Goal: Task Accomplishment & Management: Complete application form

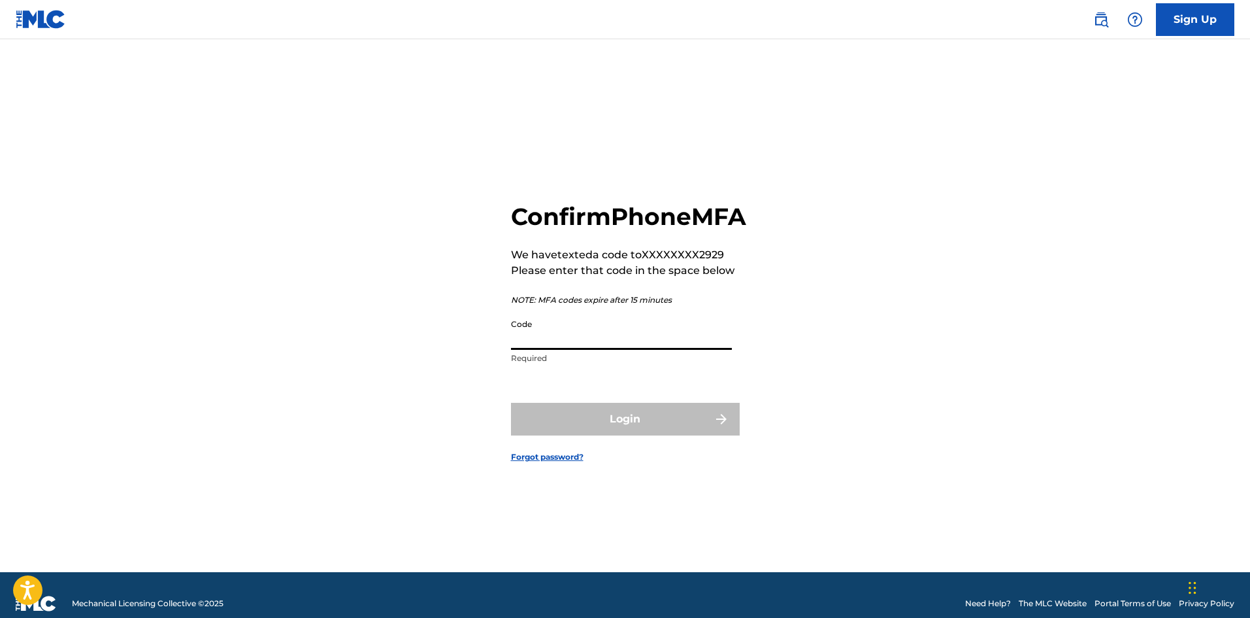
click at [678, 350] on input "Code" at bounding box center [621, 330] width 221 height 37
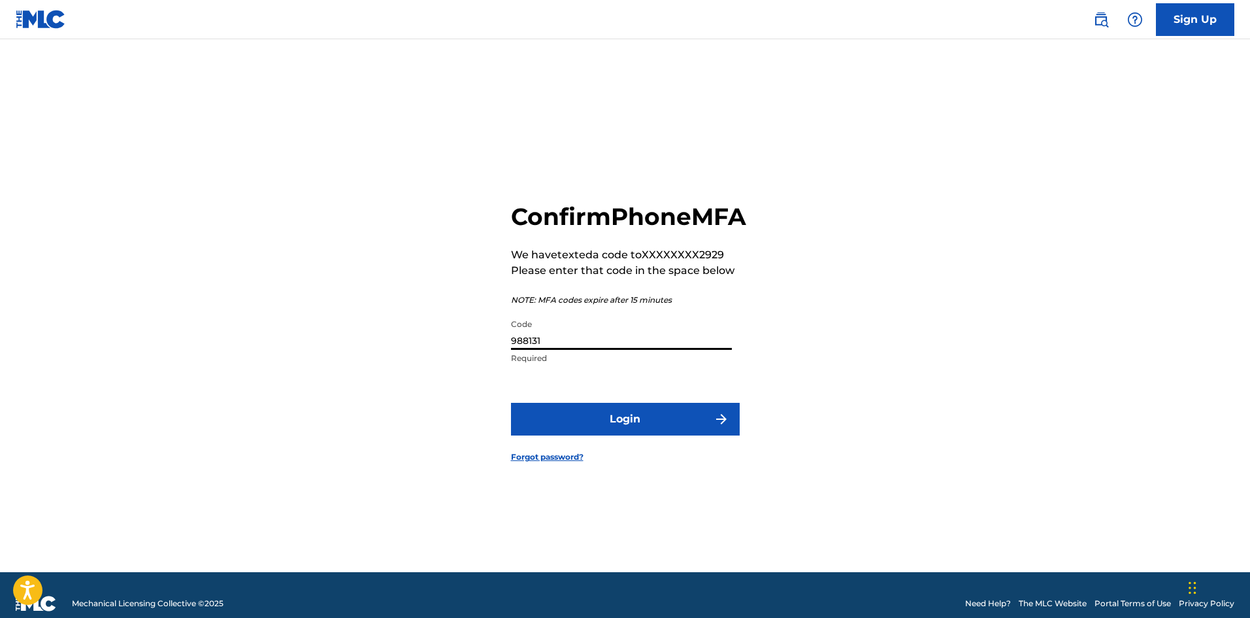
type input "988131"
click at [657, 434] on button "Login" at bounding box center [625, 419] width 229 height 33
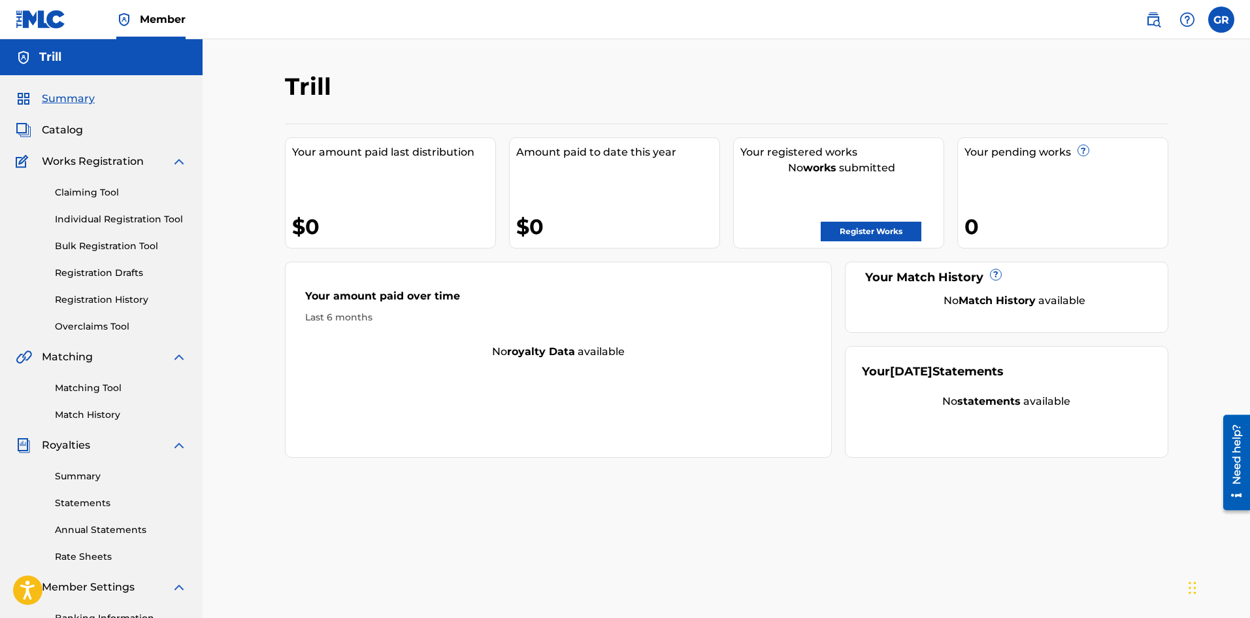
click at [114, 195] on link "Claiming Tool" at bounding box center [121, 193] width 132 height 14
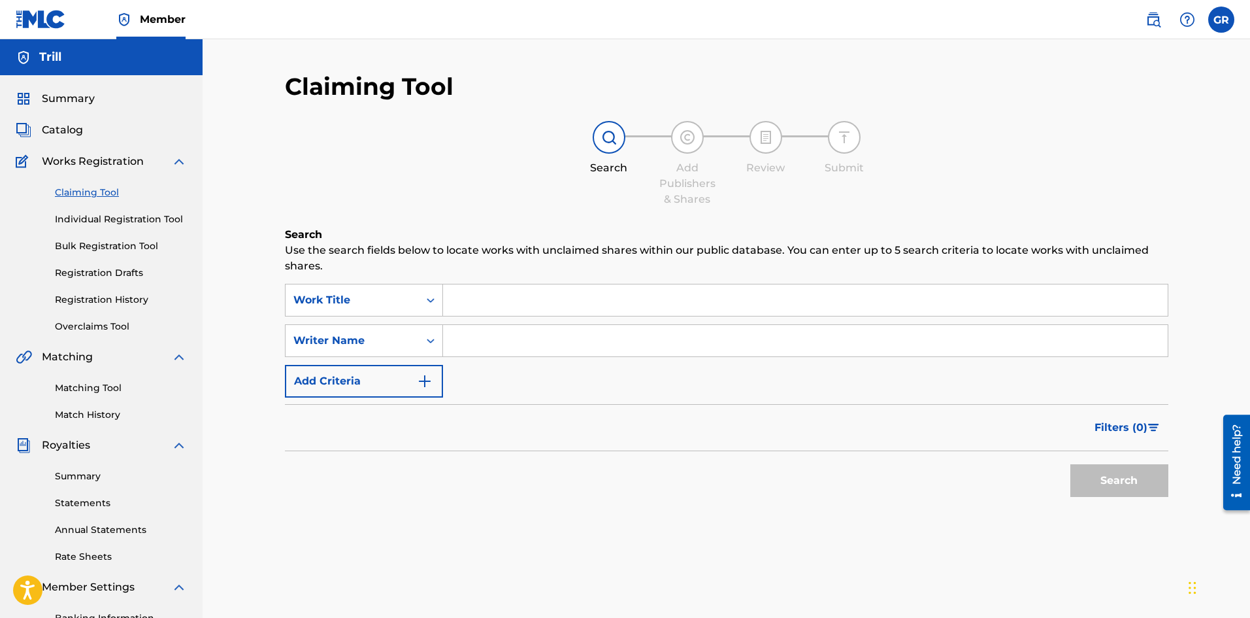
click at [109, 221] on link "Individual Registration Tool" at bounding box center [121, 219] width 132 height 14
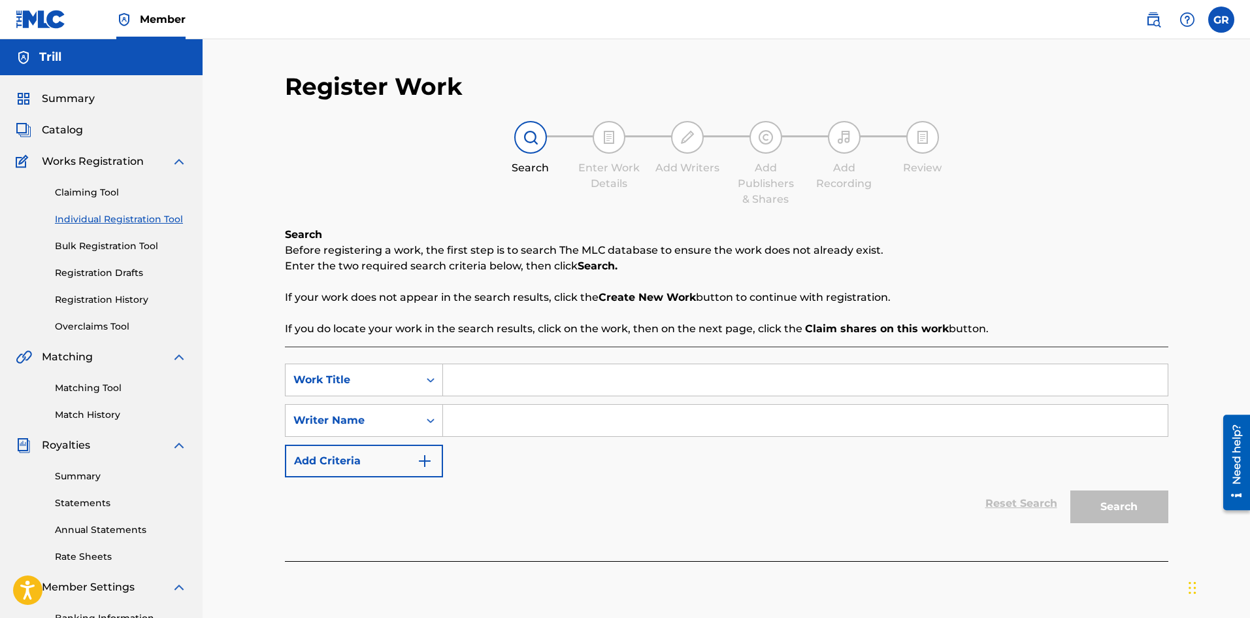
click at [99, 246] on link "Bulk Registration Tool" at bounding box center [121, 246] width 132 height 14
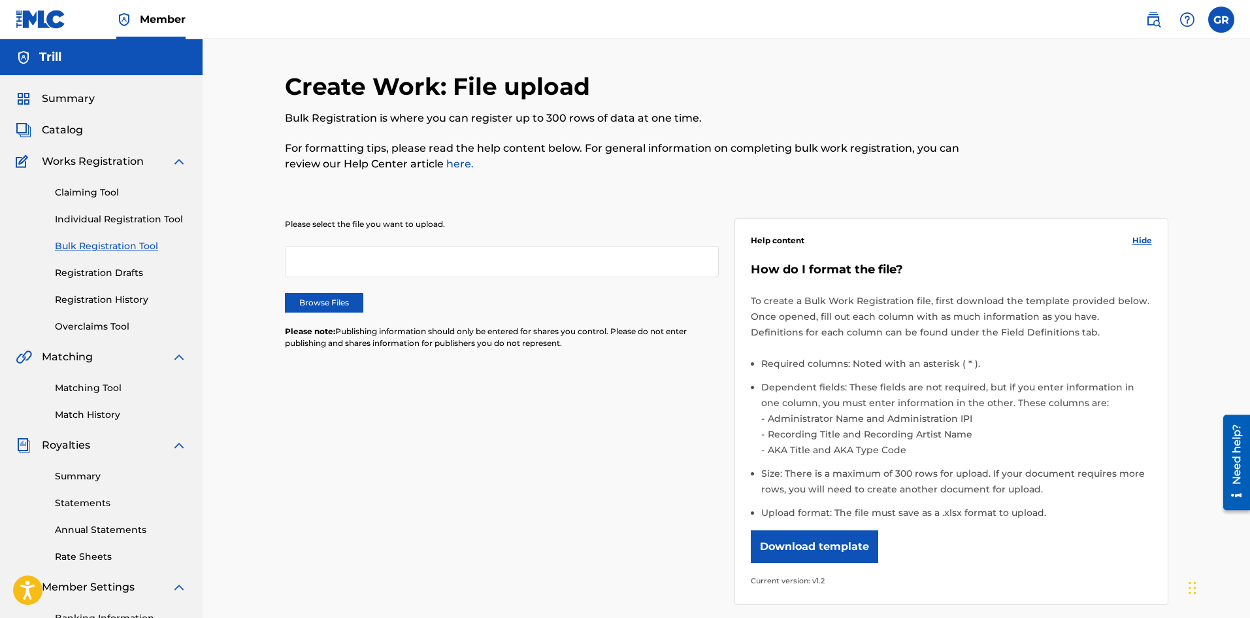
click at [95, 278] on link "Registration Drafts" at bounding box center [121, 273] width 132 height 14
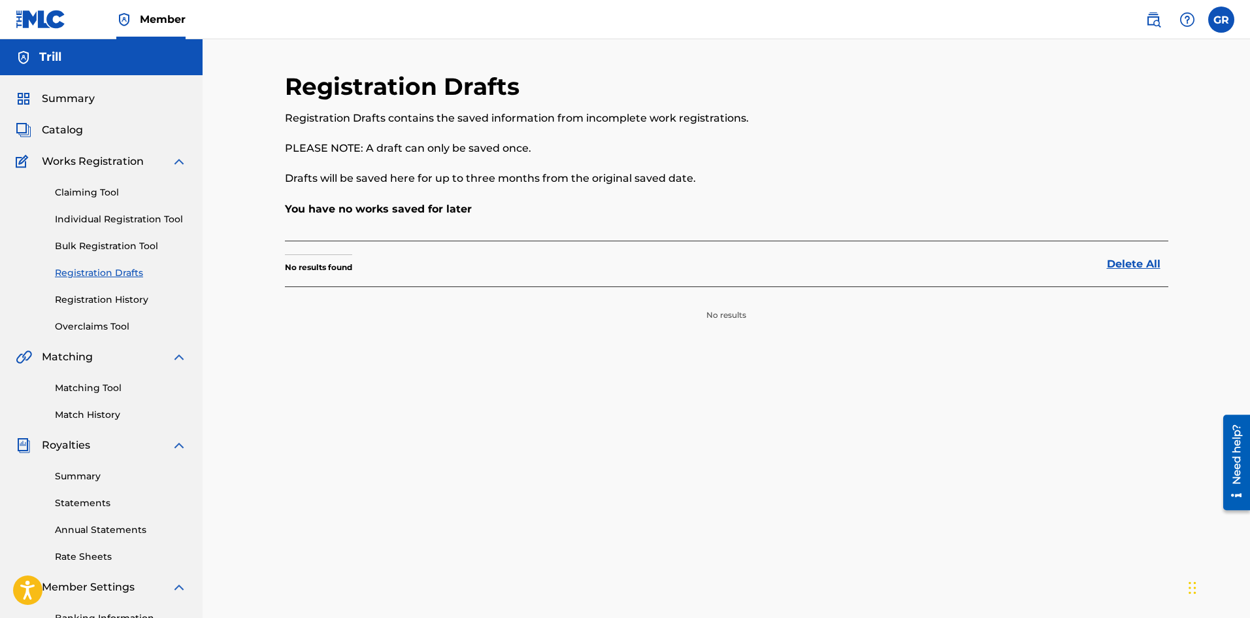
click at [97, 297] on link "Registration History" at bounding box center [121, 300] width 132 height 14
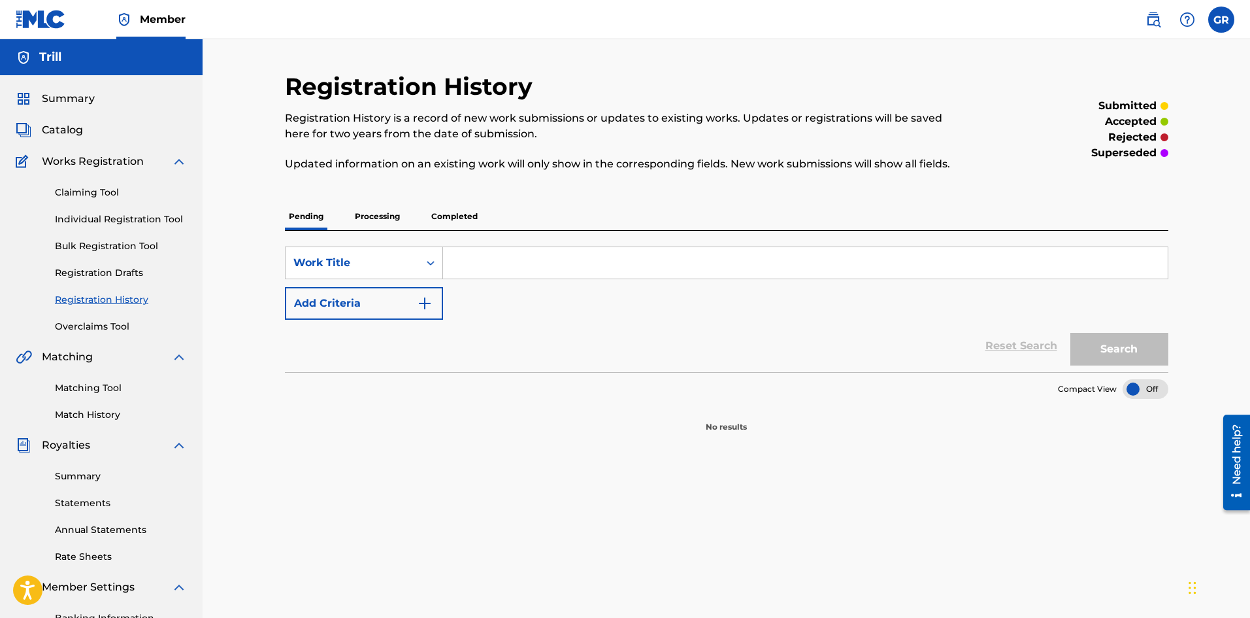
click at [386, 216] on p "Processing" at bounding box center [377, 216] width 53 height 27
click at [437, 214] on p "Completed" at bounding box center [454, 216] width 54 height 27
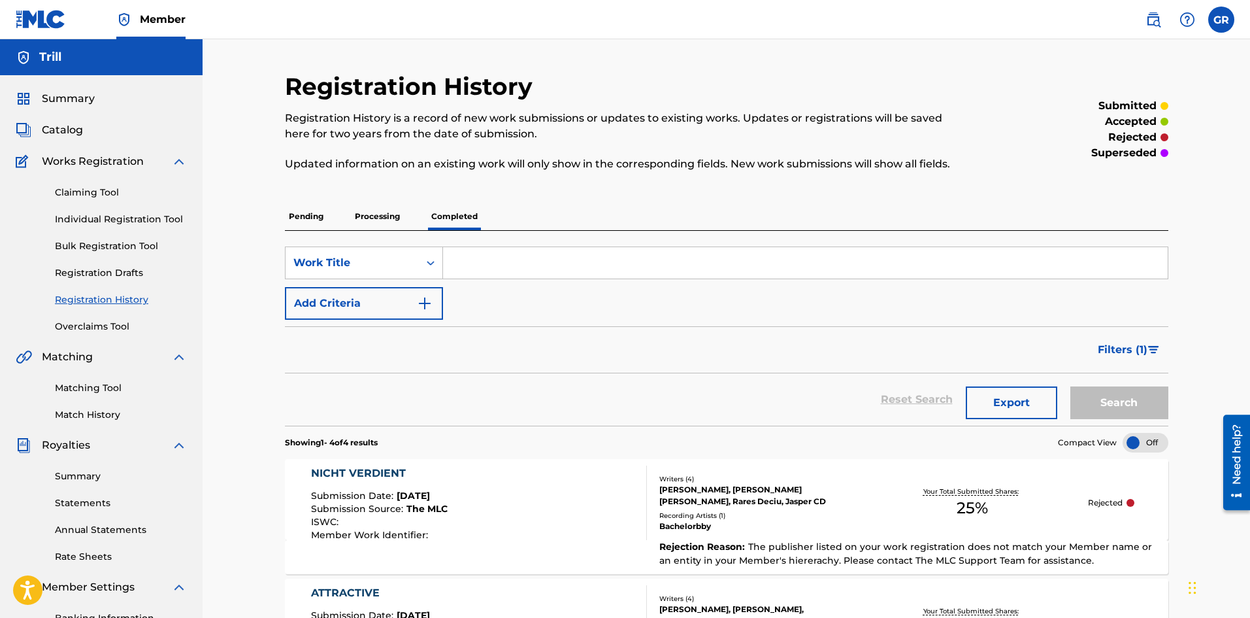
scroll to position [261, 0]
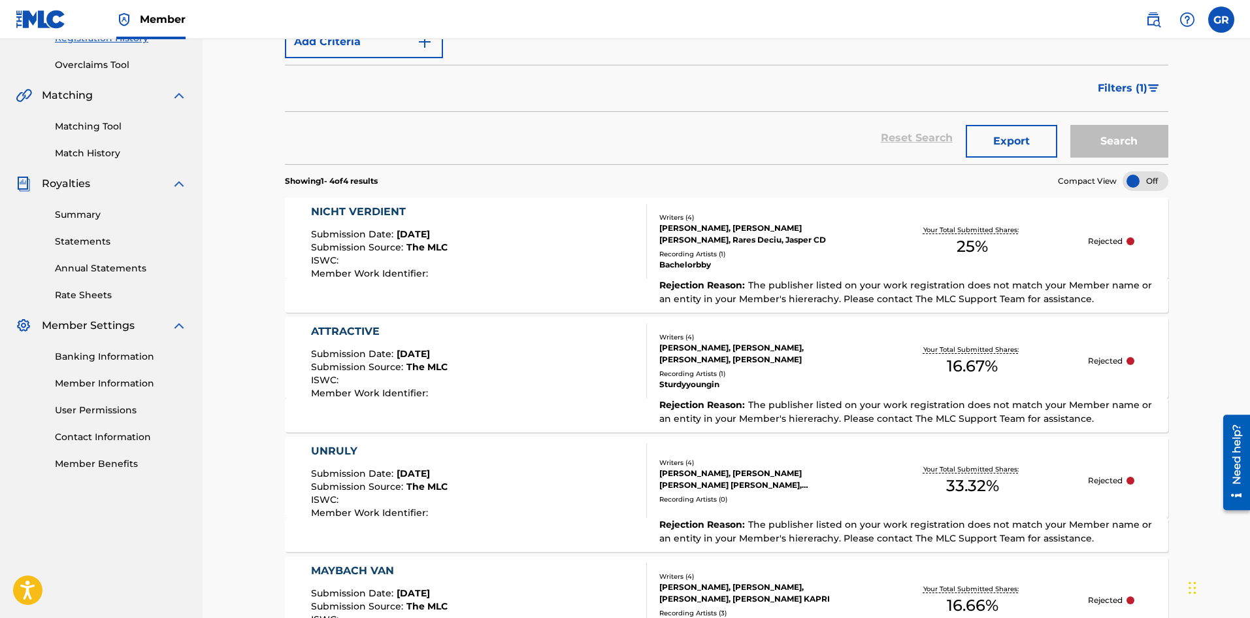
click at [868, 223] on div "Your Total Submitted Shares: 25 %" at bounding box center [973, 242] width 232 height 40
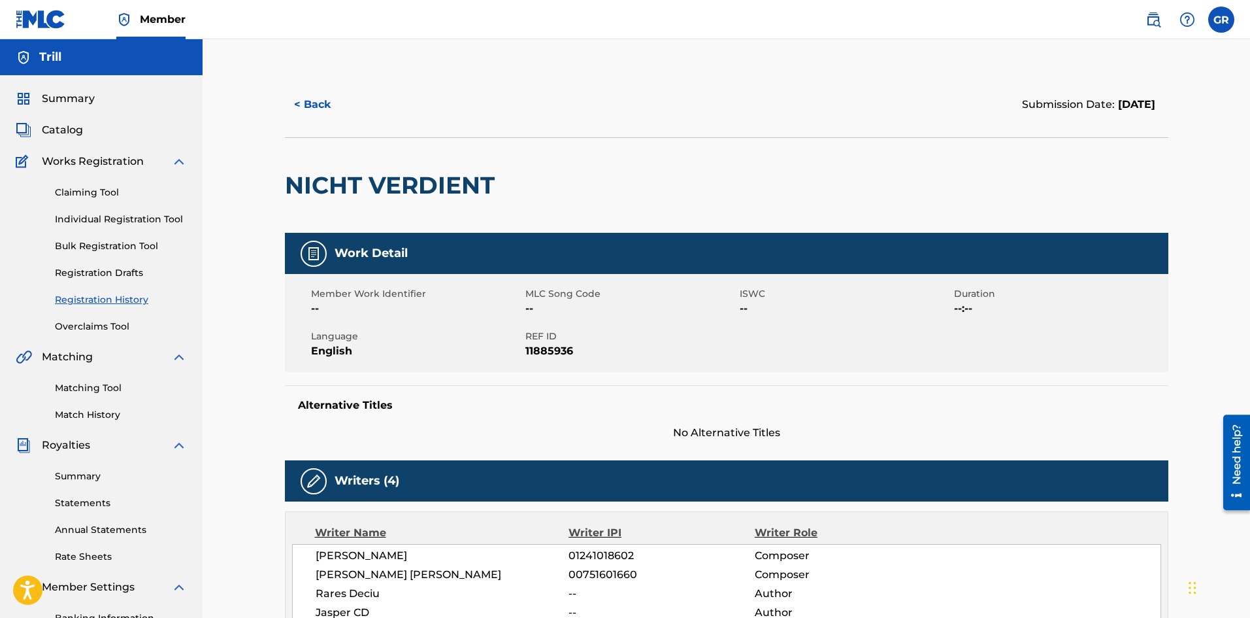
click at [326, 103] on button "< Back" at bounding box center [324, 104] width 78 height 33
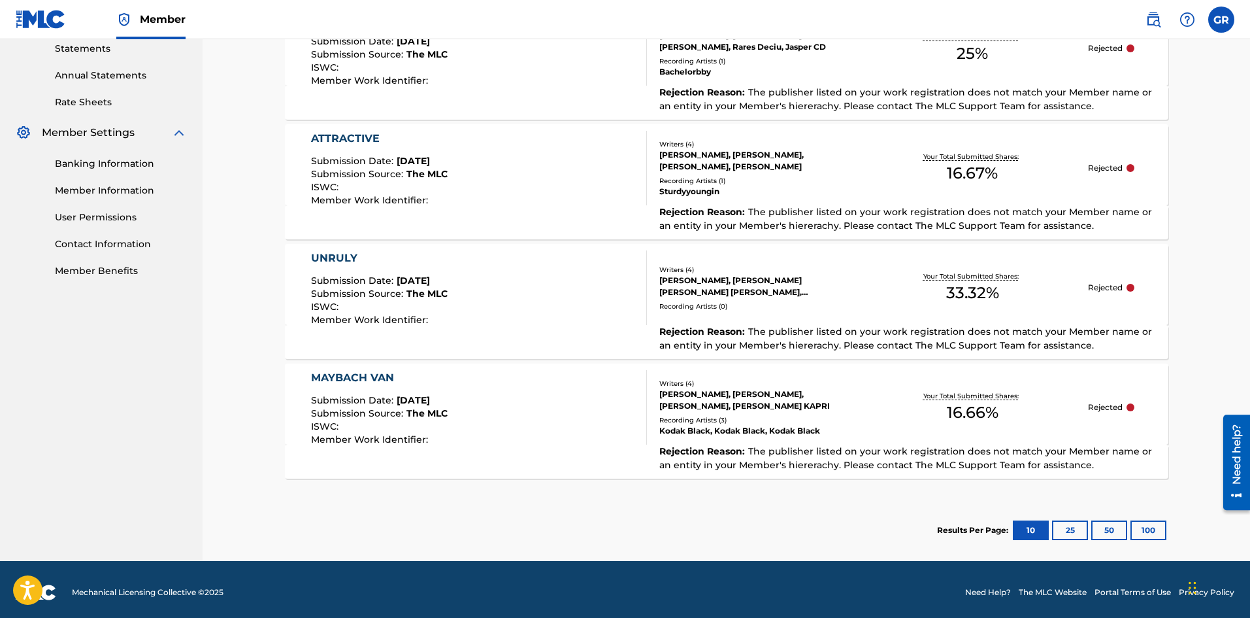
scroll to position [460, 0]
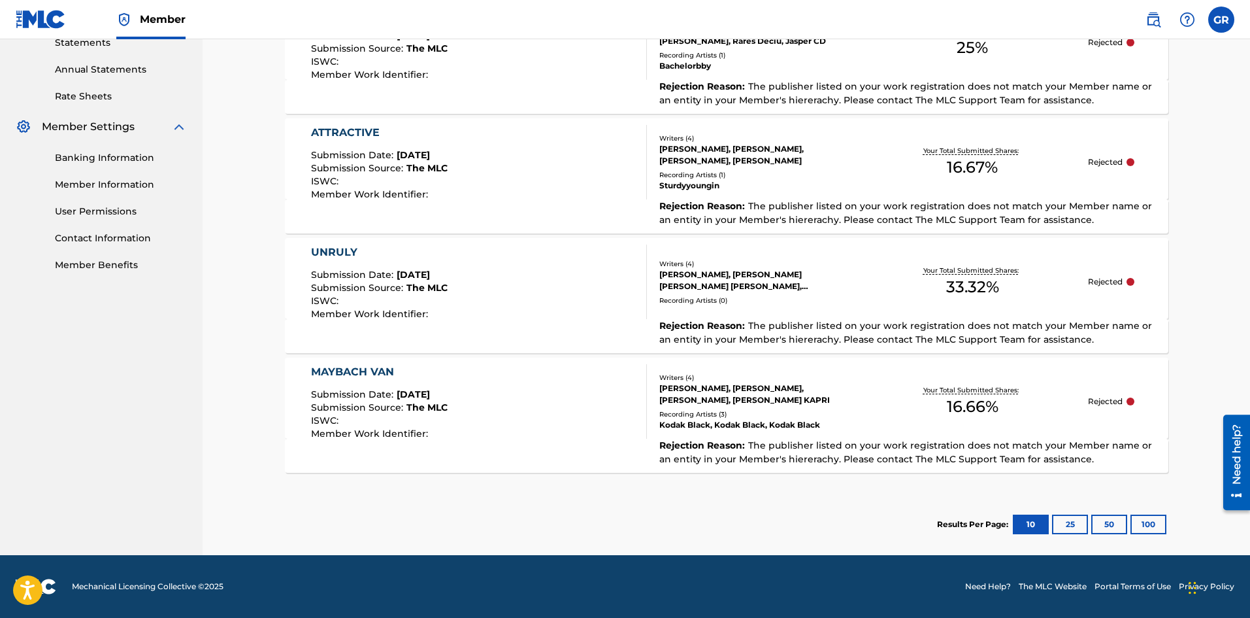
click at [1097, 386] on div "MAYBACH VAN Submission Date : Jul 28, 2025 Submission Source : The MLC ISWC : M…" at bounding box center [727, 397] width 884 height 81
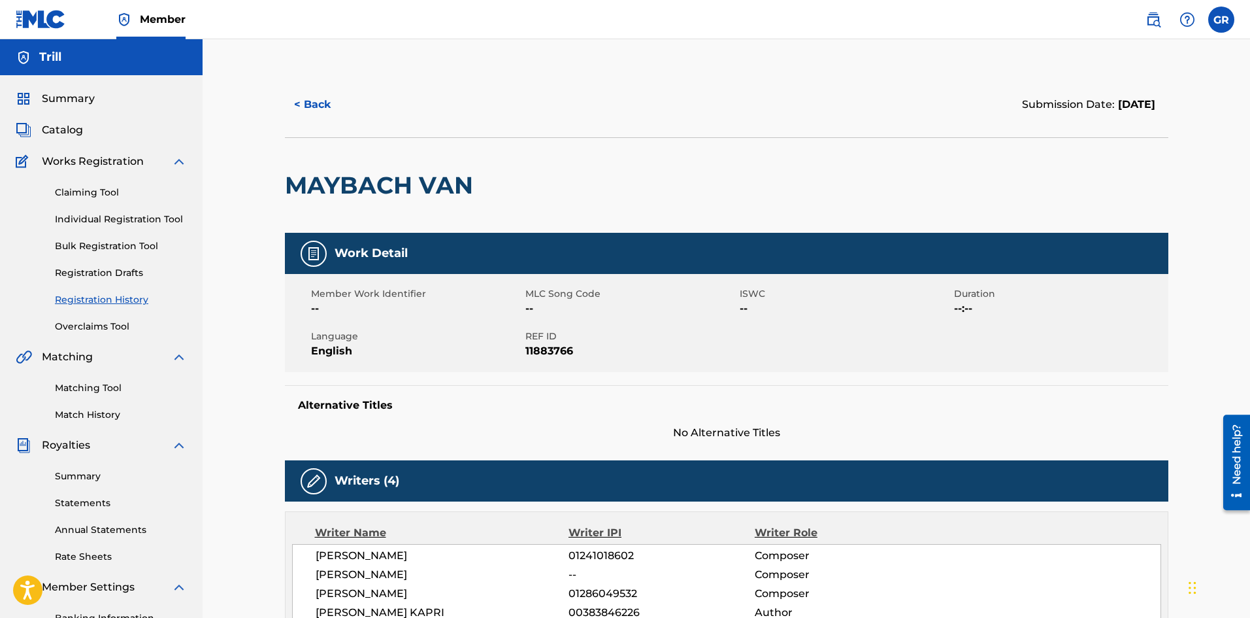
click at [328, 107] on button "< Back" at bounding box center [324, 104] width 78 height 33
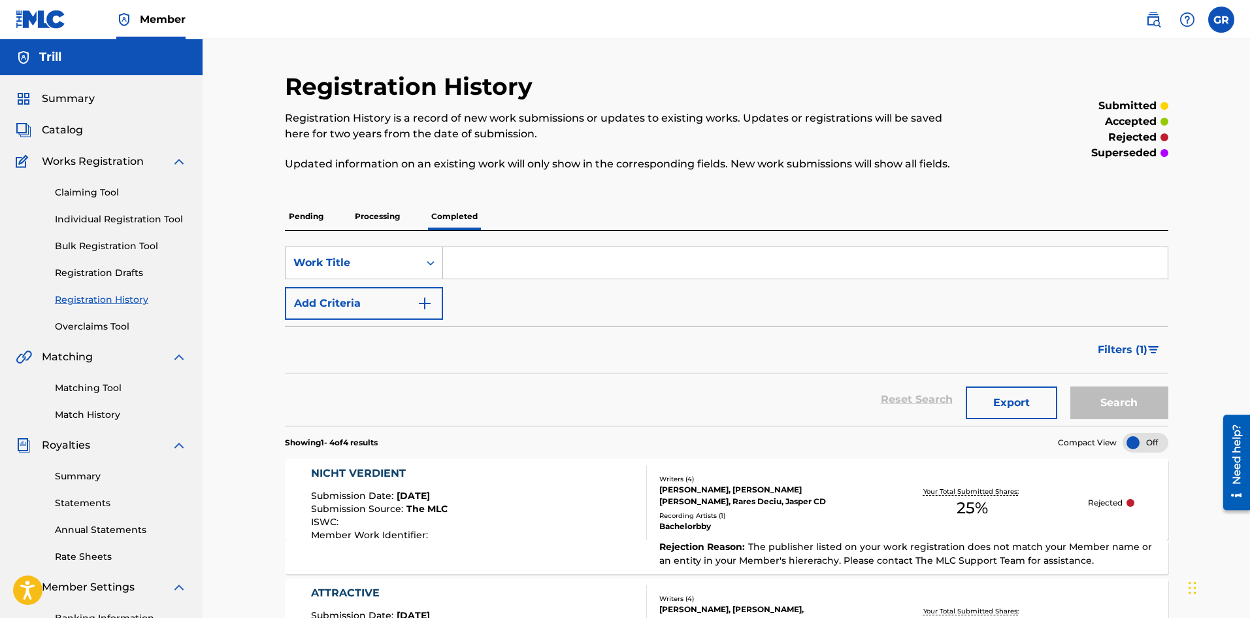
click at [152, 224] on link "Individual Registration Tool" at bounding box center [121, 219] width 132 height 14
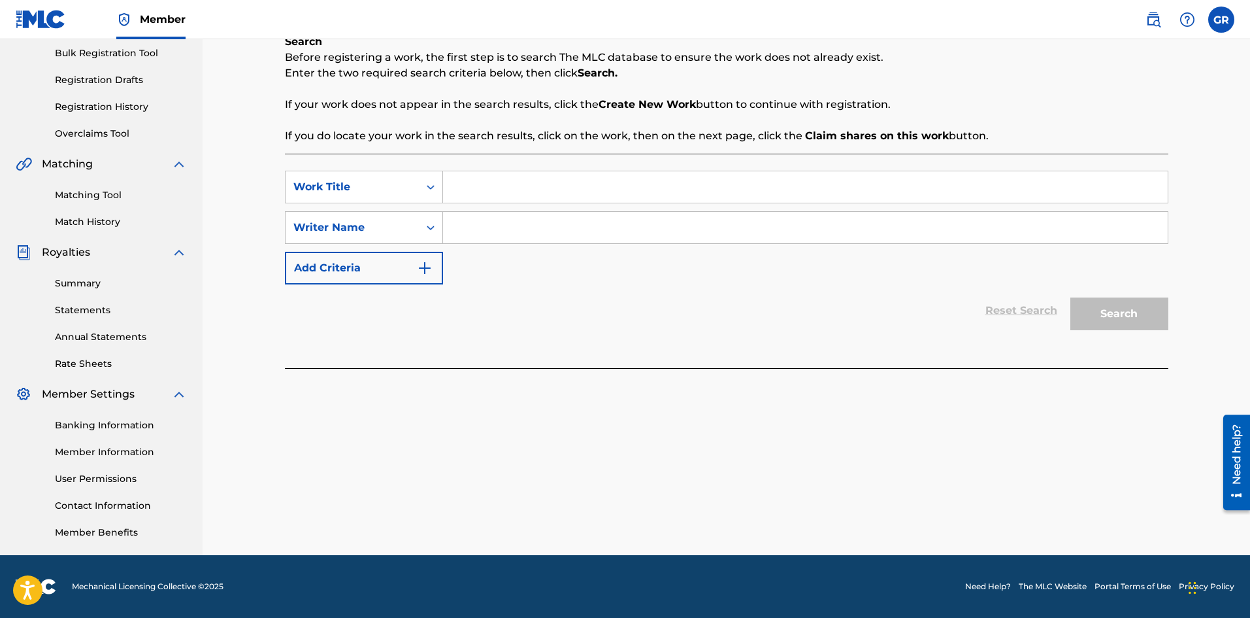
scroll to position [62, 0]
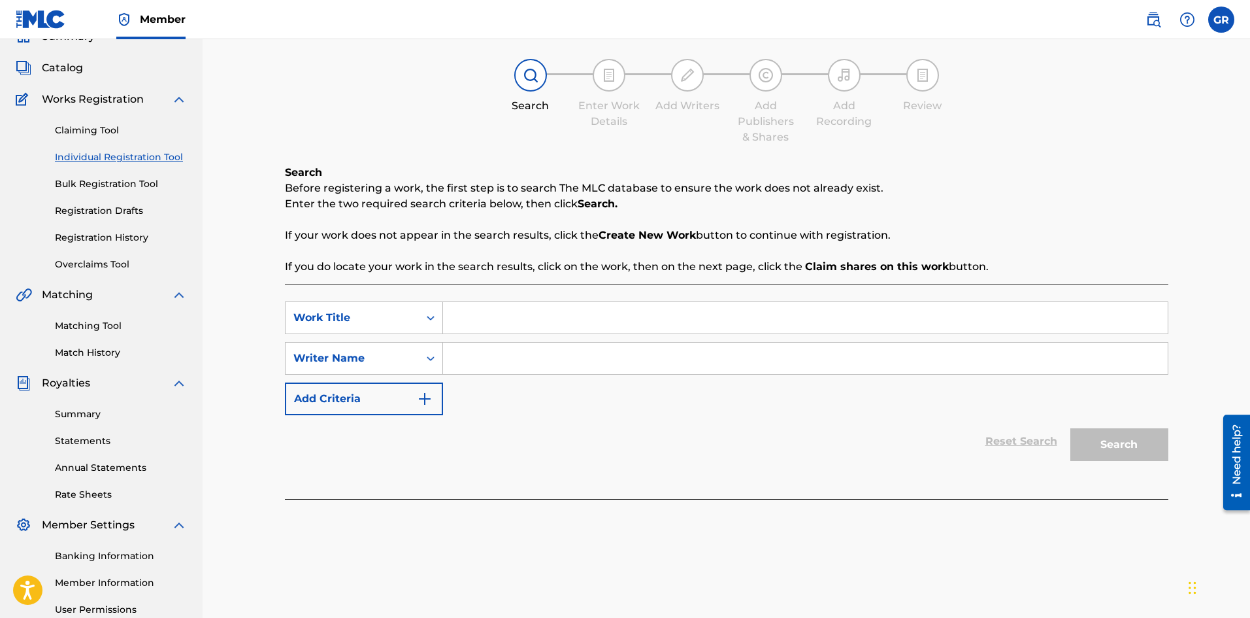
click at [489, 321] on input "Search Form" at bounding box center [805, 317] width 725 height 31
type input "maybach van"
click at [476, 364] on input "Search Form" at bounding box center [805, 357] width 725 height 31
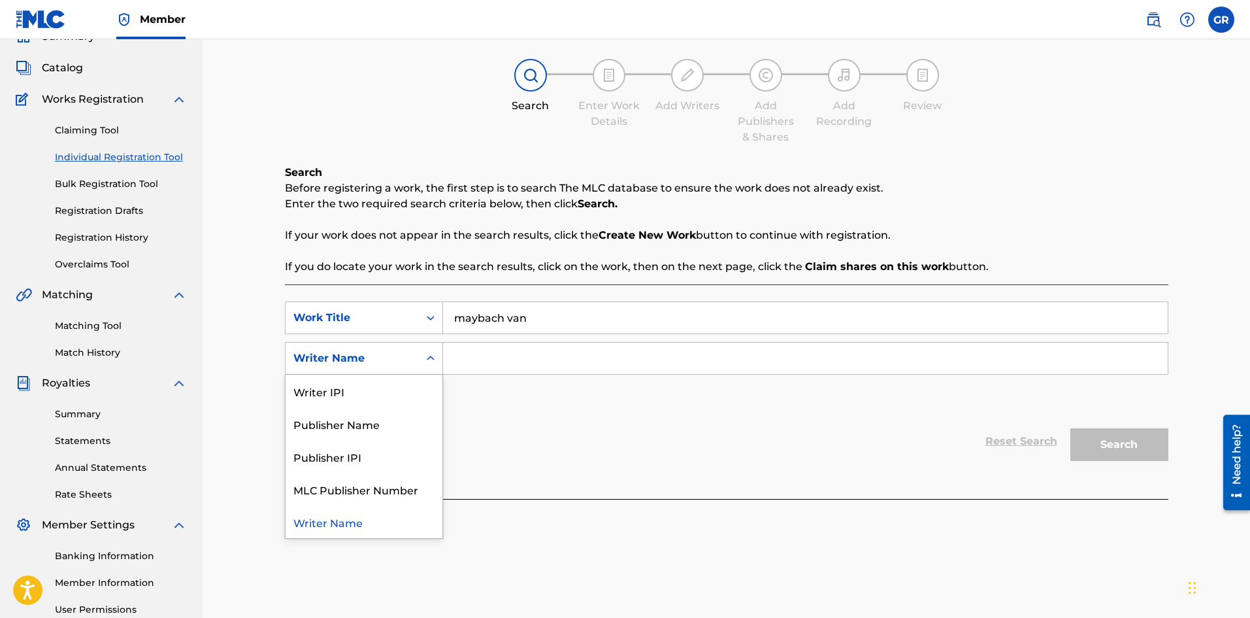
click at [430, 355] on icon "Search Form" at bounding box center [430, 358] width 13 height 13
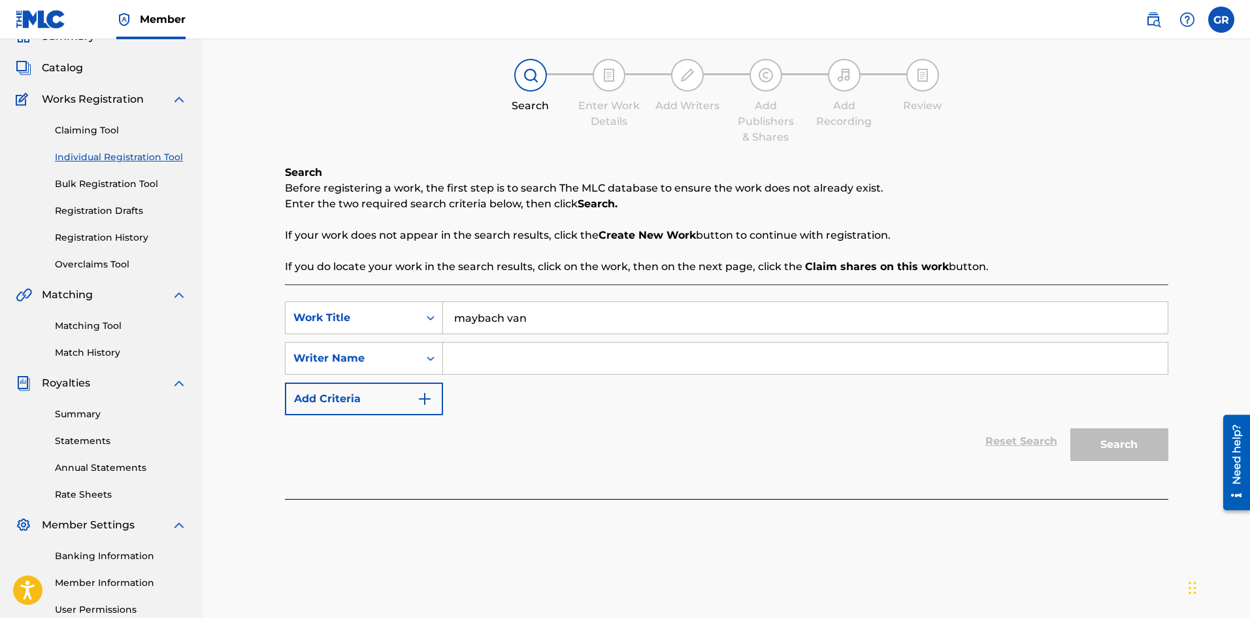
click at [488, 365] on input "Search Form" at bounding box center [805, 357] width 725 height 31
type input "T"
type input "Kodak Black"
click at [1099, 433] on button "Search" at bounding box center [1119, 444] width 98 height 33
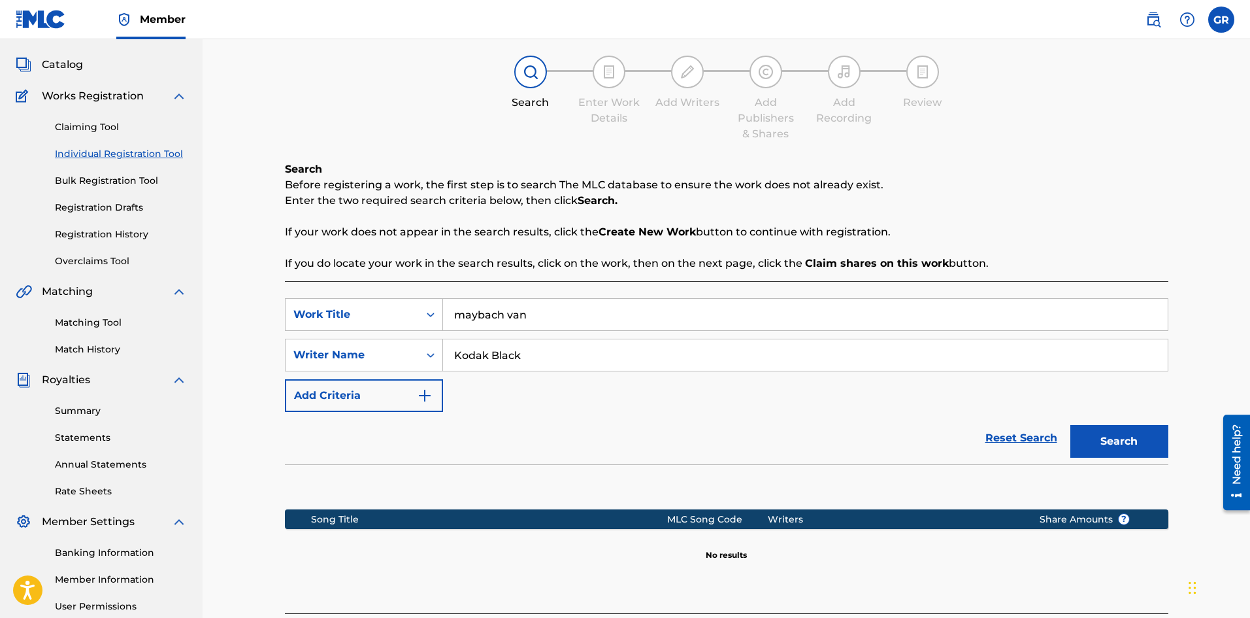
scroll to position [0, 0]
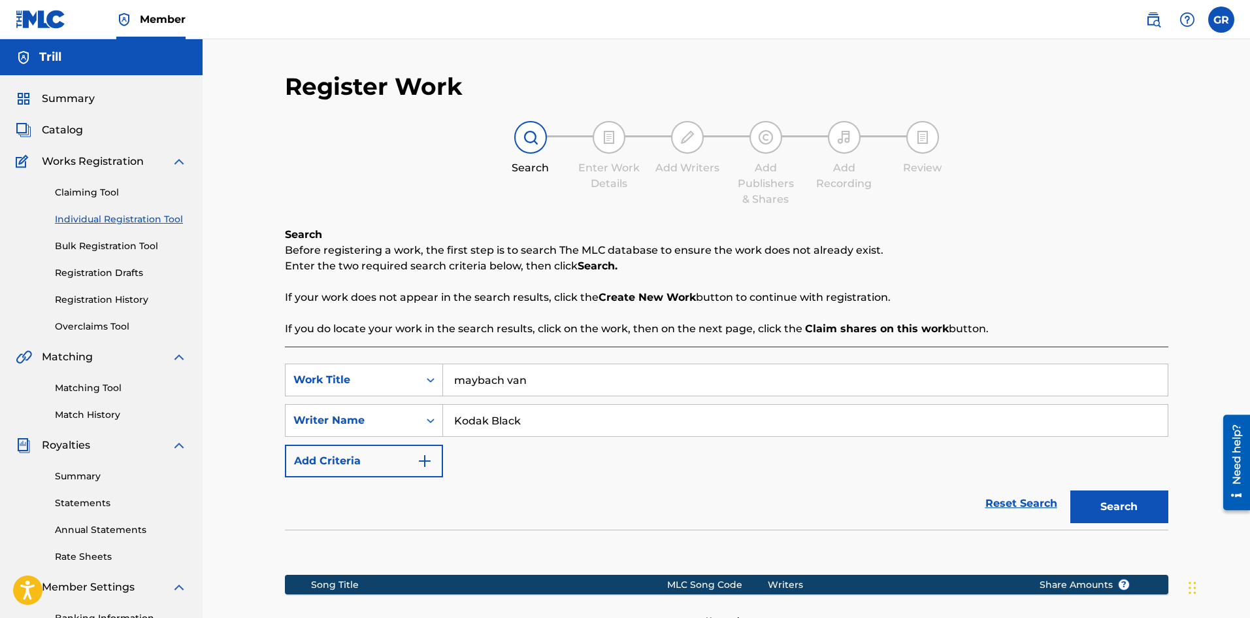
click at [94, 301] on link "Registration History" at bounding box center [121, 300] width 132 height 14
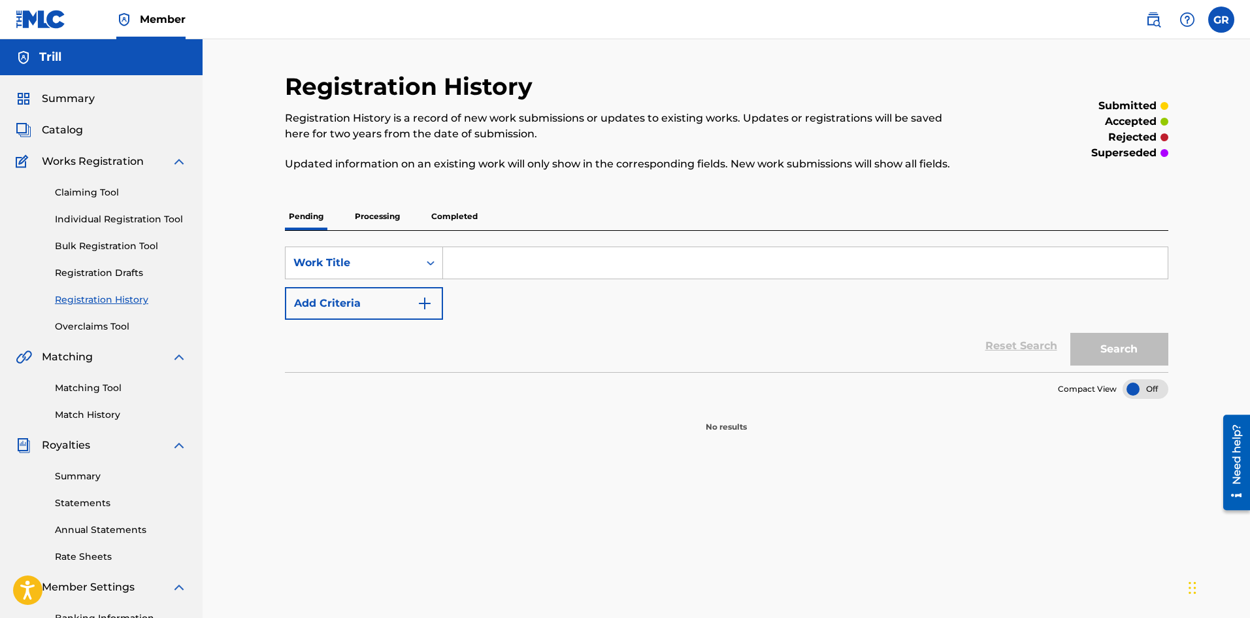
click at [95, 320] on link "Overclaims Tool" at bounding box center [121, 327] width 132 height 14
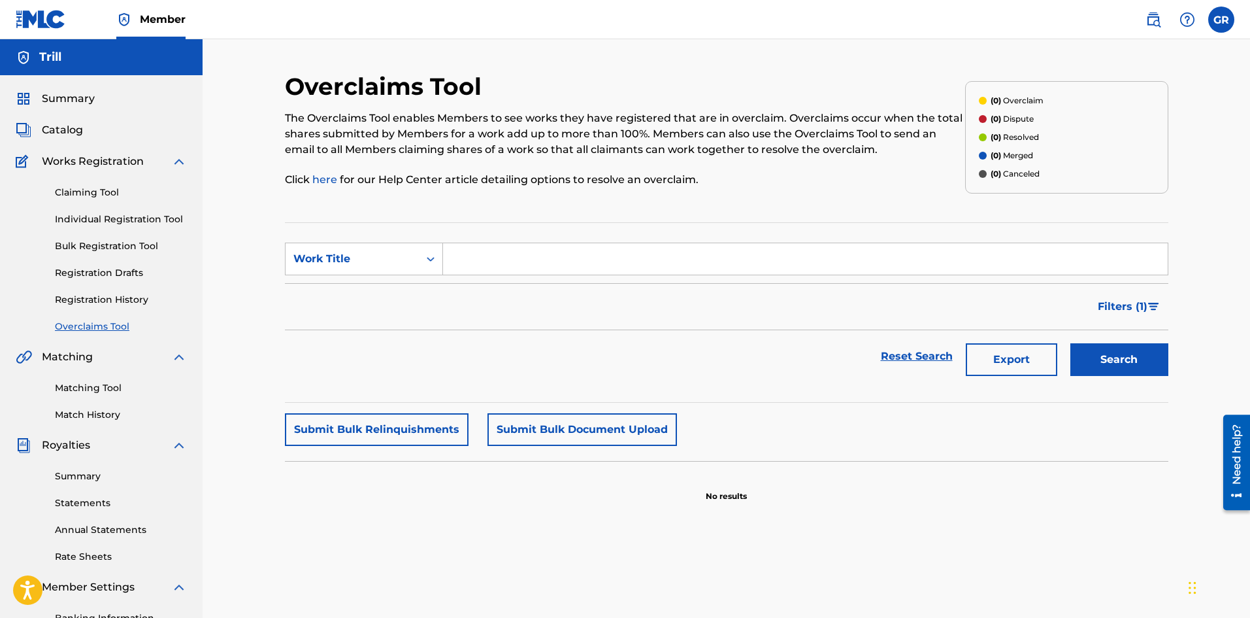
click at [114, 307] on div "Claiming Tool Individual Registration Tool Bulk Registration Tool Registration …" at bounding box center [101, 251] width 171 height 164
click at [117, 302] on link "Registration History" at bounding box center [121, 300] width 132 height 14
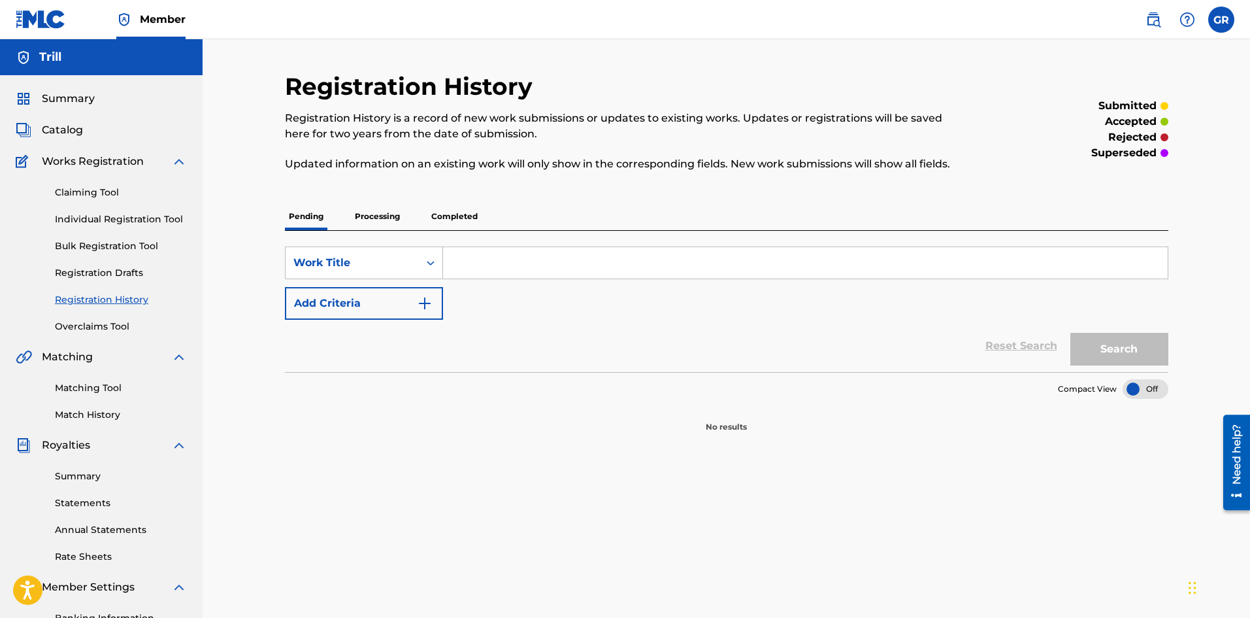
click at [384, 220] on p "Processing" at bounding box center [377, 216] width 53 height 27
click at [484, 229] on div "Pending Processing Completed" at bounding box center [727, 216] width 884 height 27
click at [464, 226] on p "Completed" at bounding box center [454, 216] width 54 height 27
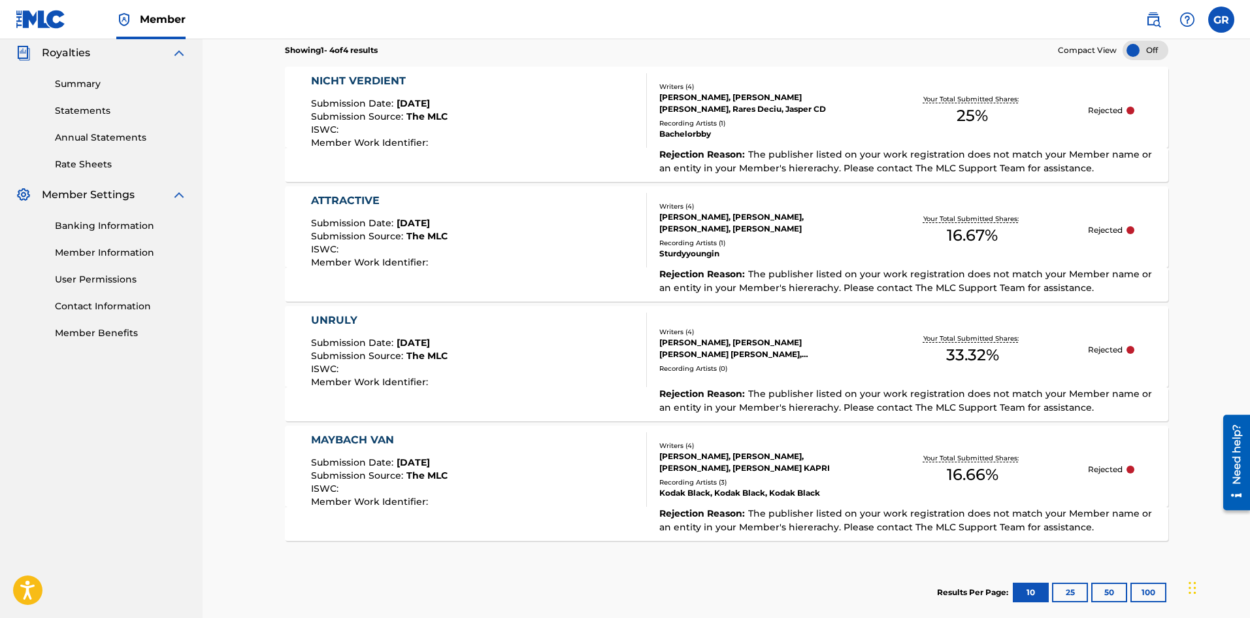
scroll to position [460, 0]
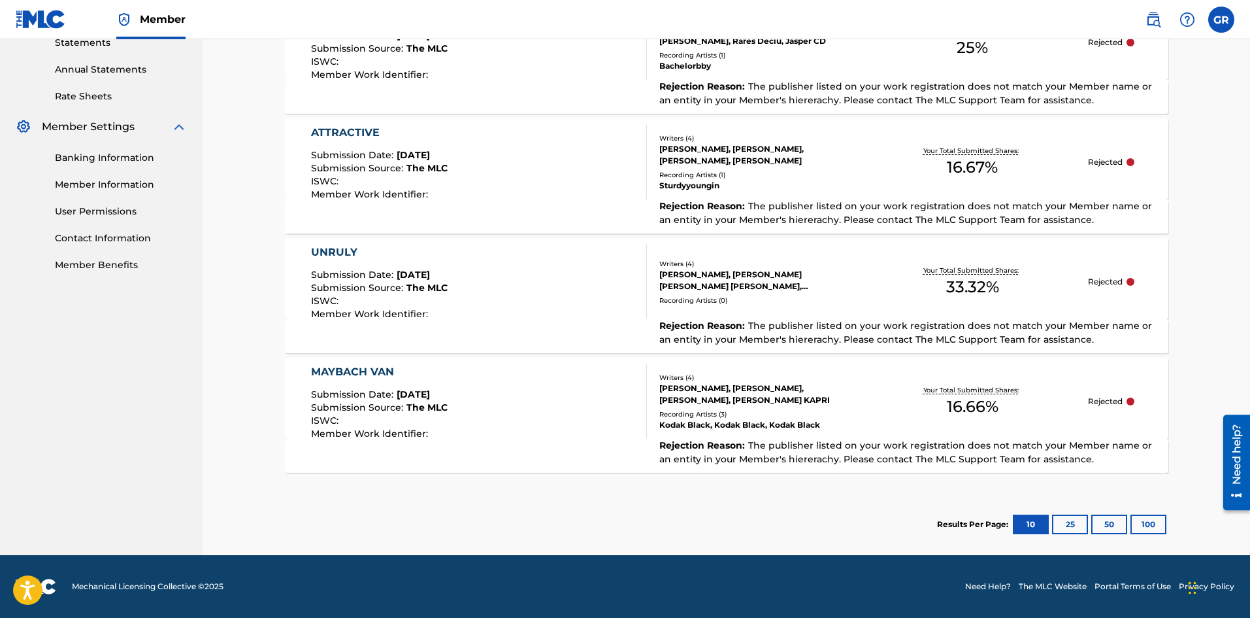
click at [1108, 399] on p "Rejected" at bounding box center [1105, 401] width 35 height 12
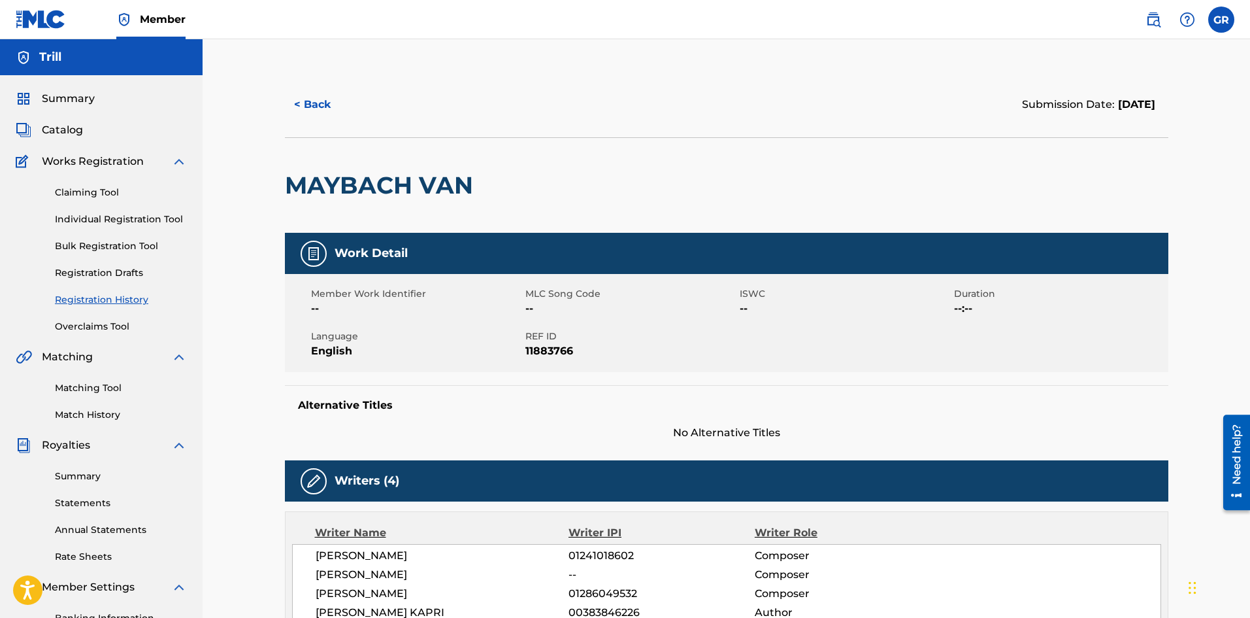
click at [118, 131] on div "Catalog" at bounding box center [101, 130] width 171 height 16
drag, startPoint x: 87, startPoint y: 127, endPoint x: 73, endPoint y: 126, distance: 14.4
click at [86, 127] on div "Catalog" at bounding box center [101, 130] width 171 height 16
click at [72, 126] on span "Catalog" at bounding box center [62, 130] width 41 height 16
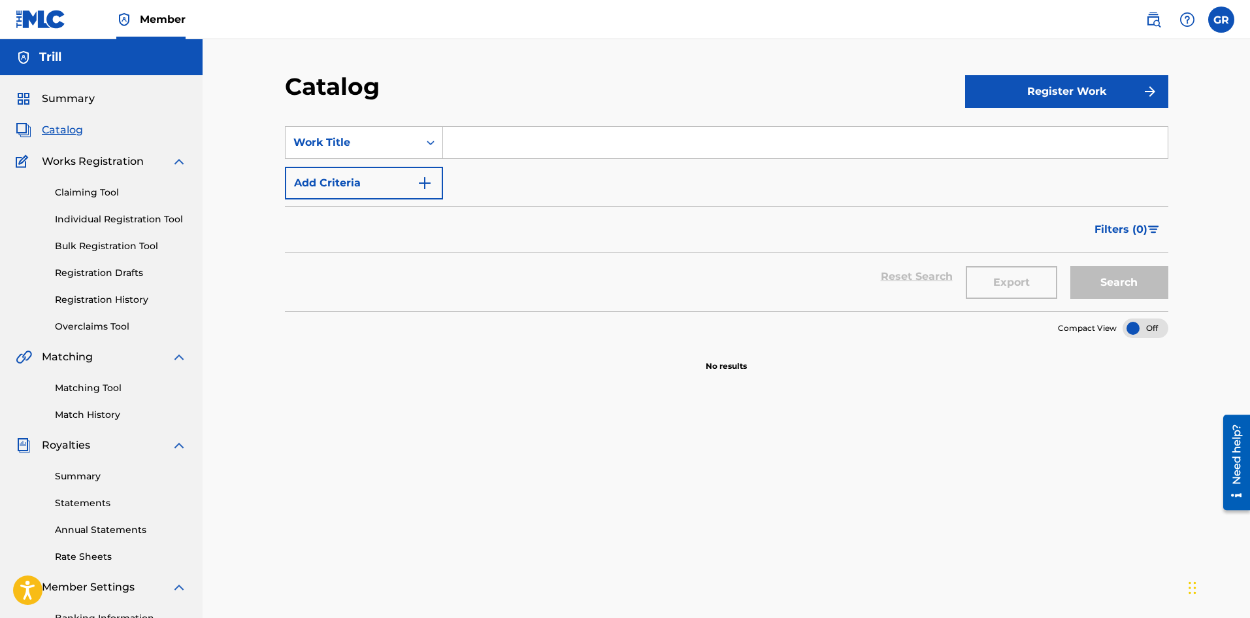
click at [84, 99] on span "Summary" at bounding box center [68, 99] width 53 height 16
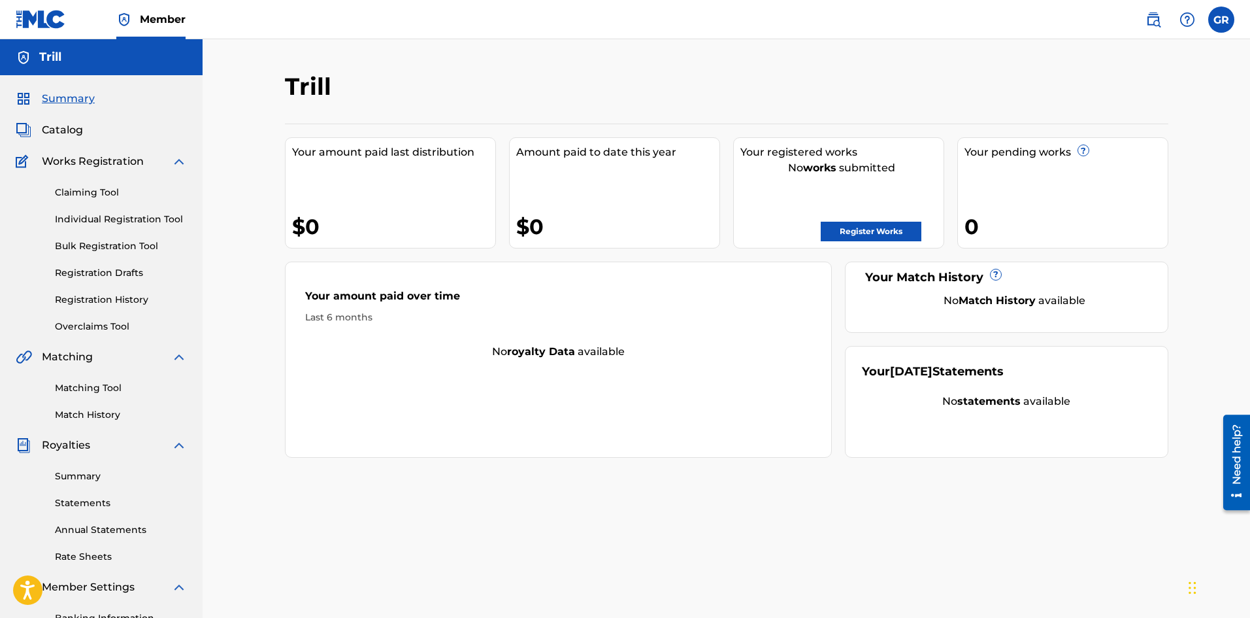
click at [126, 388] on link "Matching Tool" at bounding box center [121, 388] width 132 height 14
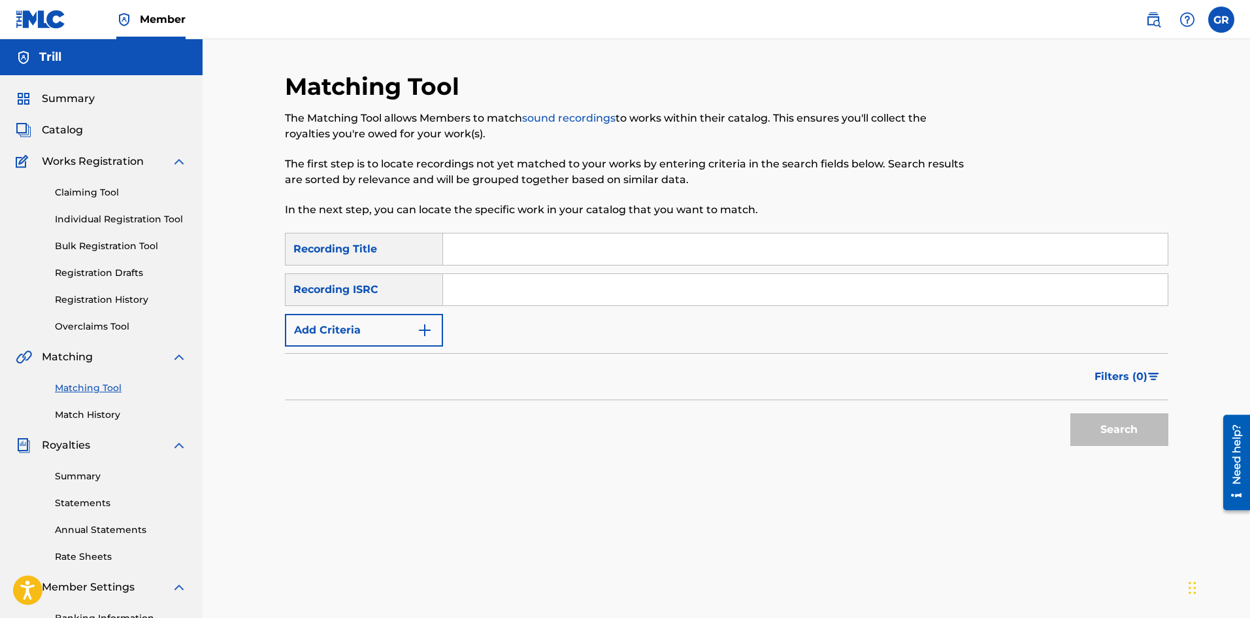
click at [112, 412] on link "Match History" at bounding box center [121, 415] width 132 height 14
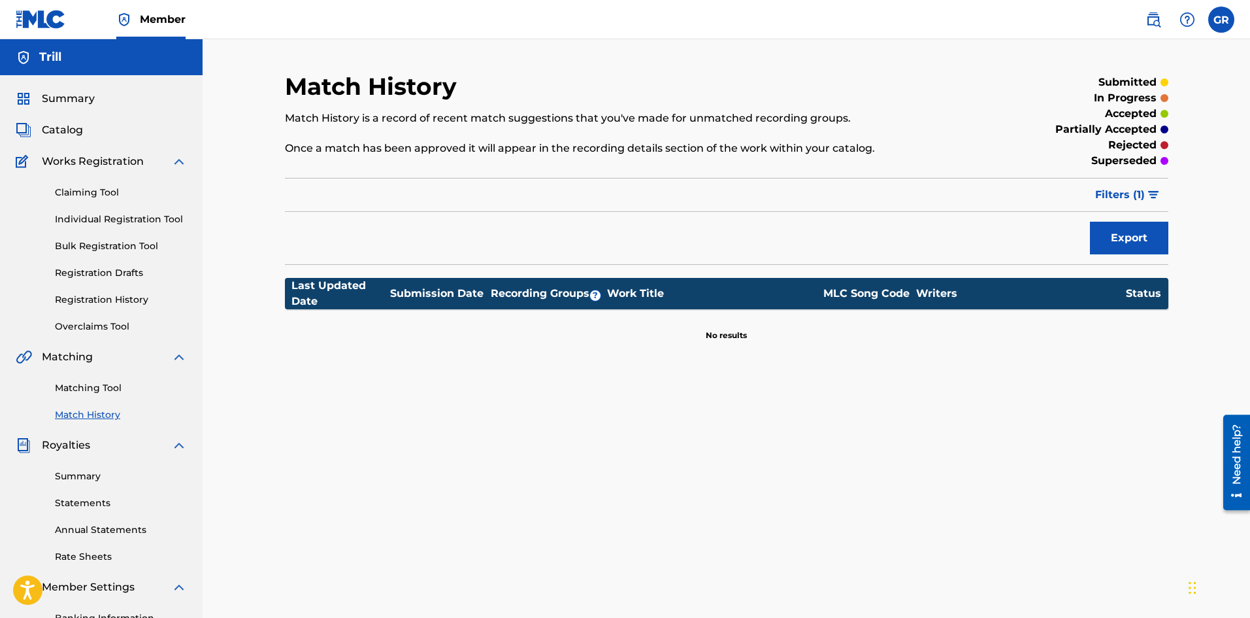
click at [107, 303] on link "Registration History" at bounding box center [121, 300] width 132 height 14
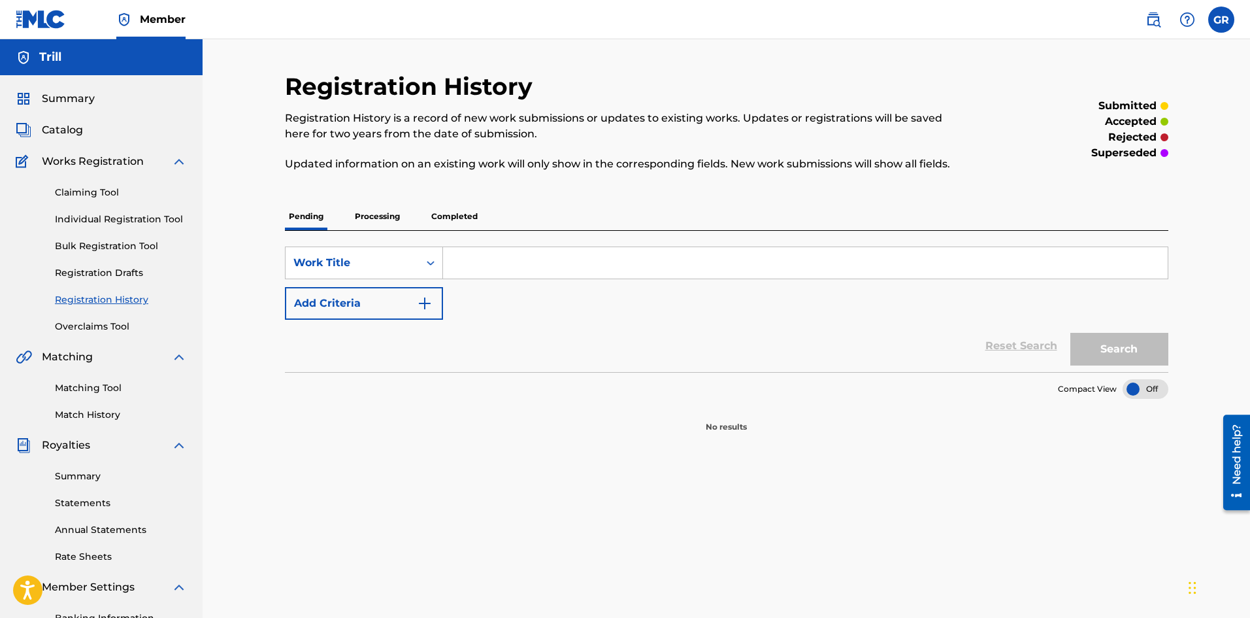
click at [138, 269] on link "Registration Drafts" at bounding box center [121, 273] width 132 height 14
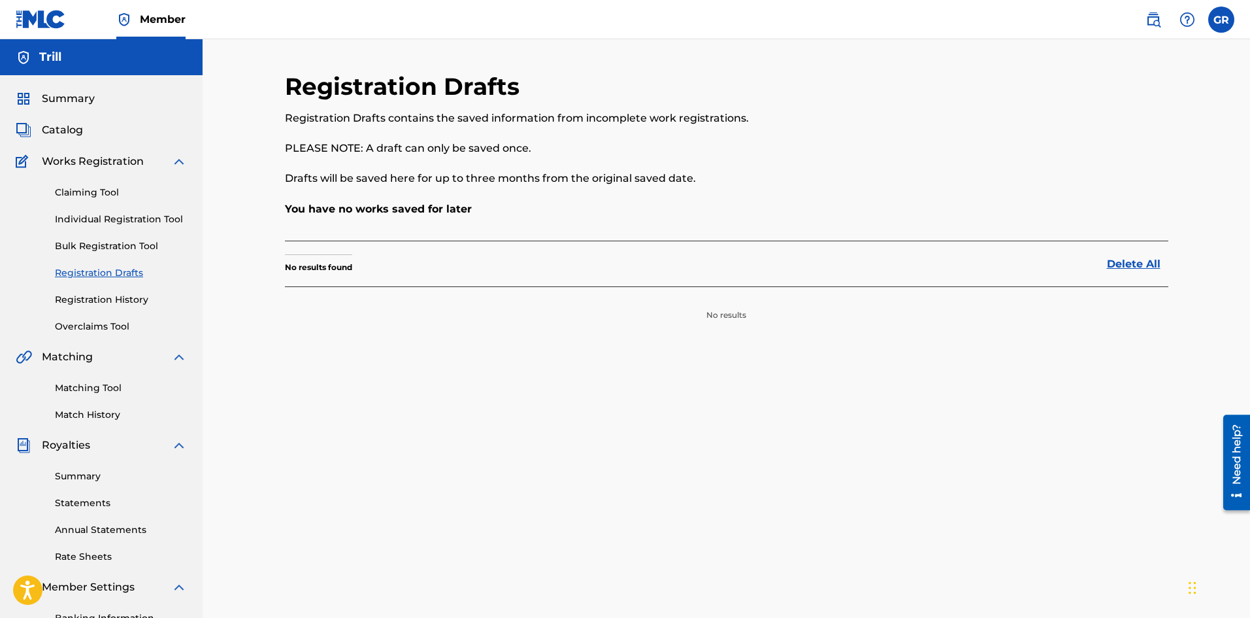
click at [111, 299] on link "Registration History" at bounding box center [121, 300] width 132 height 14
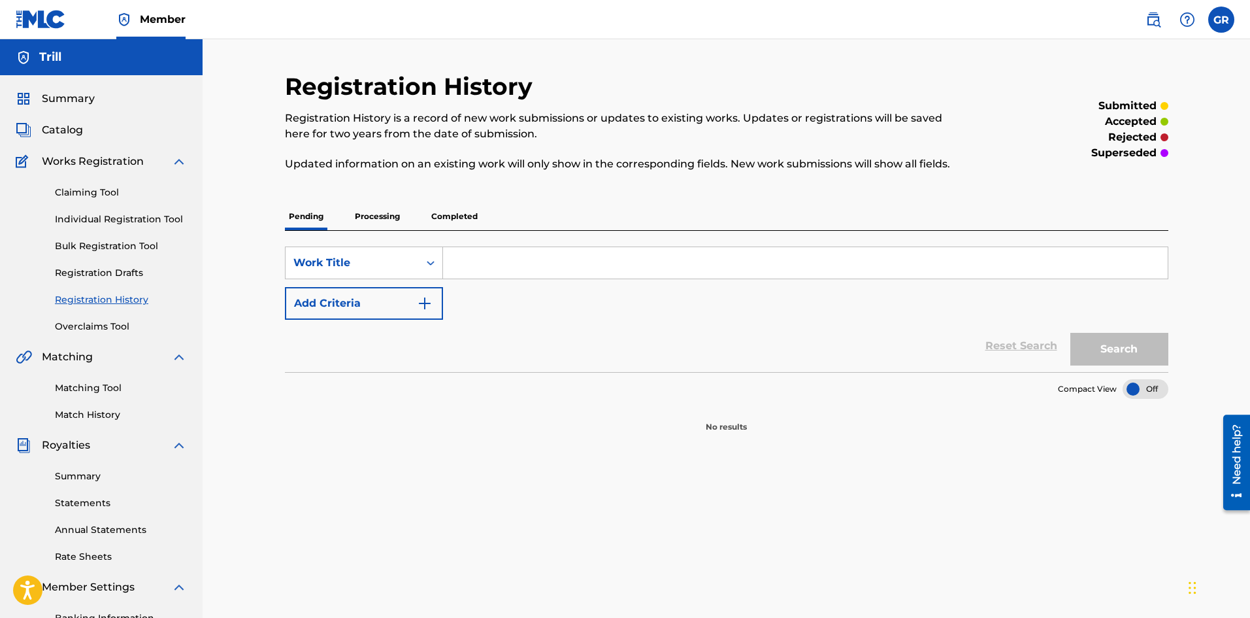
click at [454, 216] on p "Completed" at bounding box center [454, 216] width 54 height 27
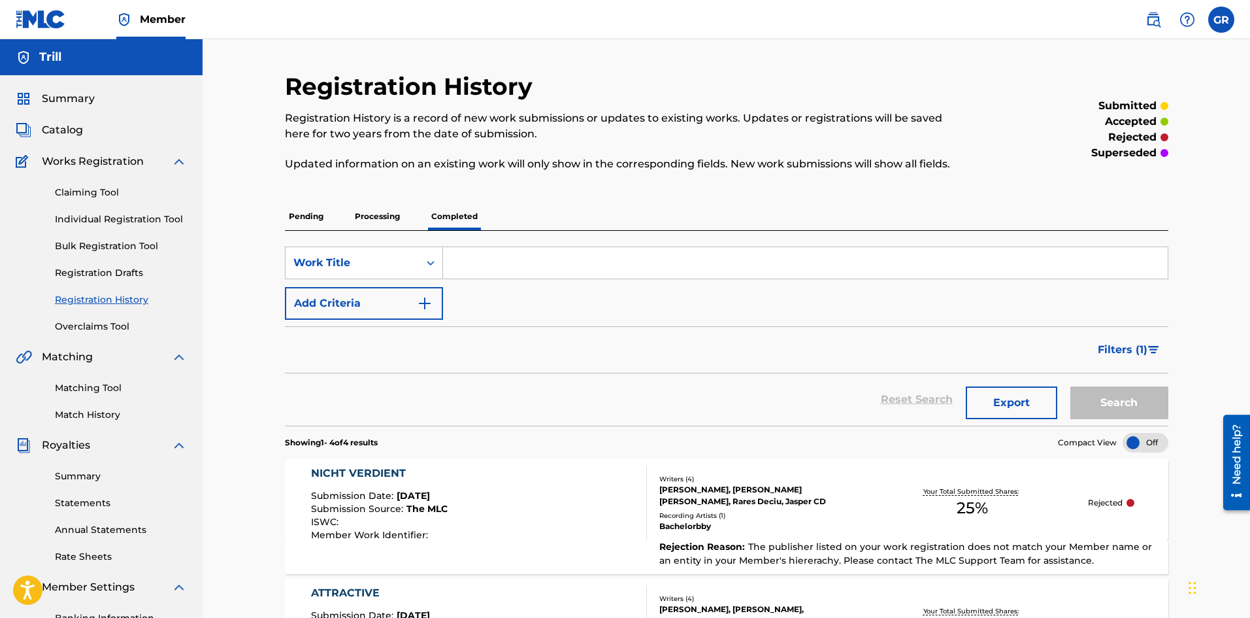
click at [979, 395] on button "Export" at bounding box center [1011, 402] width 91 height 33
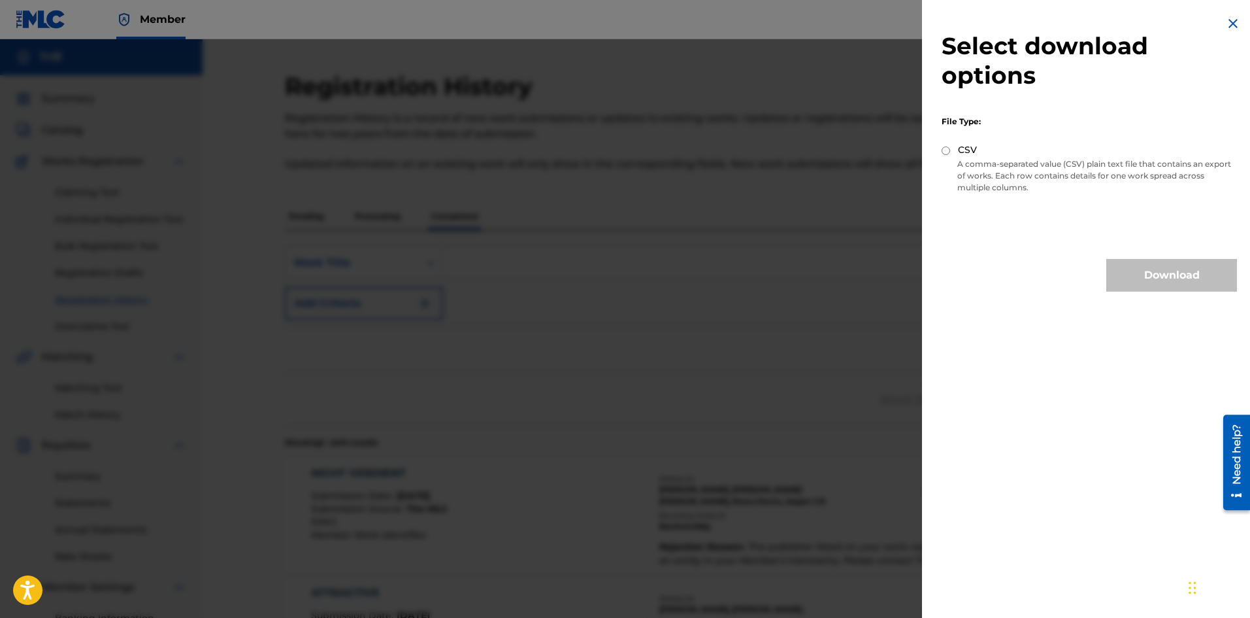
click at [1225, 28] on img at bounding box center [1233, 24] width 16 height 16
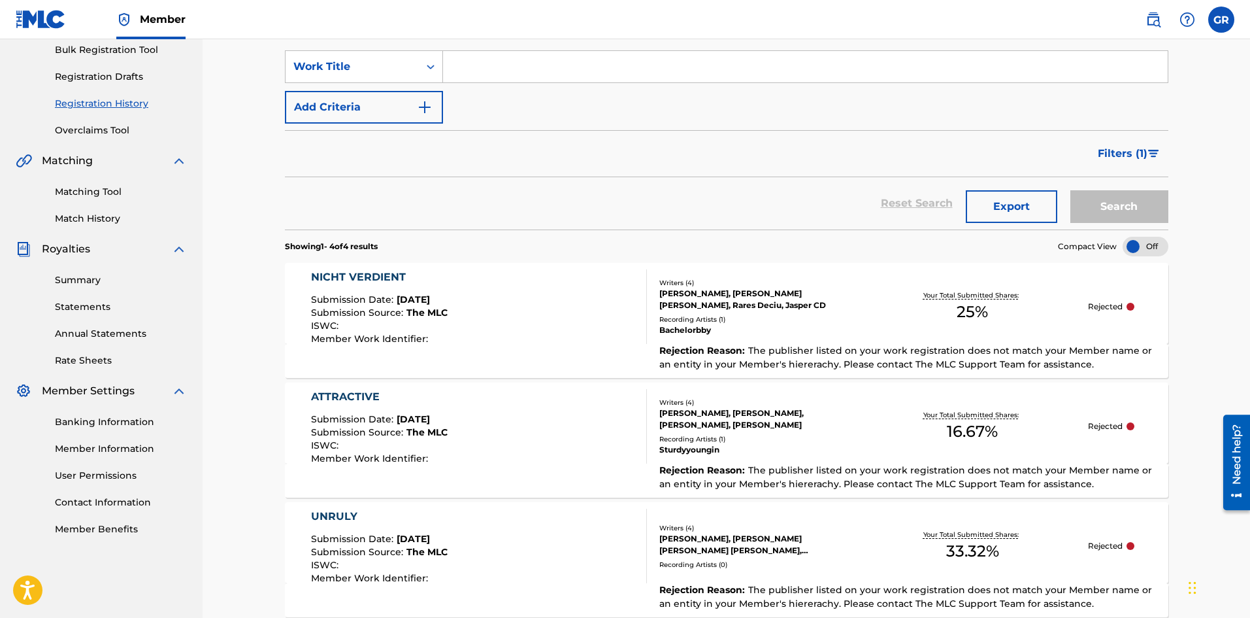
scroll to position [261, 0]
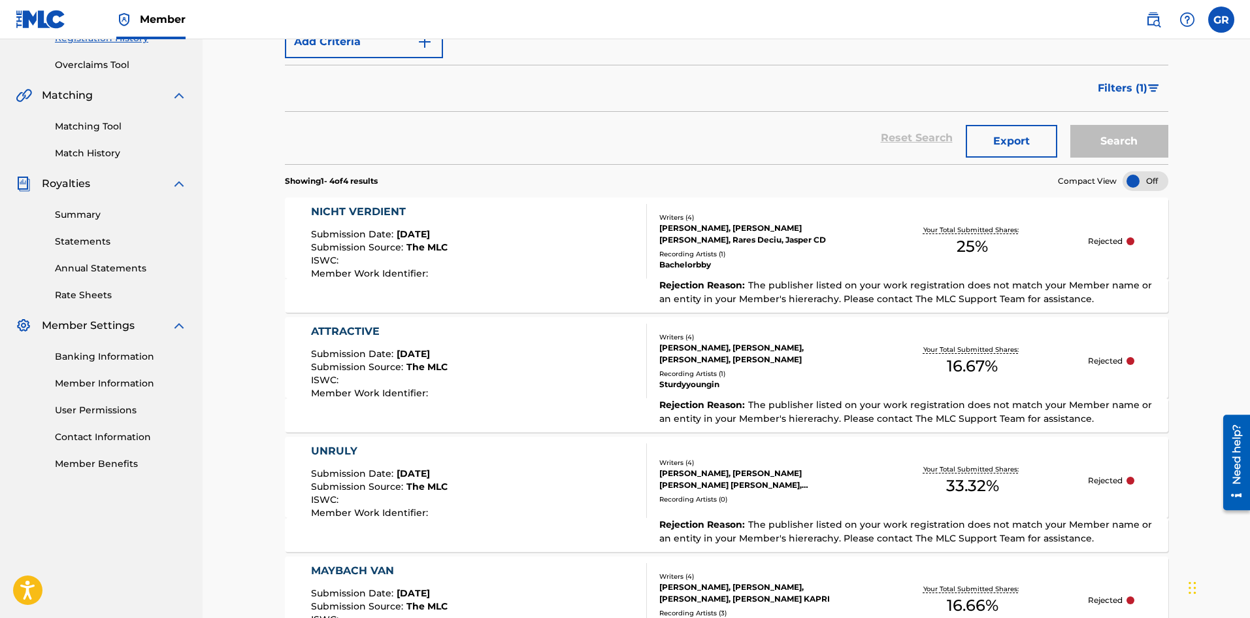
click at [913, 240] on div "Your Total Submitted Shares: 25 %" at bounding box center [973, 242] width 232 height 40
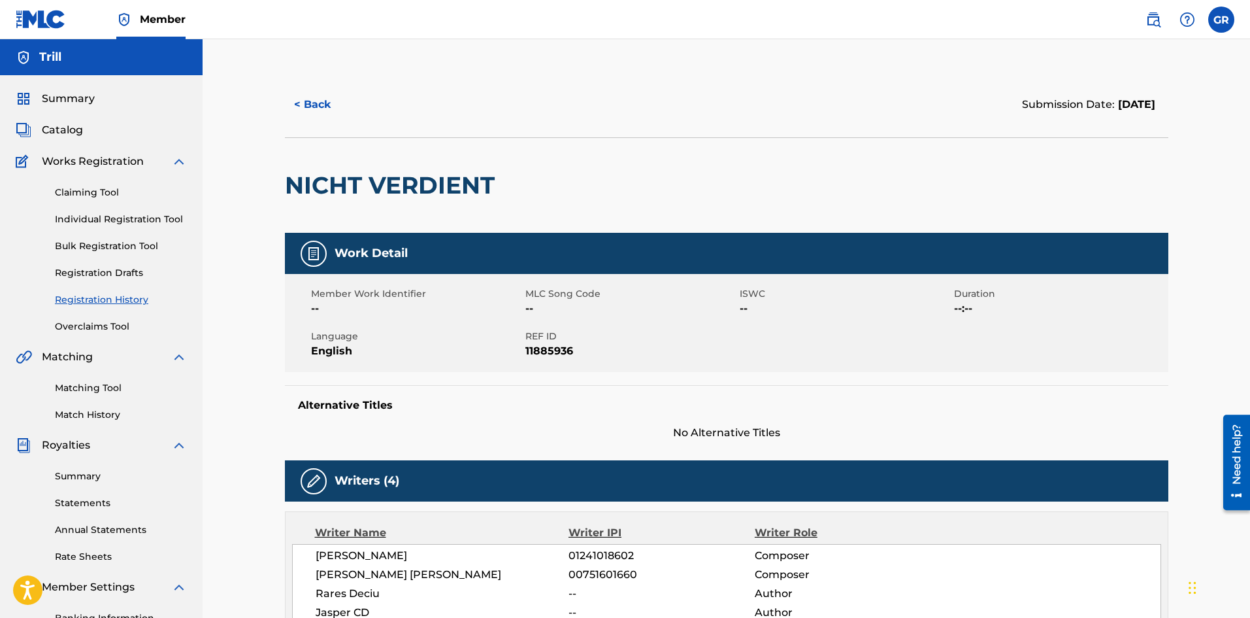
click at [965, 301] on span "--:--" at bounding box center [1059, 309] width 211 height 16
click at [1184, 24] on img at bounding box center [1188, 20] width 16 height 16
click at [1167, 24] on span at bounding box center [1170, 20] width 60 height 26
click at [1159, 25] on img at bounding box center [1154, 20] width 16 height 16
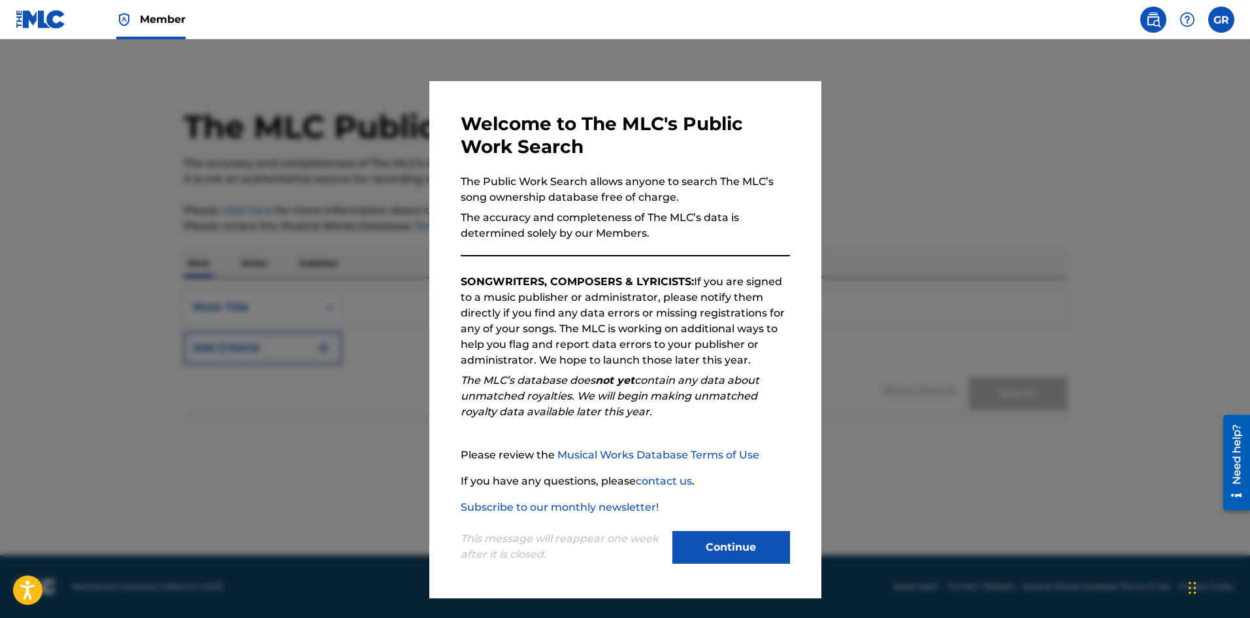
click at [742, 546] on button "Continue" at bounding box center [731, 547] width 118 height 33
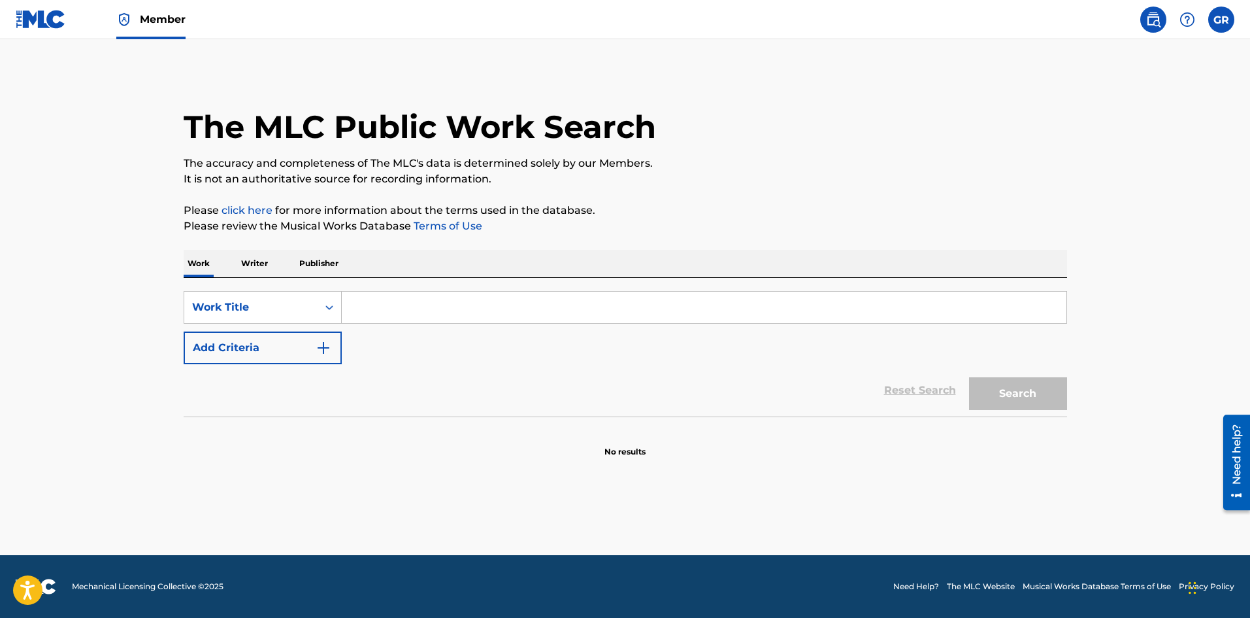
click at [135, 14] on link "Member" at bounding box center [150, 19] width 69 height 39
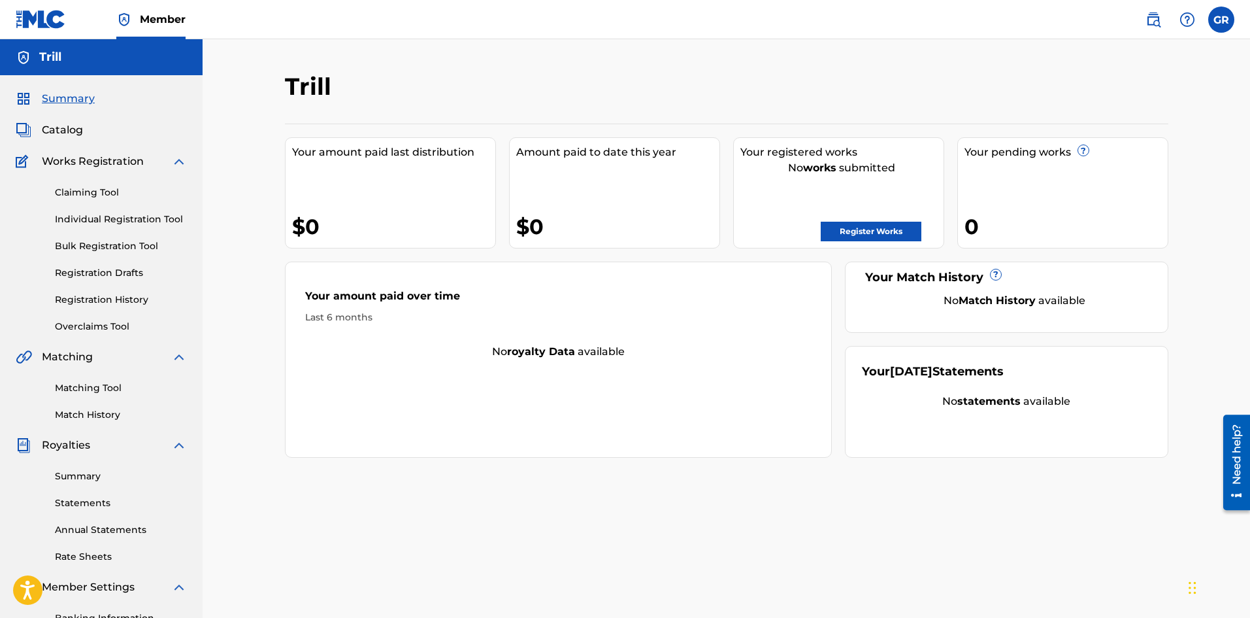
click at [876, 229] on link "Register Works" at bounding box center [871, 232] width 101 height 20
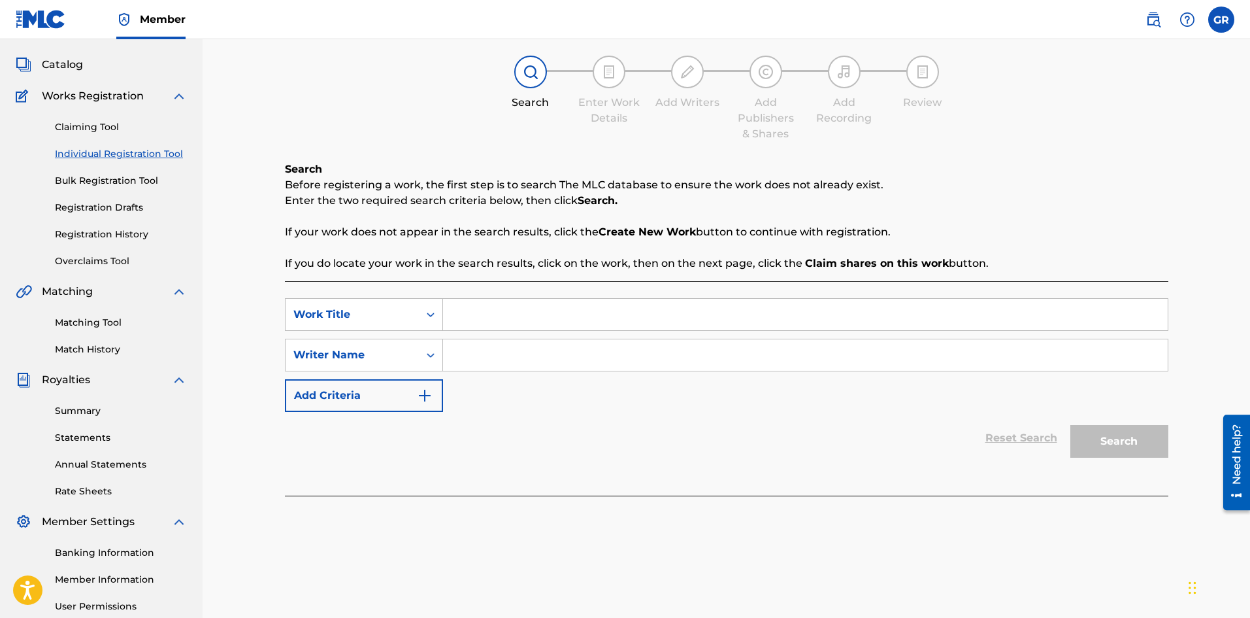
scroll to position [193, 0]
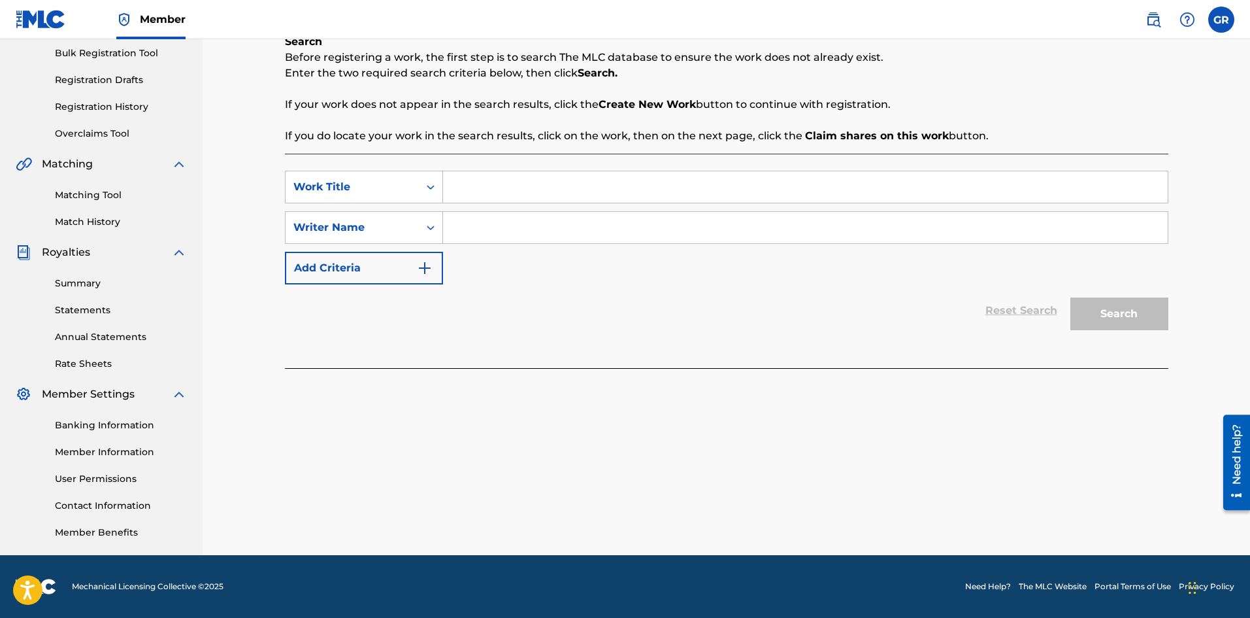
click at [478, 197] on input "Search Form" at bounding box center [805, 186] width 725 height 31
type input "Maybach Van"
click at [505, 234] on input "Search Form" at bounding box center [805, 227] width 725 height 31
type input "kodak"
click at [1070, 297] on button "Search" at bounding box center [1119, 313] width 98 height 33
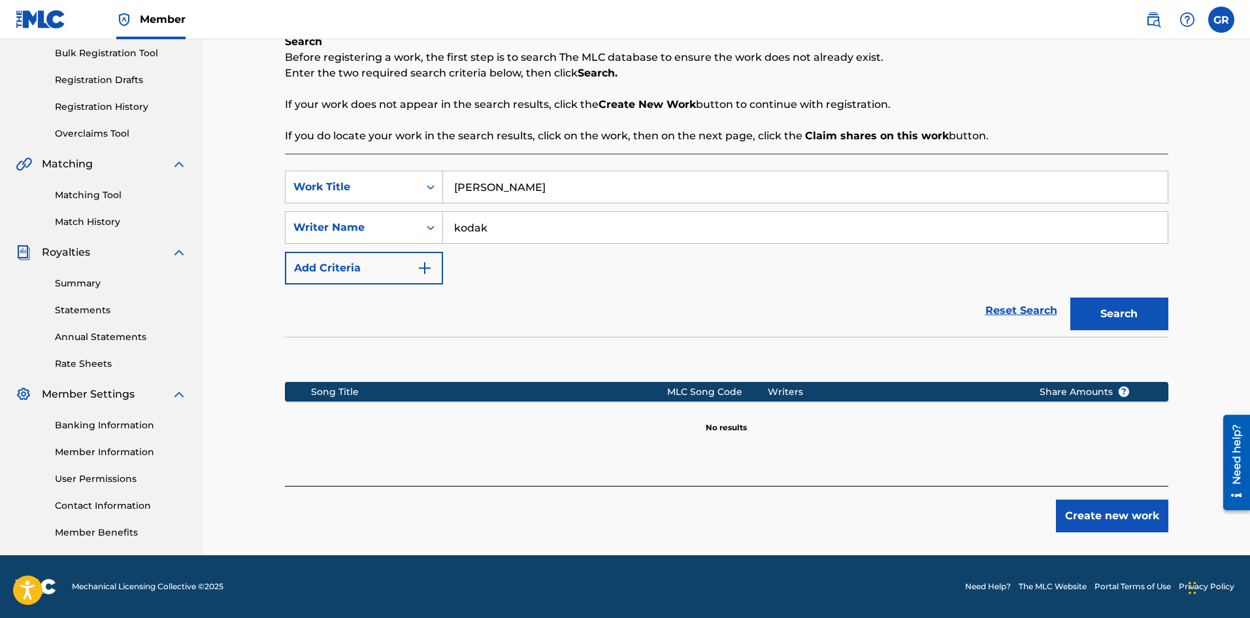
click at [1129, 510] on button "Create new work" at bounding box center [1112, 515] width 112 height 33
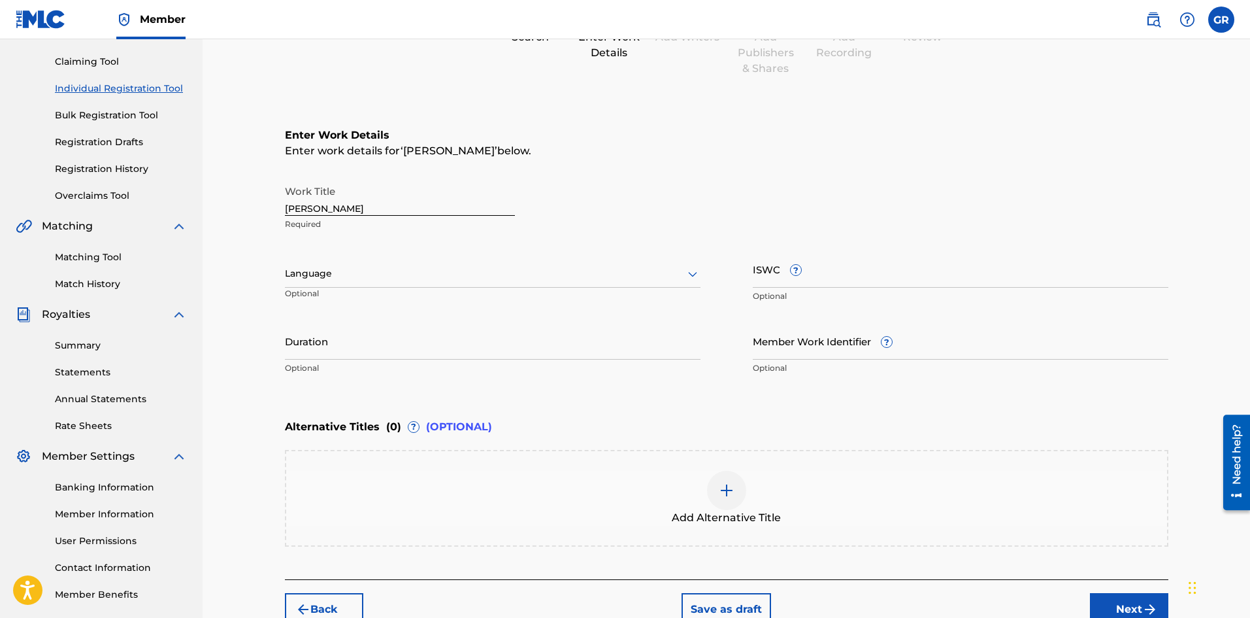
scroll to position [201, 0]
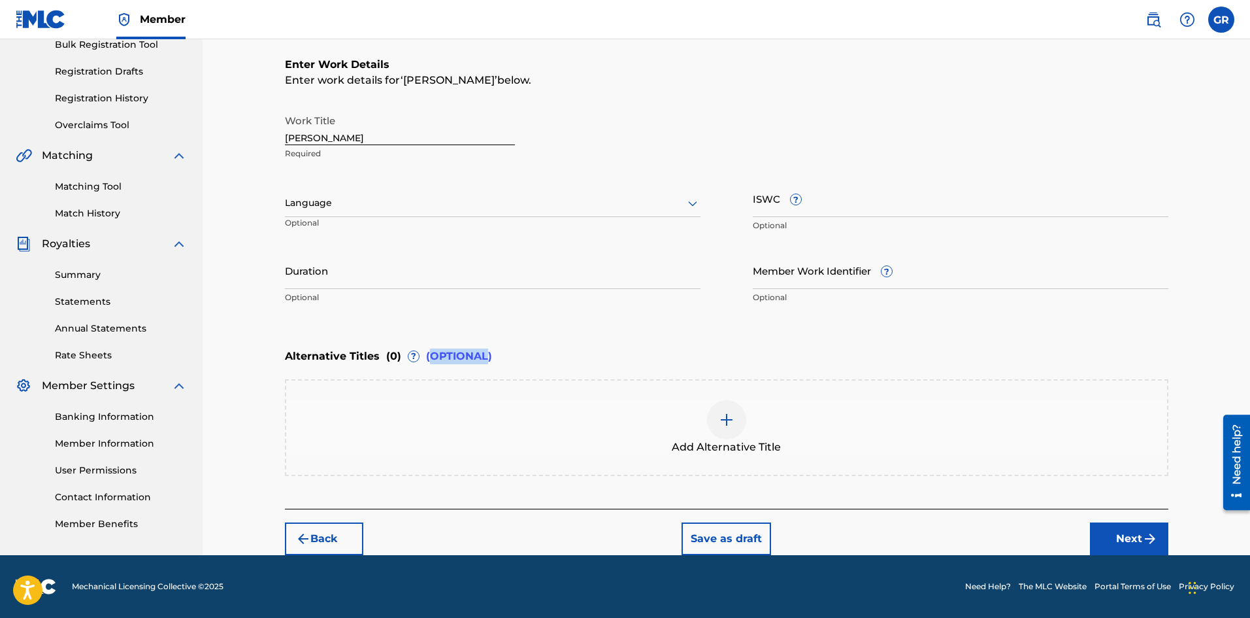
drag, startPoint x: 428, startPoint y: 357, endPoint x: 486, endPoint y: 352, distance: 58.4
click at [486, 352] on span "(OPTIONAL)" at bounding box center [459, 356] width 66 height 16
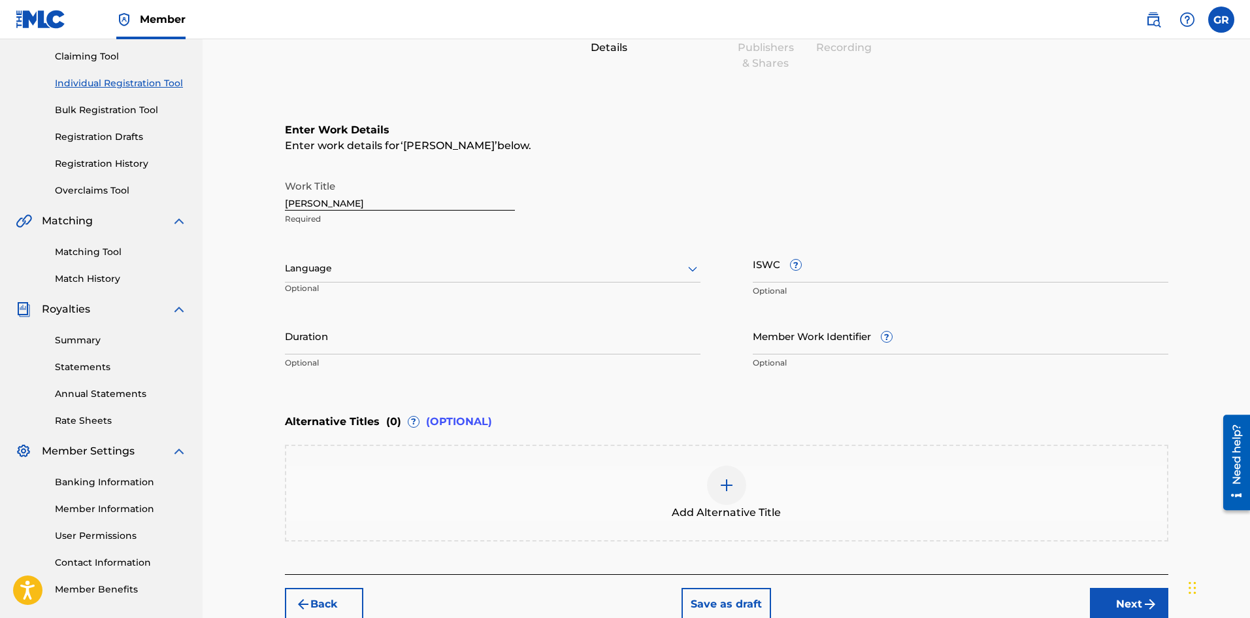
click at [456, 265] on div at bounding box center [493, 268] width 416 height 16
click at [718, 219] on div "Work Title Maybach Van Required" at bounding box center [727, 202] width 884 height 59
click at [809, 274] on input "ISWC ?" at bounding box center [961, 263] width 416 height 37
paste input "USUG12407944"
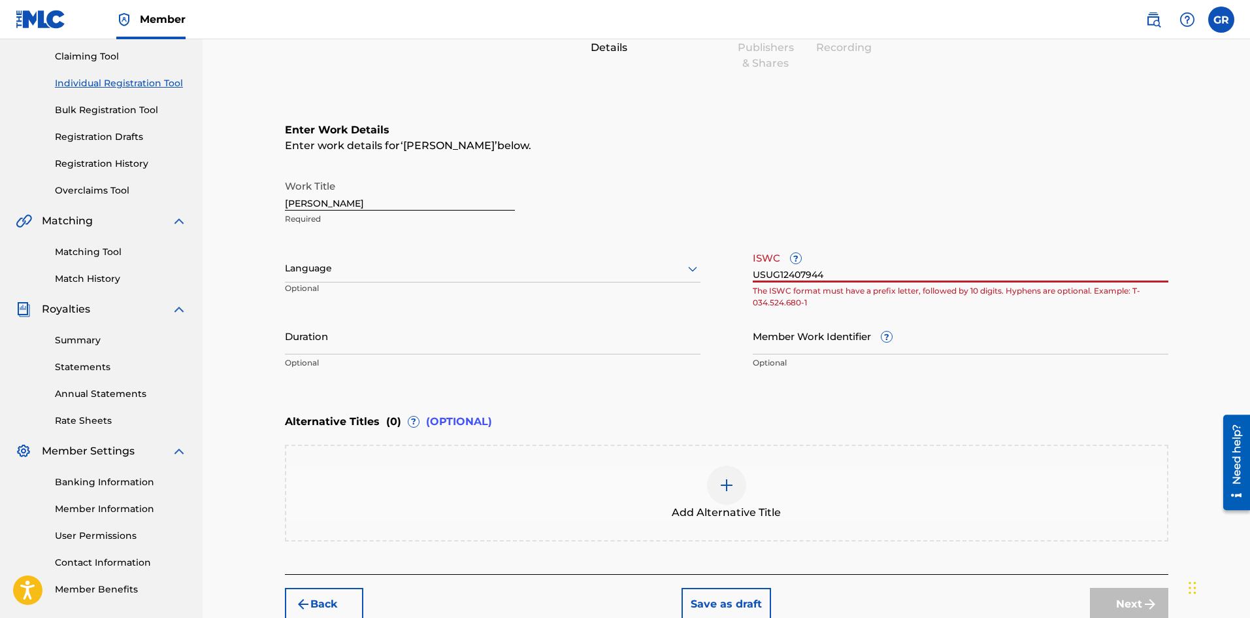
type input "USUG12407944"
drag, startPoint x: 836, startPoint y: 267, endPoint x: 688, endPoint y: 271, distance: 147.7
click at [688, 271] on div "Work Title Maybach Van Required Language Optional ISWC ? USUG12407944 The ISWC …" at bounding box center [727, 274] width 884 height 203
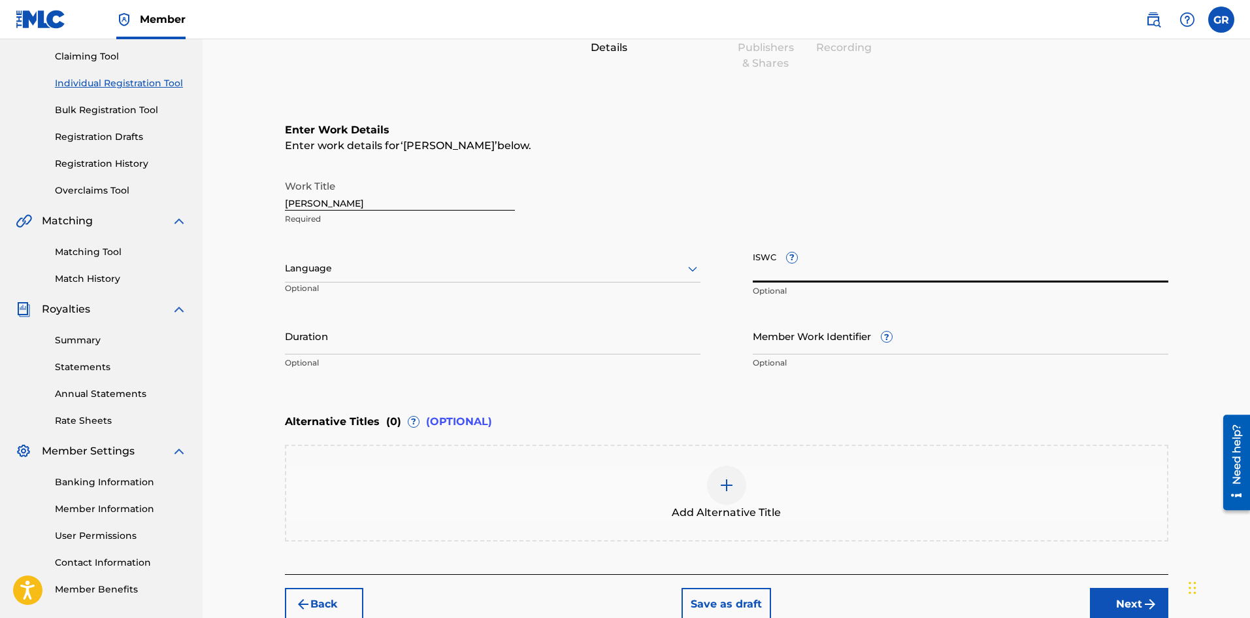
paste input "USUG12407944"
type input "USUG12407944"
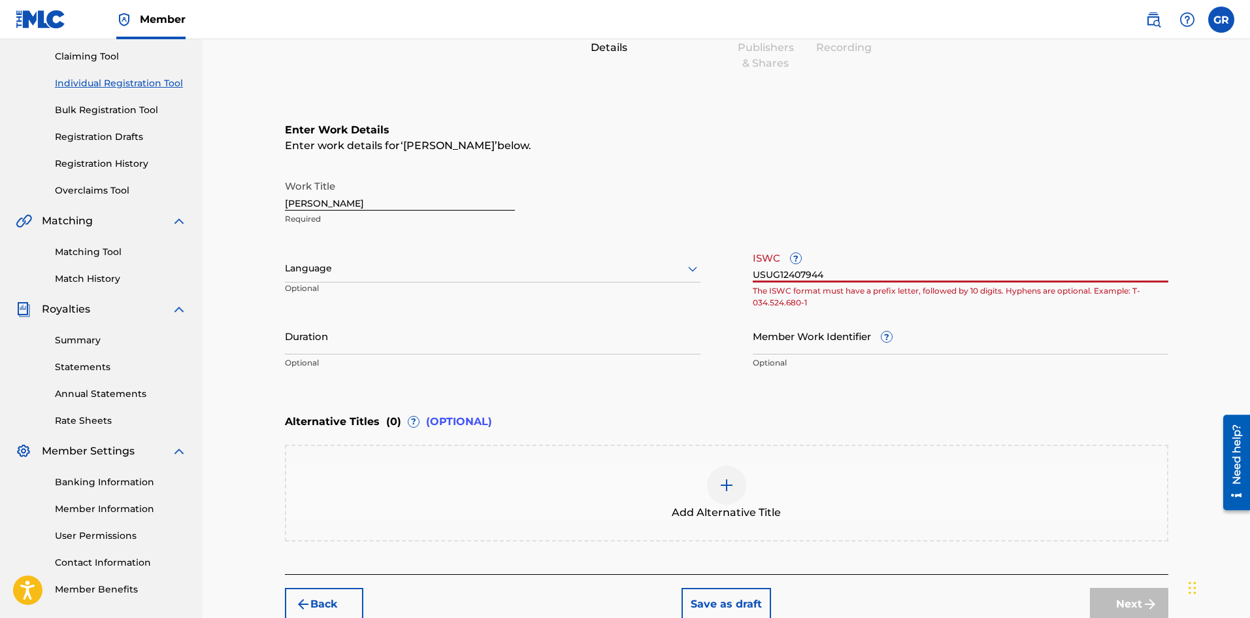
click at [927, 259] on input "USUG12407944" at bounding box center [961, 263] width 416 height 37
drag, startPoint x: 762, startPoint y: 277, endPoint x: 848, endPoint y: 277, distance: 86.3
click at [848, 277] on input "USUG12407944" at bounding box center [961, 263] width 416 height 37
click at [884, 252] on input "USUG12407944" at bounding box center [961, 263] width 416 height 37
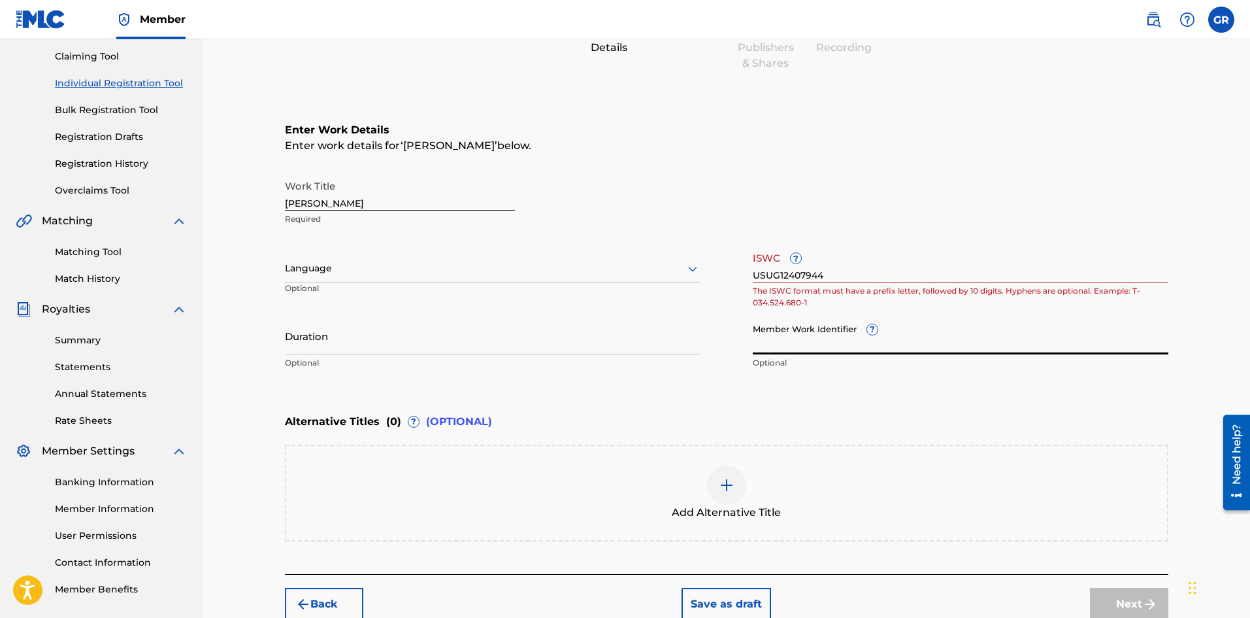
click at [794, 350] on input "Member Work Identifier ?" at bounding box center [961, 335] width 416 height 37
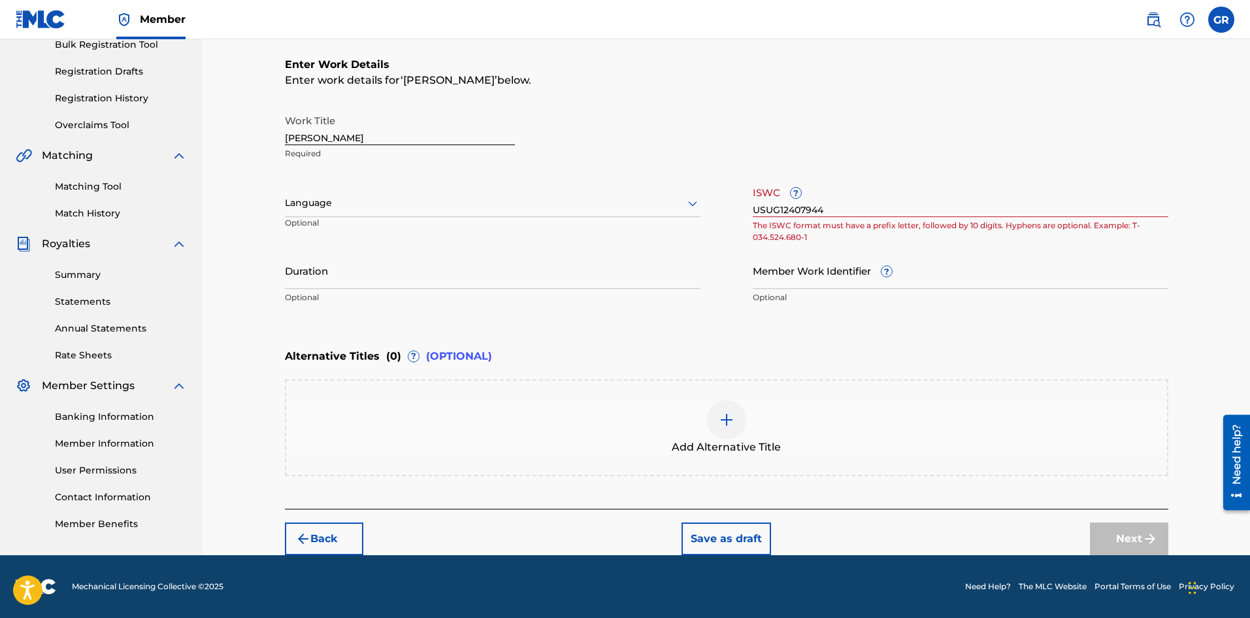
click at [1125, 523] on div "Next" at bounding box center [1129, 538] width 78 height 33
drag, startPoint x: 849, startPoint y: 207, endPoint x: 636, endPoint y: 218, distance: 213.4
click at [636, 218] on div "Work Title Maybach Van Required Language Optional ISWC ? USUG12407944 The ISWC …" at bounding box center [727, 209] width 884 height 203
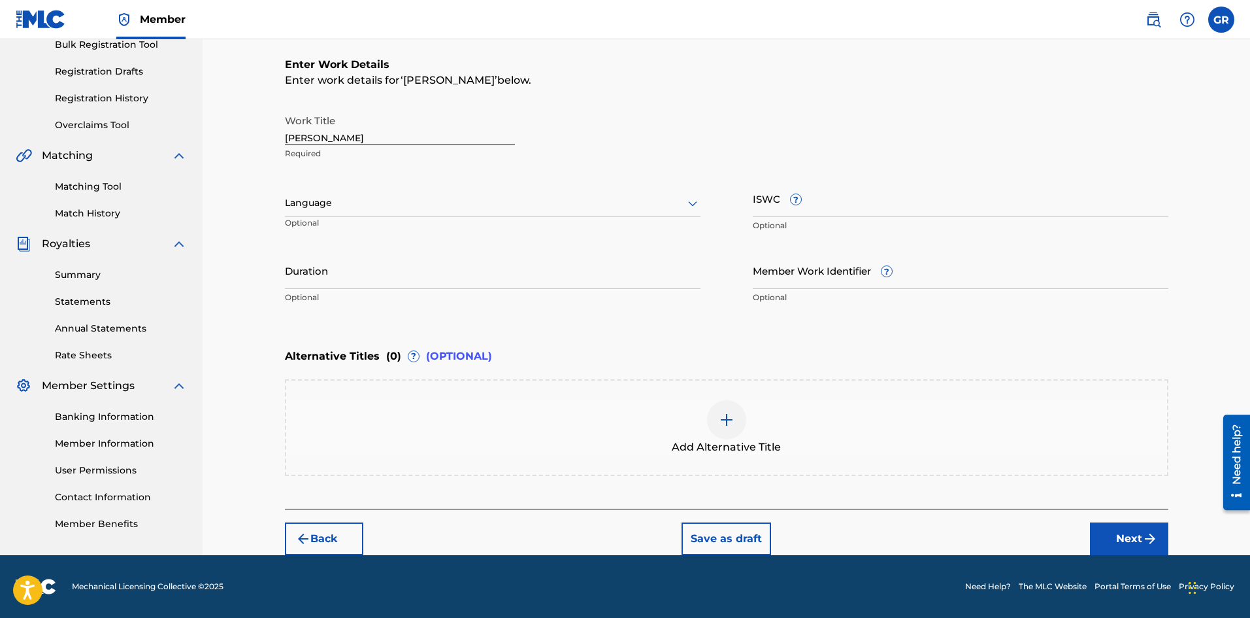
click at [836, 135] on div "Work Title Maybach Van Required" at bounding box center [727, 137] width 884 height 59
click at [1125, 544] on button "Next" at bounding box center [1129, 538] width 78 height 33
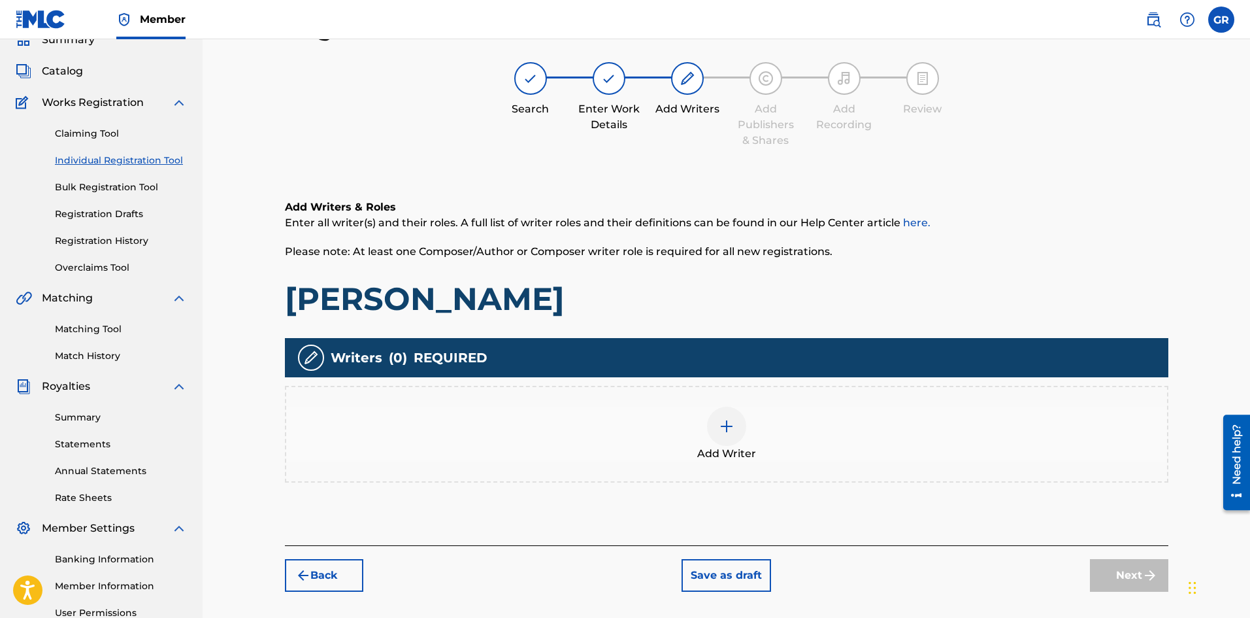
scroll to position [0, 0]
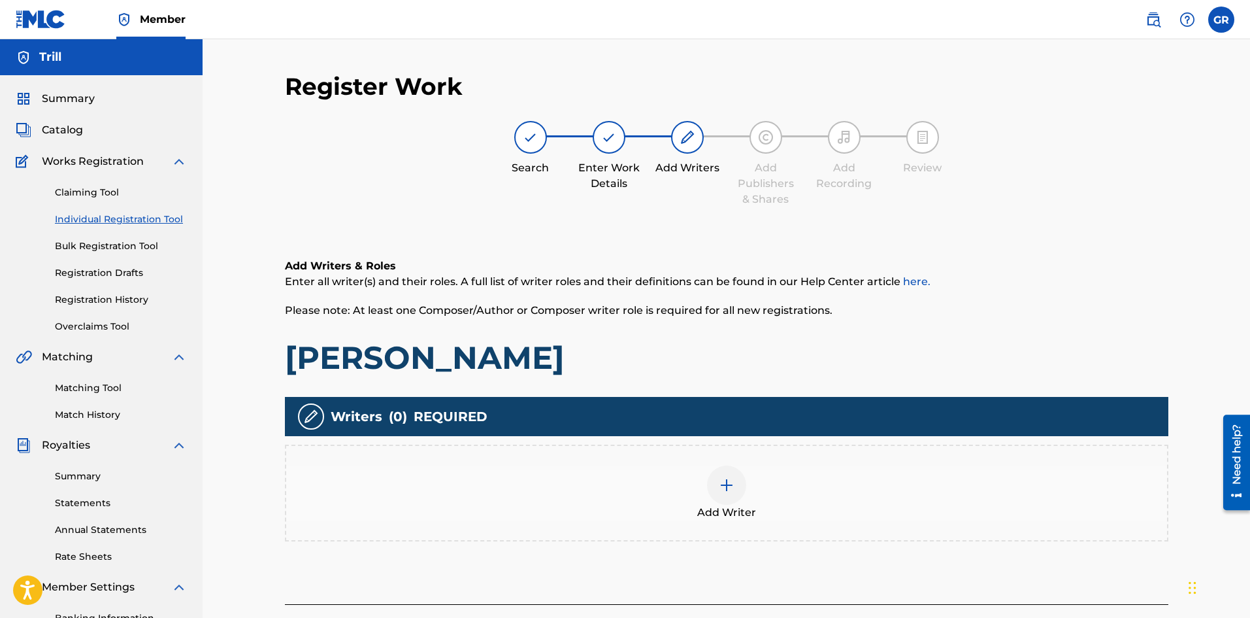
click at [729, 497] on div at bounding box center [726, 484] width 39 height 39
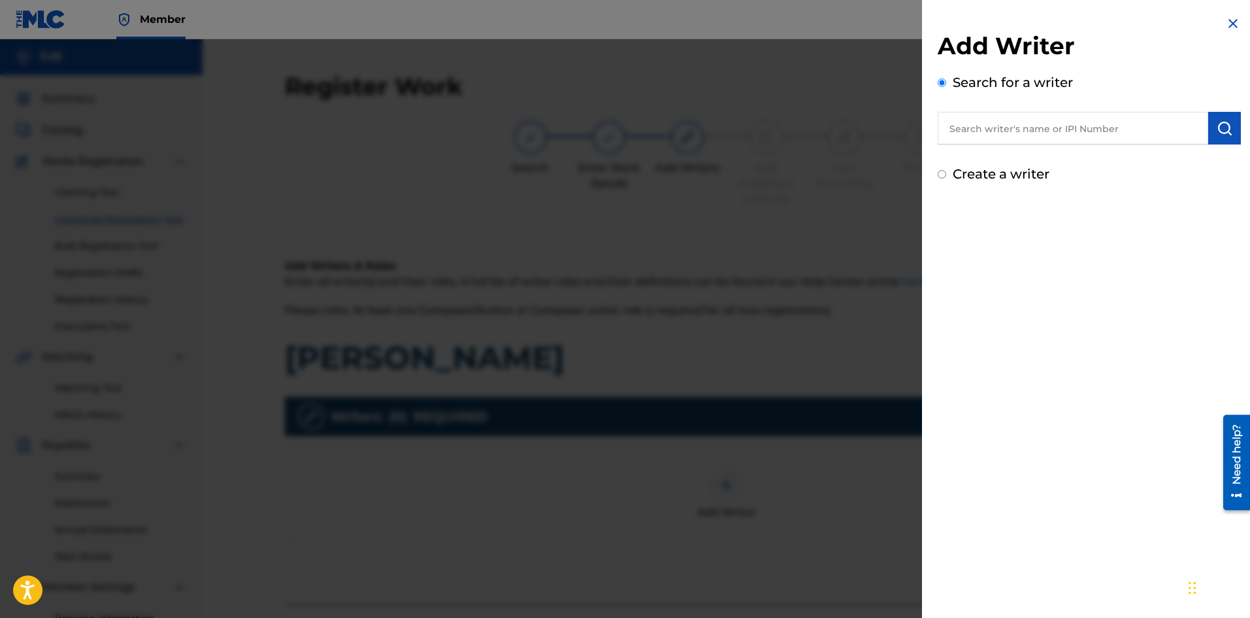
click at [1008, 121] on input "text" at bounding box center [1073, 128] width 271 height 33
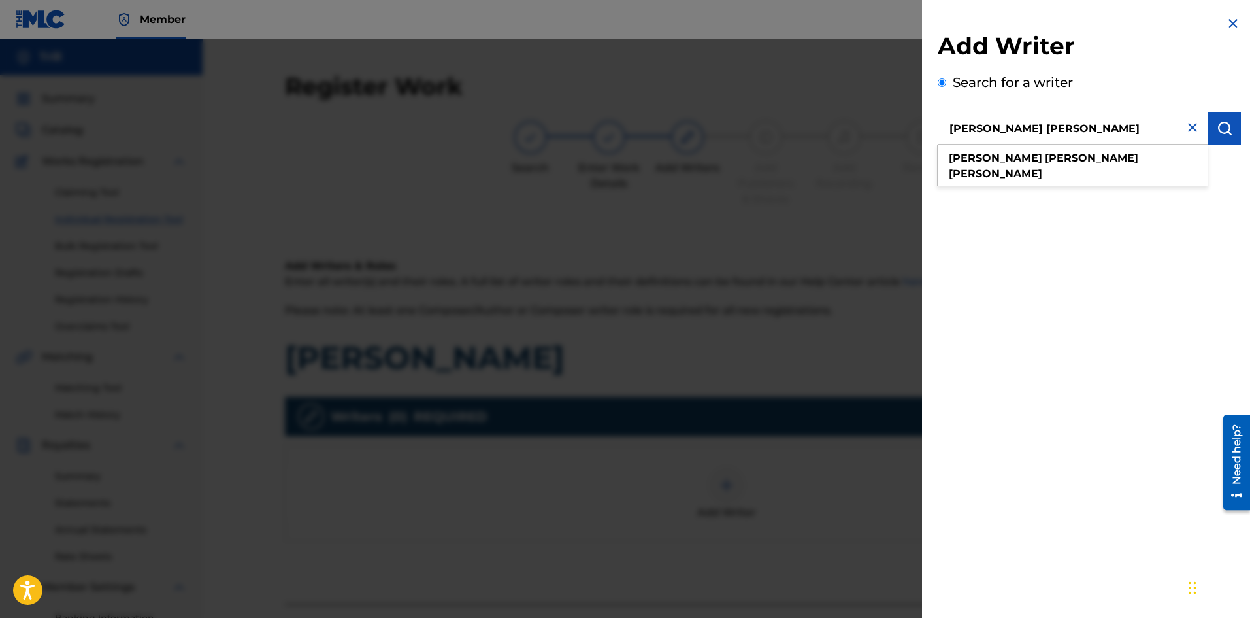
type input "Giovanni Rodriguez Cardona"
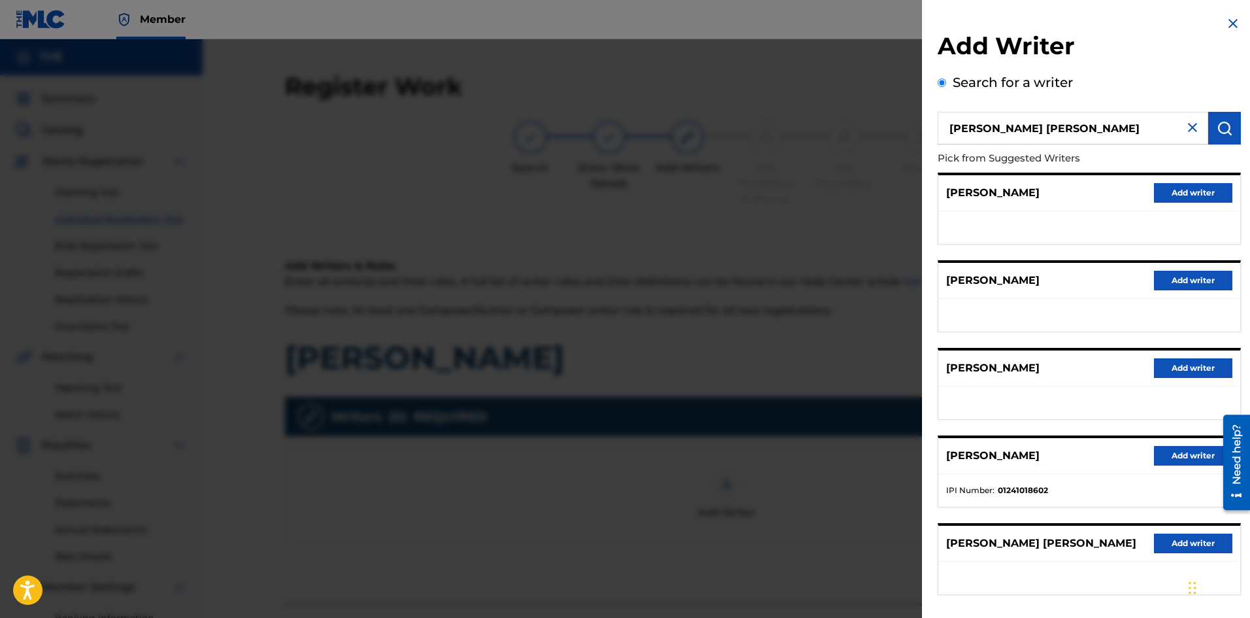
scroll to position [59, 0]
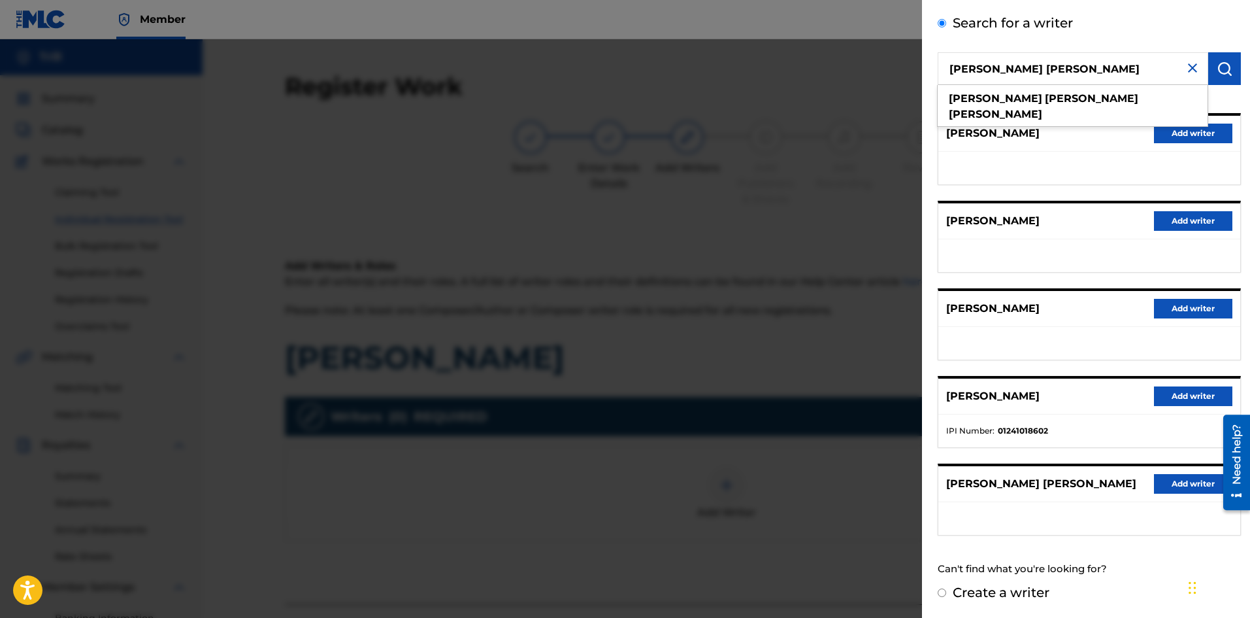
click at [1179, 399] on button "Add writer" at bounding box center [1193, 396] width 78 height 20
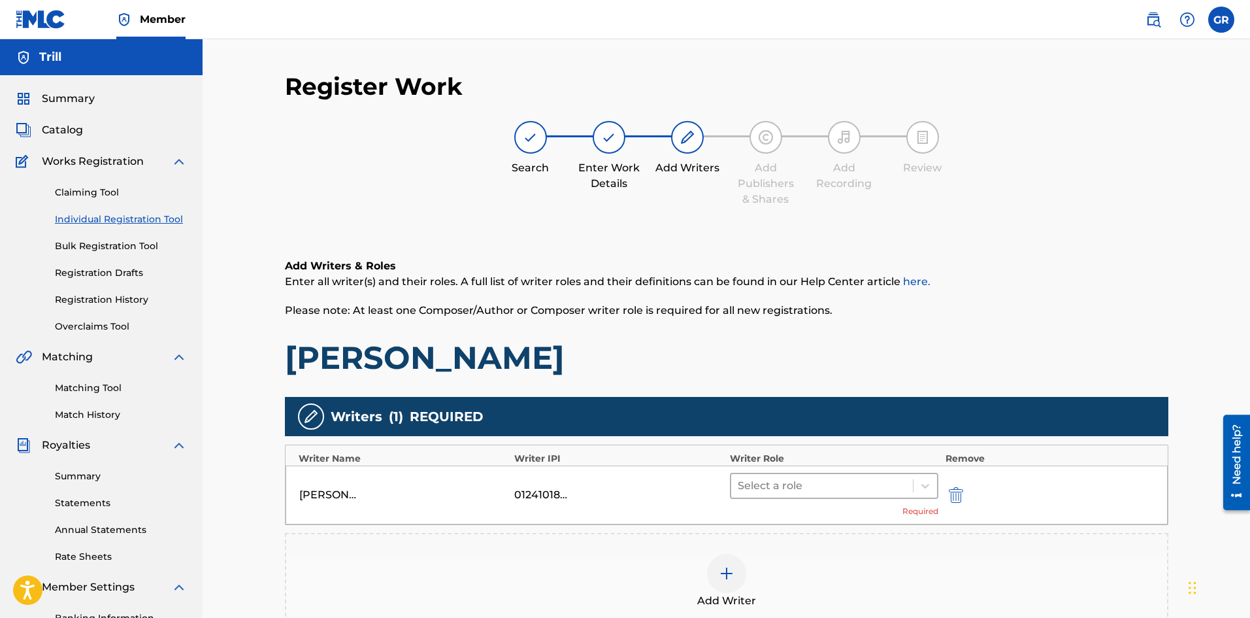
click at [779, 475] on div "Select a role" at bounding box center [822, 486] width 182 height 24
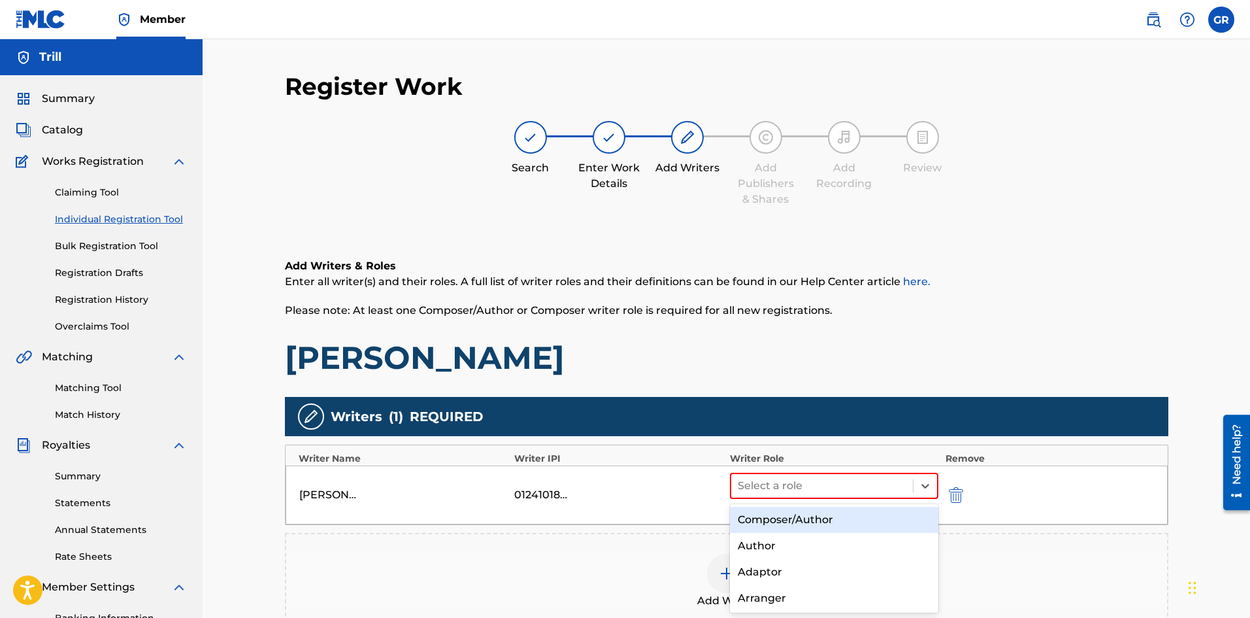
click at [769, 525] on div "Composer/Author" at bounding box center [834, 519] width 209 height 26
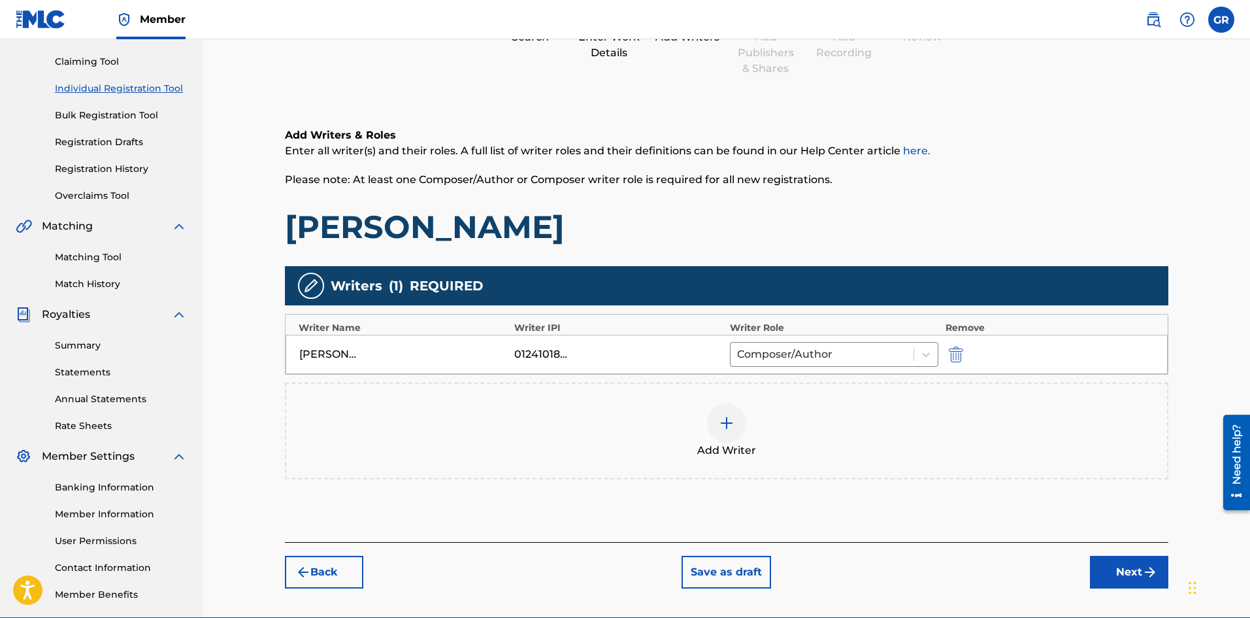
scroll to position [193, 0]
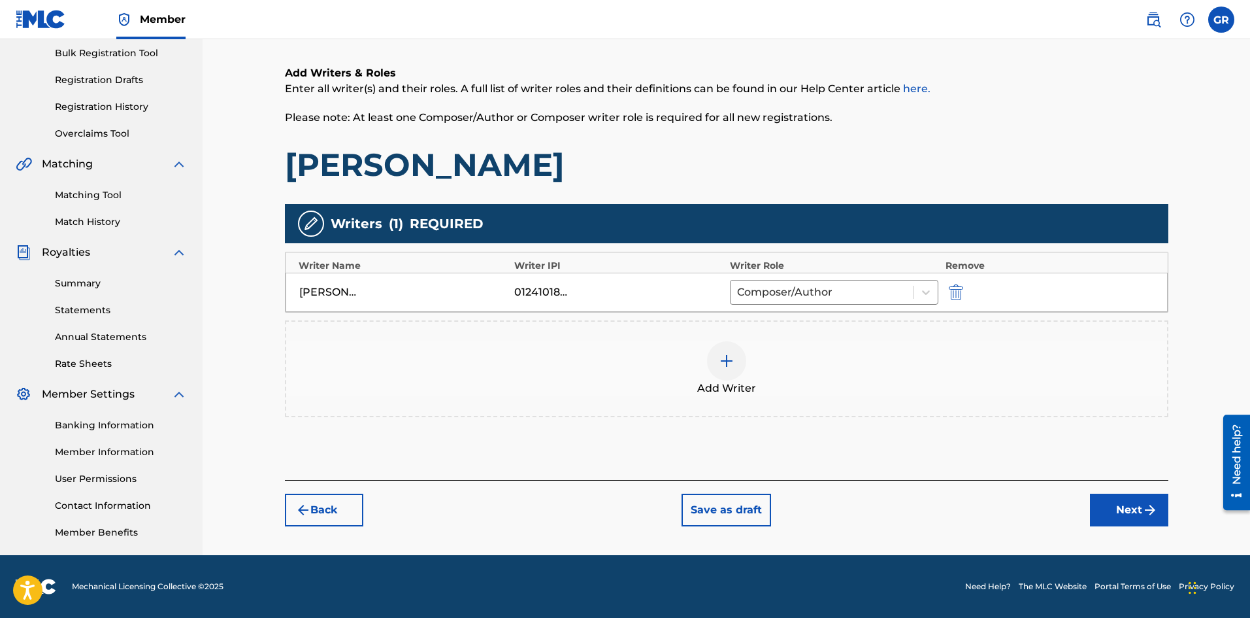
click at [731, 369] on div at bounding box center [726, 360] width 39 height 39
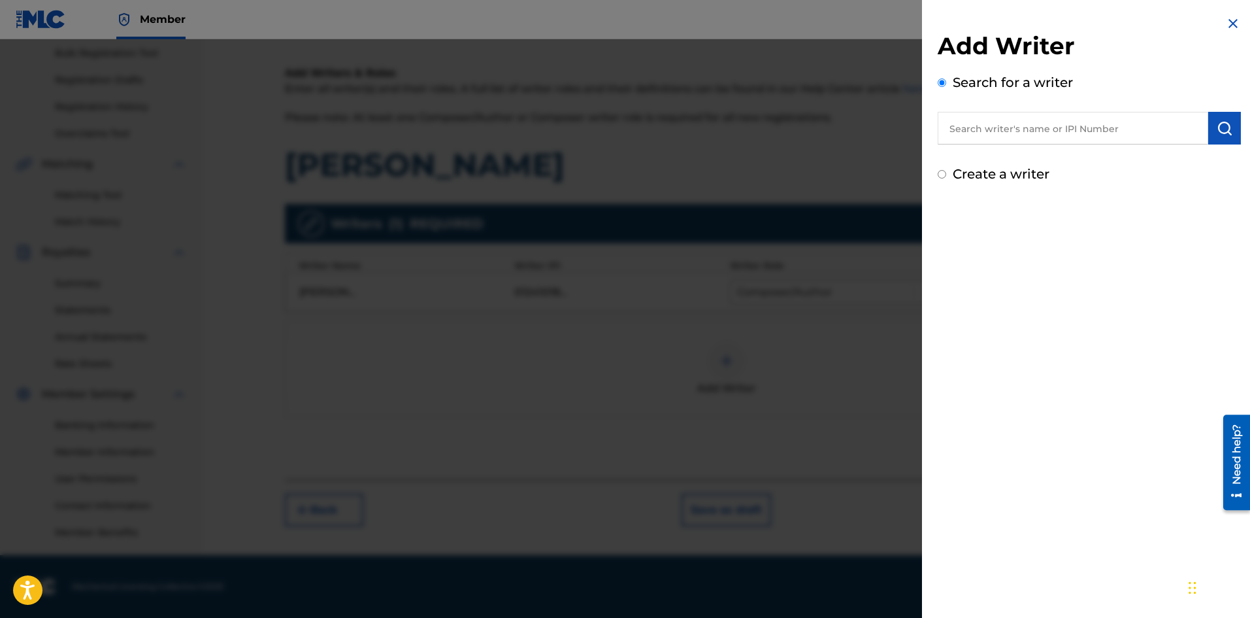
click at [1066, 122] on input "text" at bounding box center [1073, 128] width 271 height 33
type input "d"
type input "S"
click at [1097, 155] on div "david arakelya n" at bounding box center [1073, 158] width 270 height 24
type input "david arakelyan"
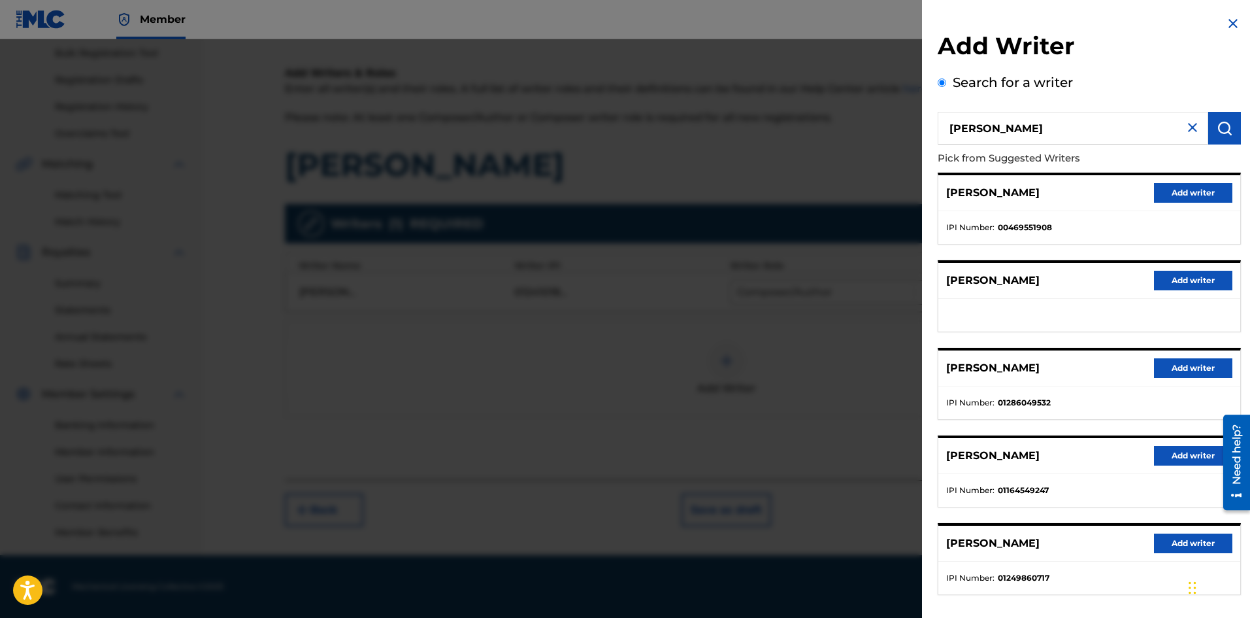
click at [1167, 369] on button "Add writer" at bounding box center [1193, 368] width 78 height 20
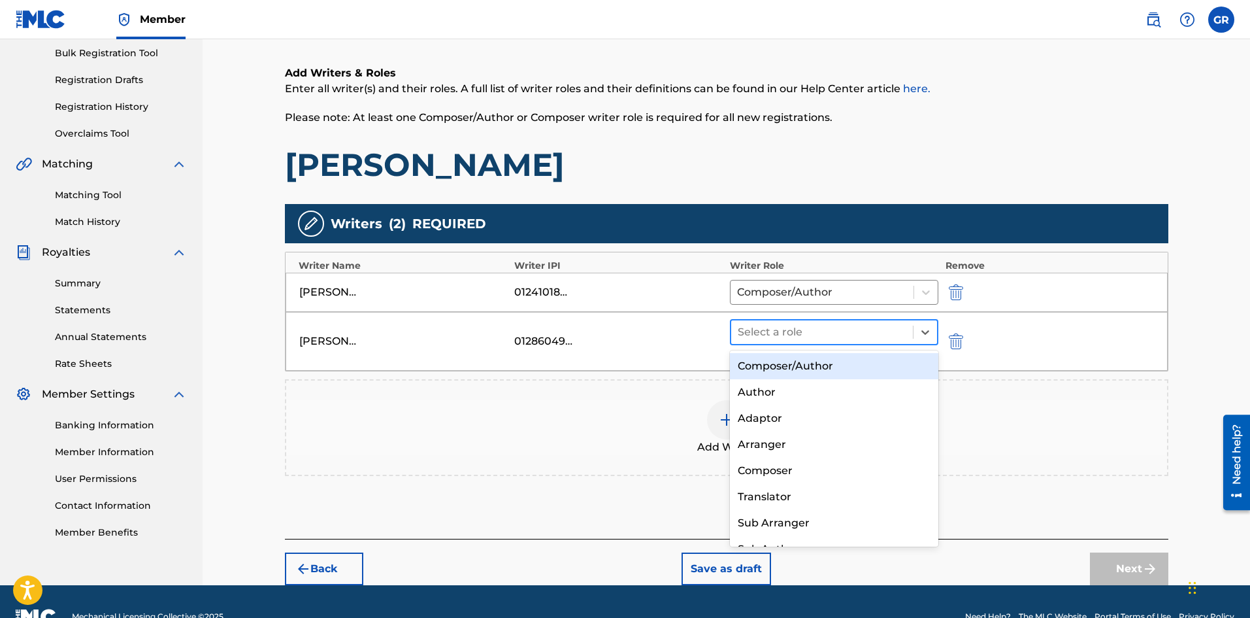
click at [856, 340] on div "Select a role" at bounding box center [822, 332] width 182 height 24
click at [831, 369] on div "Composer/Author" at bounding box center [834, 366] width 209 height 26
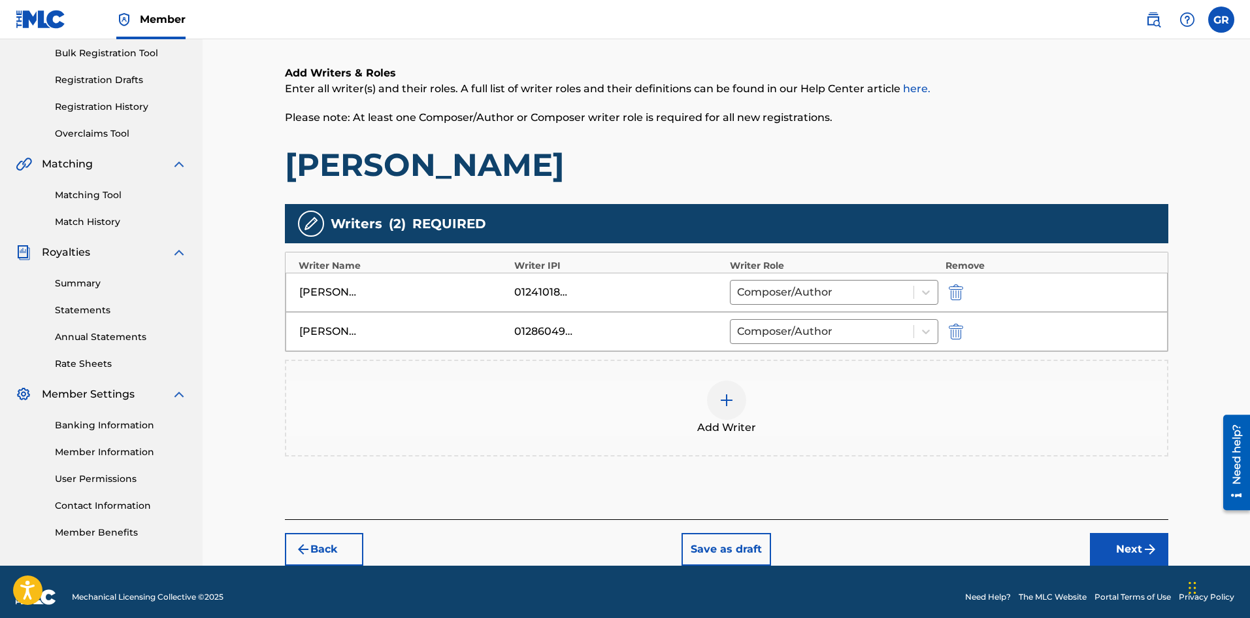
click at [725, 400] on img at bounding box center [727, 400] width 16 height 16
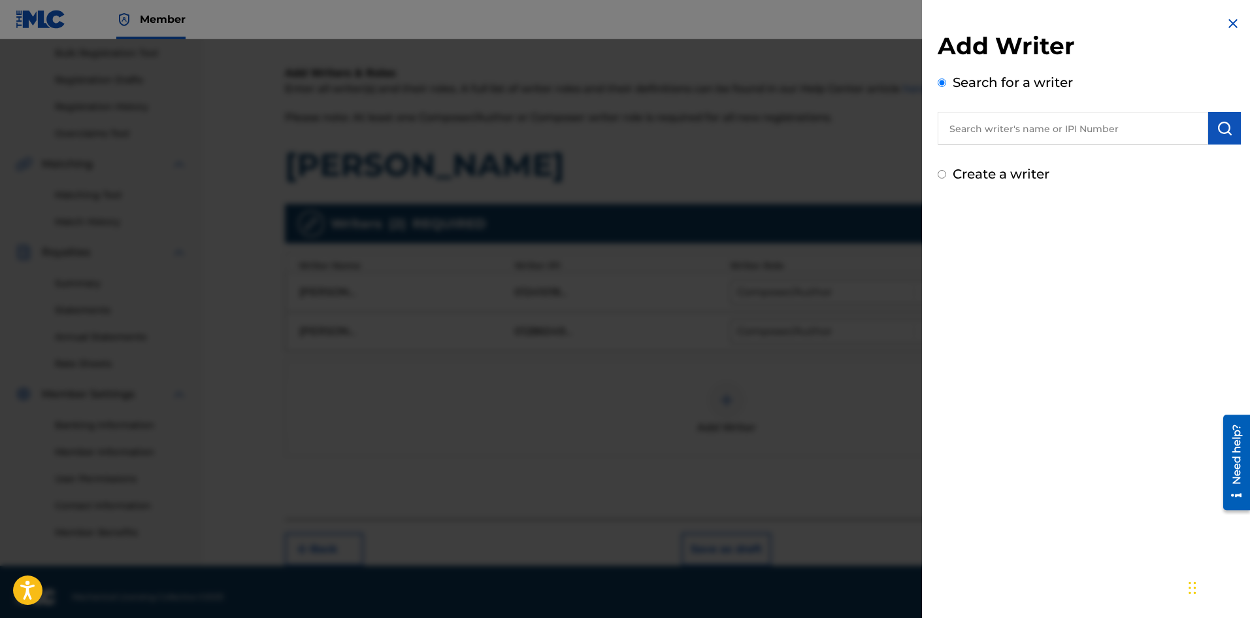
click at [945, 172] on input "Create a writer" at bounding box center [942, 174] width 8 height 8
radio input "false"
radio input "true"
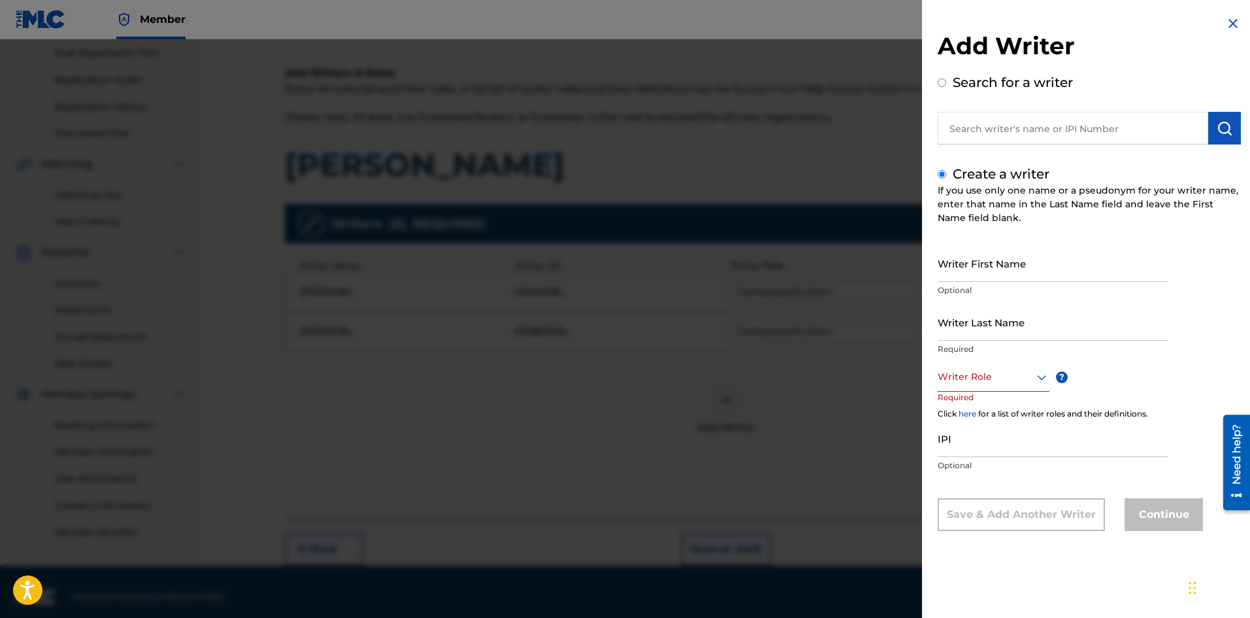
click at [989, 268] on input "Writer First Name" at bounding box center [1053, 262] width 230 height 37
type input "Kerry"
click at [1002, 330] on input "Writer Last Name" at bounding box center [1053, 321] width 230 height 37
type input "Hardy"
click at [988, 379] on div at bounding box center [994, 377] width 112 height 16
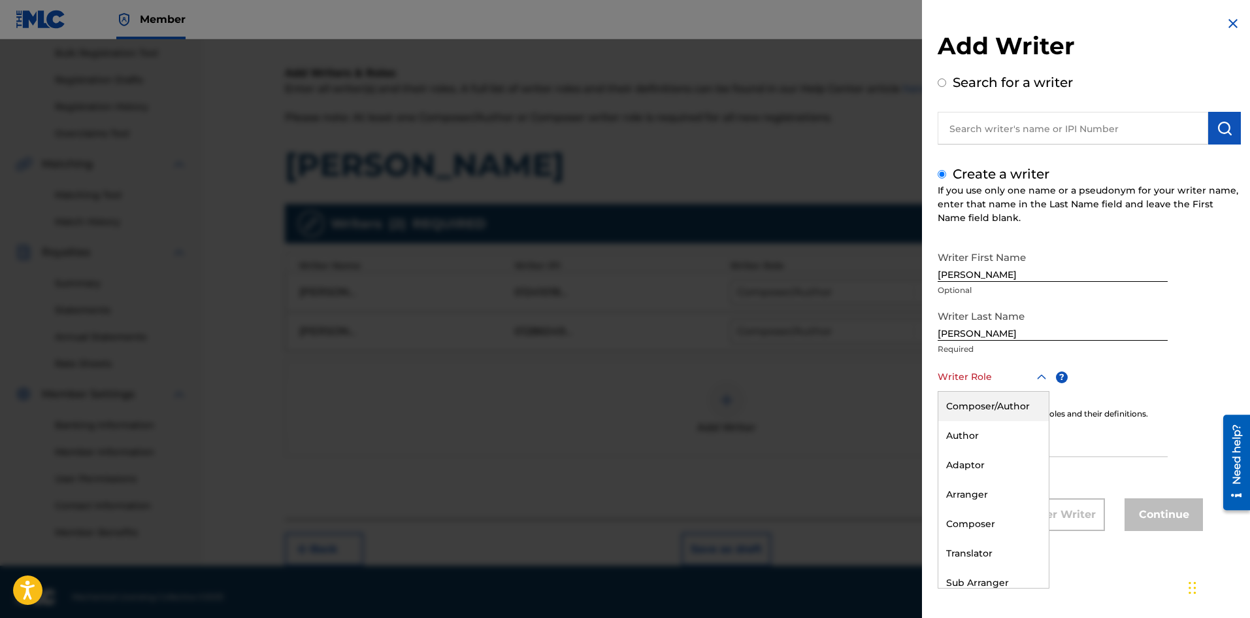
click at [986, 408] on div "Composer/Author" at bounding box center [993, 405] width 110 height 29
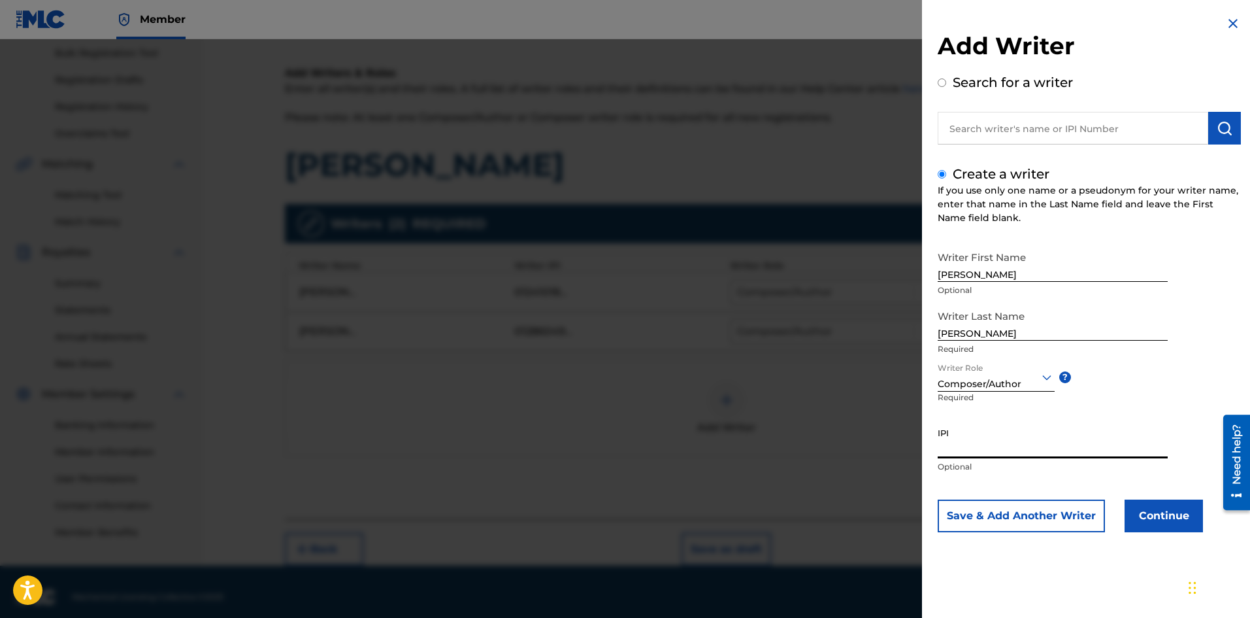
click at [957, 456] on input "IPI" at bounding box center [1053, 439] width 230 height 37
click at [1184, 512] on button "Continue" at bounding box center [1164, 515] width 78 height 33
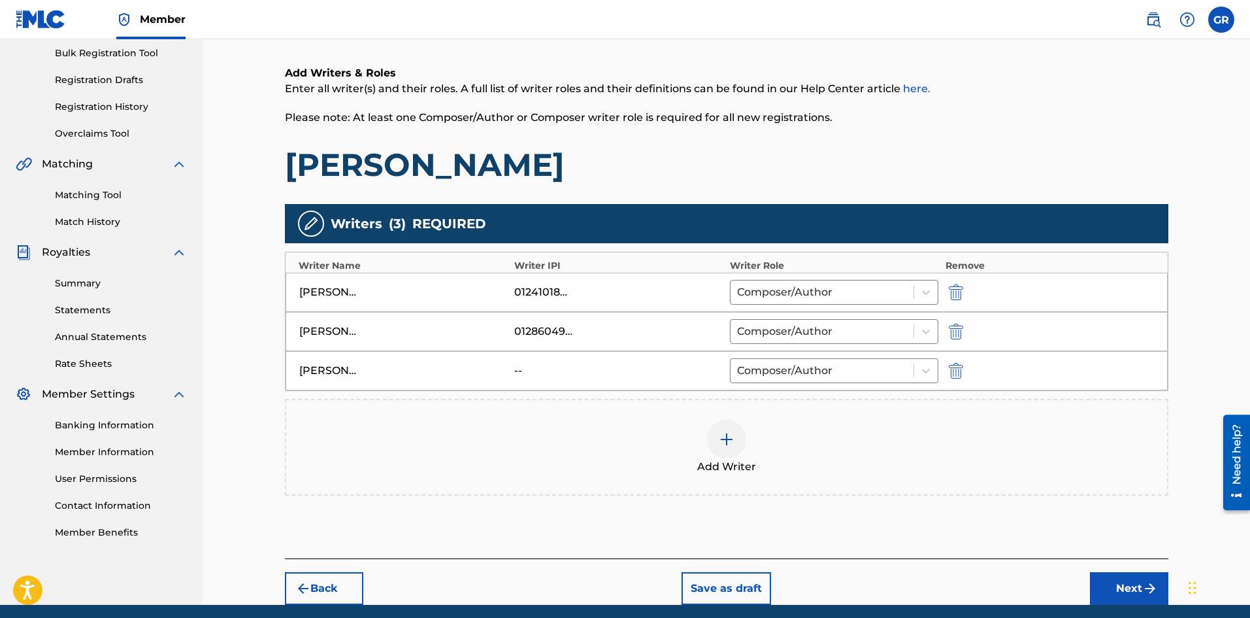
click at [727, 434] on img at bounding box center [727, 439] width 16 height 16
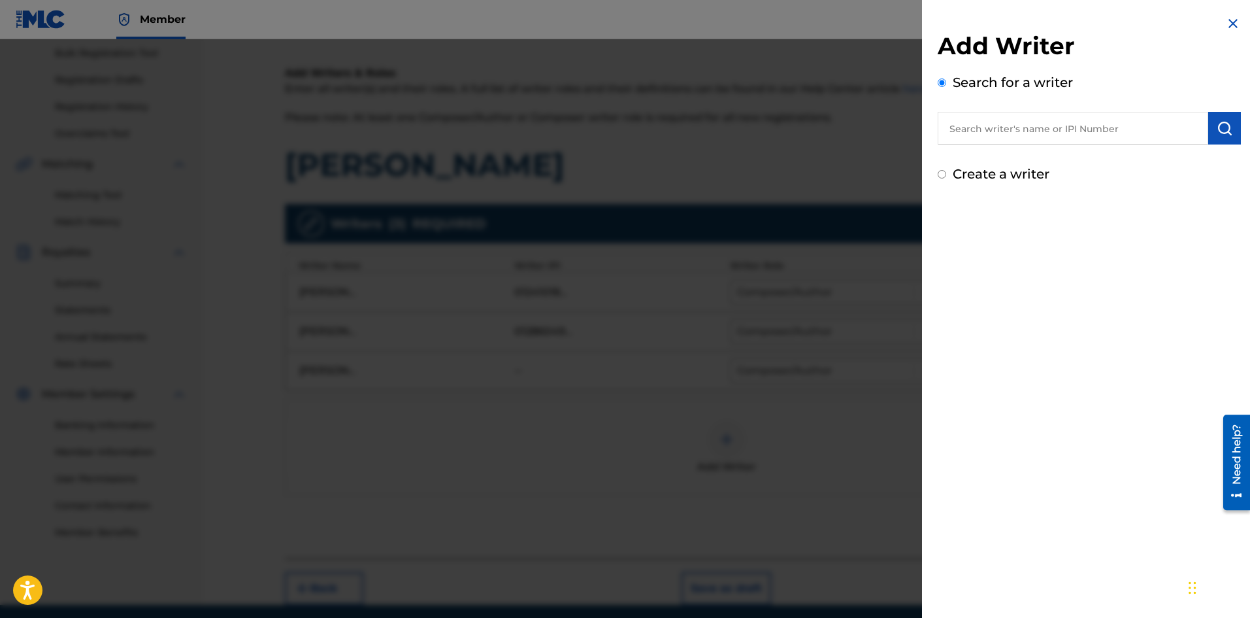
click at [1033, 129] on input "text" at bounding box center [1073, 128] width 271 height 33
paste input "BILL K. KAPRI"
type input "BILL K. KAPRI"
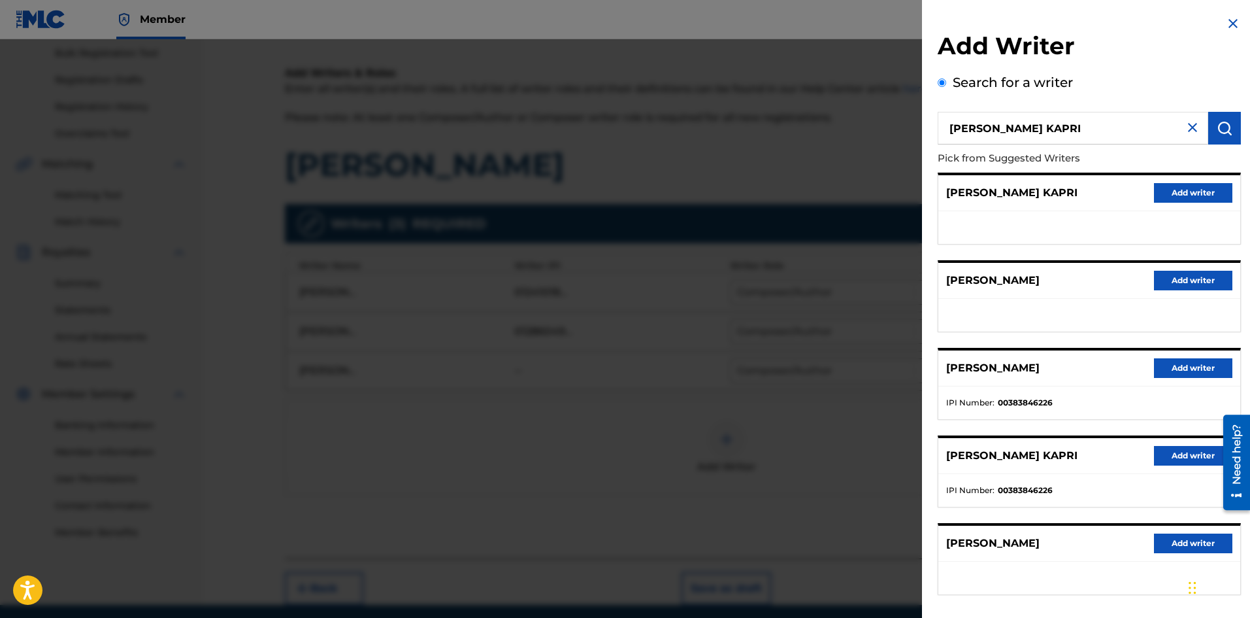
scroll to position [59, 0]
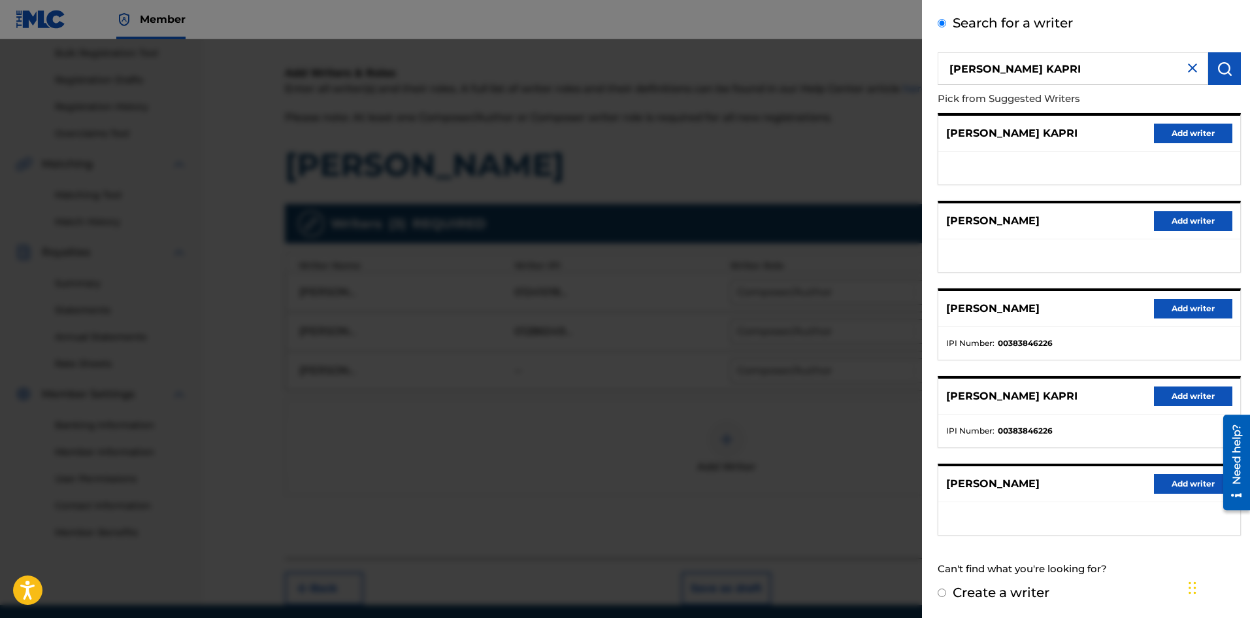
click at [1195, 397] on button "Add writer" at bounding box center [1193, 396] width 78 height 20
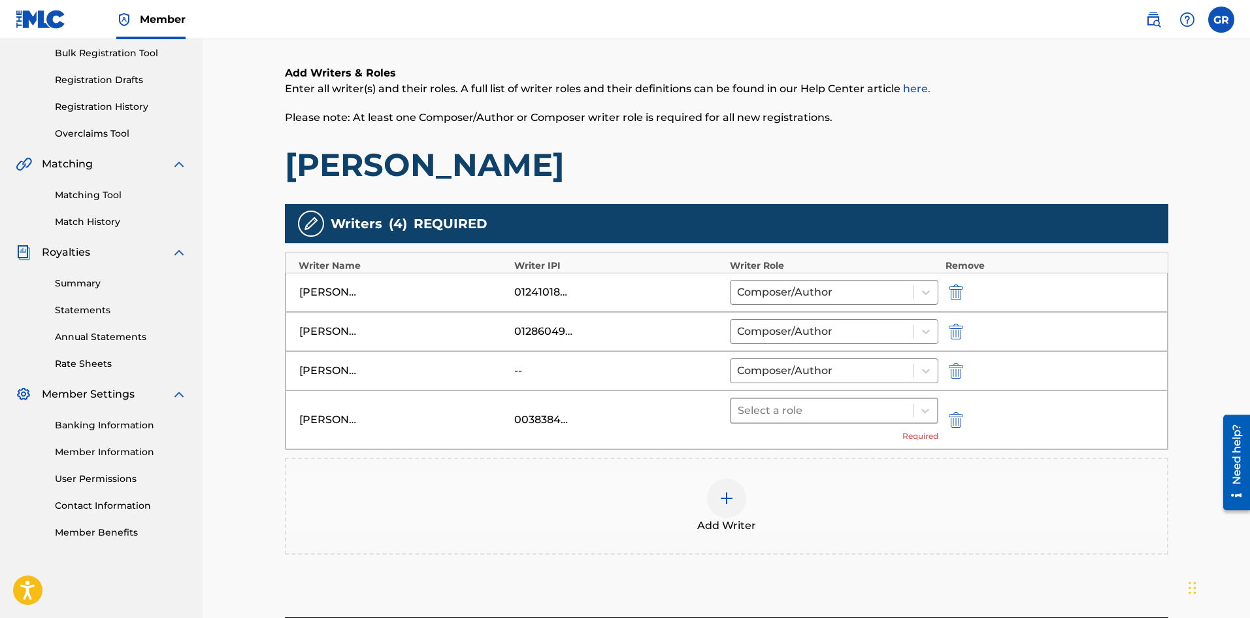
click at [813, 401] on div at bounding box center [822, 410] width 169 height 18
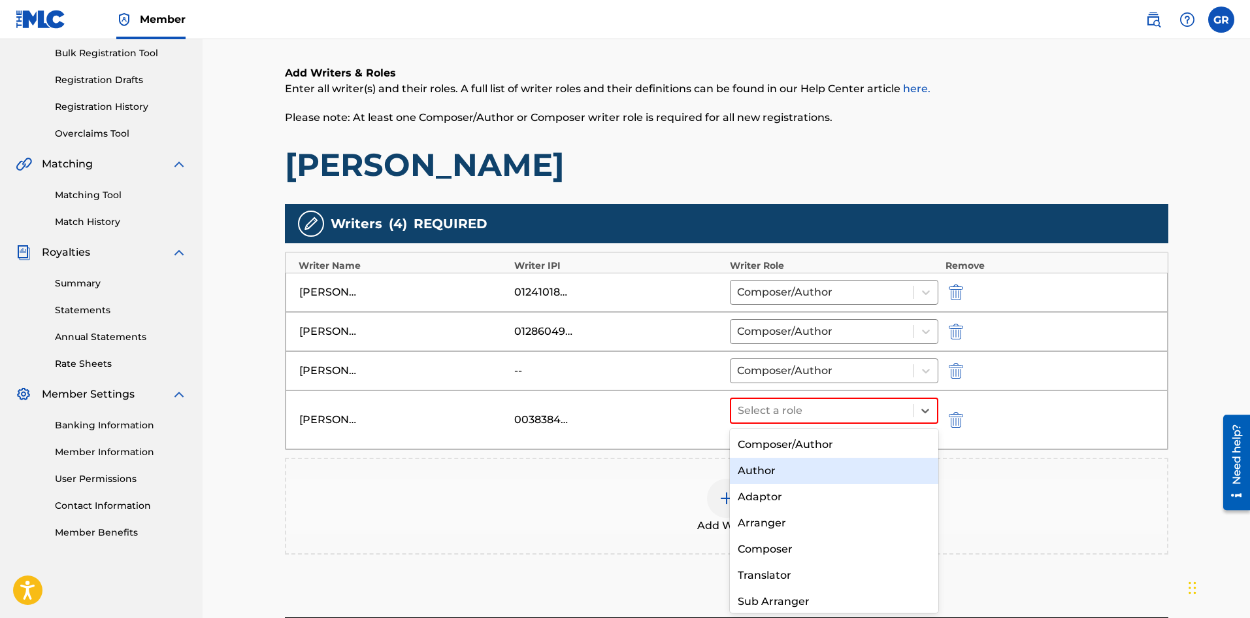
click at [767, 476] on div "Author" at bounding box center [834, 470] width 209 height 26
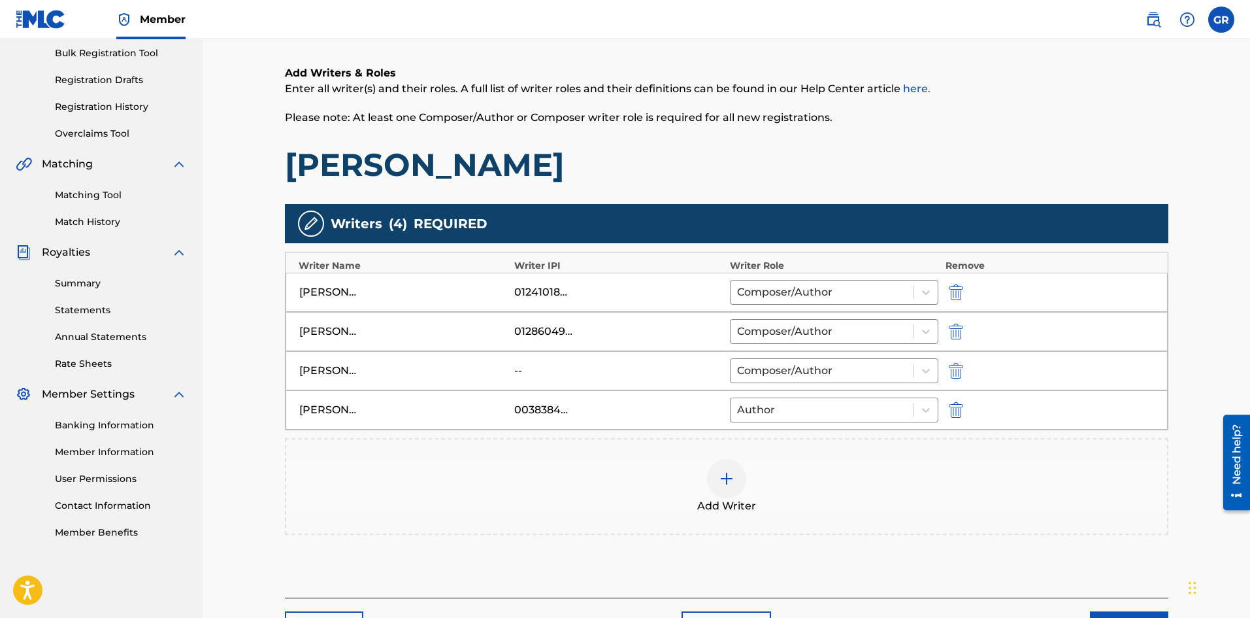
scroll to position [282, 0]
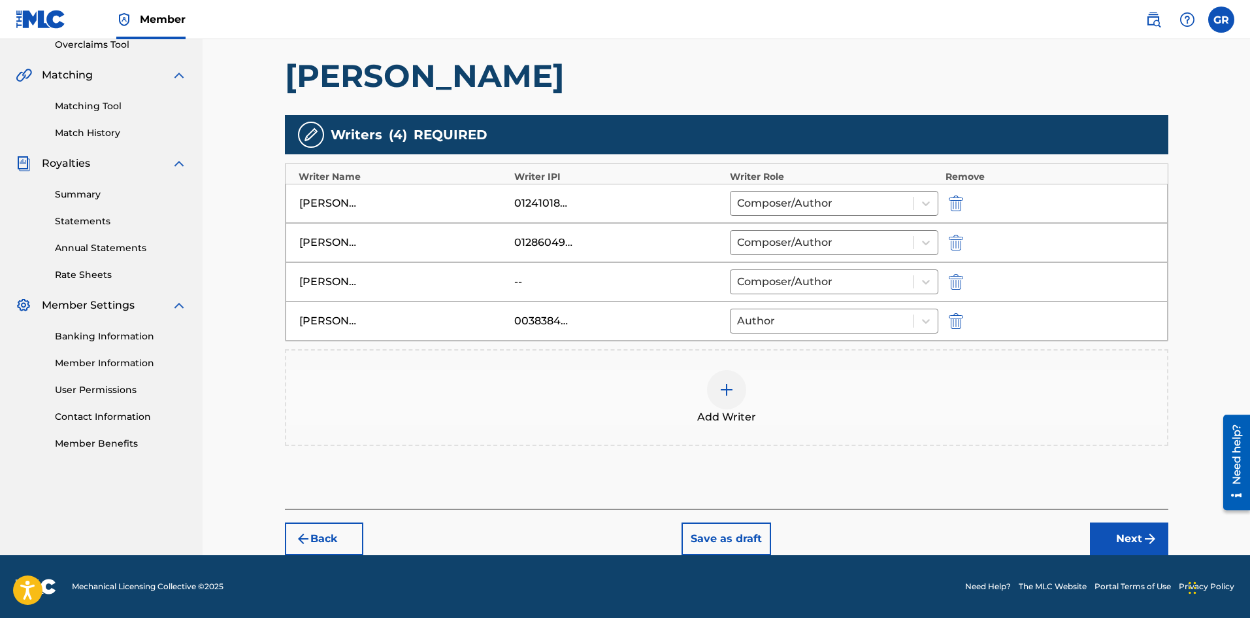
click at [1137, 549] on button "Next" at bounding box center [1129, 538] width 78 height 33
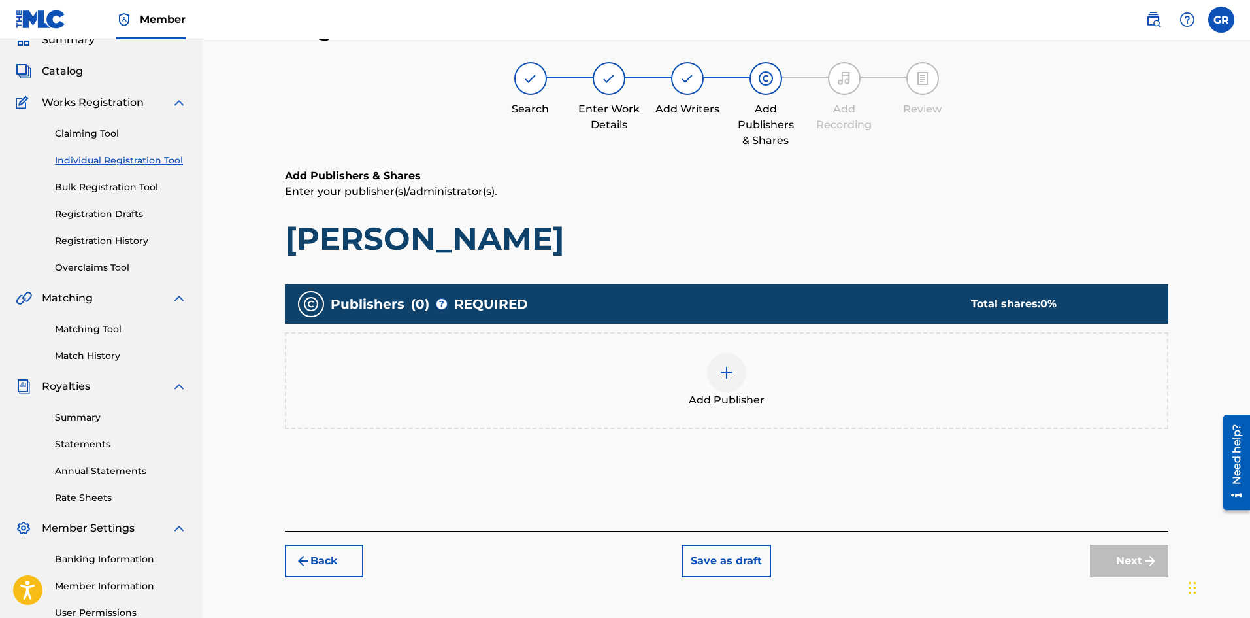
click at [728, 389] on div at bounding box center [726, 372] width 39 height 39
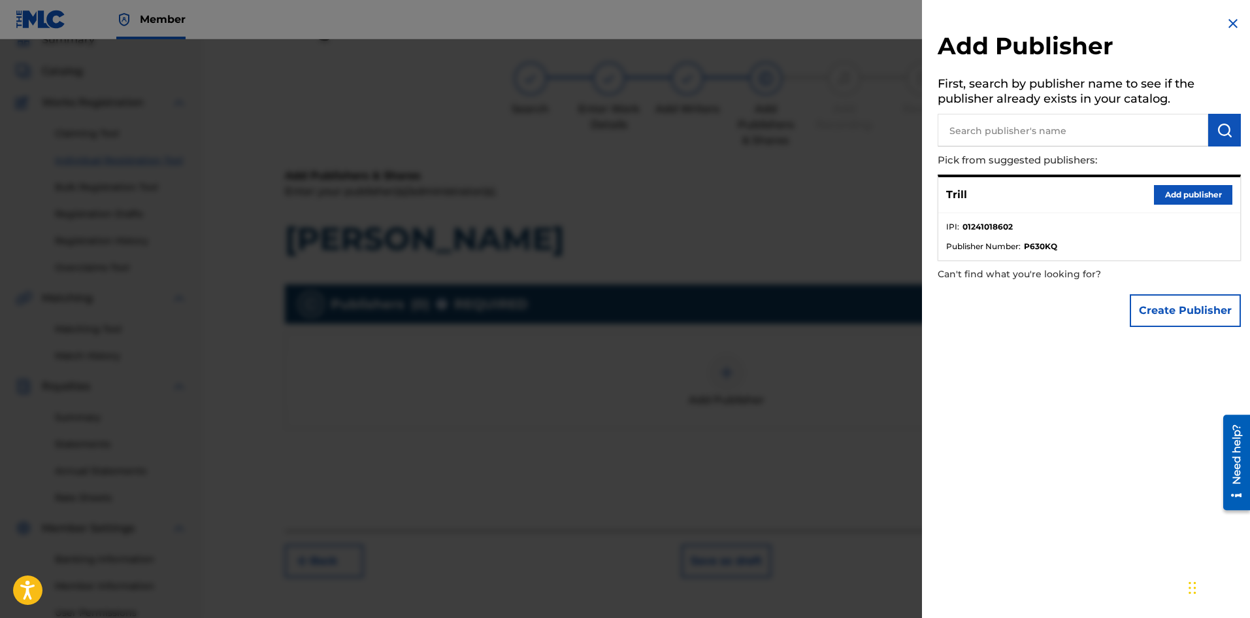
click at [974, 129] on input "text" at bounding box center [1073, 130] width 271 height 33
type input "Trill Publishing"
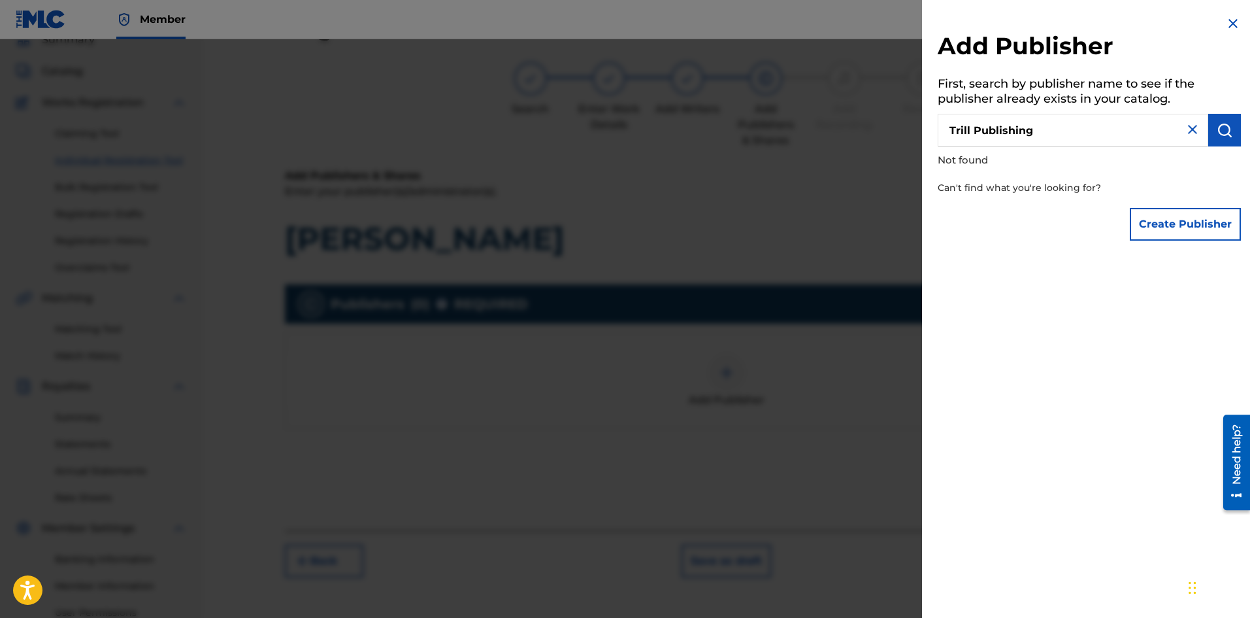
click at [1185, 219] on button "Create Publisher" at bounding box center [1185, 224] width 111 height 33
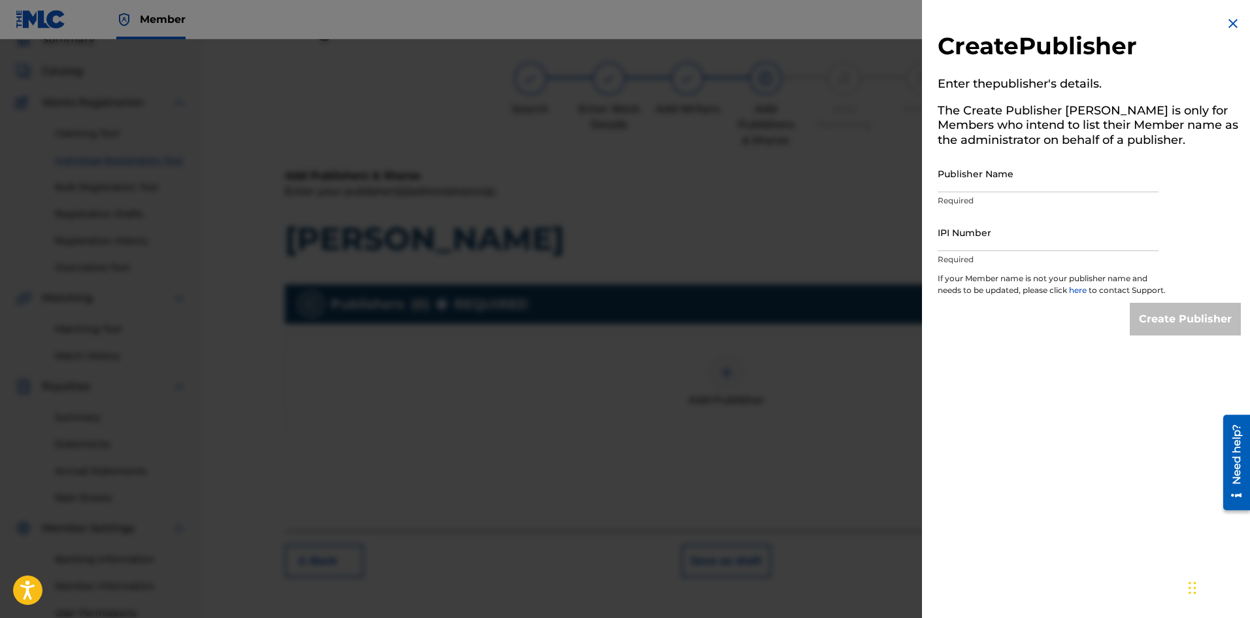
click at [976, 191] on input "Publisher Name" at bounding box center [1048, 173] width 221 height 37
type input "Trill Publishing"
click at [1009, 241] on input "IPI Number" at bounding box center [1048, 232] width 221 height 37
click at [969, 243] on input "IPI Number" at bounding box center [1048, 232] width 221 height 37
type input "01293893798"
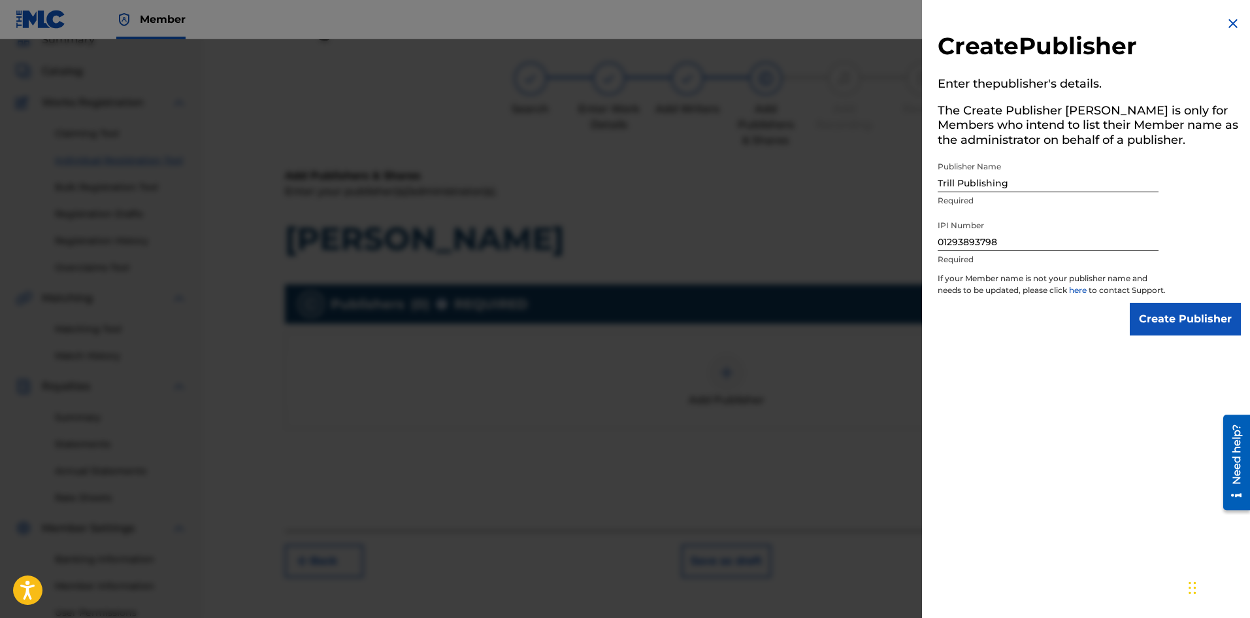
click at [1177, 320] on input "Create Publisher" at bounding box center [1185, 319] width 111 height 33
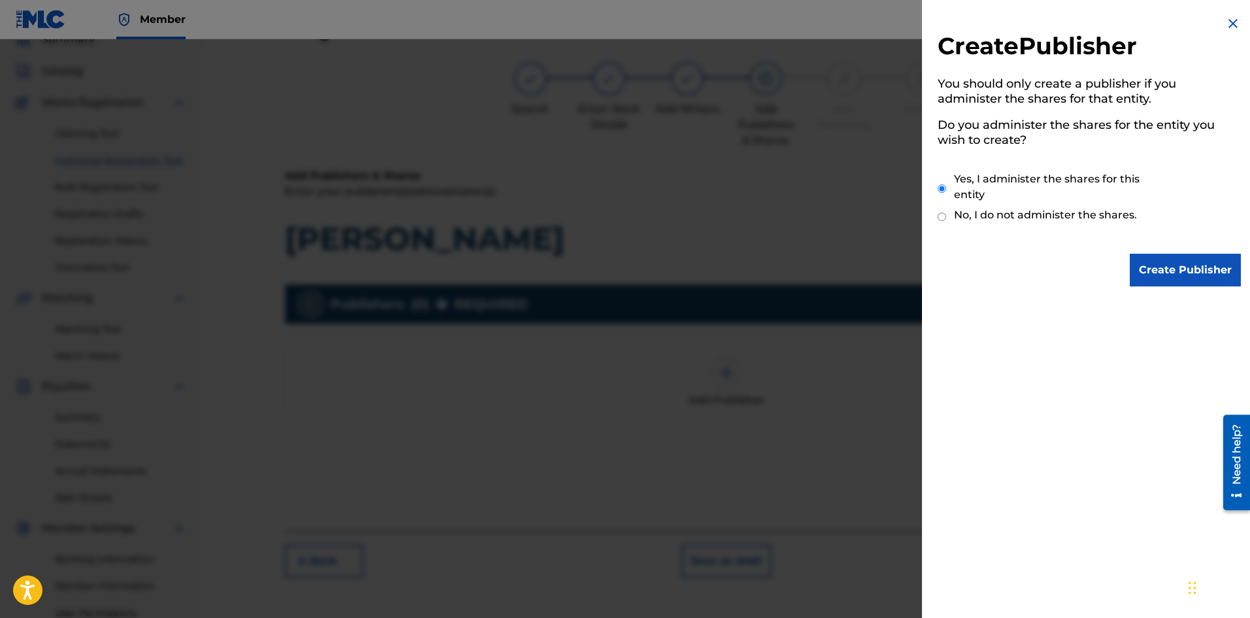
click at [1155, 267] on input "Create Publisher" at bounding box center [1185, 270] width 111 height 33
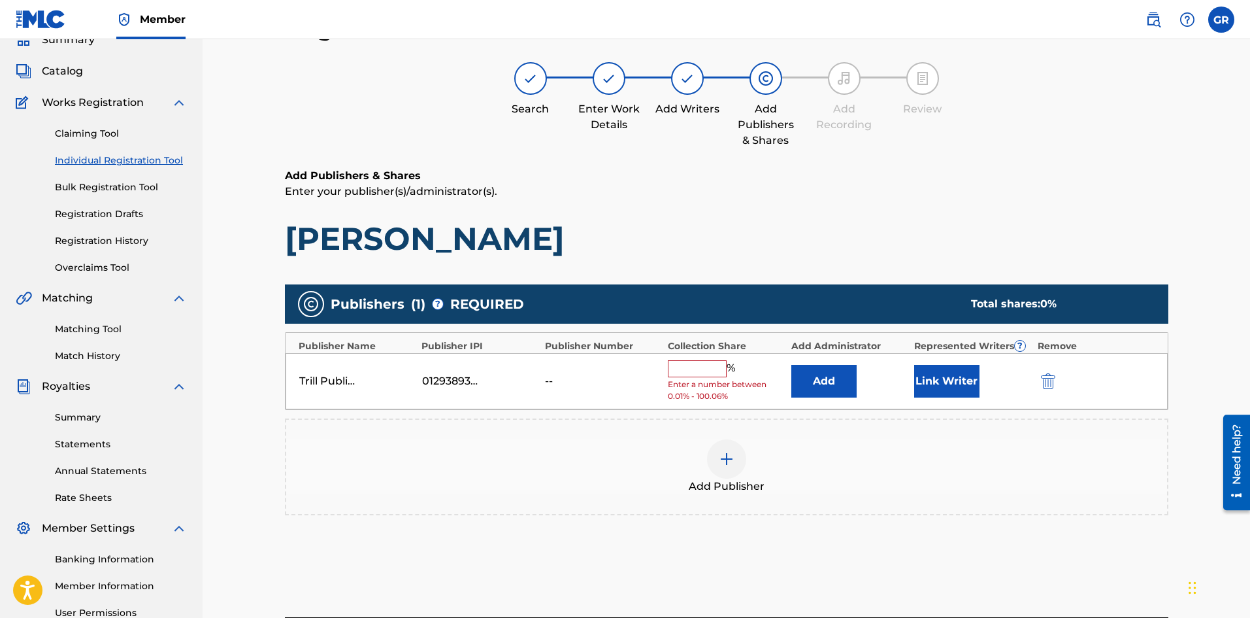
click at [704, 368] on input "text" at bounding box center [697, 368] width 59 height 17
type input "16.66"
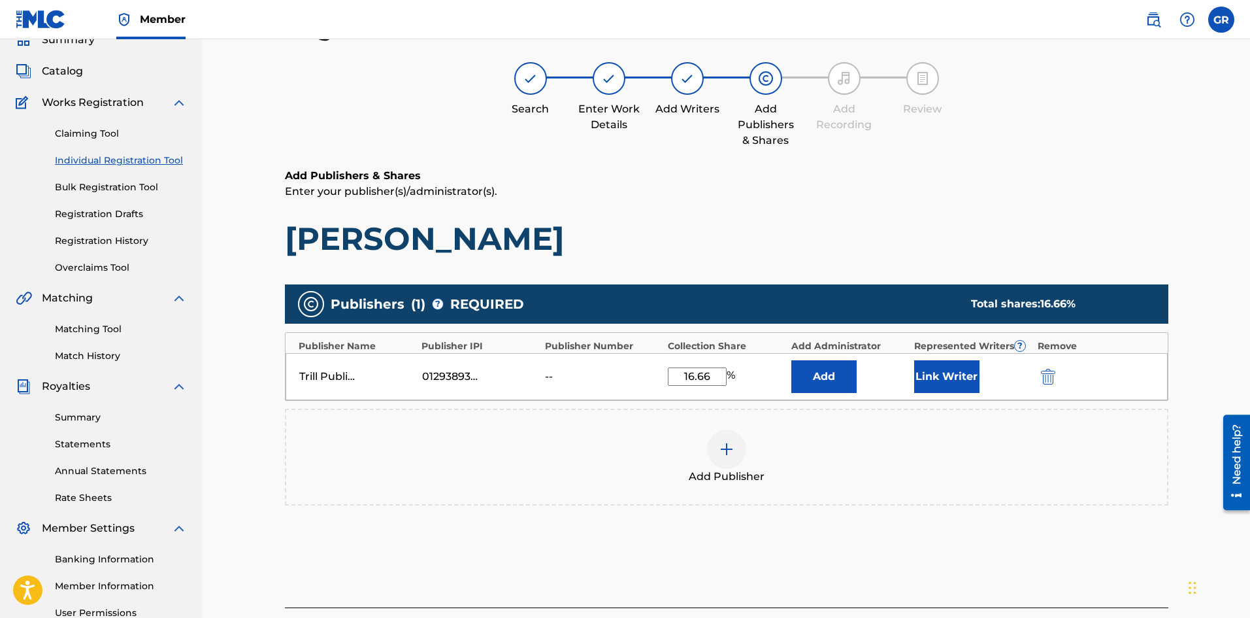
click at [1005, 465] on div "Add Publisher" at bounding box center [726, 456] width 881 height 55
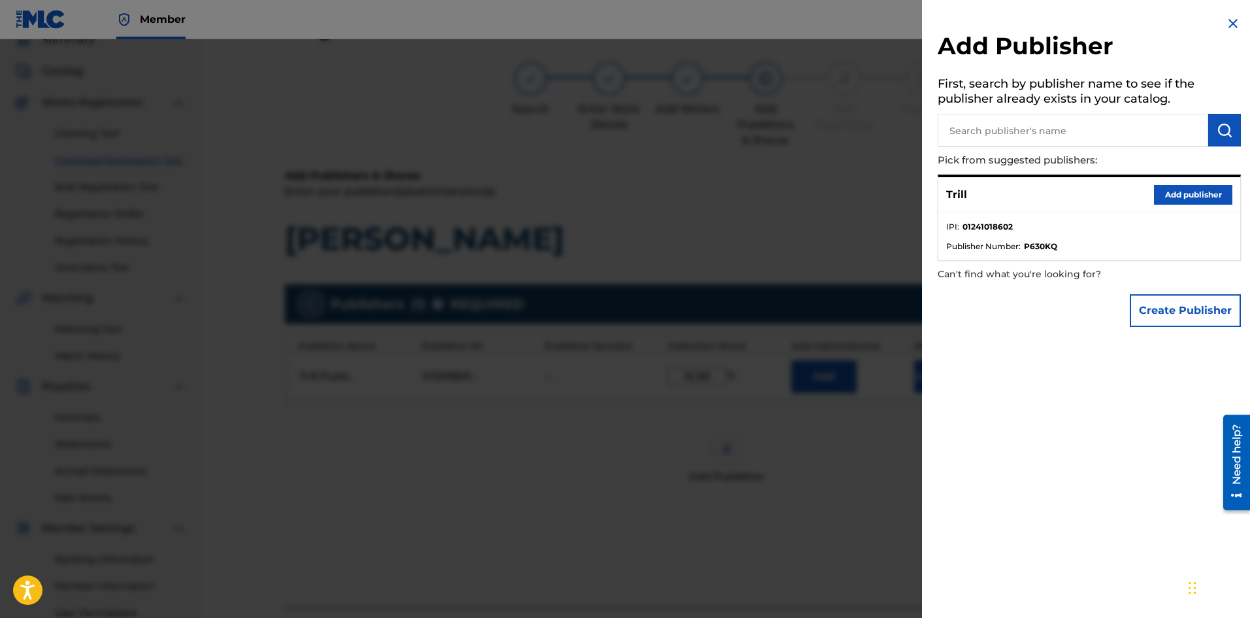
click at [1227, 20] on img at bounding box center [1233, 24] width 16 height 16
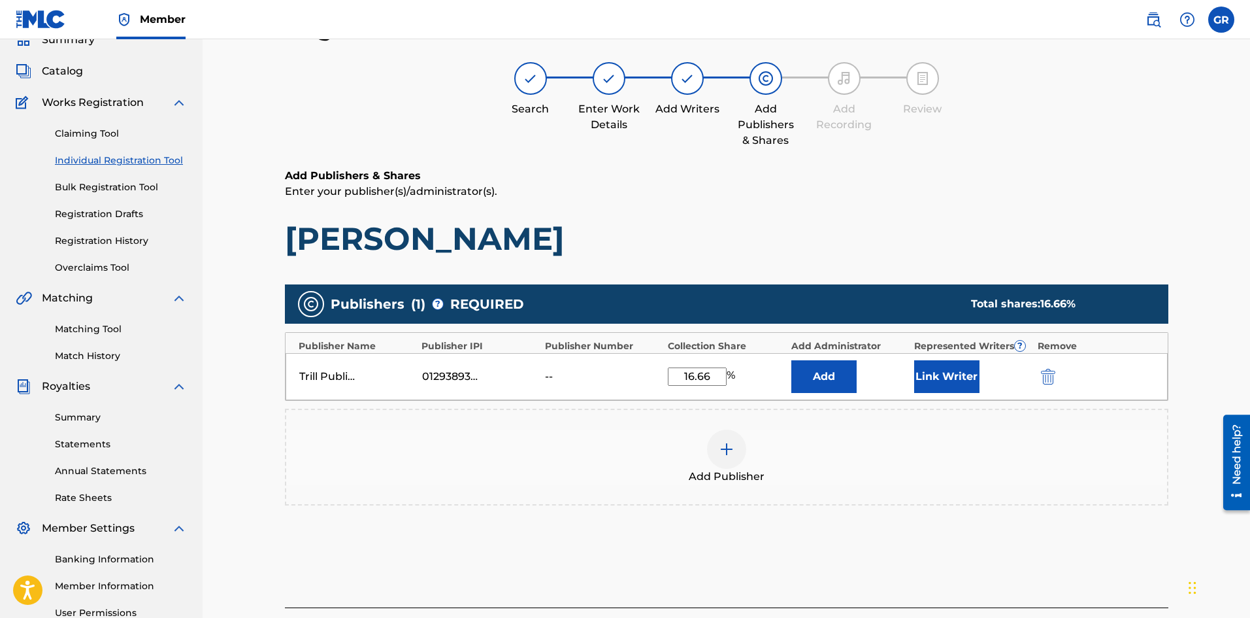
click at [935, 380] on button "Link Writer" at bounding box center [946, 376] width 65 height 33
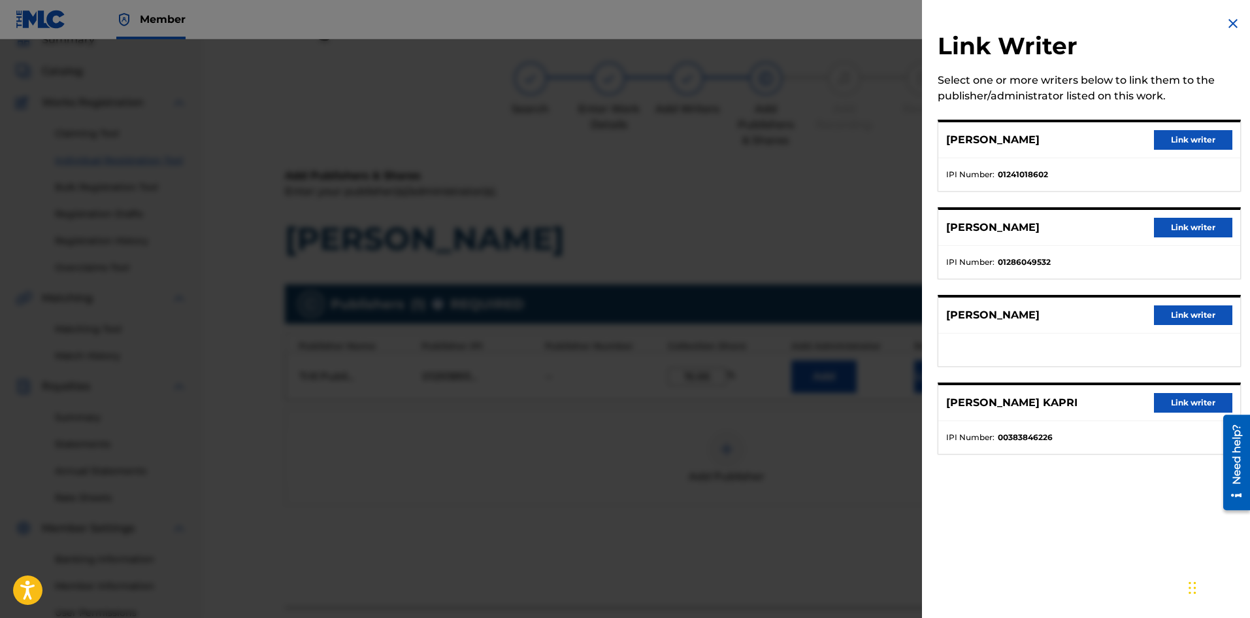
click at [1195, 145] on button "Link writer" at bounding box center [1193, 140] width 78 height 20
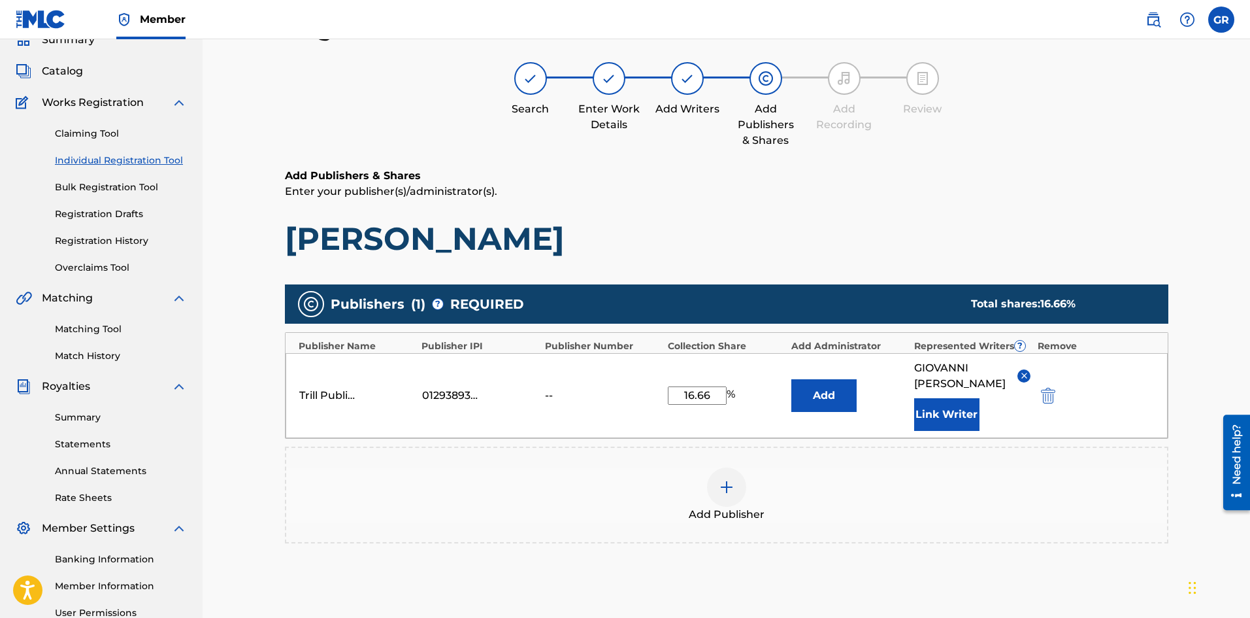
click at [821, 388] on button "Add" at bounding box center [823, 395] width 65 height 33
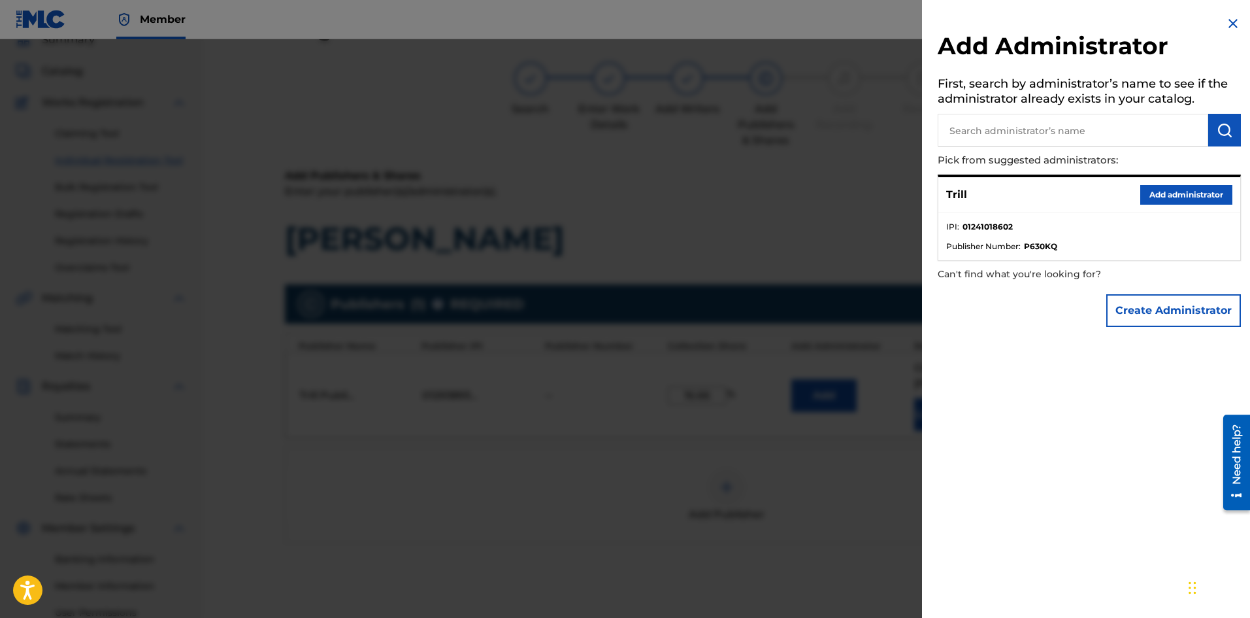
click at [1231, 22] on img at bounding box center [1233, 24] width 16 height 16
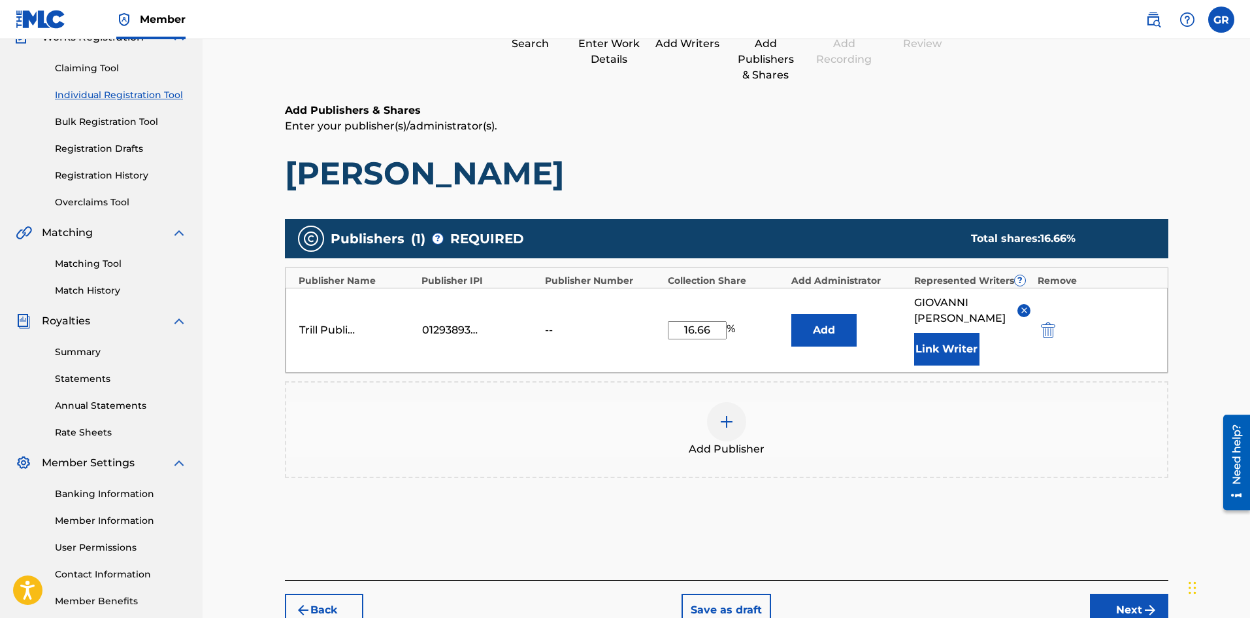
scroll to position [195, 0]
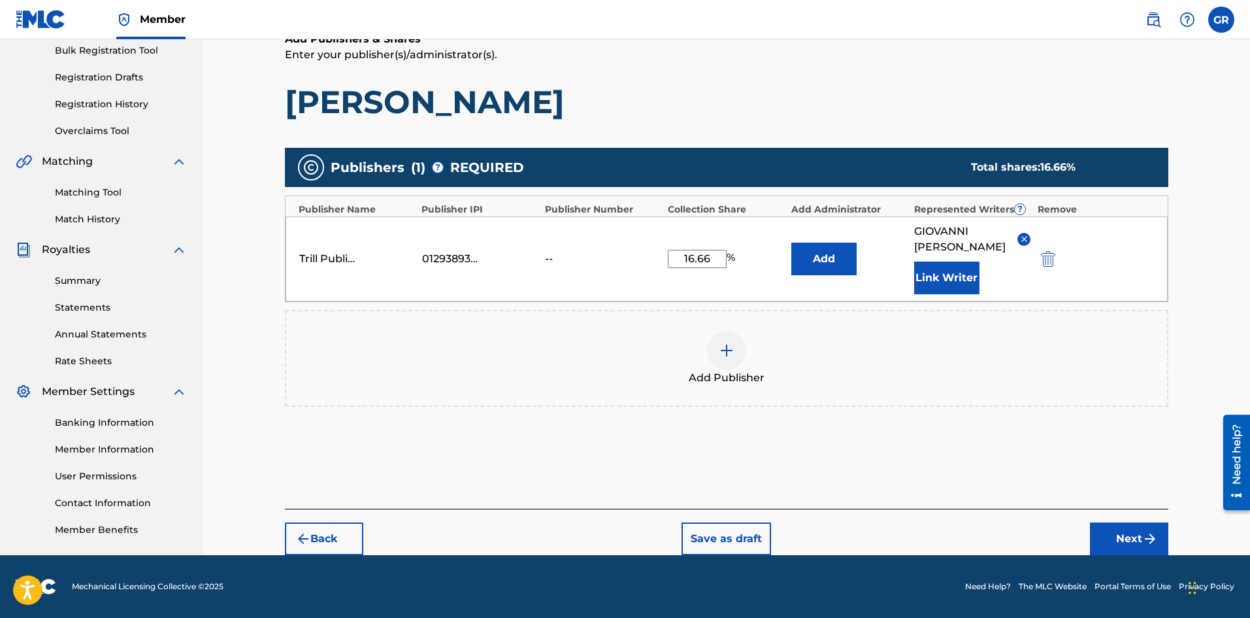
click at [1100, 534] on button "Next" at bounding box center [1129, 538] width 78 height 33
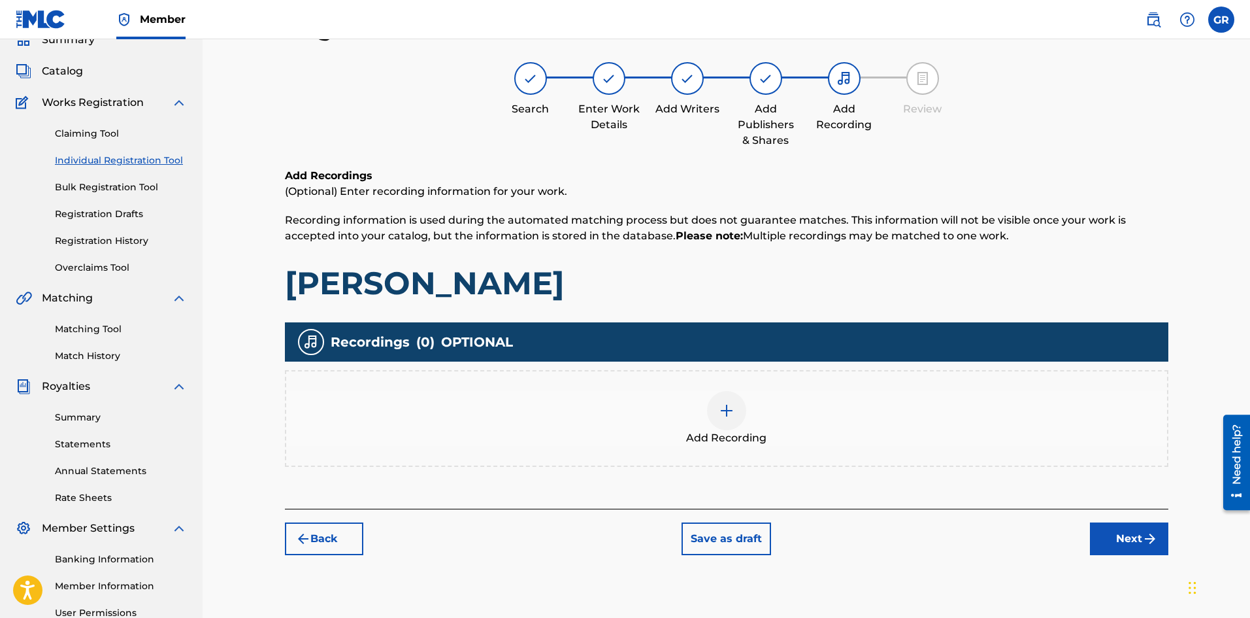
click at [727, 410] on img at bounding box center [727, 411] width 16 height 16
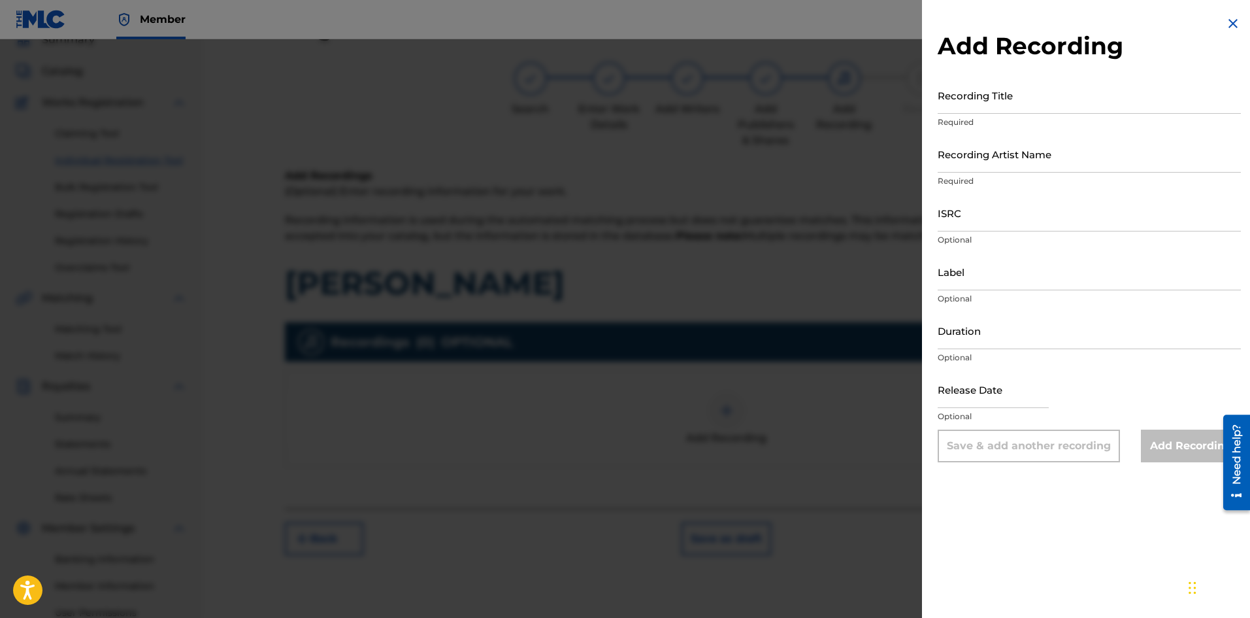
click at [1001, 99] on input "Recording Title" at bounding box center [1089, 94] width 303 height 37
click at [969, 112] on input "Recording Title" at bounding box center [1089, 94] width 303 height 37
paste input "Maybach Van (Pissin Standing Up)"
type input "Maybach Van (Pissin Standing Up)"
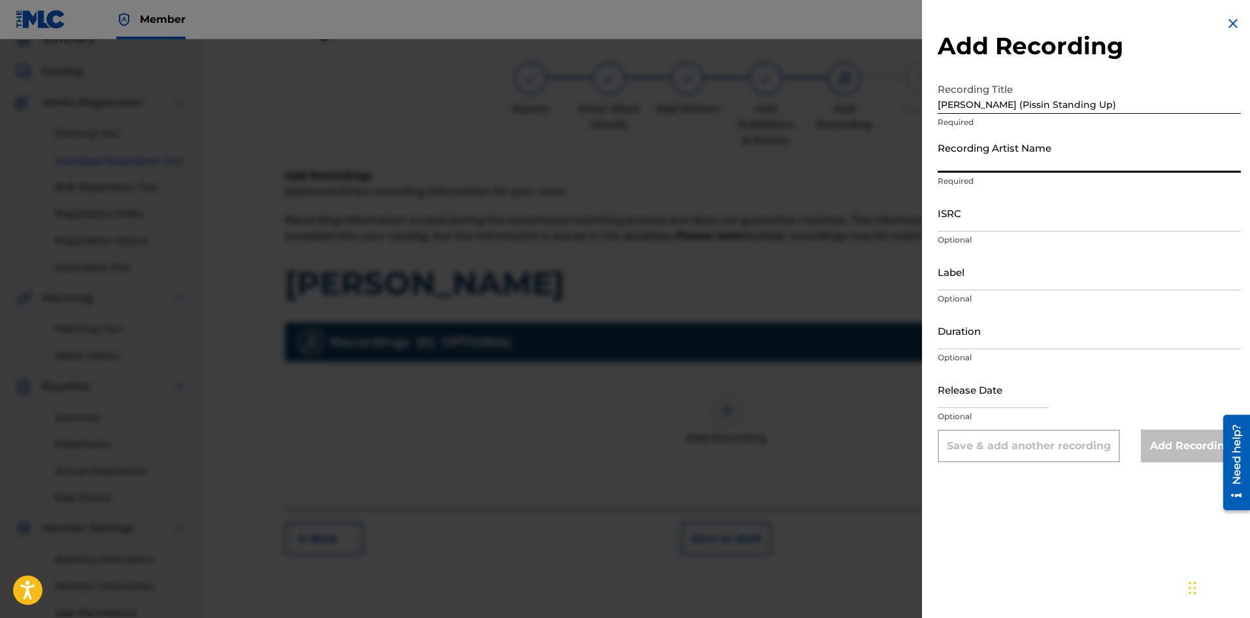
click at [961, 170] on input "Recording Artist Name" at bounding box center [1089, 153] width 303 height 37
type input "Kodak Black"
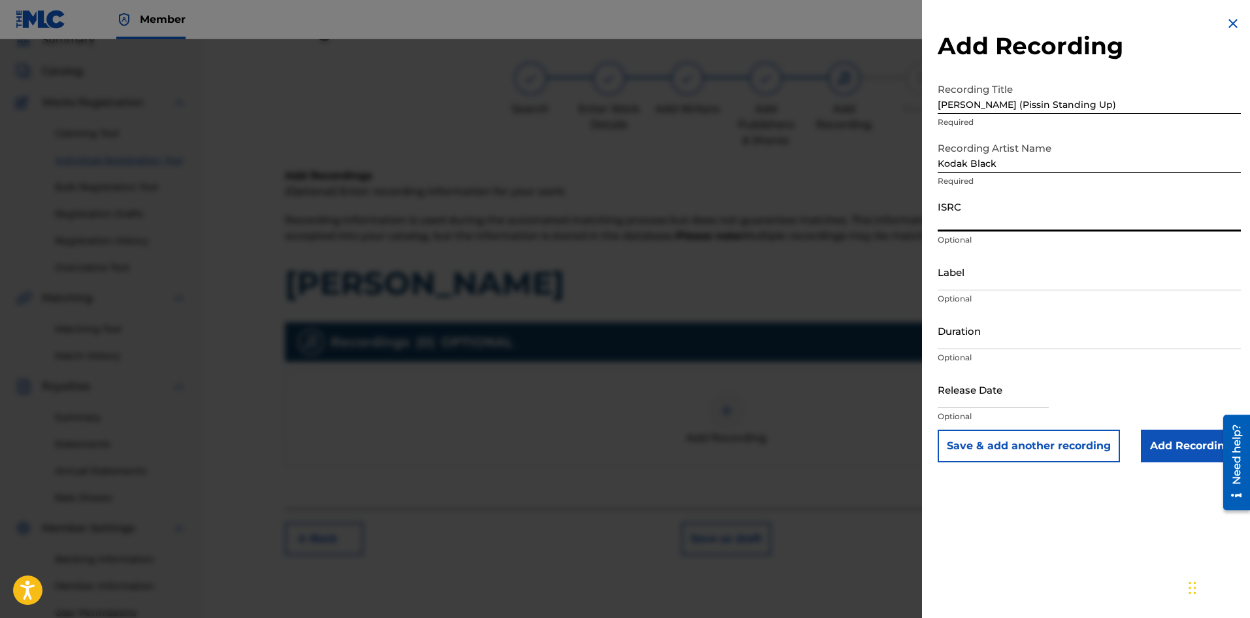
click at [1001, 224] on input "ISRC" at bounding box center [1089, 212] width 303 height 37
click at [1008, 218] on input "ISRC" at bounding box center [1089, 212] width 303 height 37
drag, startPoint x: 957, startPoint y: 269, endPoint x: 953, endPoint y: 279, distance: 11.2
click at [956, 270] on input "Label" at bounding box center [1089, 271] width 303 height 37
click at [972, 225] on input "ISRC" at bounding box center [1089, 212] width 303 height 37
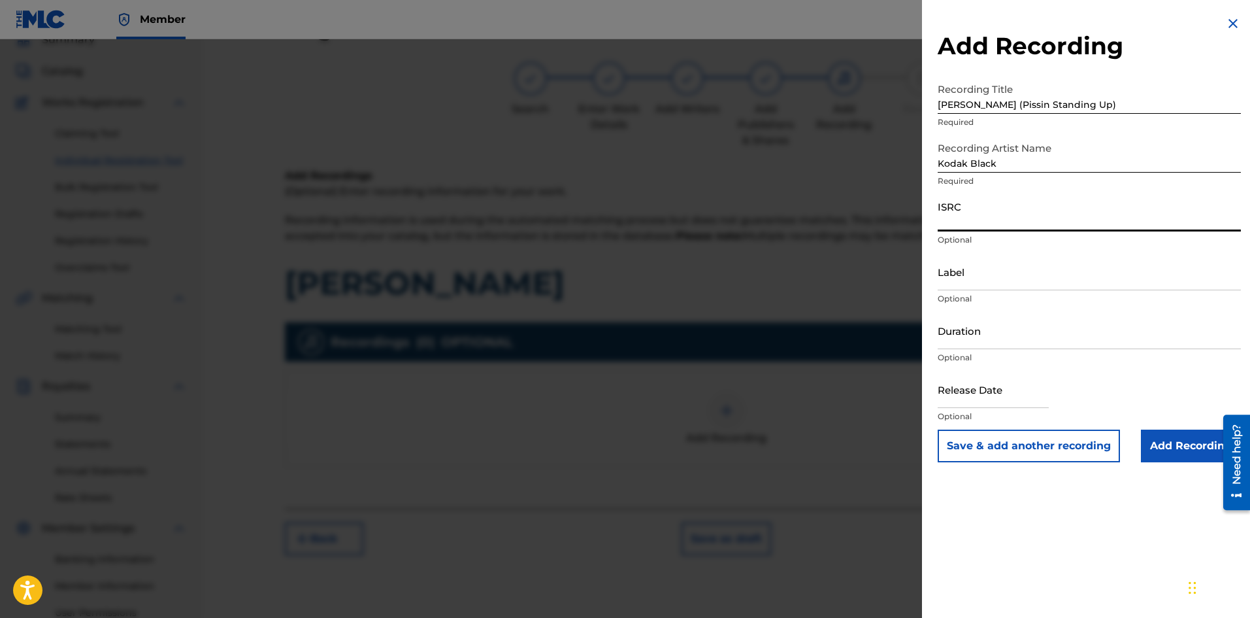
paste input "USUG12407944"
type input "USUG12407944"
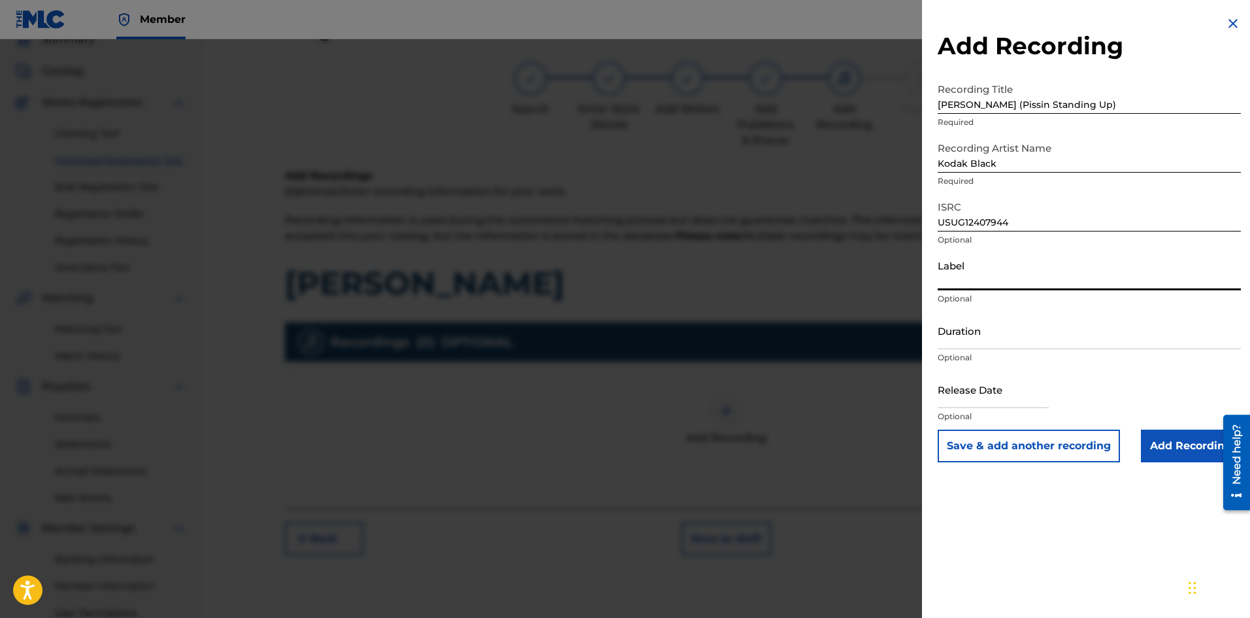
click at [971, 277] on input "Label" at bounding box center [1089, 271] width 303 height 37
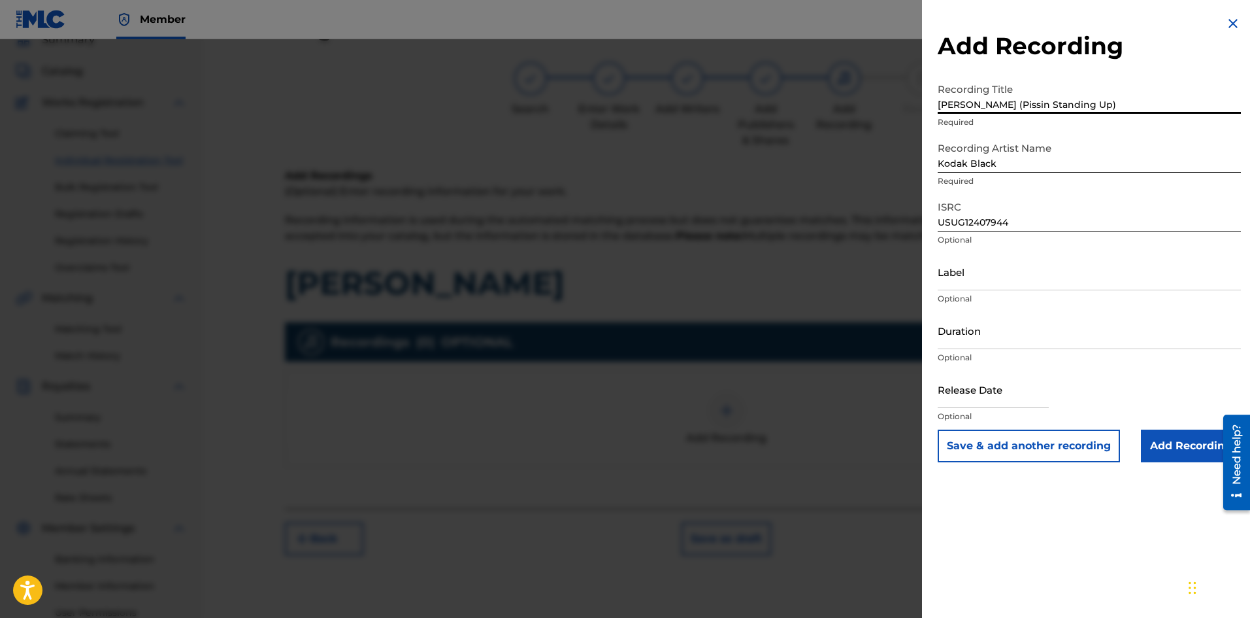
click at [1099, 107] on input "Maybach Van (Pissin Standing Up)" at bounding box center [1089, 94] width 303 height 37
drag, startPoint x: 1099, startPoint y: 107, endPoint x: 1004, endPoint y: 106, distance: 94.1
click at [1004, 106] on input "Maybach Van (Pissin Standing Up)" at bounding box center [1089, 94] width 303 height 37
type input "Maybach Van"
click at [1024, 166] on input "Kodak Black" at bounding box center [1089, 153] width 303 height 37
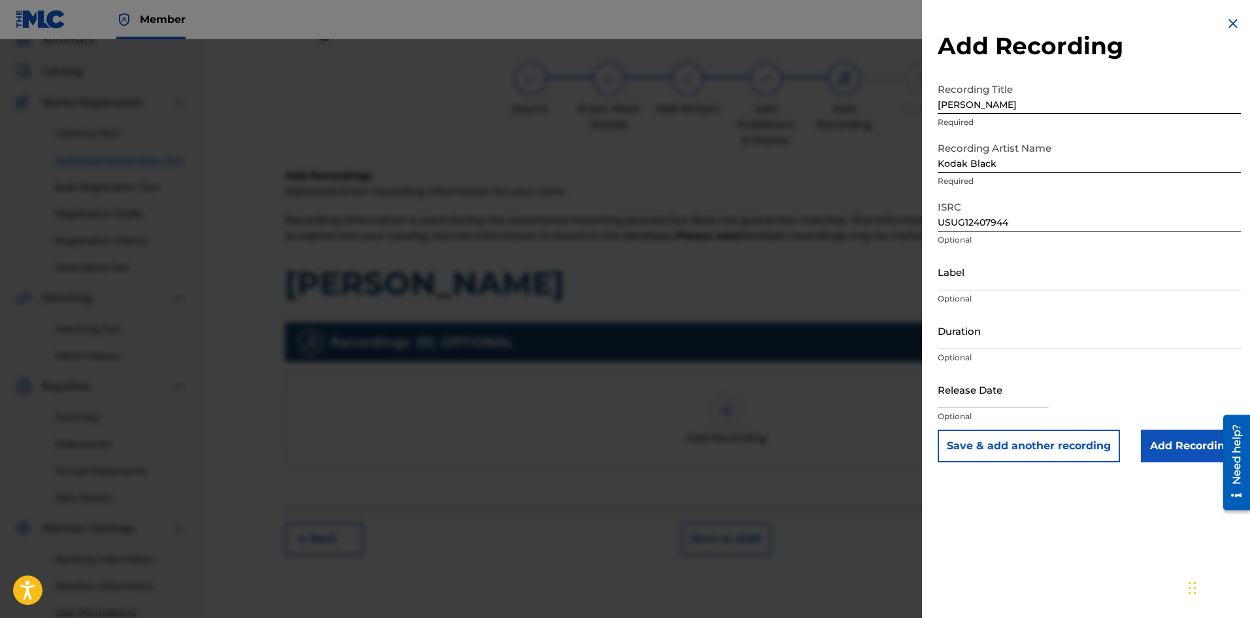
click at [1167, 459] on input "Add Recording" at bounding box center [1191, 445] width 100 height 33
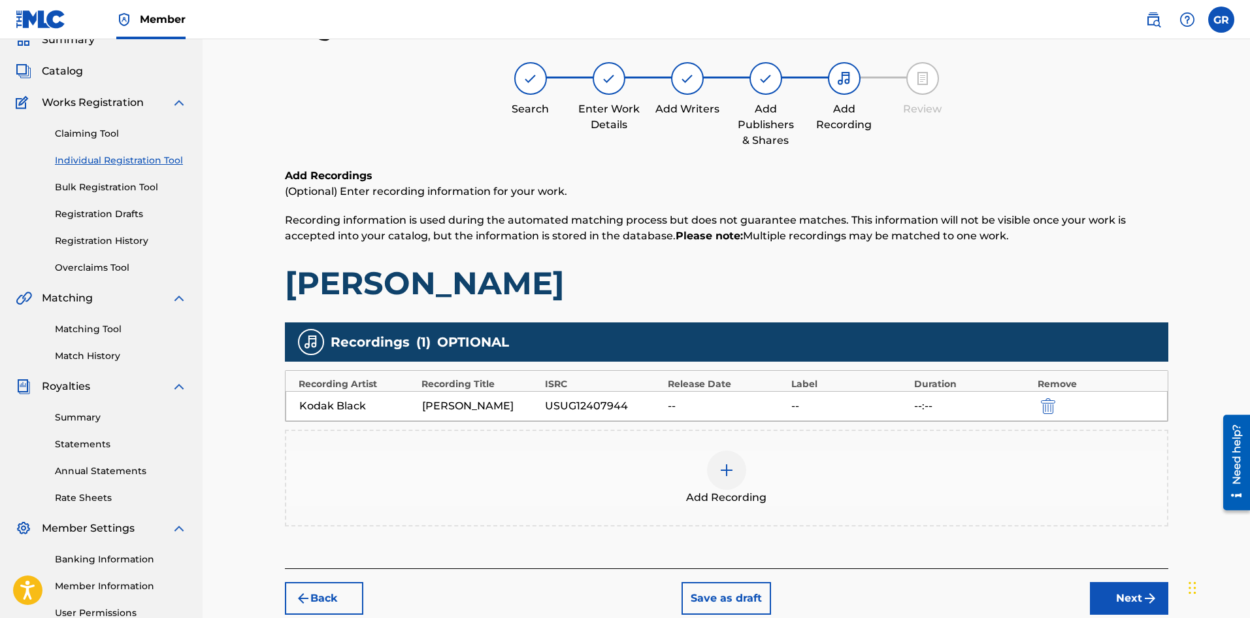
scroll to position [193, 0]
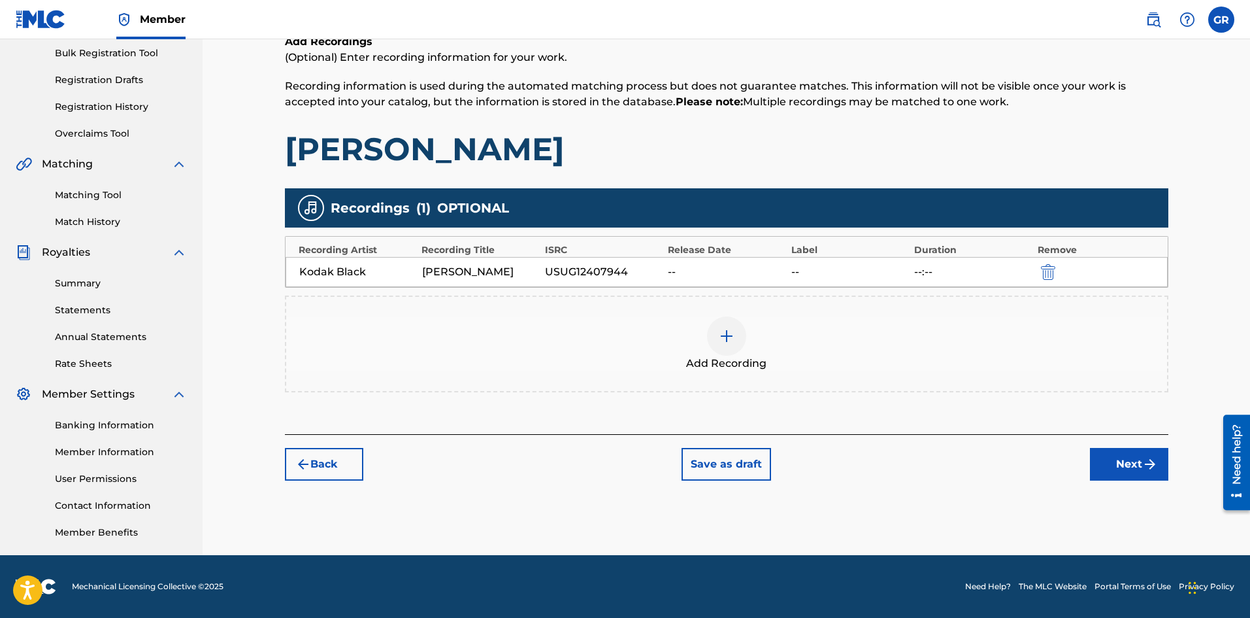
click at [732, 342] on img at bounding box center [727, 336] width 16 height 16
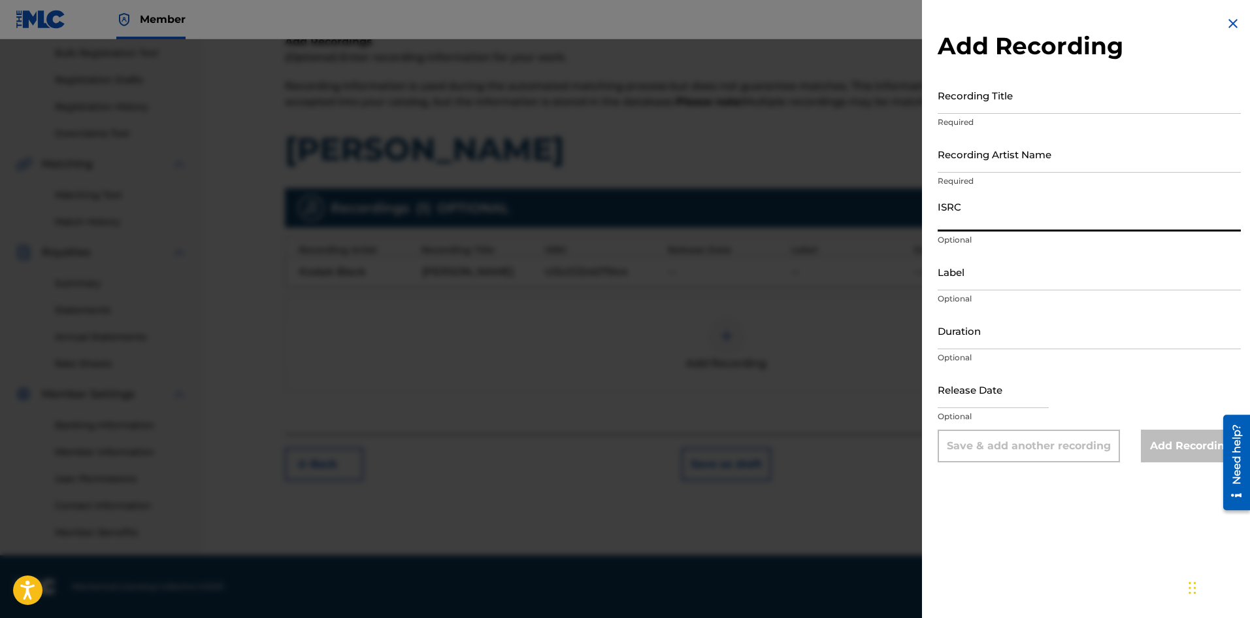
click at [956, 223] on input "ISRC" at bounding box center [1089, 212] width 303 height 37
click at [966, 110] on input "Recording Title" at bounding box center [1089, 94] width 303 height 37
paste input "Maybach Van (Pissin Standing Up)"
type input "Maybach Van (Pissin Standing Up)"
click at [978, 165] on input "Recording Artist Name" at bounding box center [1089, 153] width 303 height 37
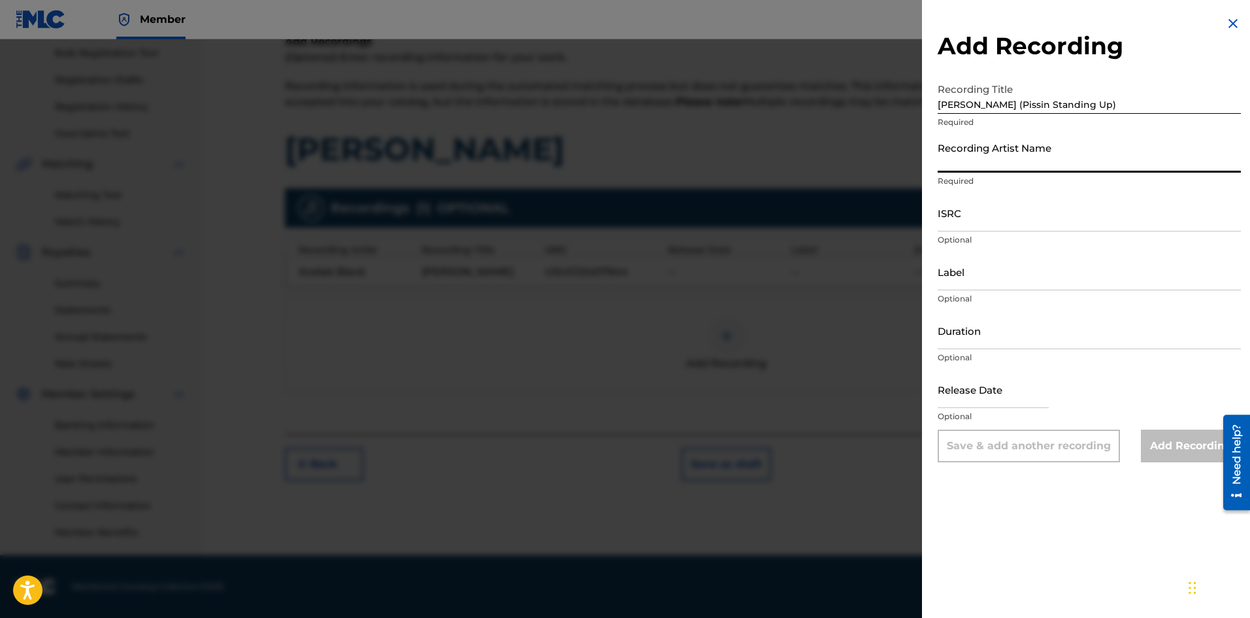
type input "Kodak Black"
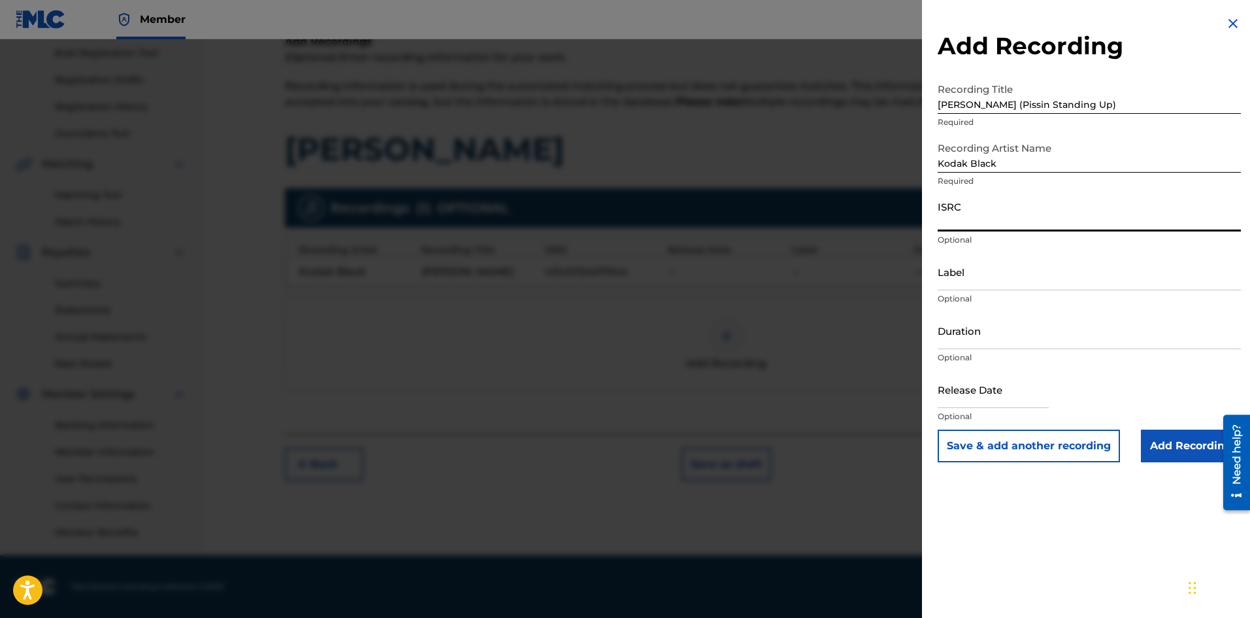
click at [980, 220] on input "ISRC" at bounding box center [1089, 212] width 303 height 37
click at [965, 217] on input "ISRC" at bounding box center [1089, 212] width 303 height 37
type input "USUG12407944"
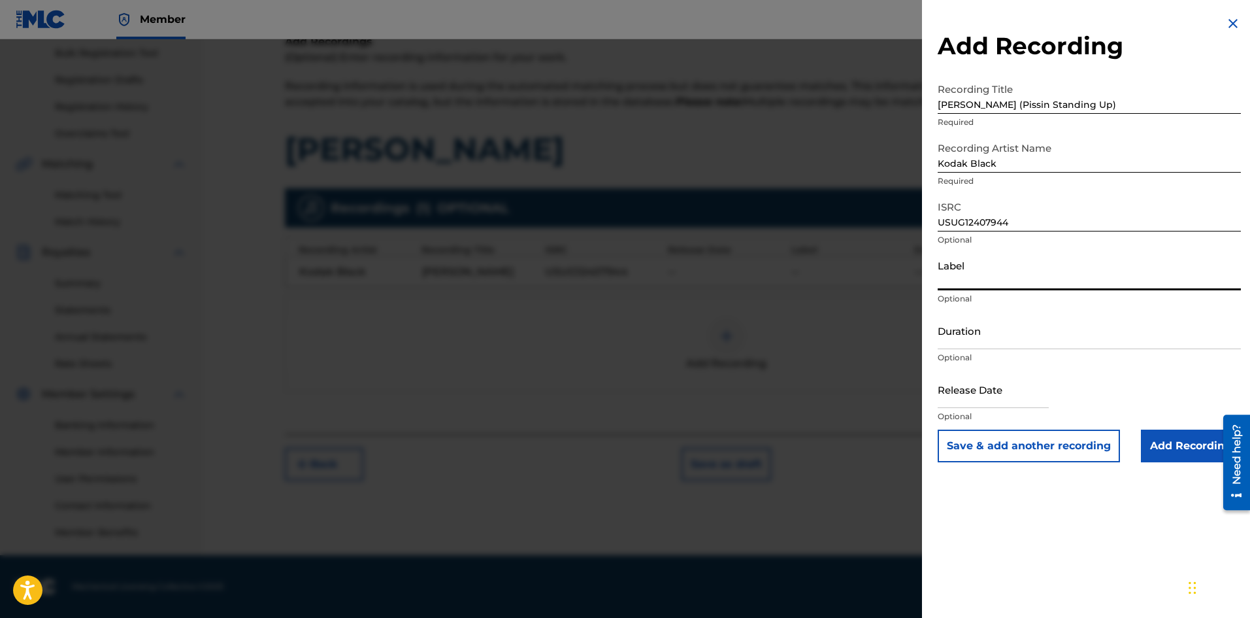
click at [986, 288] on input "Label" at bounding box center [1089, 271] width 303 height 37
click at [1166, 447] on input "Add Recording" at bounding box center [1191, 445] width 100 height 33
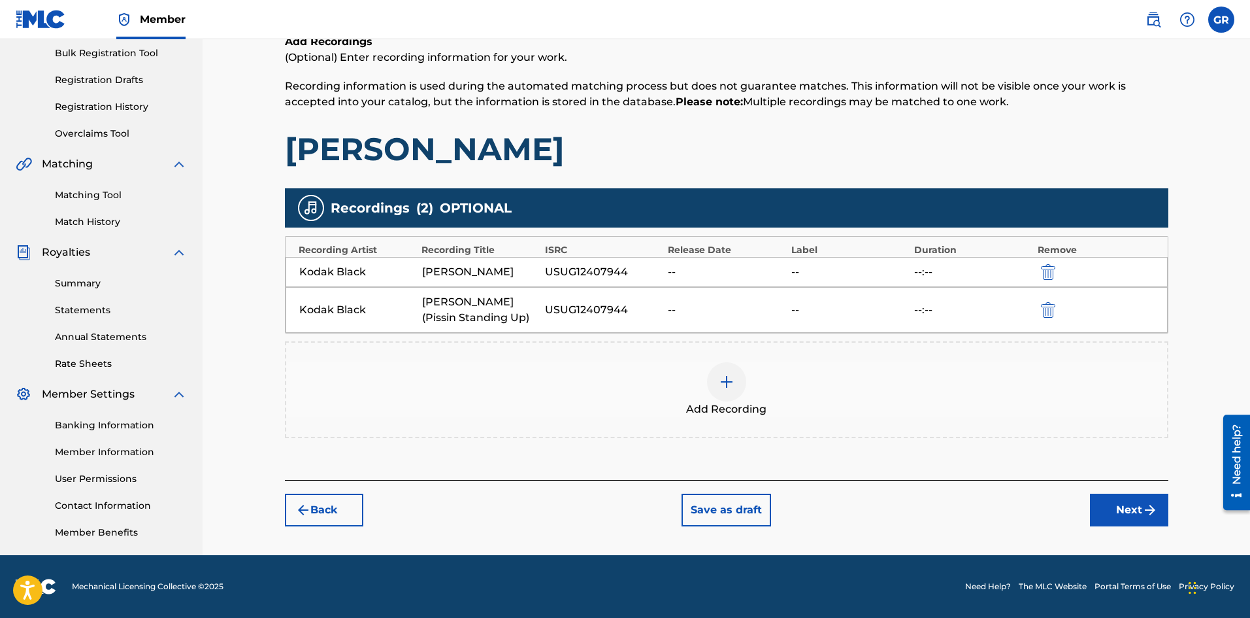
click at [723, 395] on div at bounding box center [726, 381] width 39 height 39
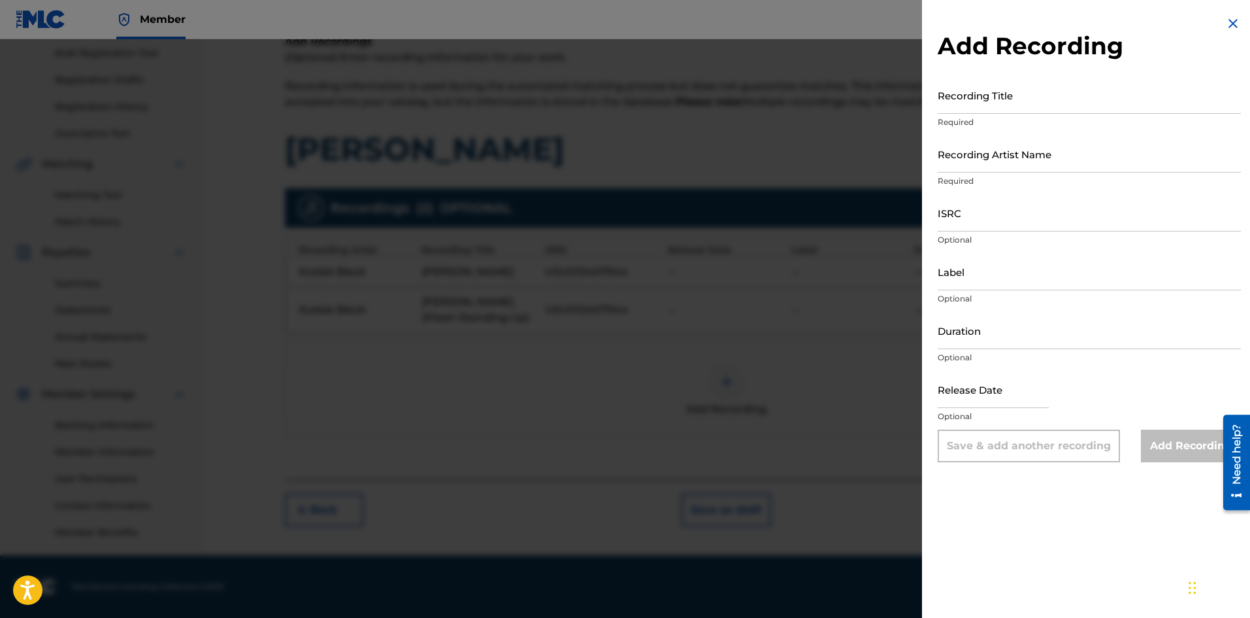
click at [980, 115] on div "Recording Title Required" at bounding box center [1089, 105] width 303 height 59
click at [982, 107] on input "Recording Title" at bounding box center [1089, 94] width 303 height 37
paste input "Kodak Black - Maybach Van (Fast)"
type input "Kodak Black - Maybach Van (Fast)"
click at [992, 163] on input "Recording Artist Name" at bounding box center [1089, 153] width 303 height 37
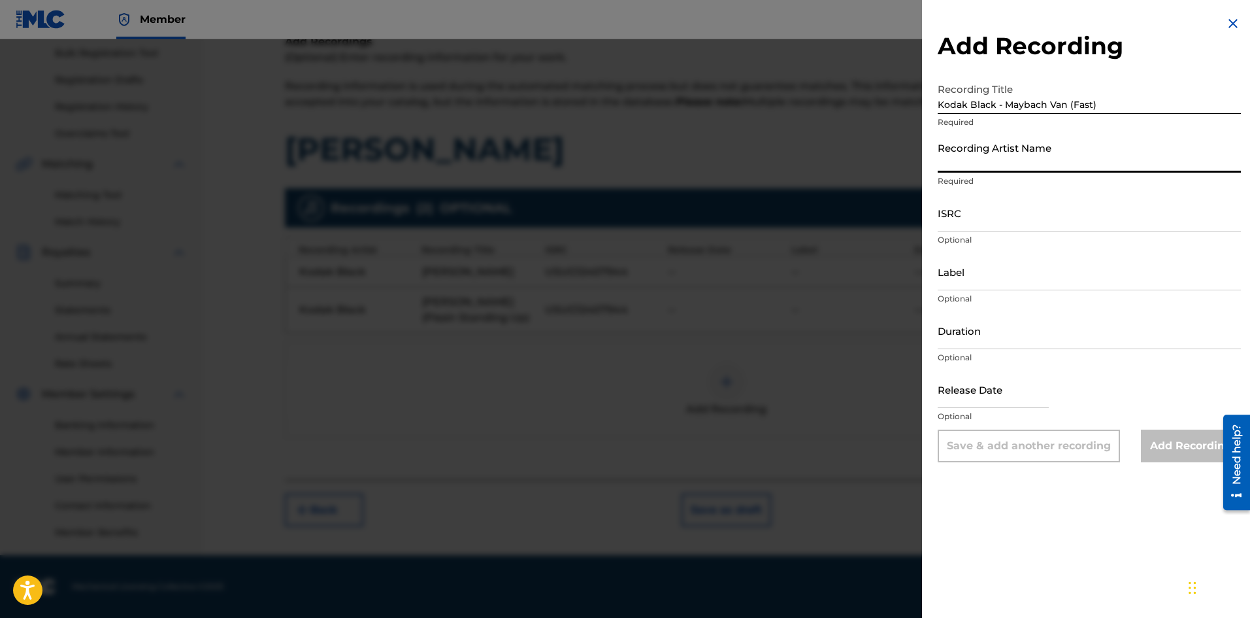
type input "Kodak Black"
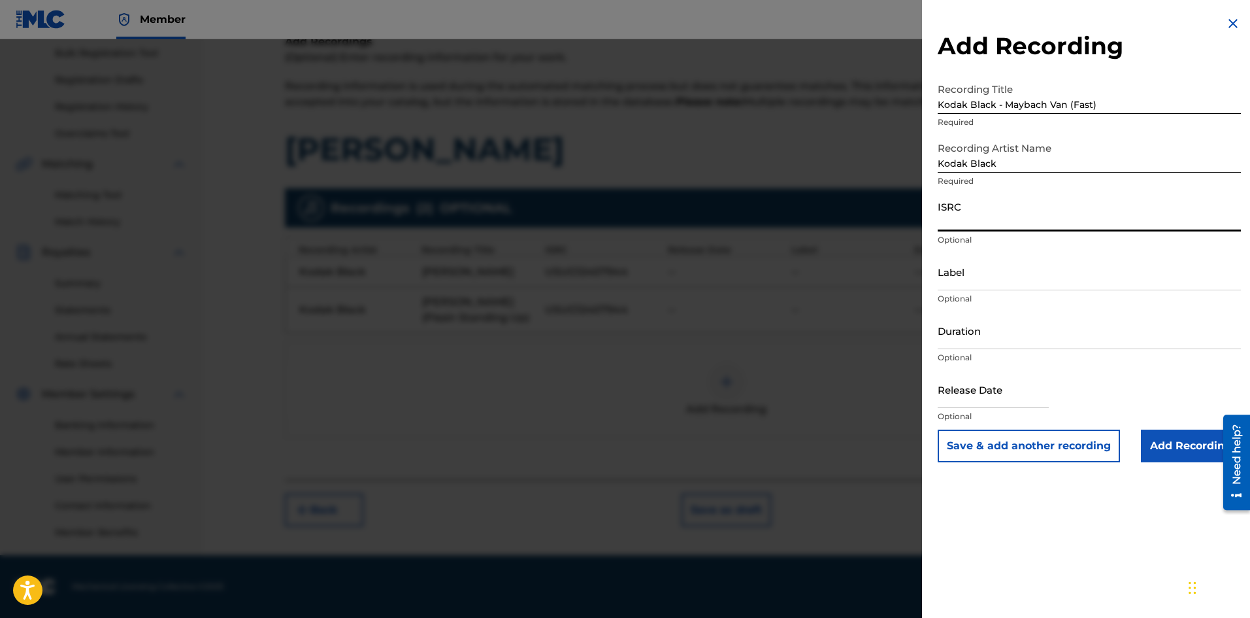
click at [994, 216] on input "ISRC" at bounding box center [1089, 212] width 303 height 37
type input "USUG12407944"
click at [1156, 444] on input "Add Recording" at bounding box center [1191, 445] width 100 height 33
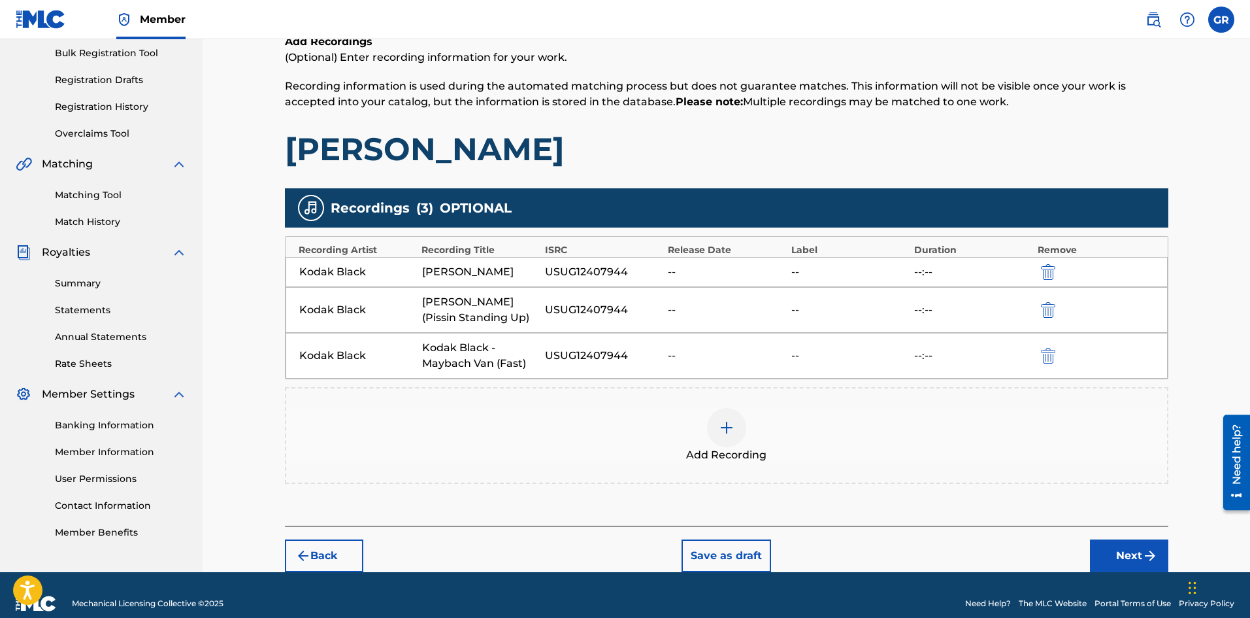
click at [742, 415] on div at bounding box center [726, 427] width 39 height 39
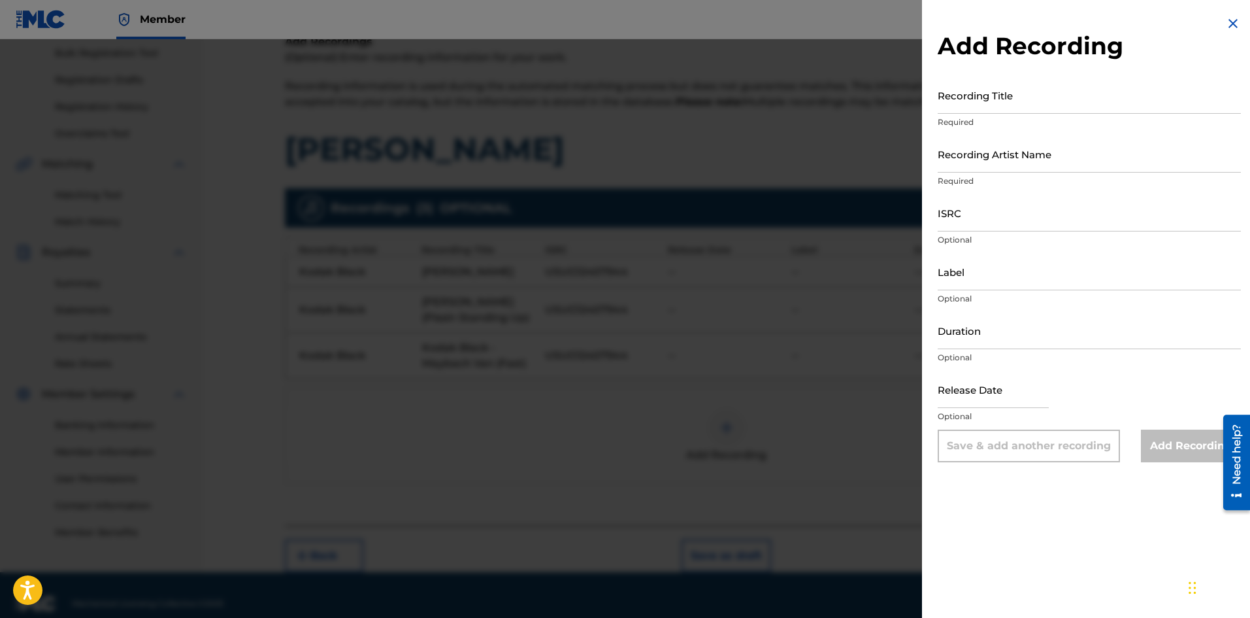
click at [976, 99] on input "Recording Title" at bounding box center [1089, 94] width 303 height 37
paste input "Kodak Black - Maybach Van ft. TTO K.T. [Official Music Video]"
type input "Kodak Black - Maybach Van ft. TTO K.T. [Official Music Video]"
click at [968, 168] on input "Recording Artist Name" at bounding box center [1089, 153] width 303 height 37
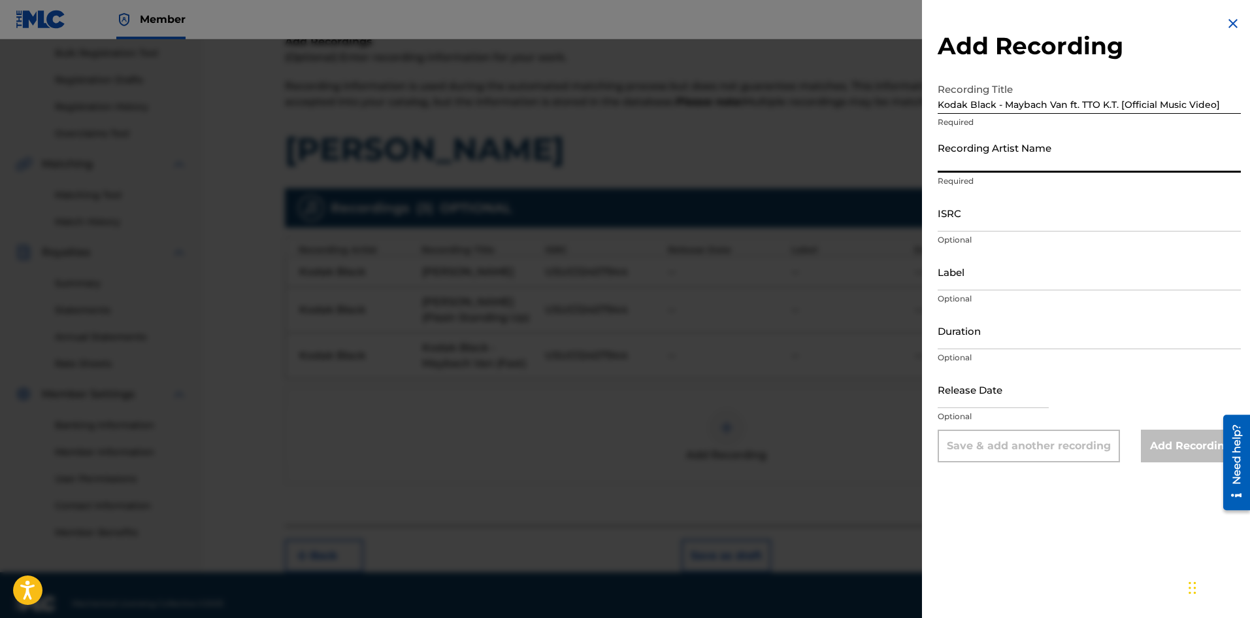
type input "Kodak Black"
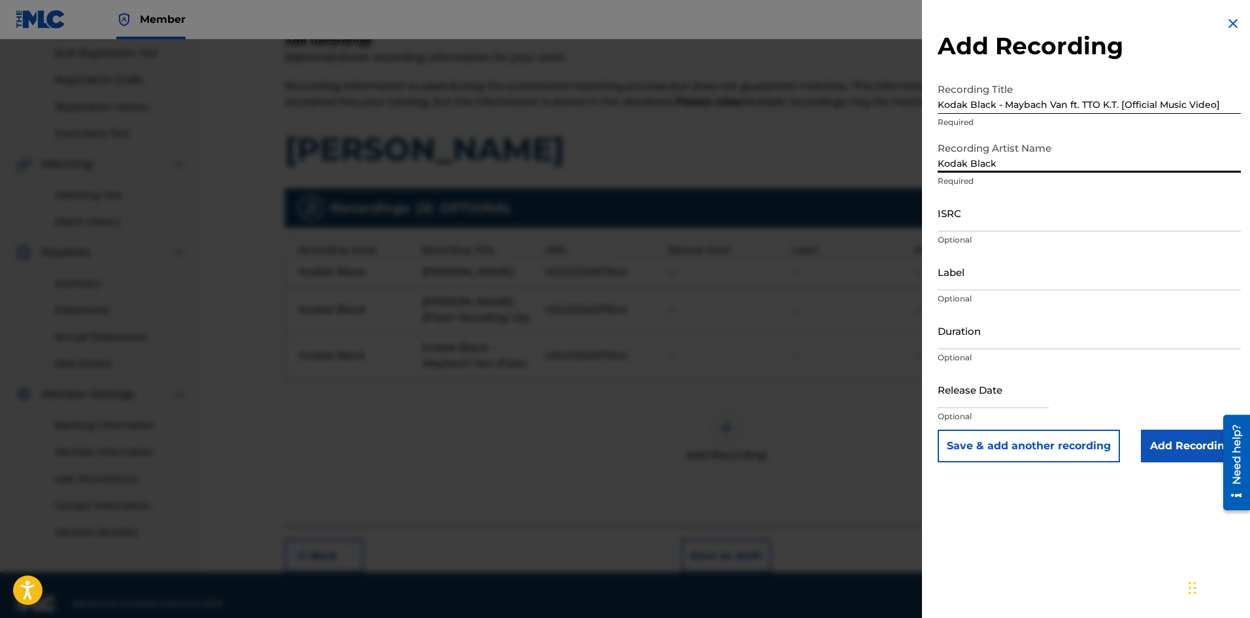
click at [1013, 225] on input "ISRC" at bounding box center [1089, 212] width 303 height 37
type input "USUG12407944"
click at [1155, 452] on input "Add Recording" at bounding box center [1191, 445] width 100 height 33
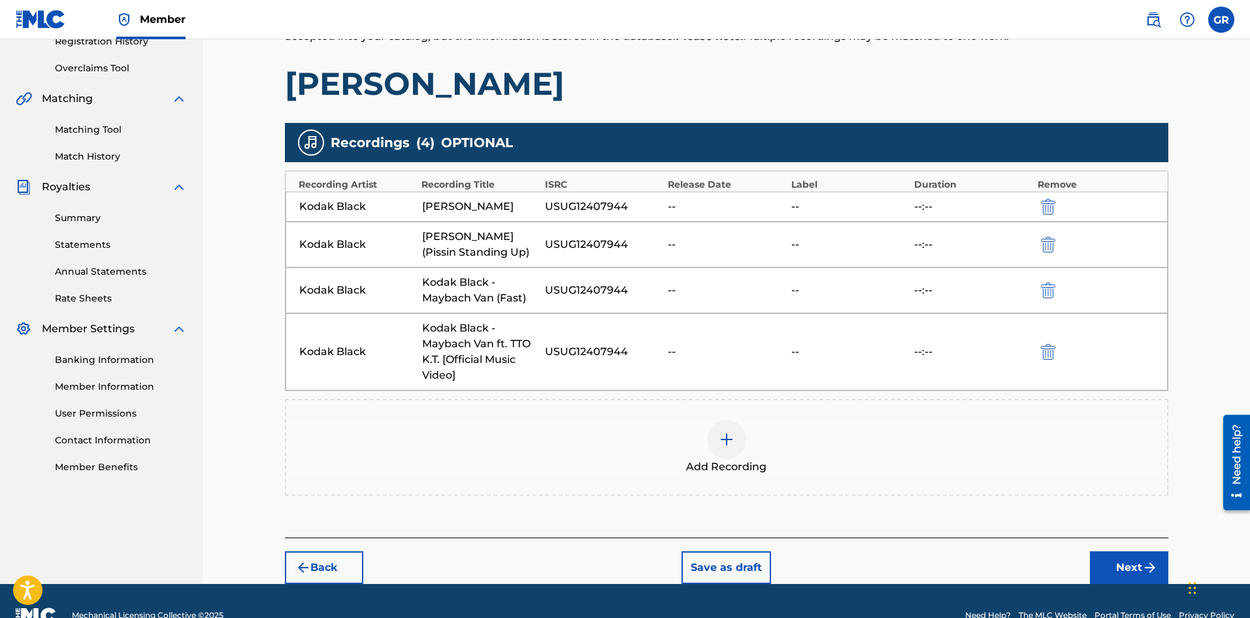
scroll to position [287, 0]
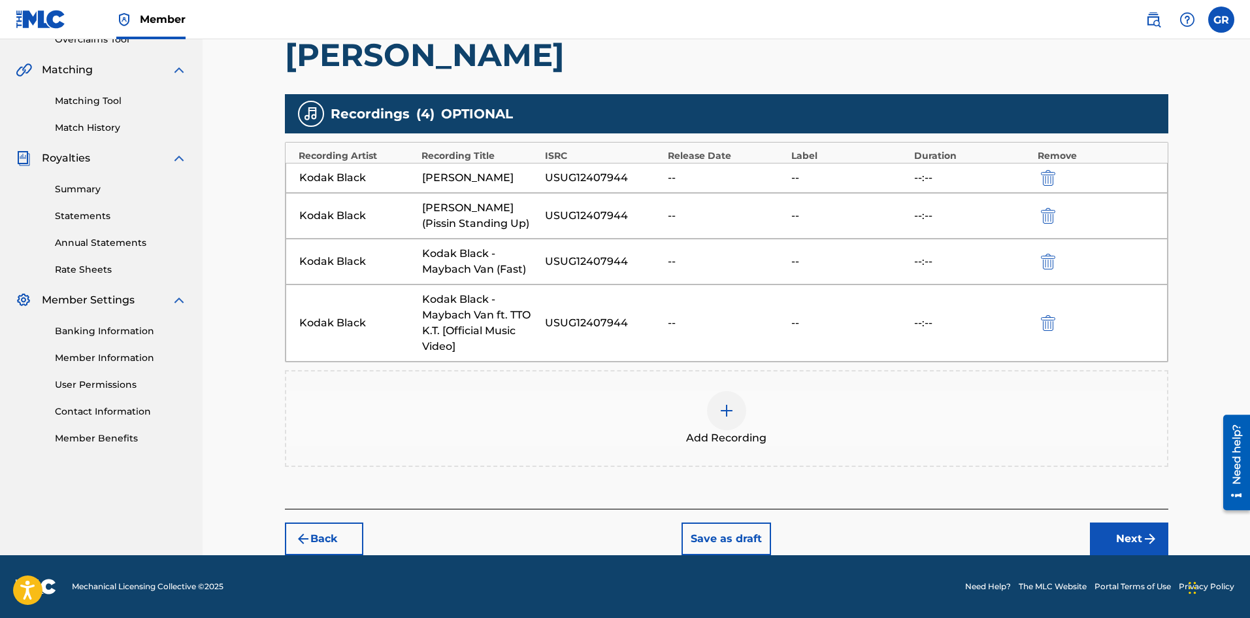
click at [1127, 536] on button "Next" at bounding box center [1129, 538] width 78 height 33
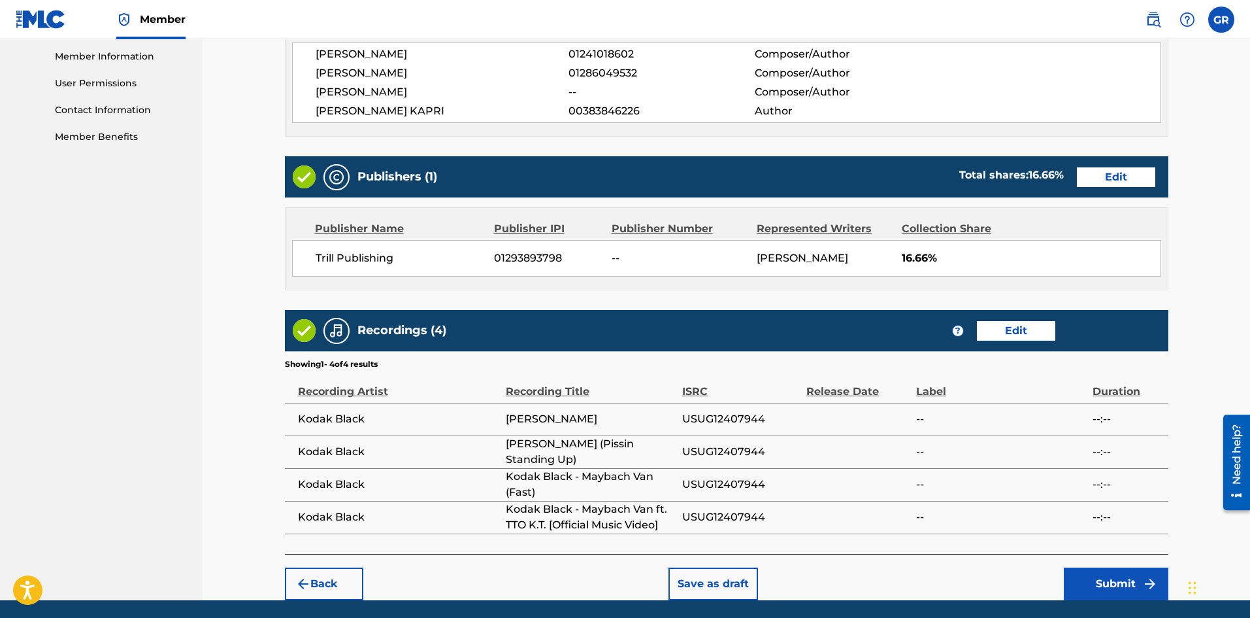
scroll to position [633, 0]
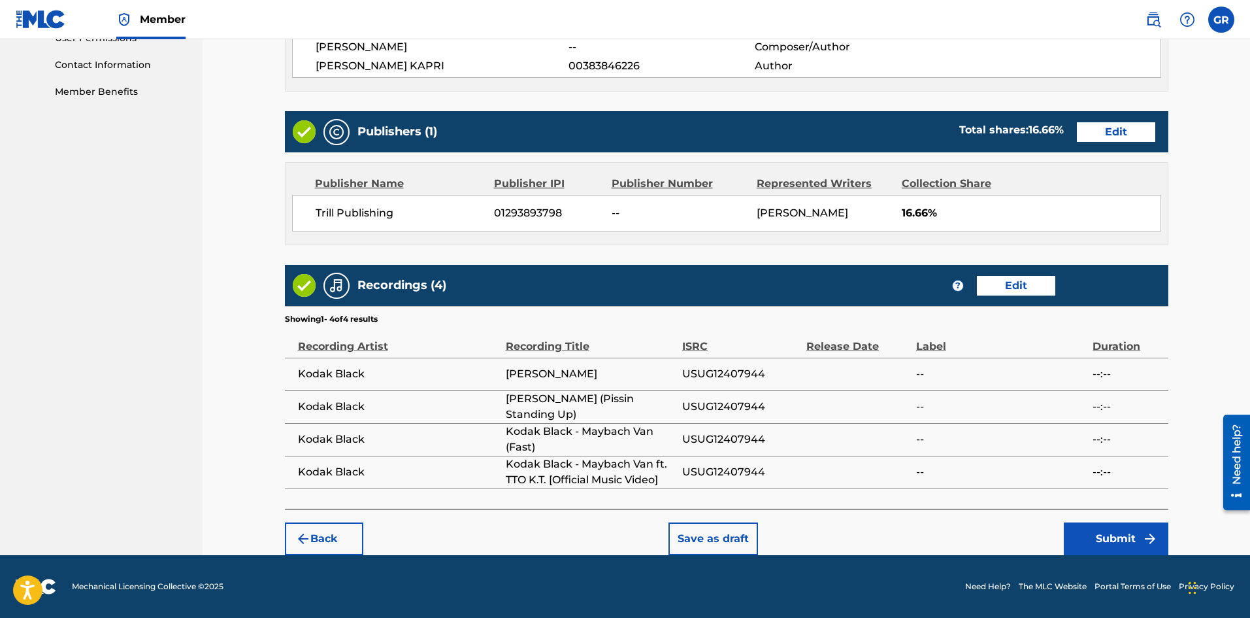
click at [1073, 539] on button "Submit" at bounding box center [1116, 538] width 105 height 33
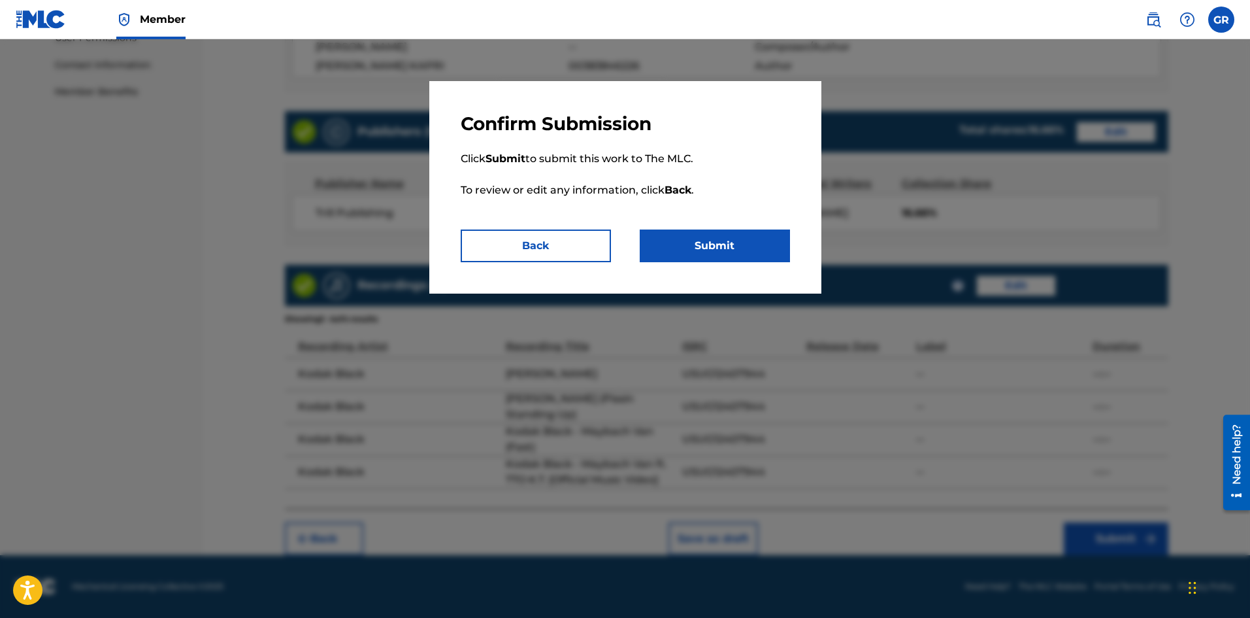
click at [706, 240] on button "Submit" at bounding box center [715, 245] width 150 height 33
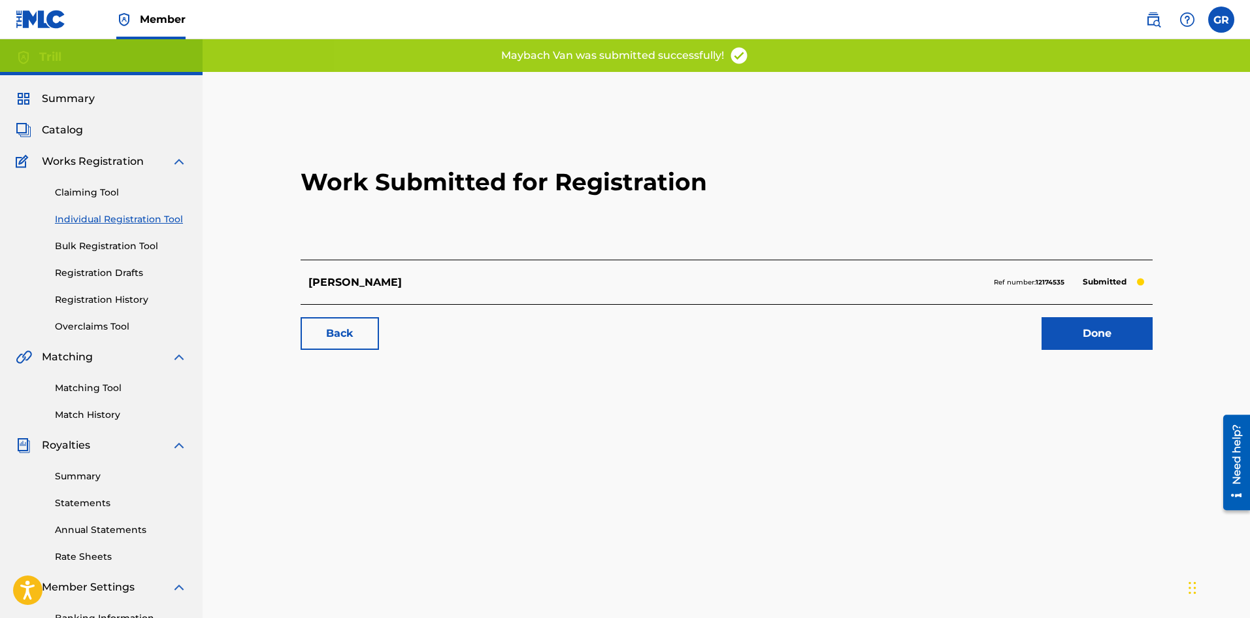
click at [1086, 325] on link "Done" at bounding box center [1097, 333] width 111 height 33
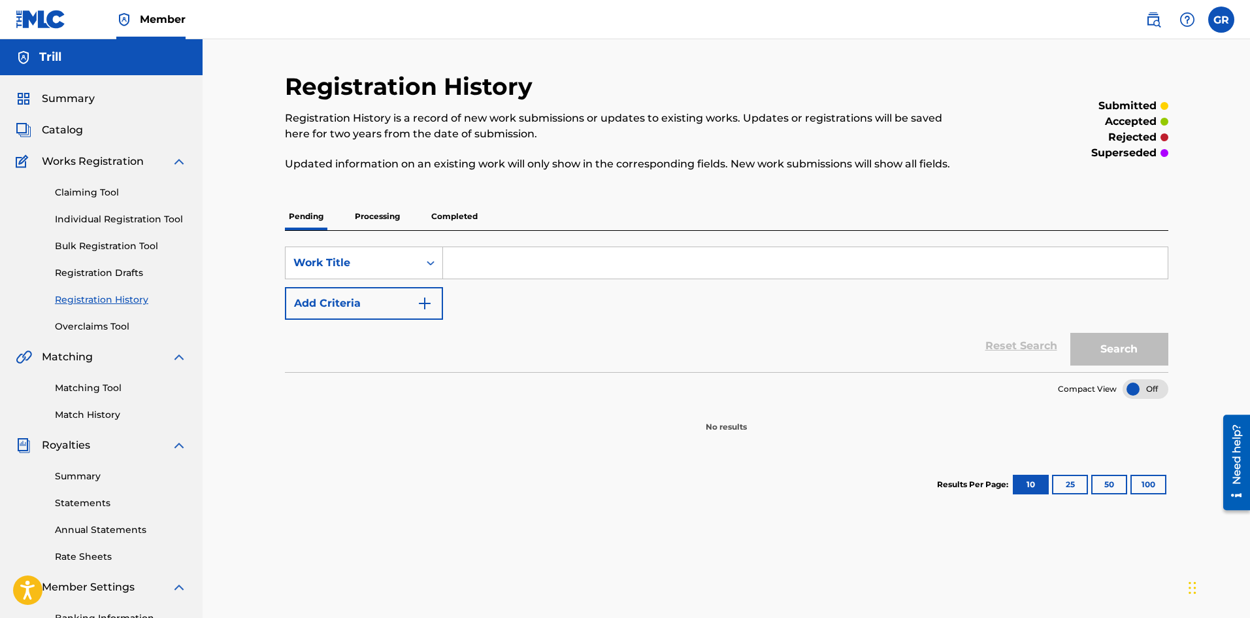
click at [373, 218] on p "Processing" at bounding box center [377, 216] width 53 height 27
click at [451, 216] on p "Completed" at bounding box center [454, 216] width 54 height 27
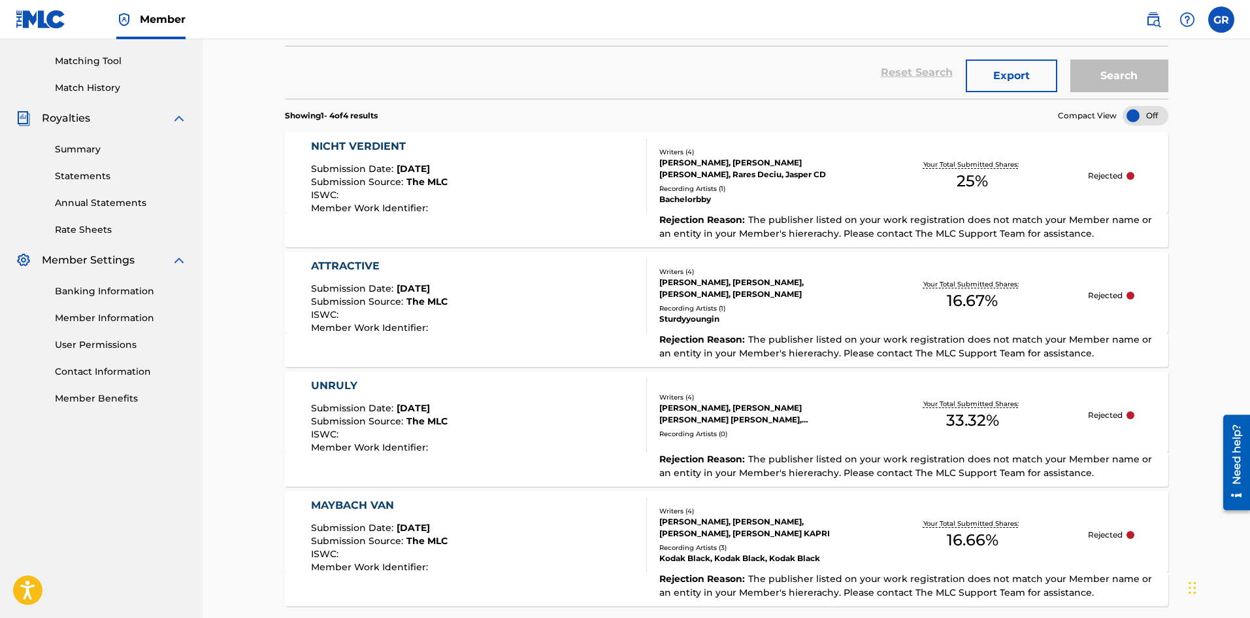
scroll to position [392, 0]
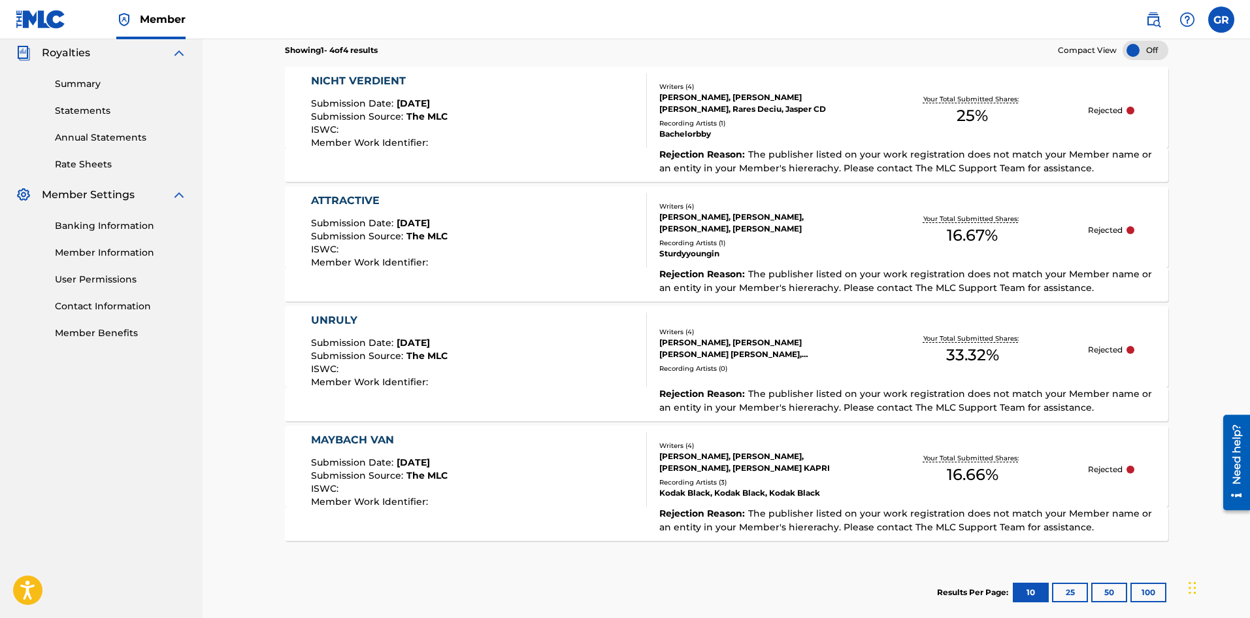
click at [408, 319] on div "UNRULY" at bounding box center [379, 320] width 137 height 16
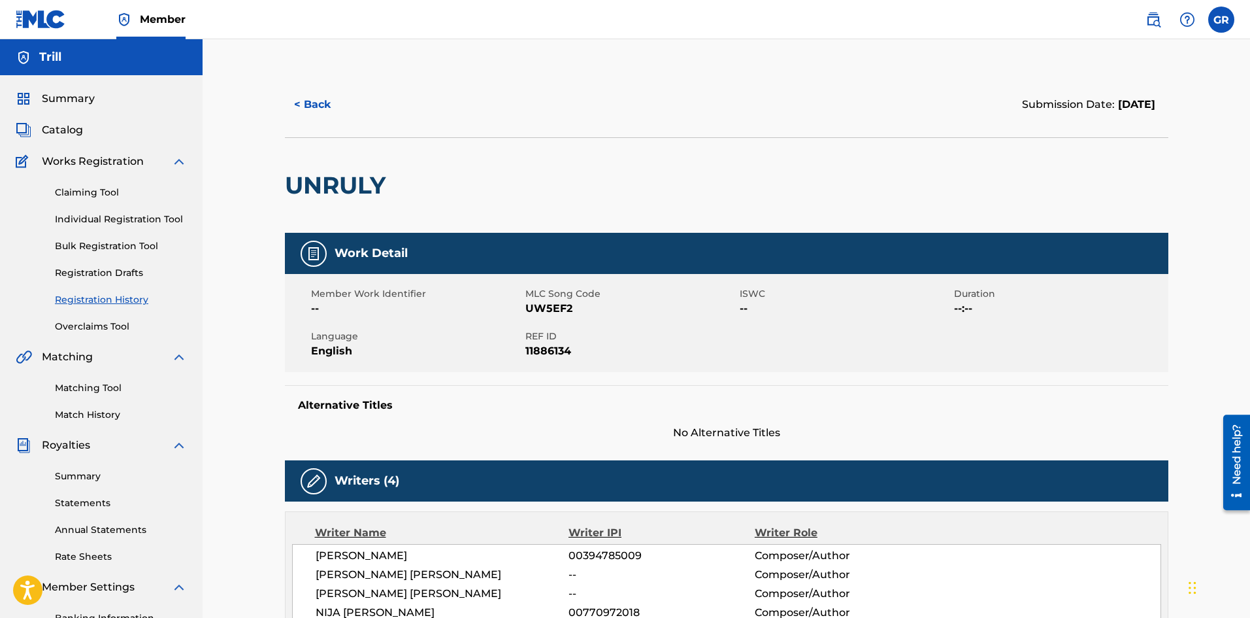
click at [108, 305] on link "Registration History" at bounding box center [121, 300] width 132 height 14
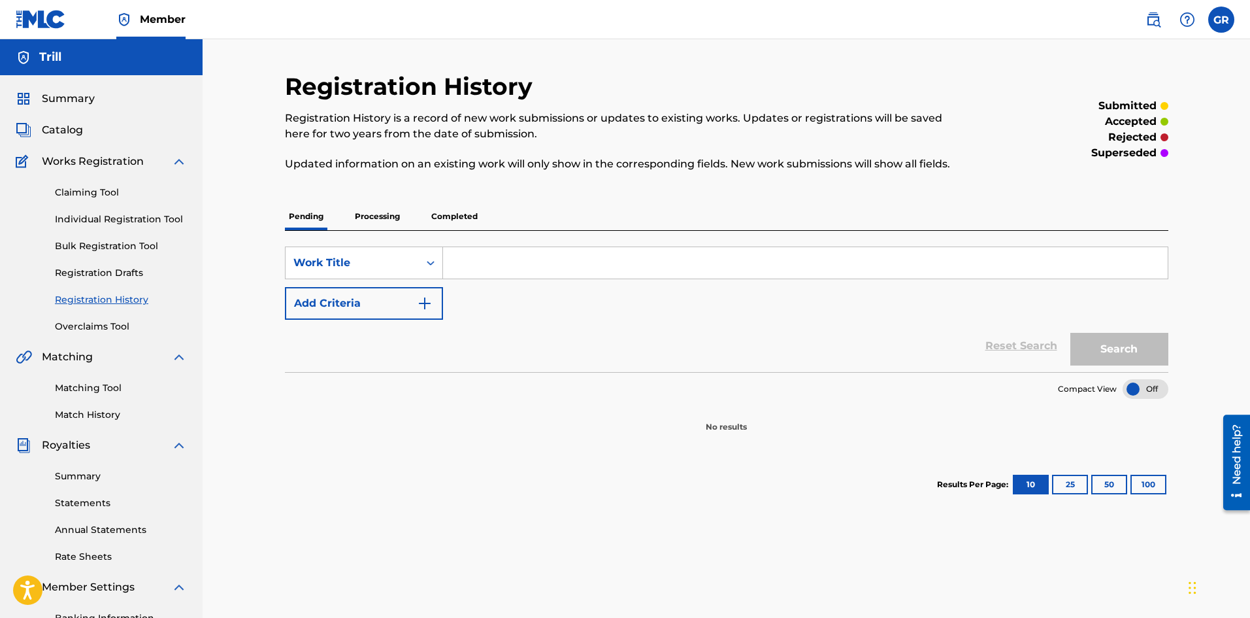
click at [459, 222] on p "Completed" at bounding box center [454, 216] width 54 height 27
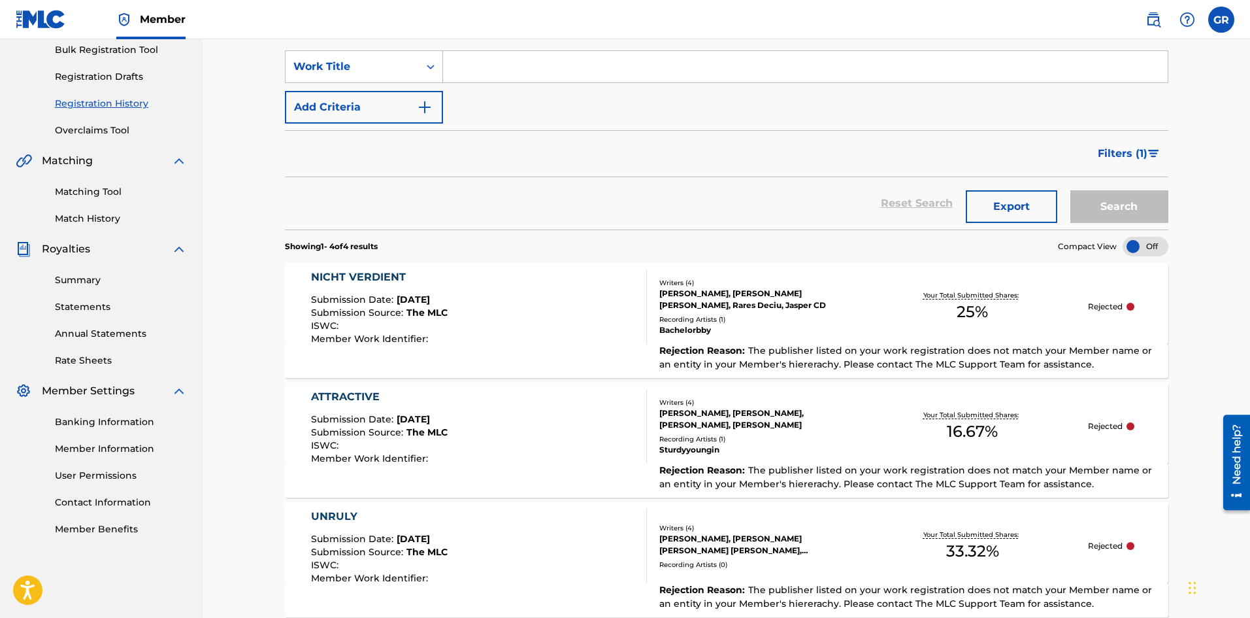
scroll to position [261, 0]
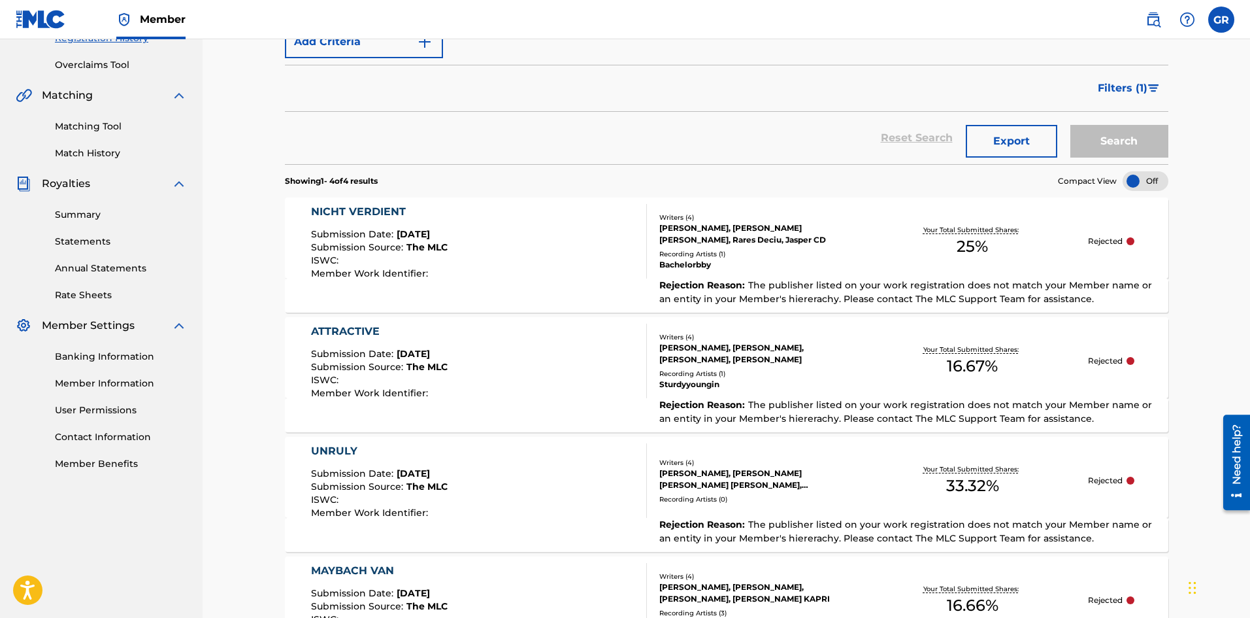
click at [357, 337] on div "ATTRACTIVE" at bounding box center [379, 331] width 137 height 16
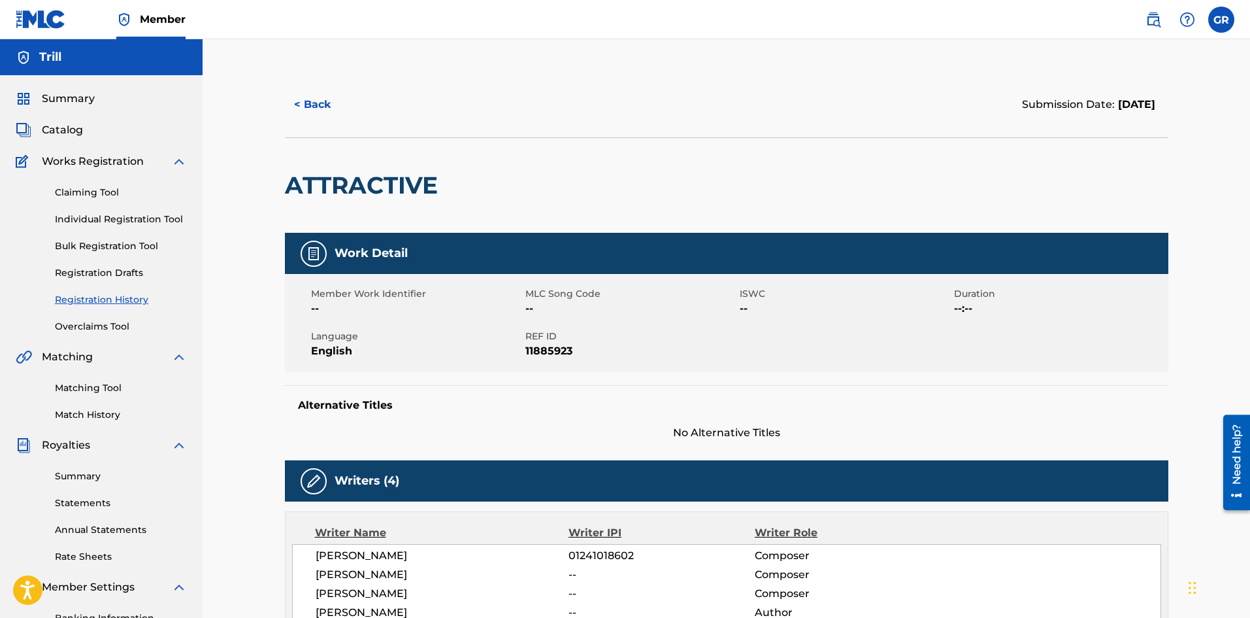
click at [316, 112] on button "< Back" at bounding box center [324, 104] width 78 height 33
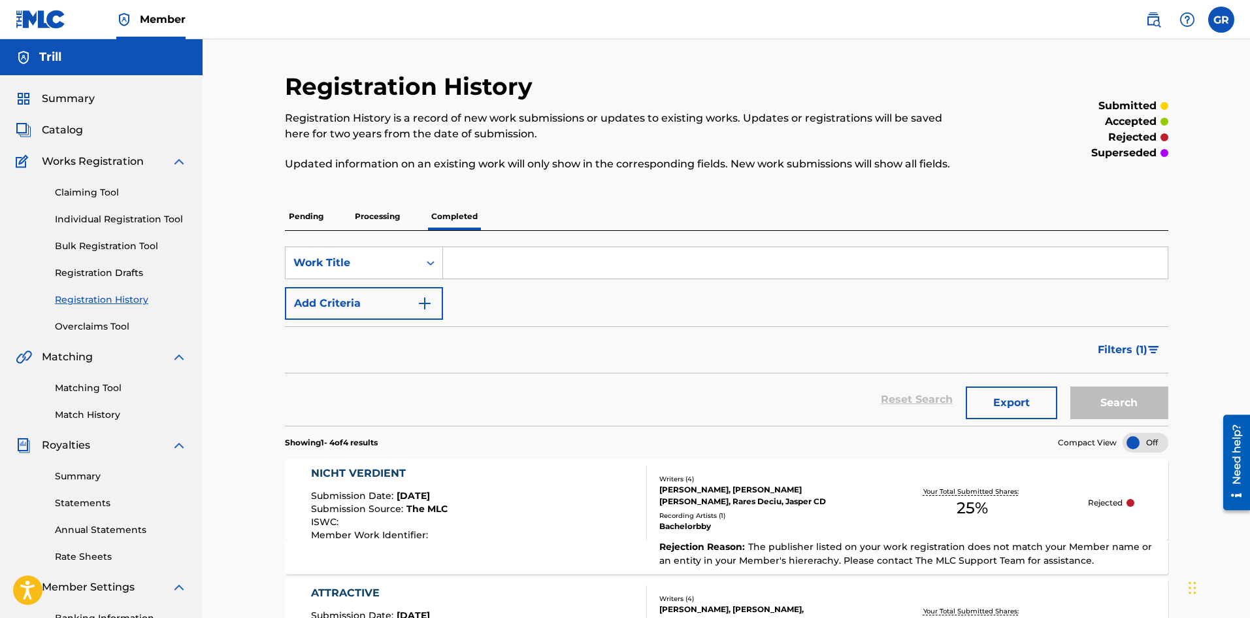
scroll to position [193, 0]
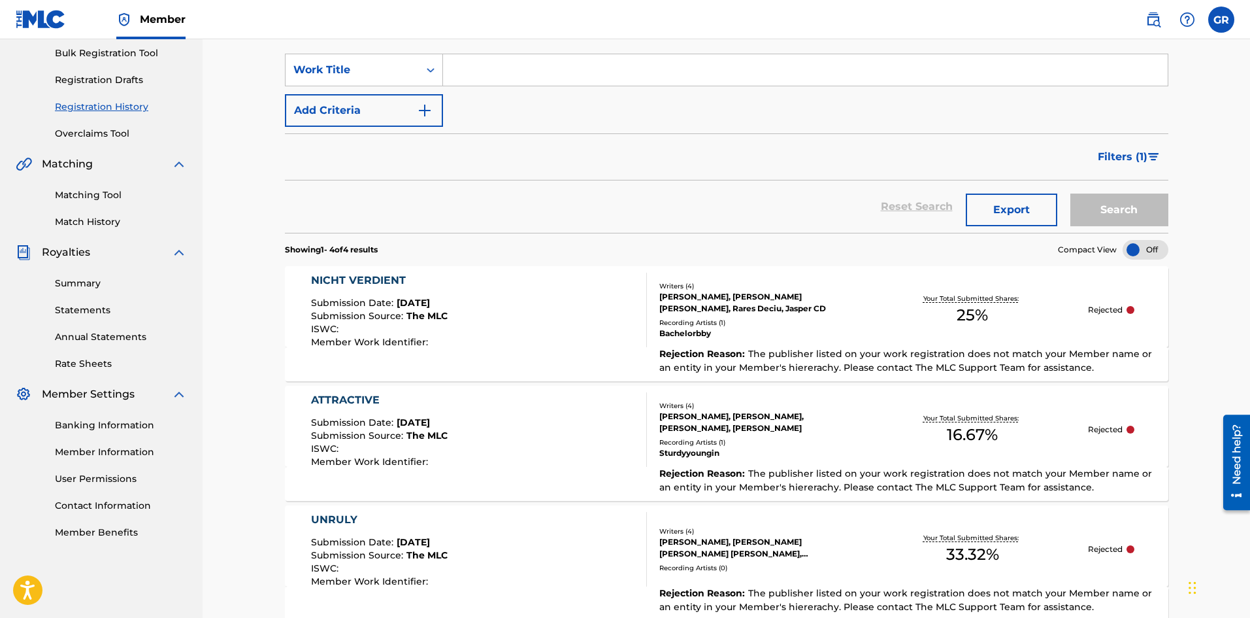
click at [726, 303] on div "[PERSON_NAME], [PERSON_NAME] [PERSON_NAME], Rares Deciu, Jasper CD" at bounding box center [757, 303] width 197 height 24
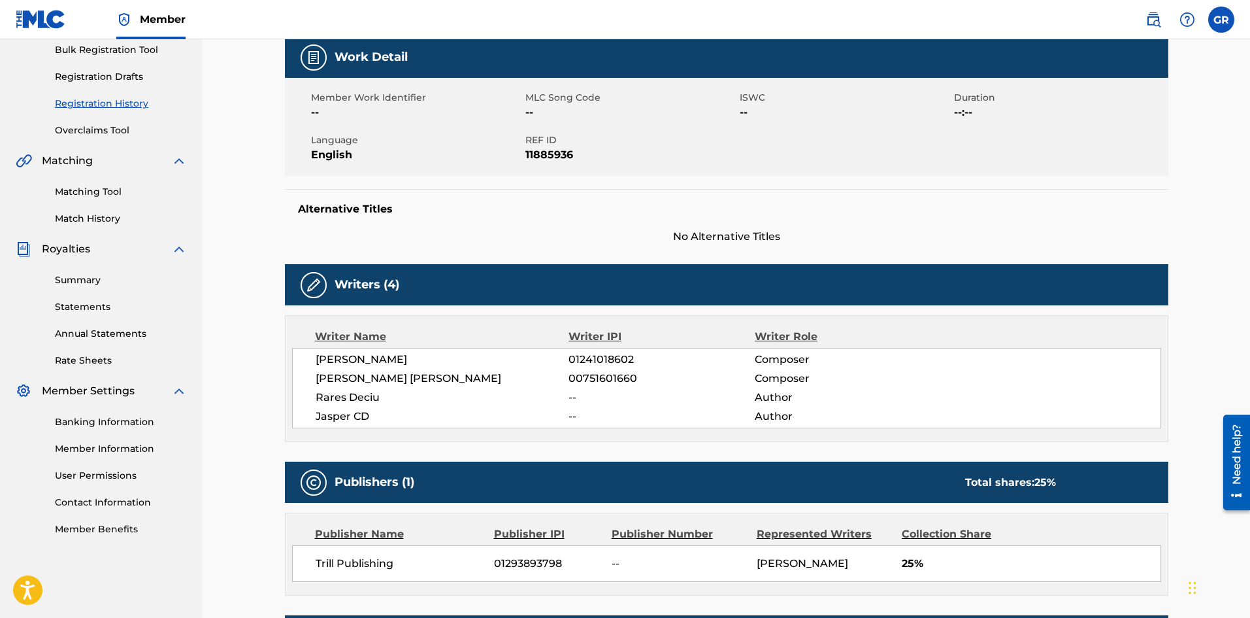
scroll to position [261, 0]
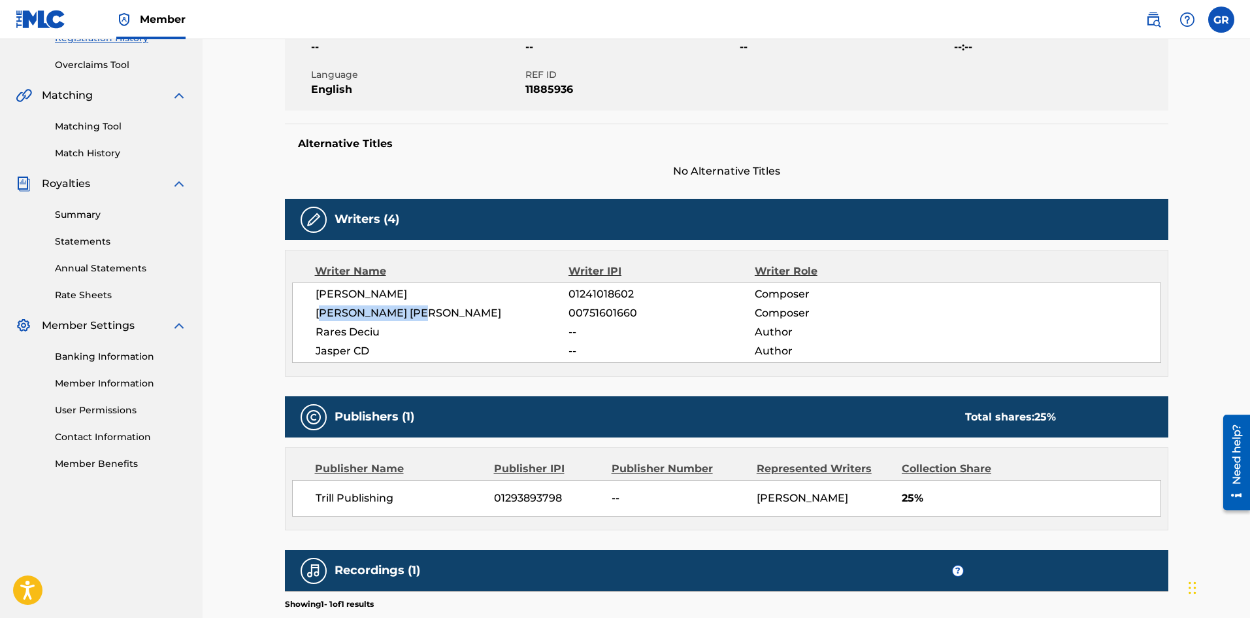
drag, startPoint x: 321, startPoint y: 310, endPoint x: 437, endPoint y: 314, distance: 115.7
click at [437, 314] on span "[PERSON_NAME] [PERSON_NAME]" at bounding box center [443, 313] width 254 height 16
click at [318, 312] on span "[PERSON_NAME] [PERSON_NAME]" at bounding box center [443, 313] width 254 height 16
drag, startPoint x: 318, startPoint y: 312, endPoint x: 435, endPoint y: 310, distance: 117.0
click at [435, 310] on span "[PERSON_NAME] [PERSON_NAME]" at bounding box center [443, 313] width 254 height 16
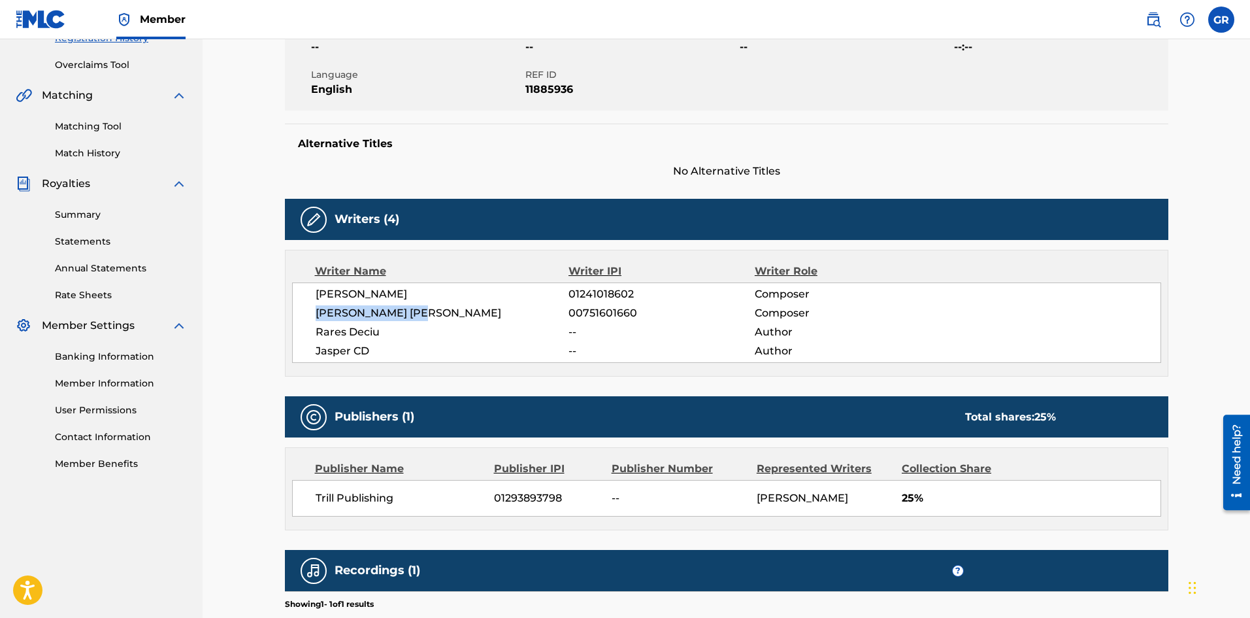
copy span "[PERSON_NAME] [PERSON_NAME]"
drag, startPoint x: 315, startPoint y: 336, endPoint x: 409, endPoint y: 339, distance: 94.1
click at [409, 339] on div "GIOVANNI RODRIGUEZ 01241018602 Composer MATTHEW IAIN KOLB 00751601660 Composer …" at bounding box center [726, 322] width 869 height 80
copy span "Rares Deciu"
drag, startPoint x: 316, startPoint y: 497, endPoint x: 399, endPoint y: 497, distance: 82.3
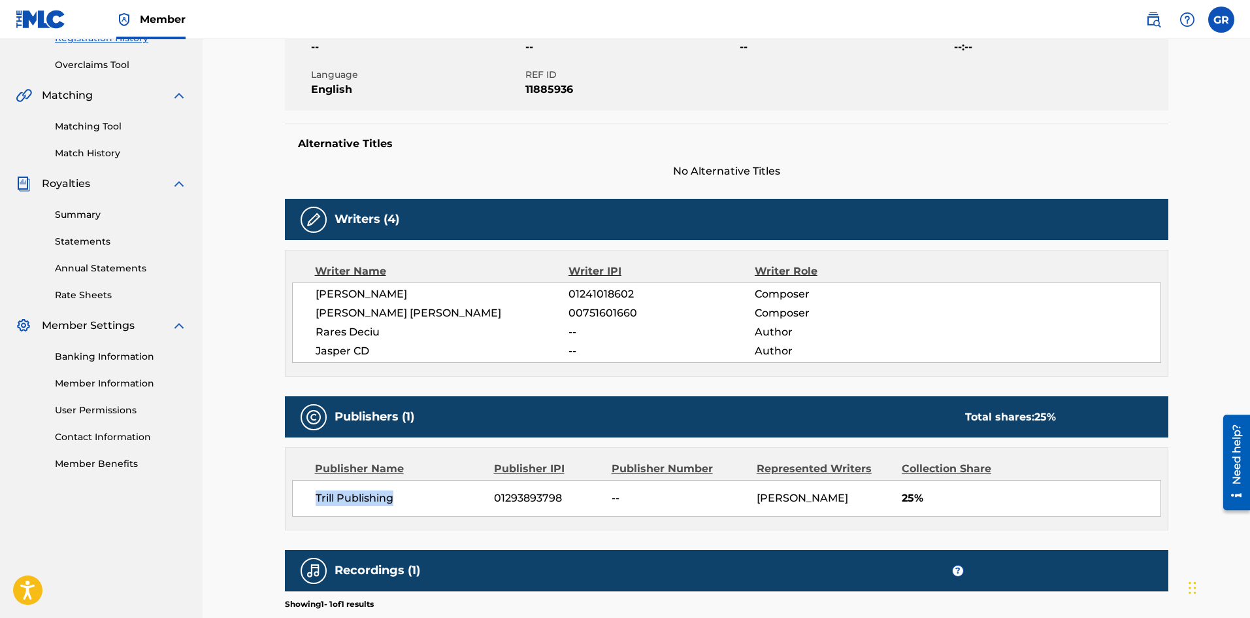
click at [399, 497] on span "Trill Publishing" at bounding box center [400, 498] width 169 height 16
copy span "Trill Publishing"
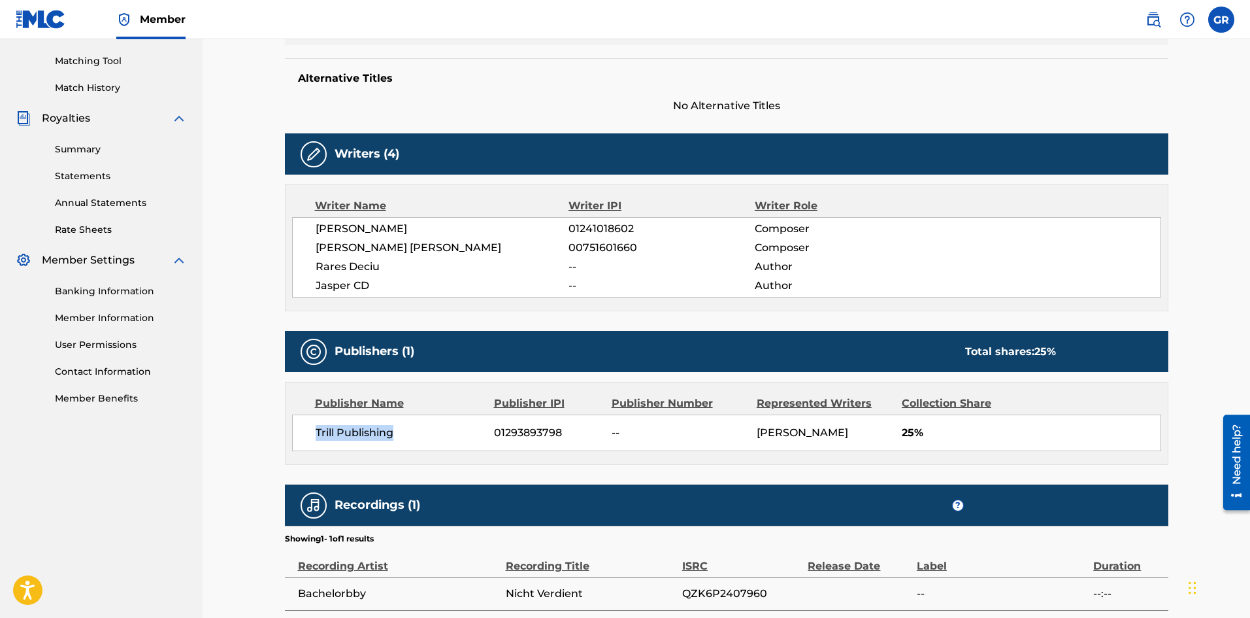
scroll to position [392, 0]
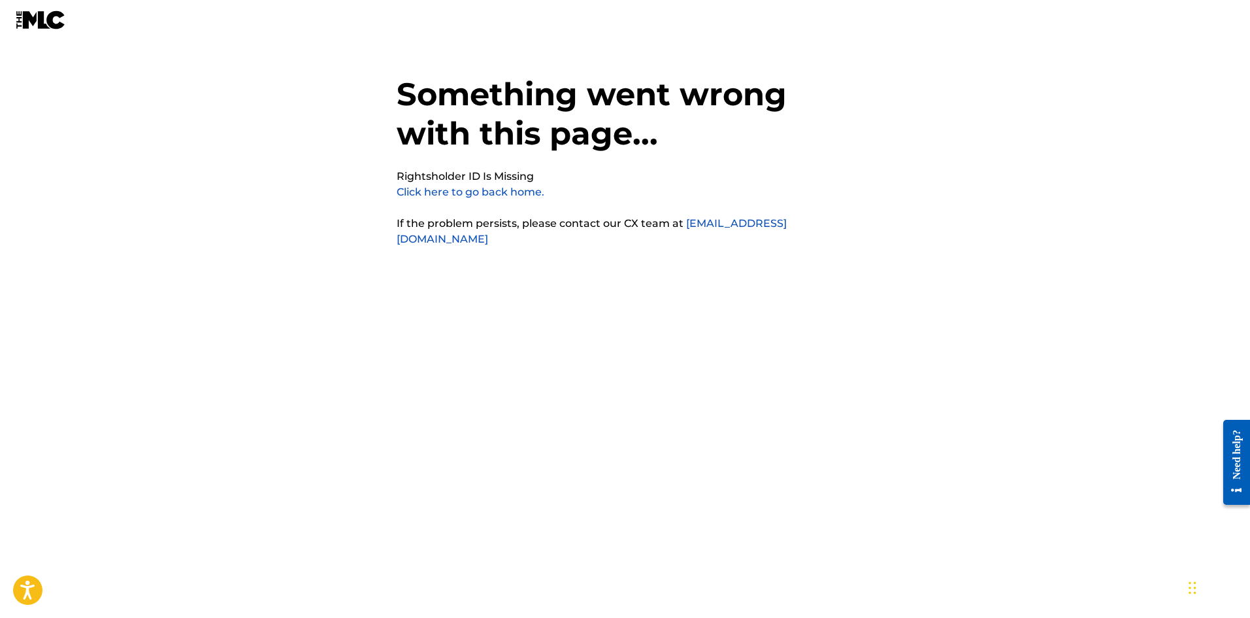
click at [503, 192] on link "Click here to go back home." at bounding box center [471, 192] width 148 height 12
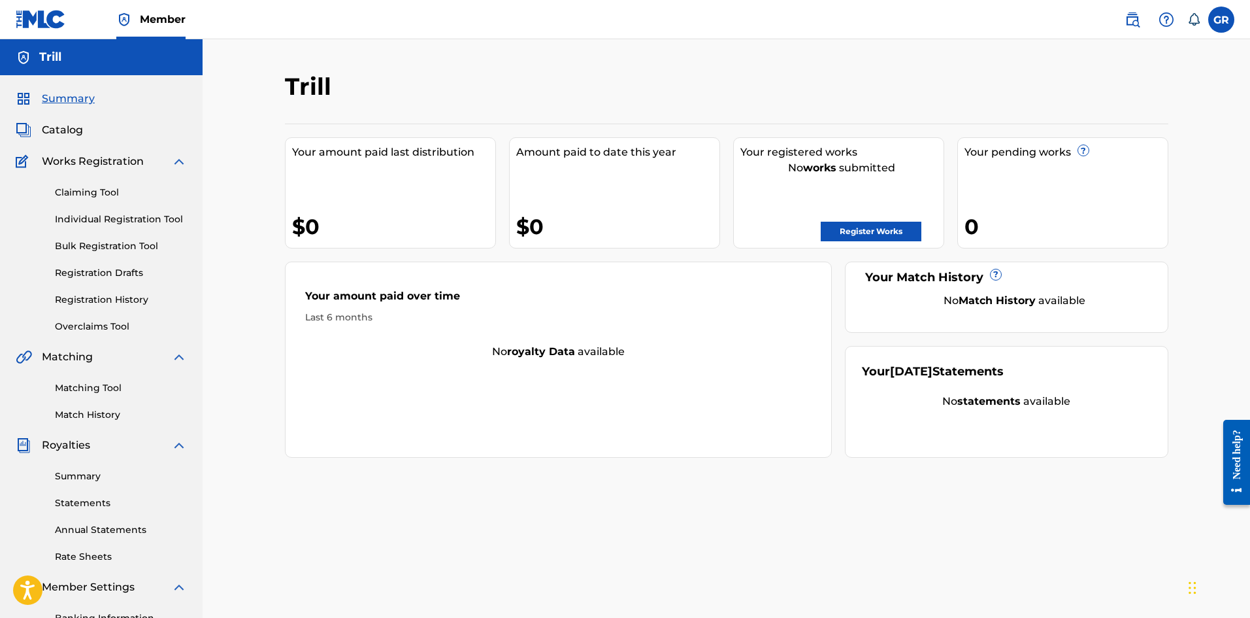
click at [128, 303] on link "Registration History" at bounding box center [121, 300] width 132 height 14
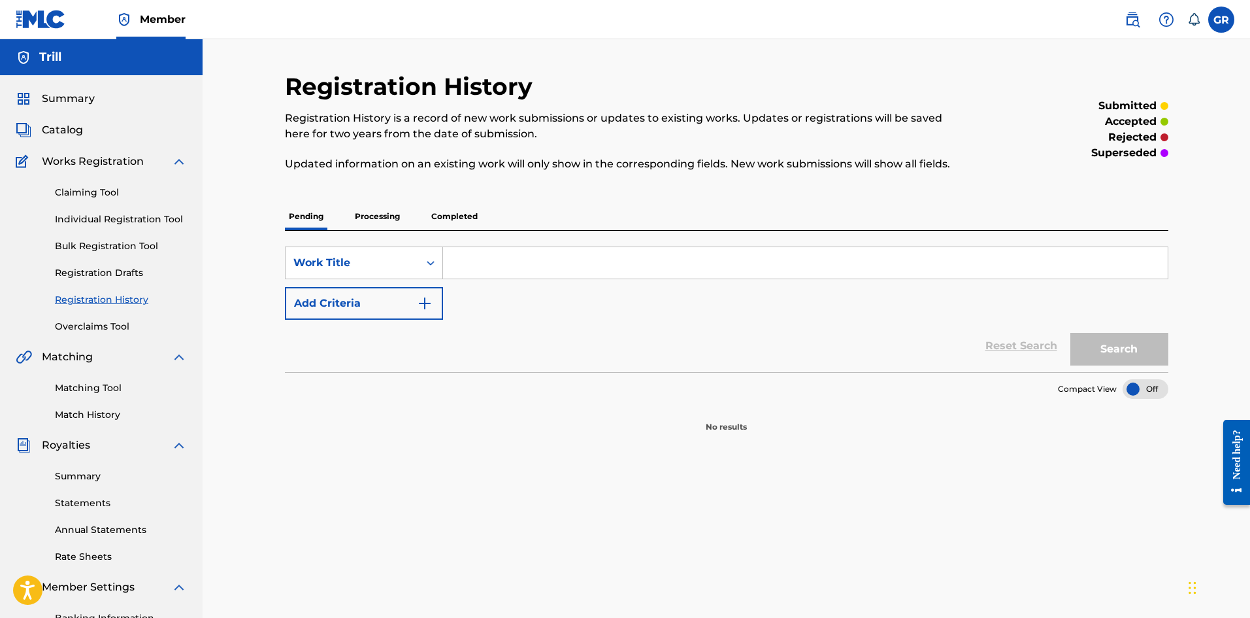
click at [473, 208] on p "Completed" at bounding box center [454, 216] width 54 height 27
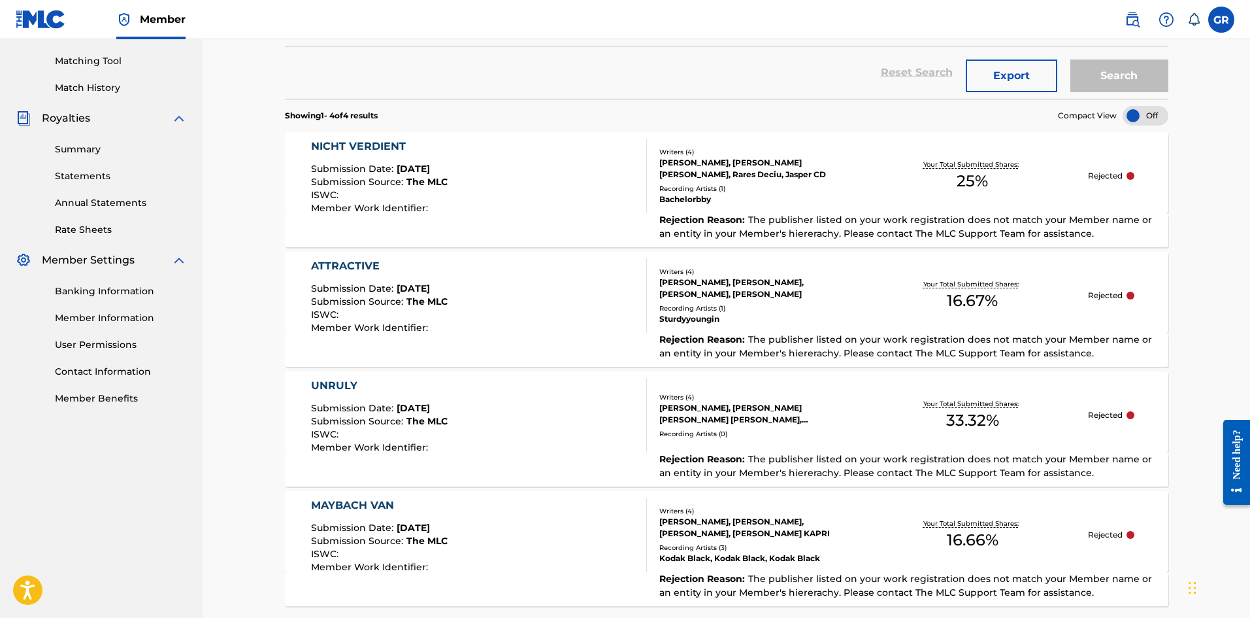
scroll to position [457, 0]
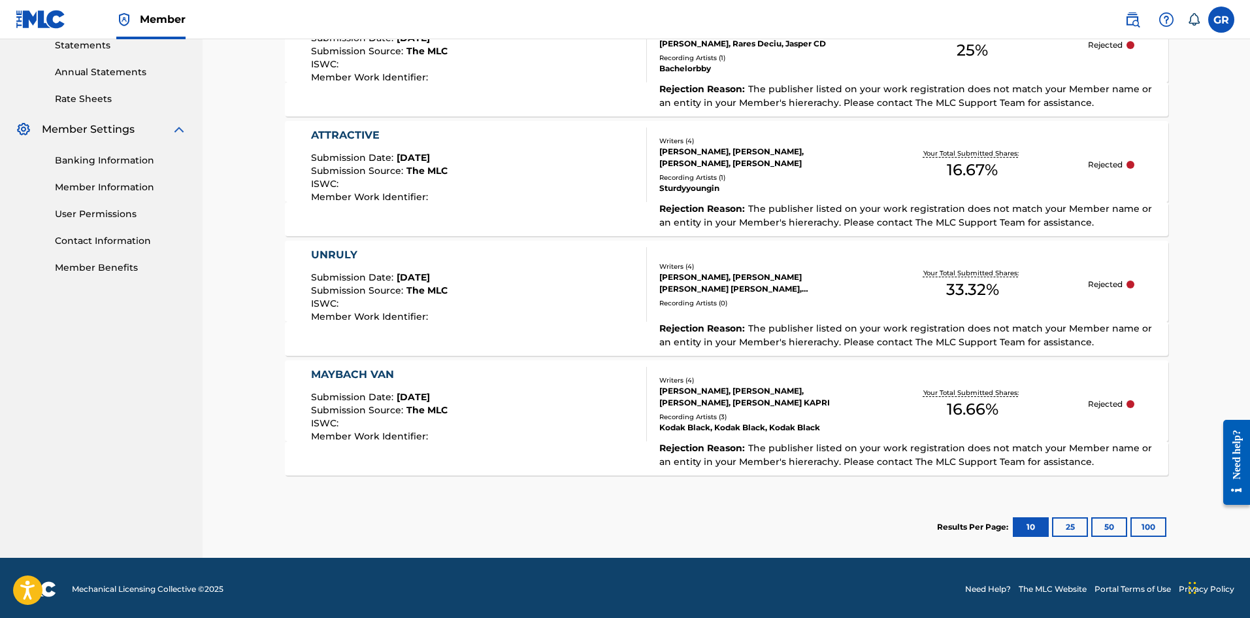
click at [403, 418] on div "Submission Source : The MLC" at bounding box center [379, 411] width 137 height 13
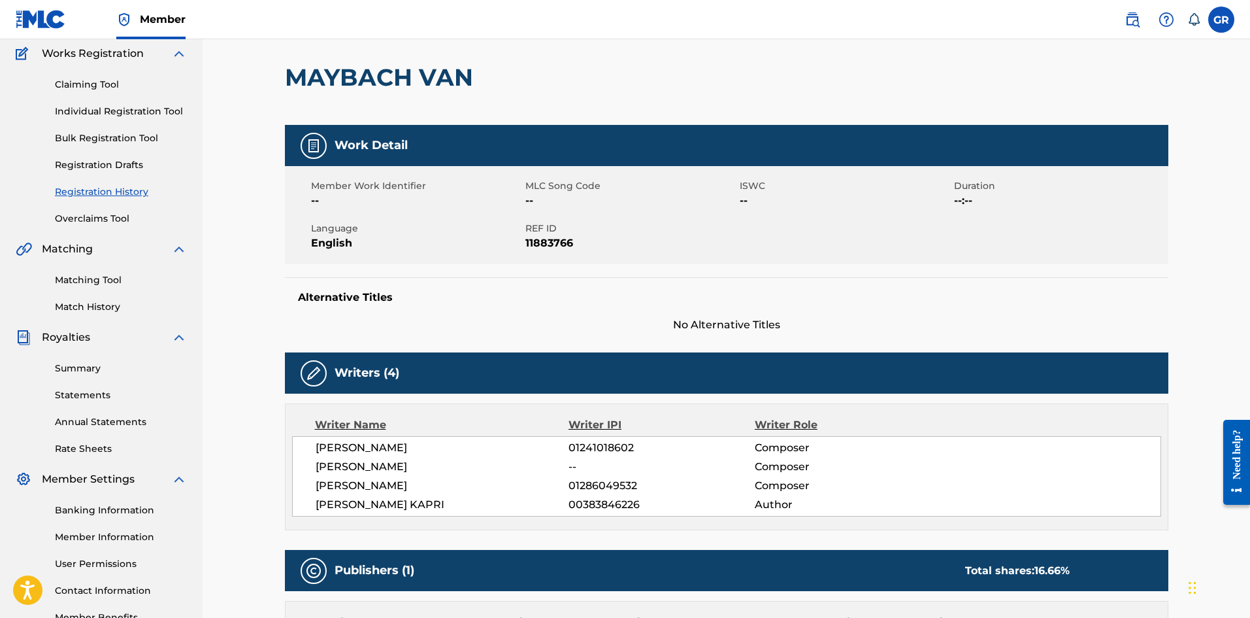
scroll to position [239, 0]
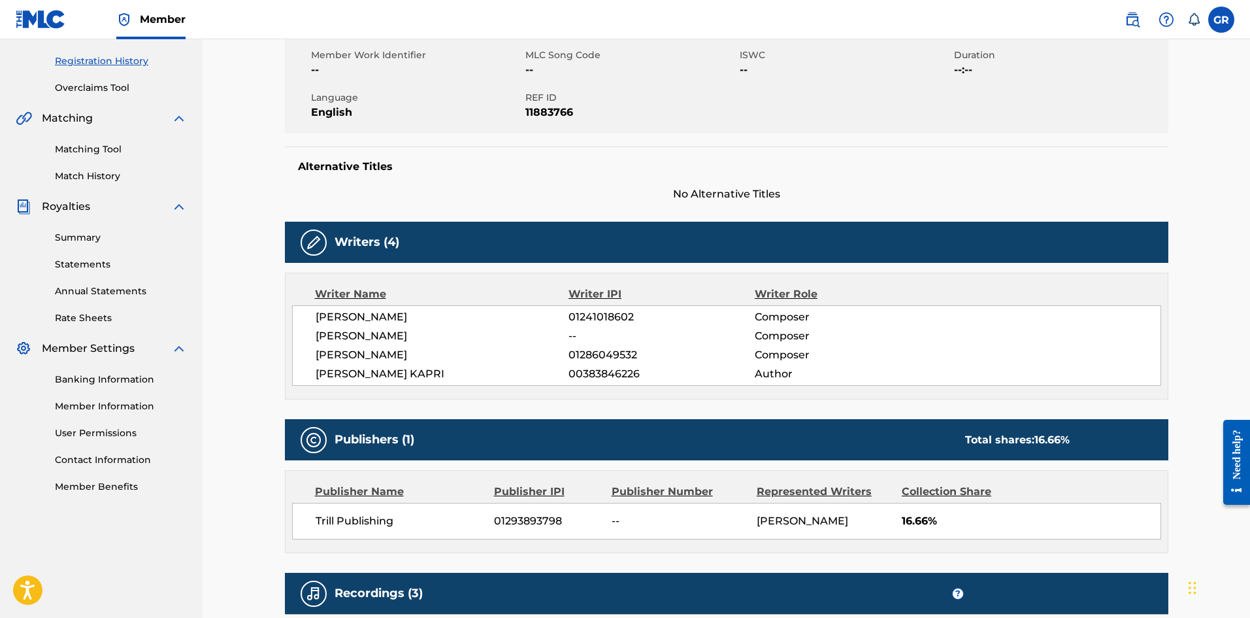
click at [582, 356] on span "01286049532" at bounding box center [662, 355] width 186 height 16
drag, startPoint x: 316, startPoint y: 373, endPoint x: 403, endPoint y: 373, distance: 86.3
click at [403, 373] on span "[PERSON_NAME] KAPRI" at bounding box center [443, 374] width 254 height 16
copy span "[PERSON_NAME] KAPRI"
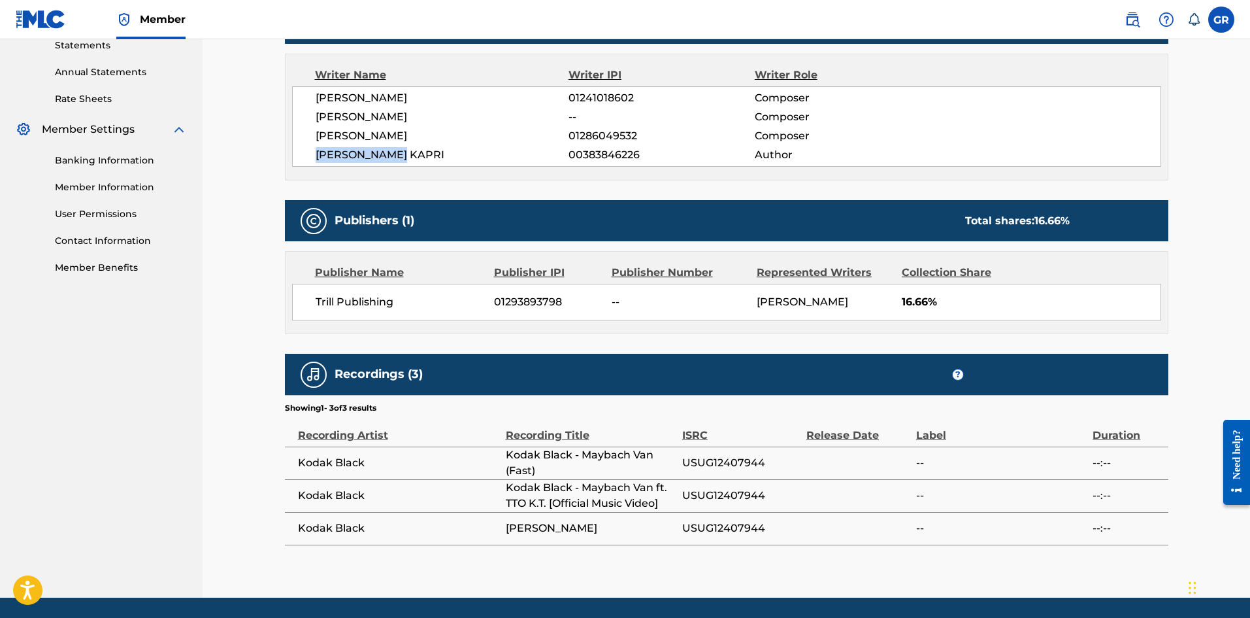
scroll to position [500, 0]
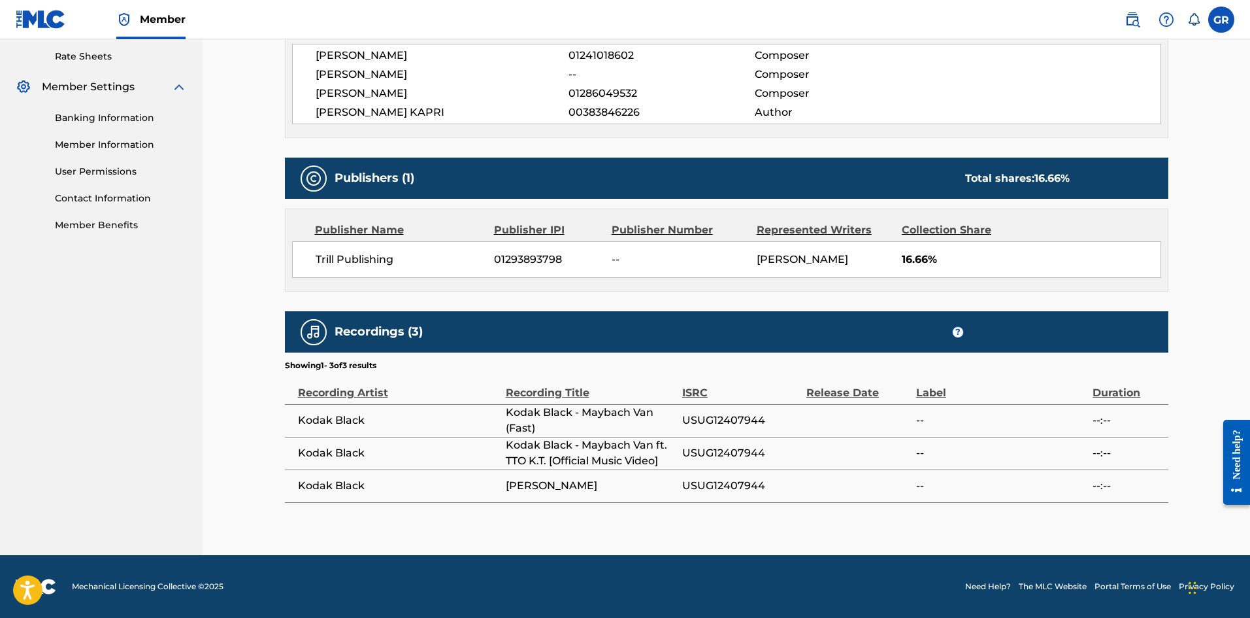
click at [513, 257] on span "01293893798" at bounding box center [548, 260] width 108 height 16
click at [671, 259] on span "--" at bounding box center [679, 260] width 135 height 16
drag, startPoint x: 684, startPoint y: 420, endPoint x: 783, endPoint y: 417, distance: 98.7
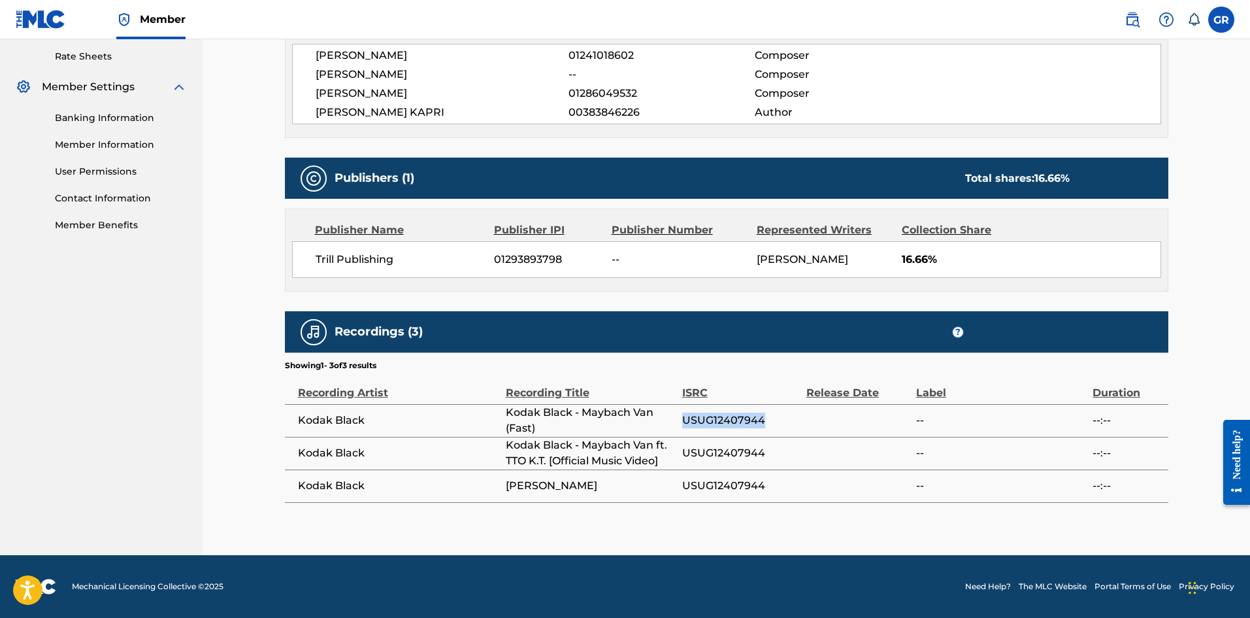
click at [783, 417] on span "USUG12407944" at bounding box center [741, 420] width 118 height 16
copy span "USUG12407944"
click at [481, 462] on td "Kodak Black" at bounding box center [395, 453] width 221 height 33
drag, startPoint x: 508, startPoint y: 410, endPoint x: 565, endPoint y: 430, distance: 60.4
click at [565, 430] on span "Kodak Black - Maybach Van (Fast)" at bounding box center [591, 420] width 170 height 31
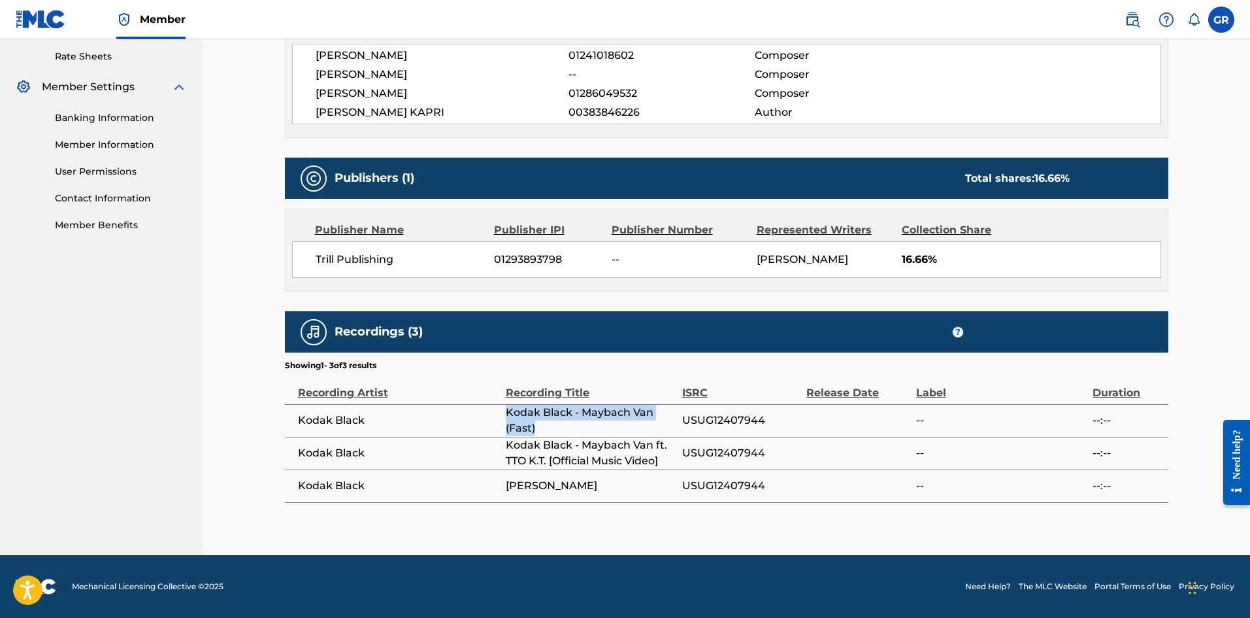
copy span "Kodak Black - Maybach Van (Fast)"
drag, startPoint x: 505, startPoint y: 447, endPoint x: 674, endPoint y: 459, distance: 169.0
click at [674, 459] on span "Kodak Black - Maybach Van ft. TTO K.T. [Official Music Video]" at bounding box center [591, 452] width 170 height 31
copy span "Kodak Black - Maybach Van ft. TTO K.T. [Official Music Video]"
click at [938, 307] on div "Work Detail Member Work Identifier -- MLC Song Code -- ISWC -- Duration --:-- L…" at bounding box center [727, 118] width 884 height 770
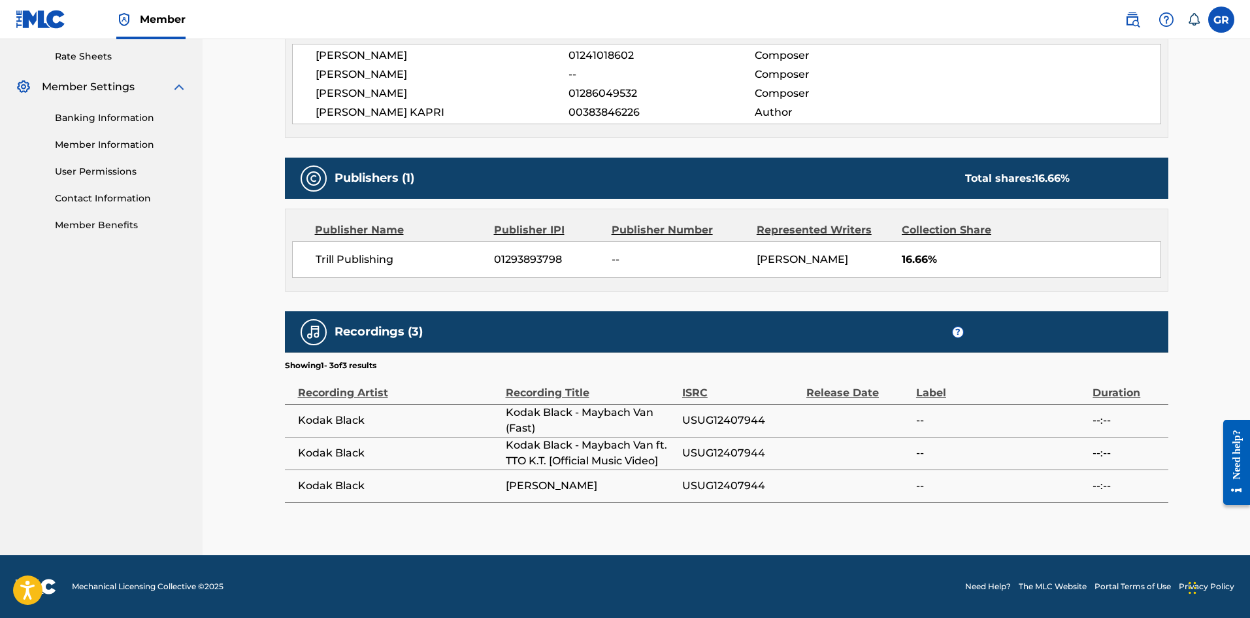
scroll to position [0, 0]
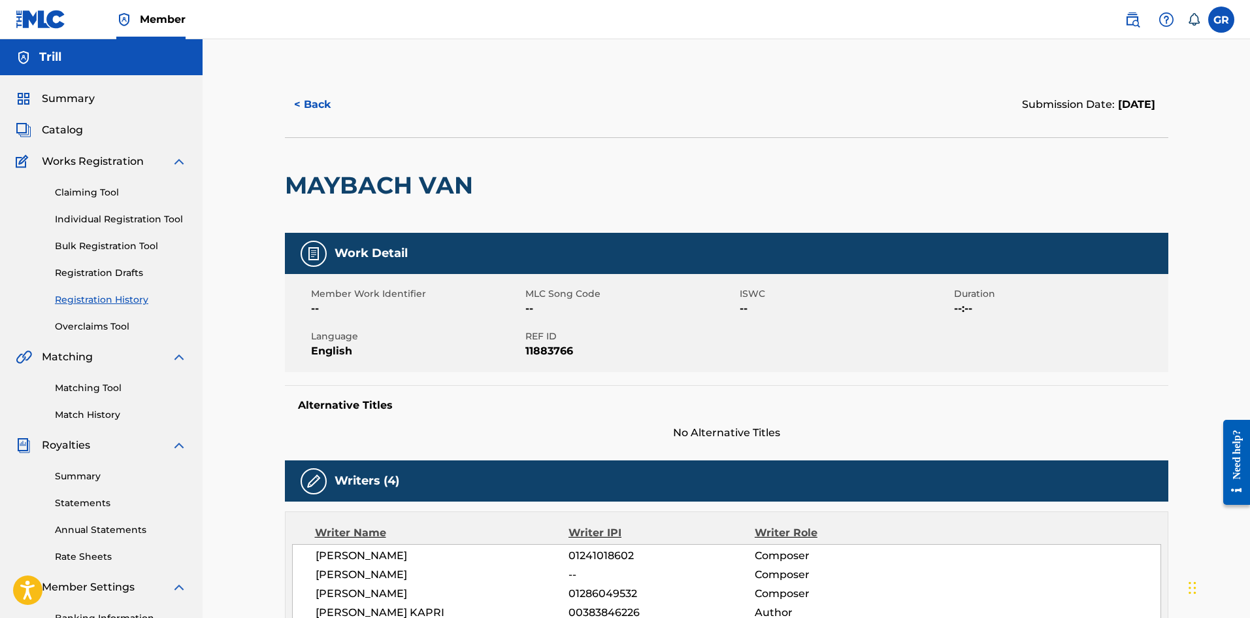
click at [308, 103] on button "< Back" at bounding box center [324, 104] width 78 height 33
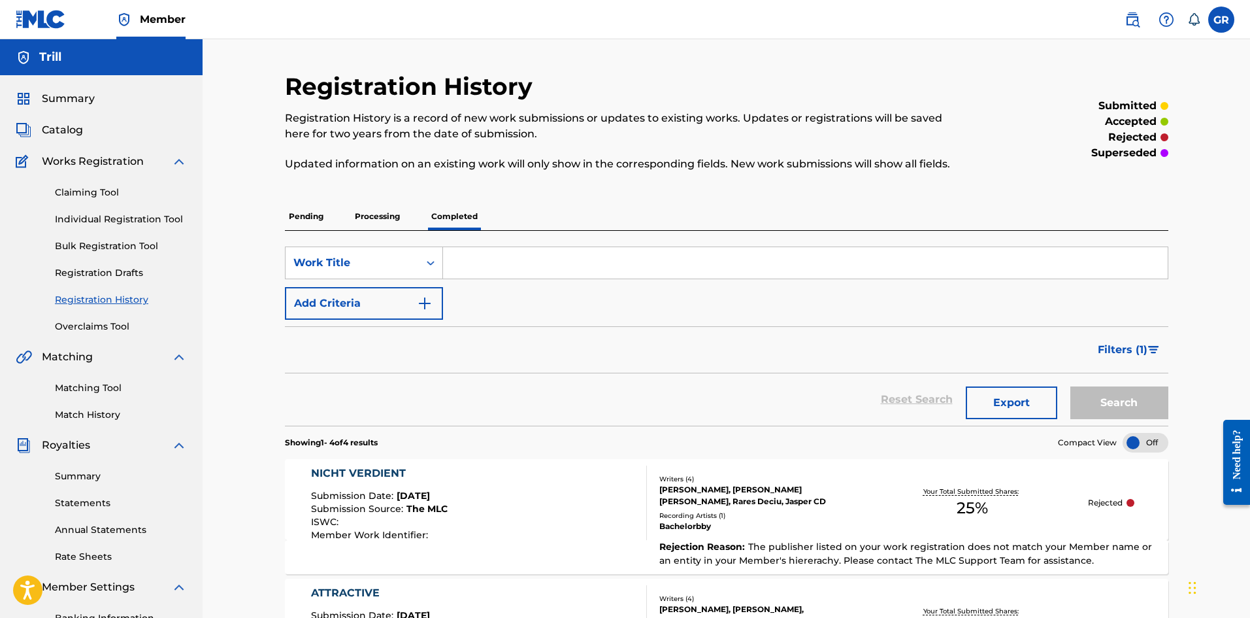
click at [381, 216] on p "Processing" at bounding box center [377, 216] width 53 height 27
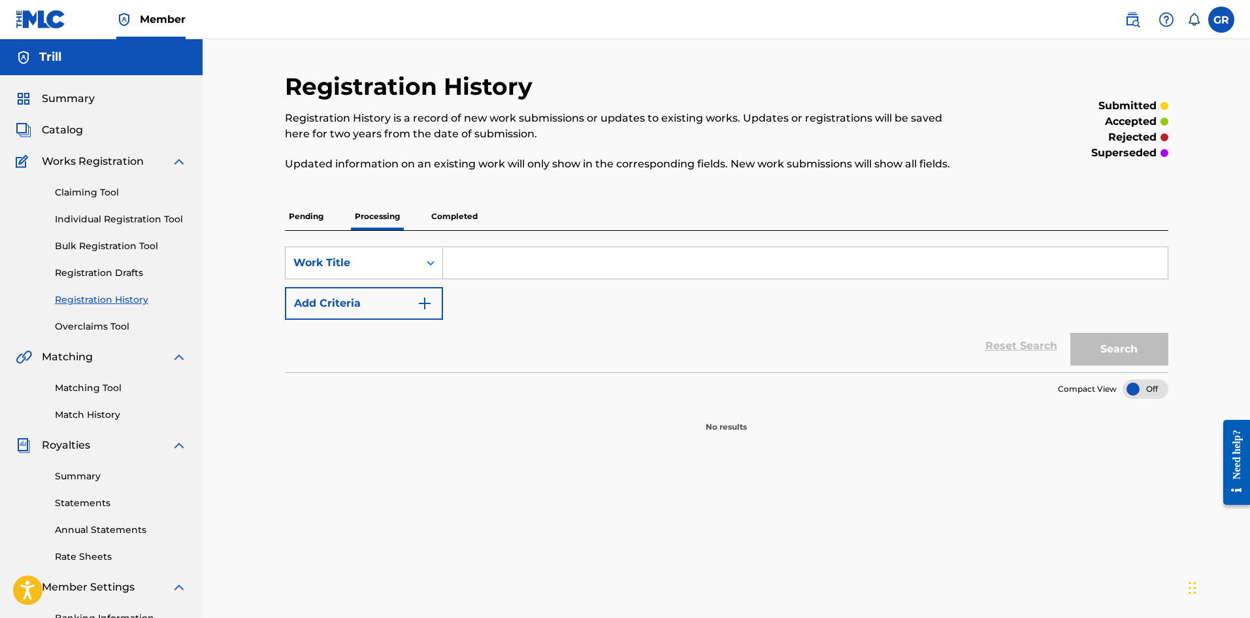
click at [326, 214] on p "Pending" at bounding box center [306, 216] width 42 height 27
click at [386, 217] on p "Processing" at bounding box center [377, 216] width 53 height 27
click at [327, 215] on p "Pending" at bounding box center [306, 216] width 42 height 27
click at [378, 231] on div "SearchWithCriteria449fcff5-d88a-435e-9a2f-f003adf42cc2 Work Title Add Criteria …" at bounding box center [727, 301] width 884 height 141
click at [113, 194] on link "Claiming Tool" at bounding box center [121, 193] width 132 height 14
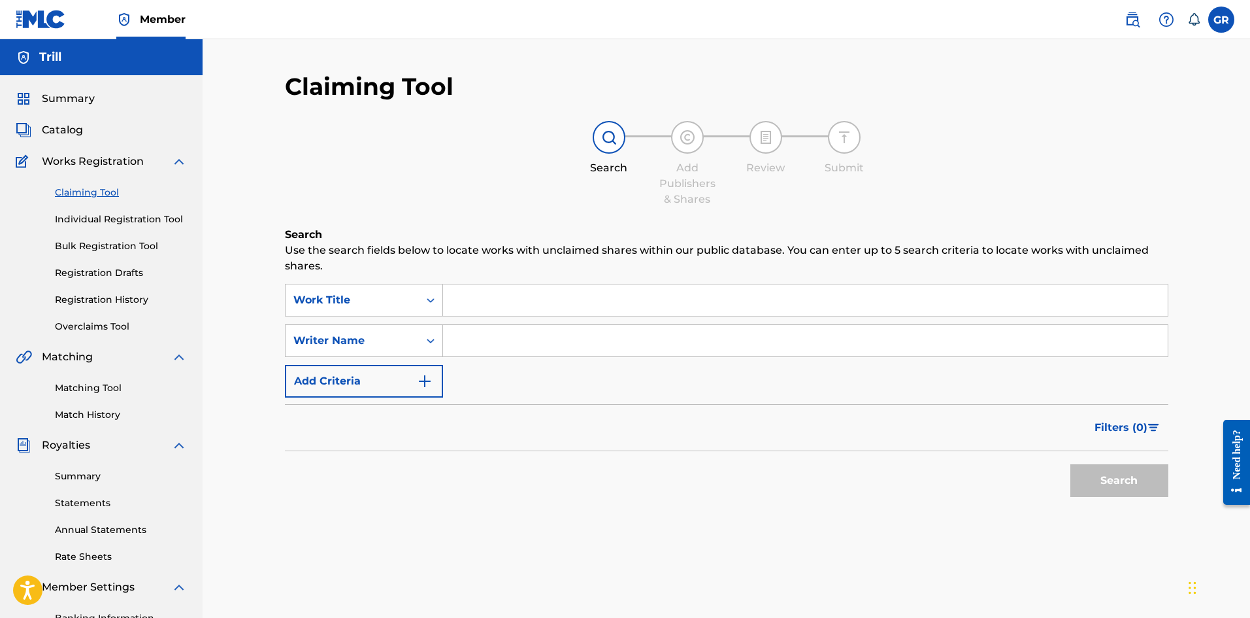
click at [127, 213] on link "Individual Registration Tool" at bounding box center [121, 219] width 132 height 14
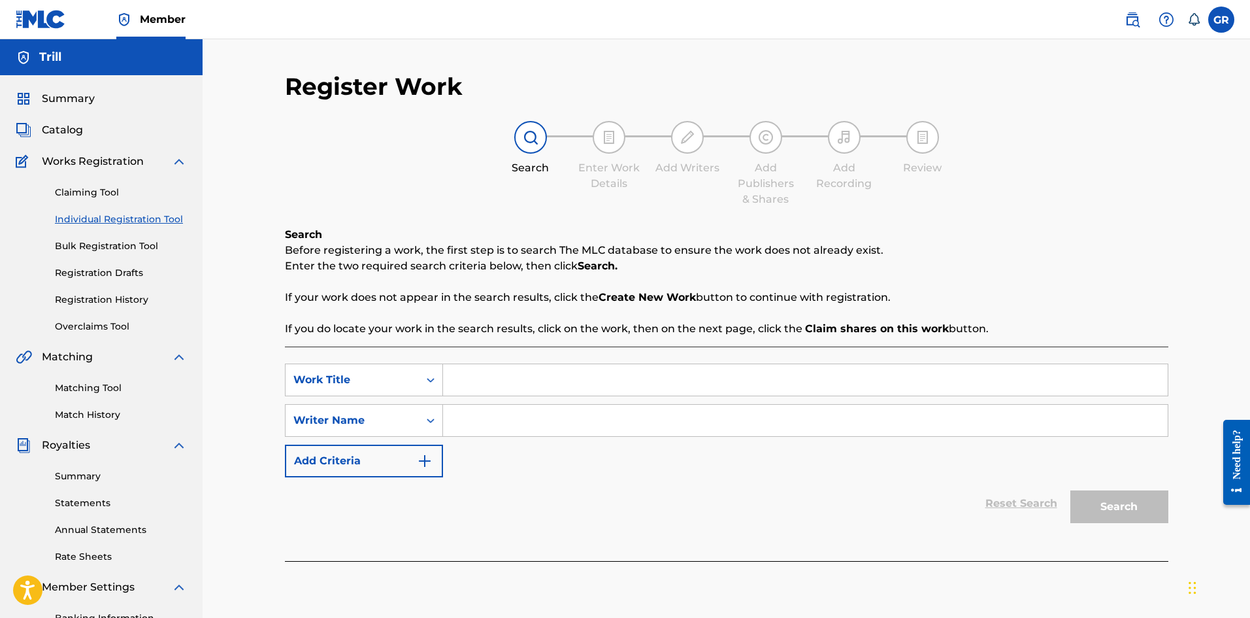
click at [111, 310] on div "Claiming Tool Individual Registration Tool Bulk Registration Tool Registration …" at bounding box center [101, 251] width 171 height 164
click at [111, 297] on link "Registration History" at bounding box center [121, 300] width 132 height 14
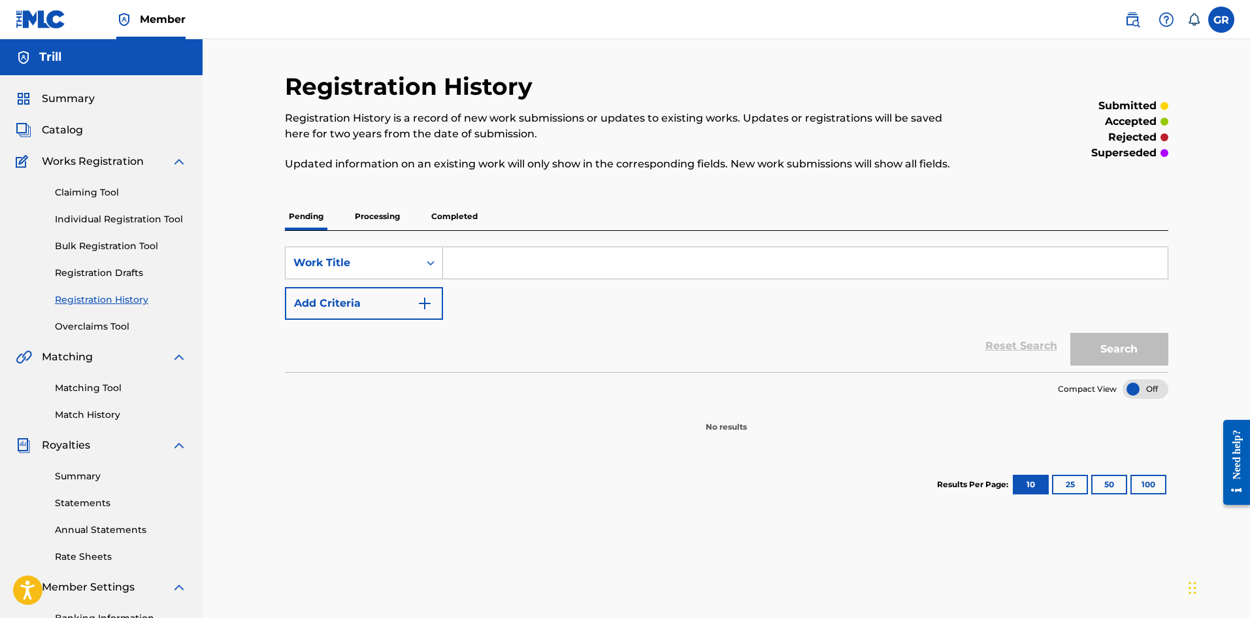
click at [406, 220] on div "Pending Processing Completed" at bounding box center [727, 216] width 884 height 27
click at [435, 212] on p "Completed" at bounding box center [454, 216] width 54 height 27
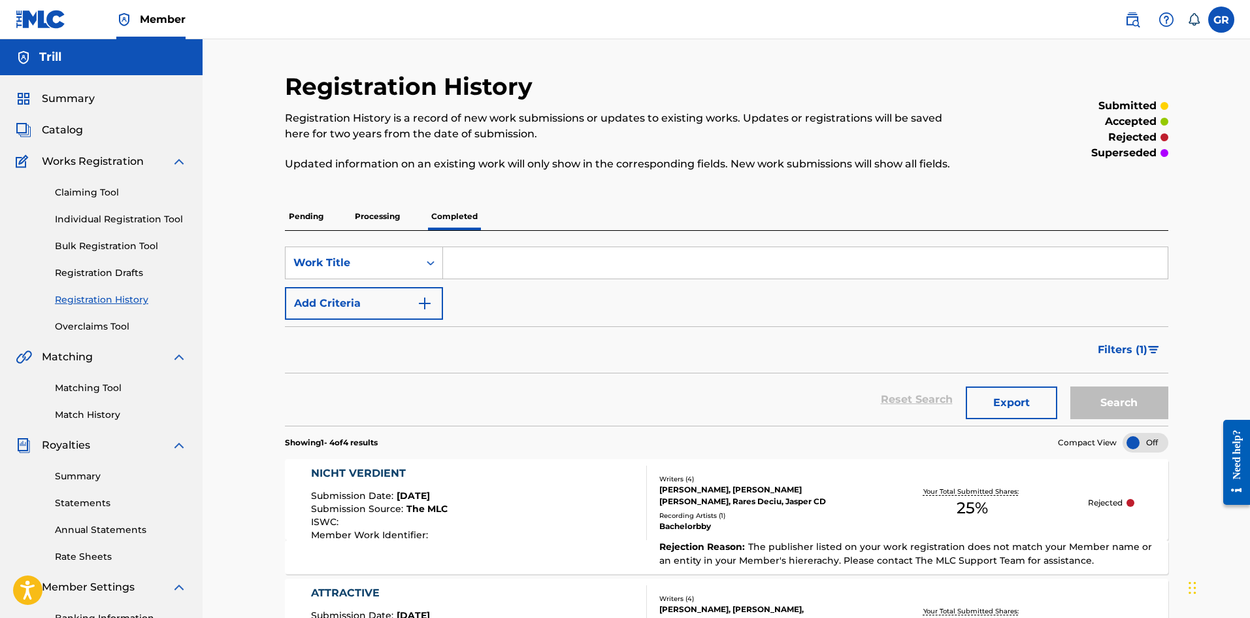
click at [395, 222] on p "Processing" at bounding box center [377, 216] width 53 height 27
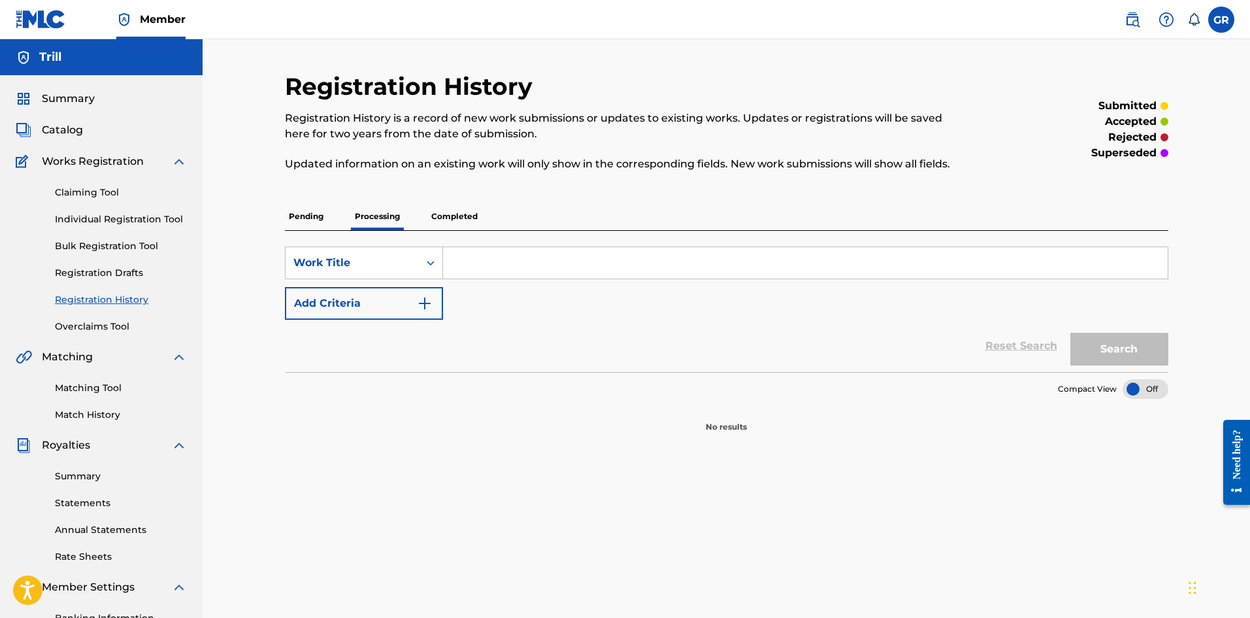
click at [333, 217] on div "Pending Processing Completed" at bounding box center [727, 216] width 884 height 27
click at [308, 218] on p "Pending" at bounding box center [306, 216] width 42 height 27
click at [75, 103] on span "Summary" at bounding box center [68, 99] width 53 height 16
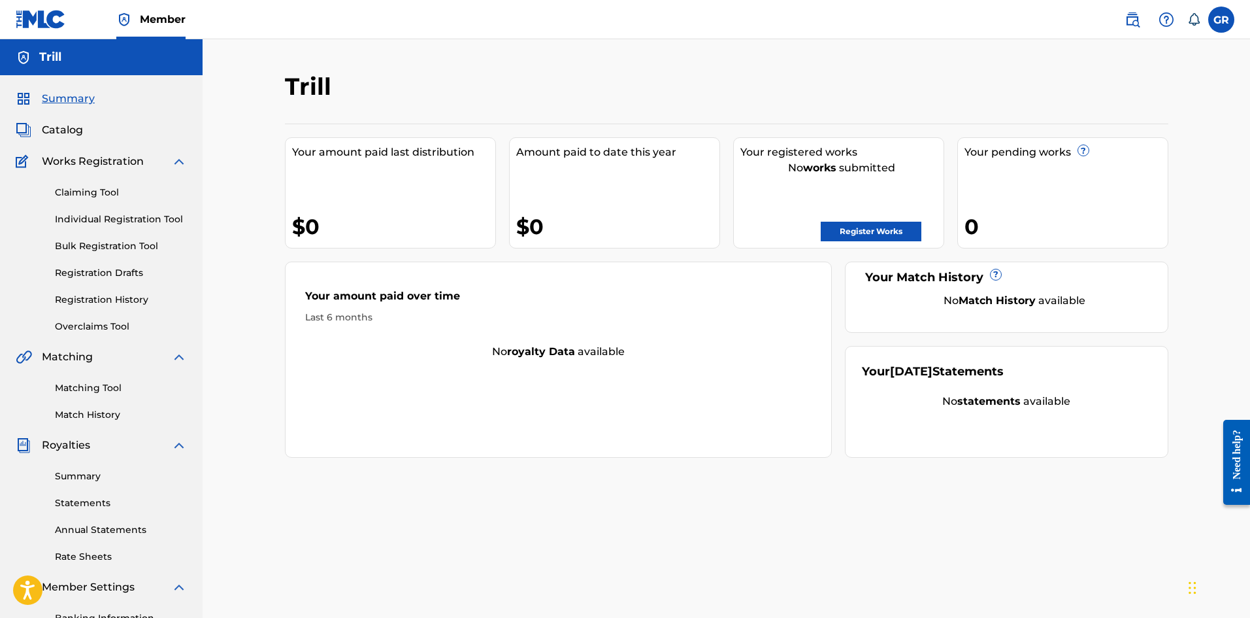
click at [79, 122] on span "Catalog" at bounding box center [62, 130] width 41 height 16
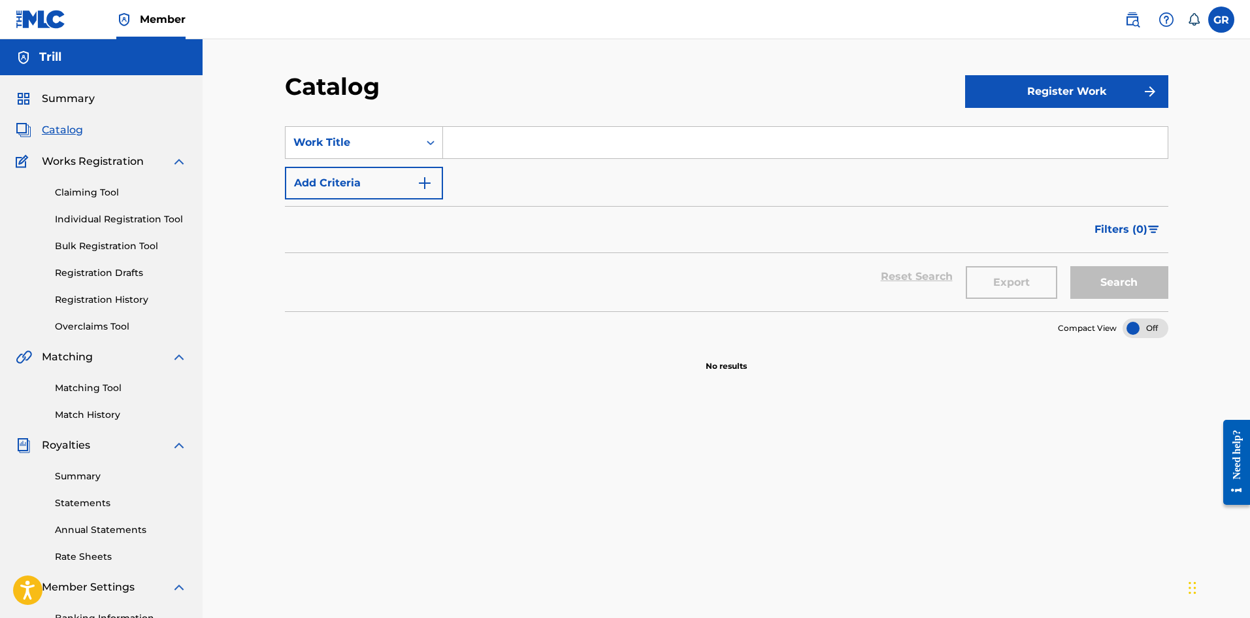
click at [86, 179] on div "Claiming Tool Individual Registration Tool Bulk Registration Tool Registration …" at bounding box center [101, 251] width 171 height 164
click at [88, 192] on link "Claiming Tool" at bounding box center [121, 193] width 132 height 14
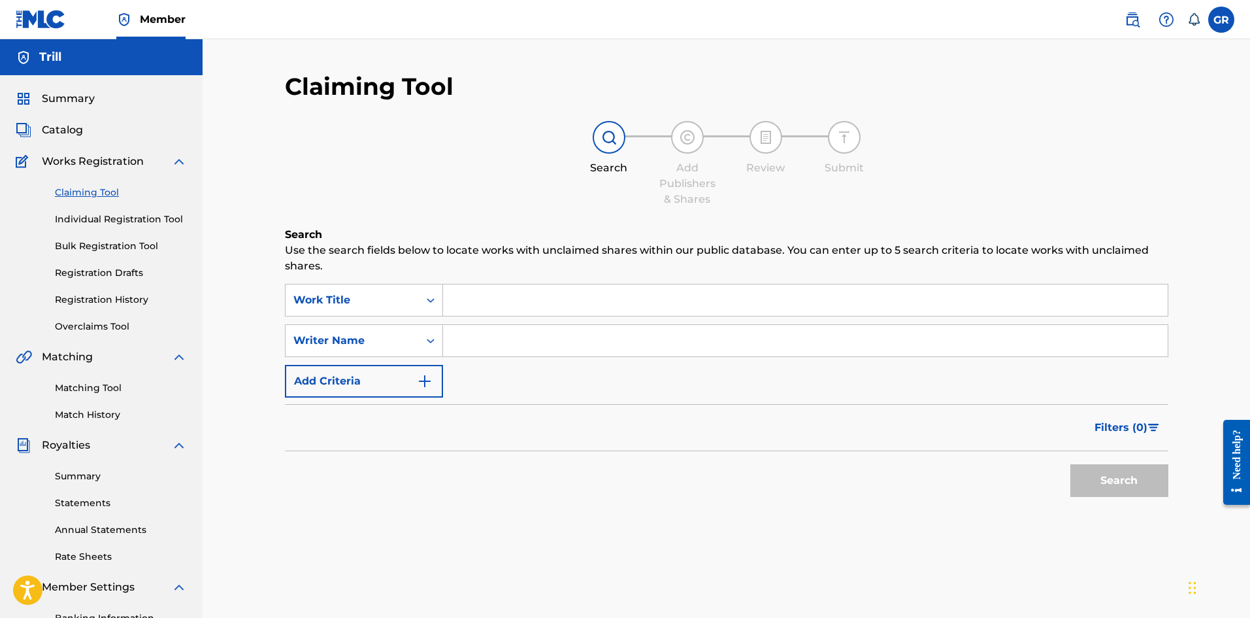
click at [92, 210] on div "Claiming Tool Individual Registration Tool Bulk Registration Tool Registration …" at bounding box center [101, 251] width 171 height 164
click at [93, 218] on link "Individual Registration Tool" at bounding box center [121, 219] width 132 height 14
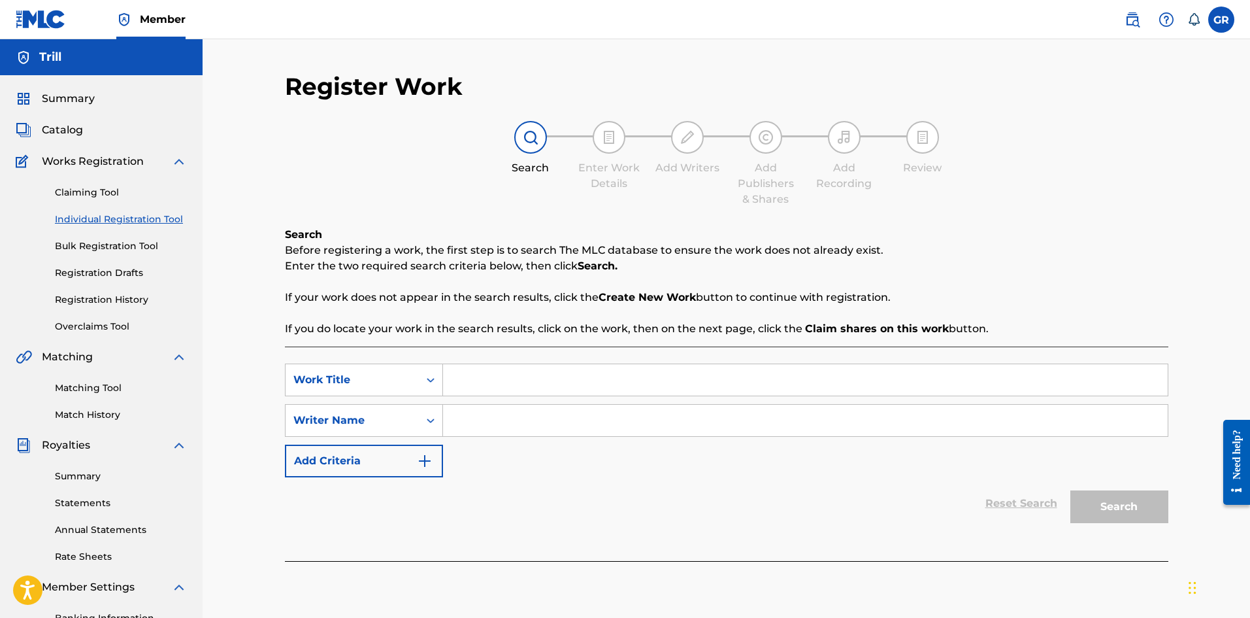
click at [97, 237] on div "Claiming Tool Individual Registration Tool Bulk Registration Tool Registration …" at bounding box center [101, 251] width 171 height 164
click at [98, 251] on link "Bulk Registration Tool" at bounding box center [121, 246] width 132 height 14
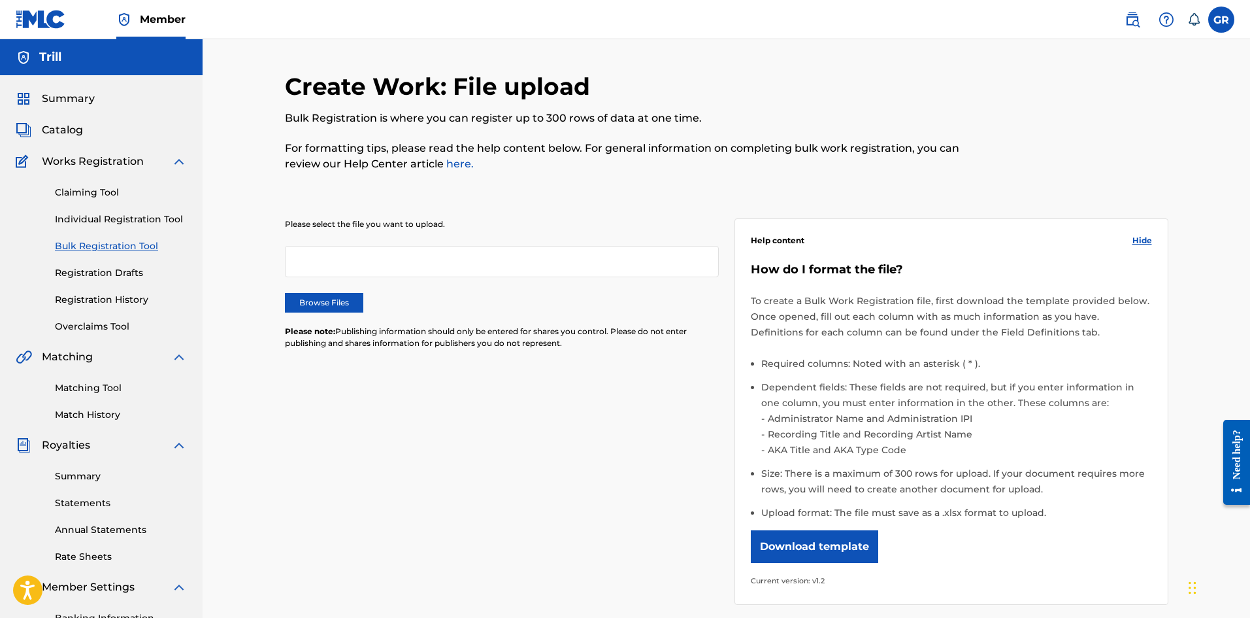
click at [98, 267] on link "Registration Drafts" at bounding box center [121, 273] width 132 height 14
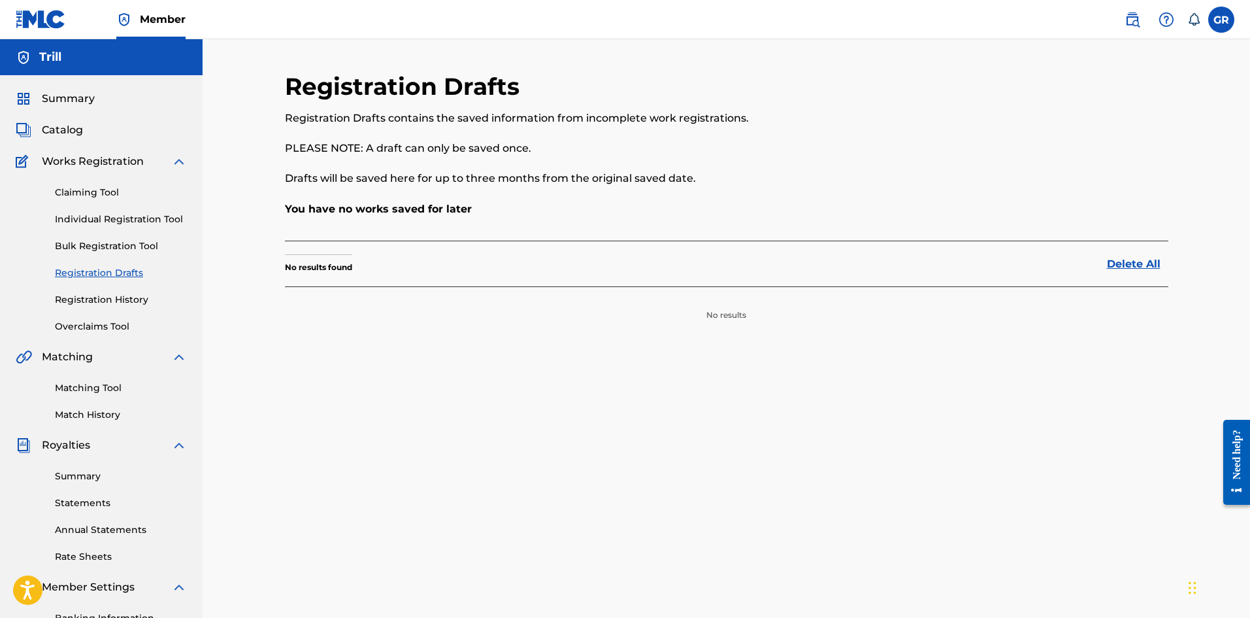
click at [103, 302] on link "Registration History" at bounding box center [121, 300] width 132 height 14
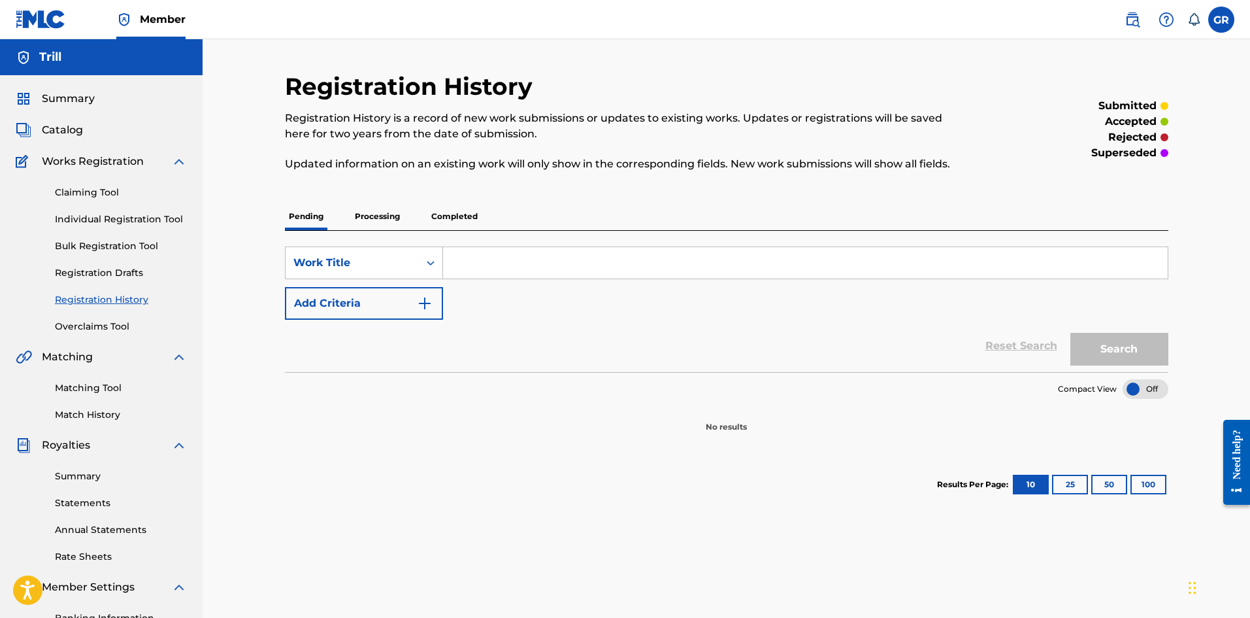
click at [384, 214] on p "Processing" at bounding box center [377, 216] width 53 height 27
click at [467, 214] on p "Completed" at bounding box center [454, 216] width 54 height 27
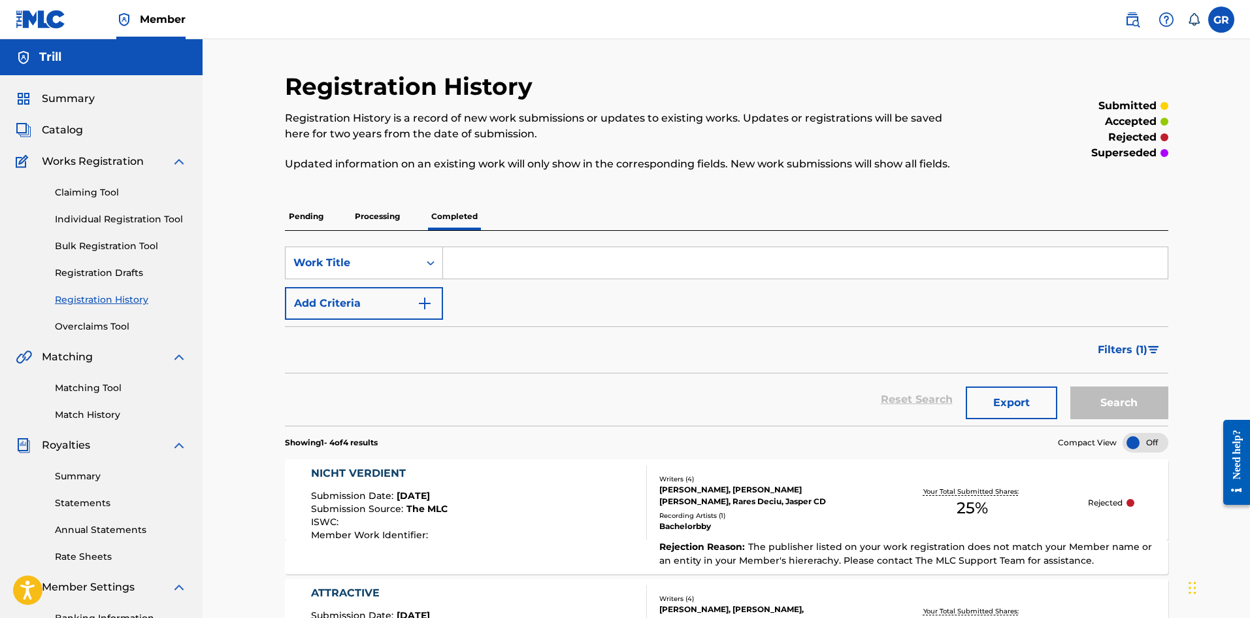
click at [397, 218] on p "Processing" at bounding box center [377, 216] width 53 height 27
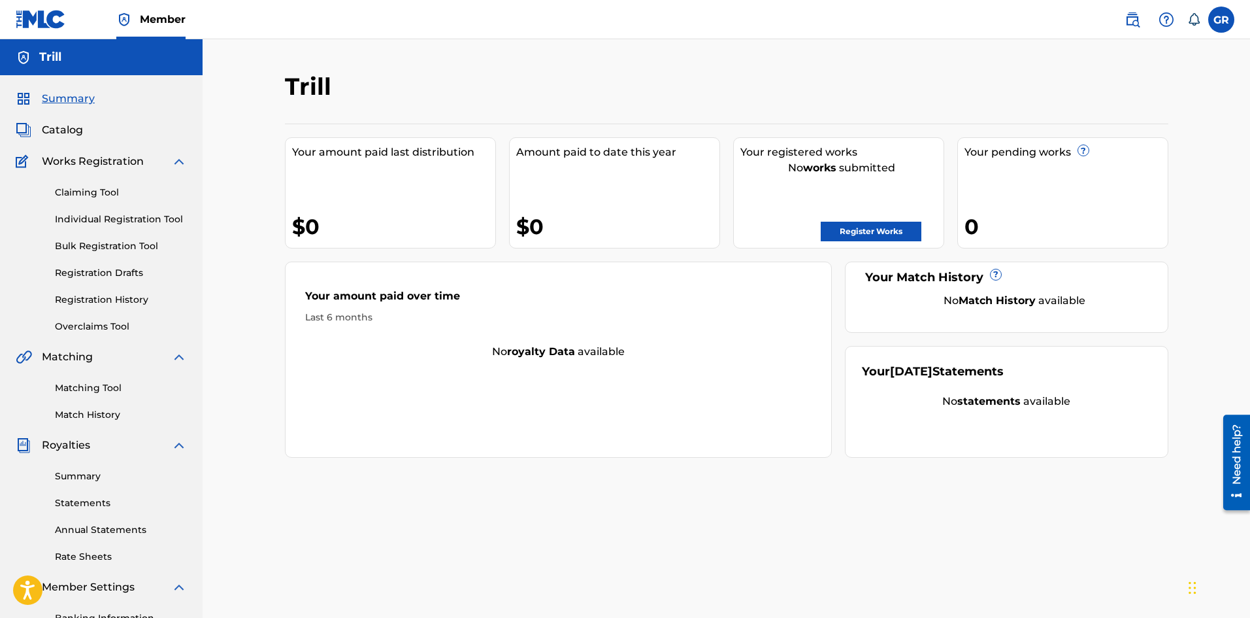
click at [101, 274] on link "Registration Drafts" at bounding box center [121, 273] width 132 height 14
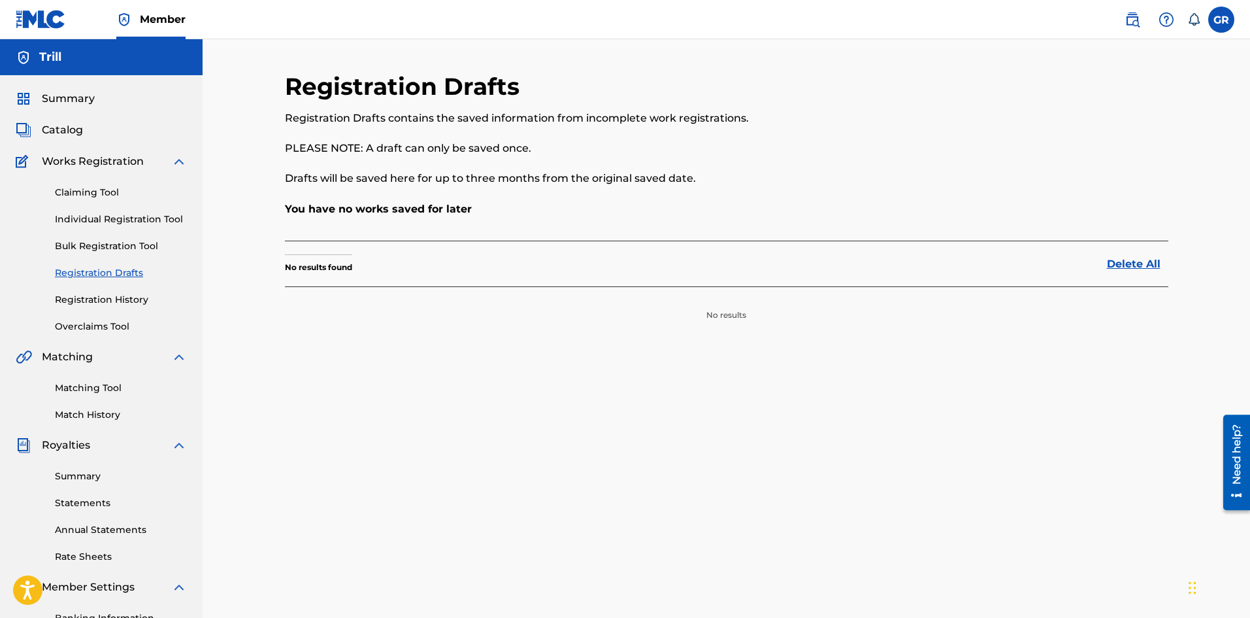
click at [102, 307] on div "Claiming Tool Individual Registration Tool Bulk Registration Tool Registration …" at bounding box center [101, 251] width 171 height 164
click at [104, 305] on link "Registration History" at bounding box center [121, 300] width 132 height 14
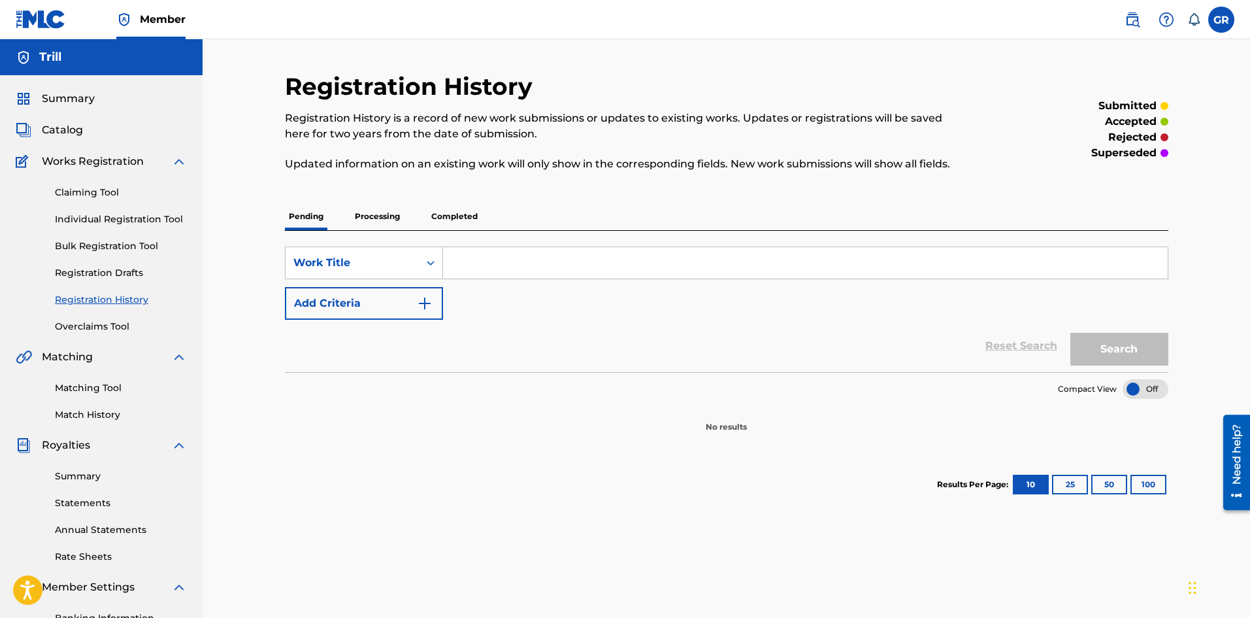
click at [100, 327] on link "Overclaims Tool" at bounding box center [121, 327] width 132 height 14
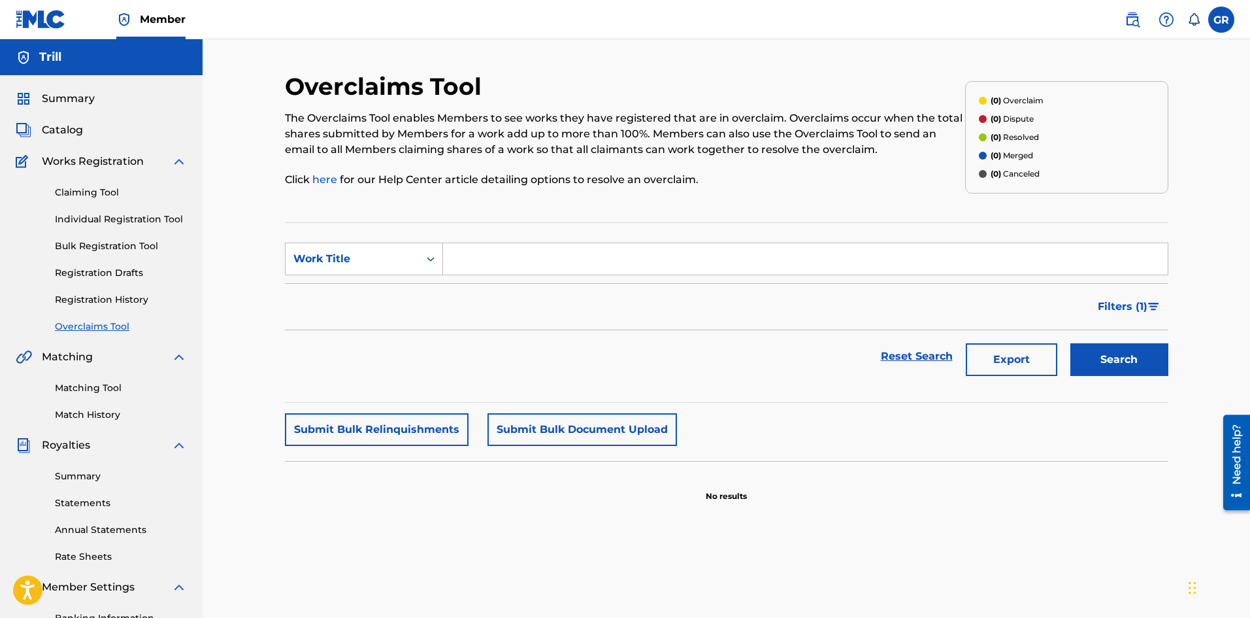
click at [114, 295] on link "Registration History" at bounding box center [121, 300] width 132 height 14
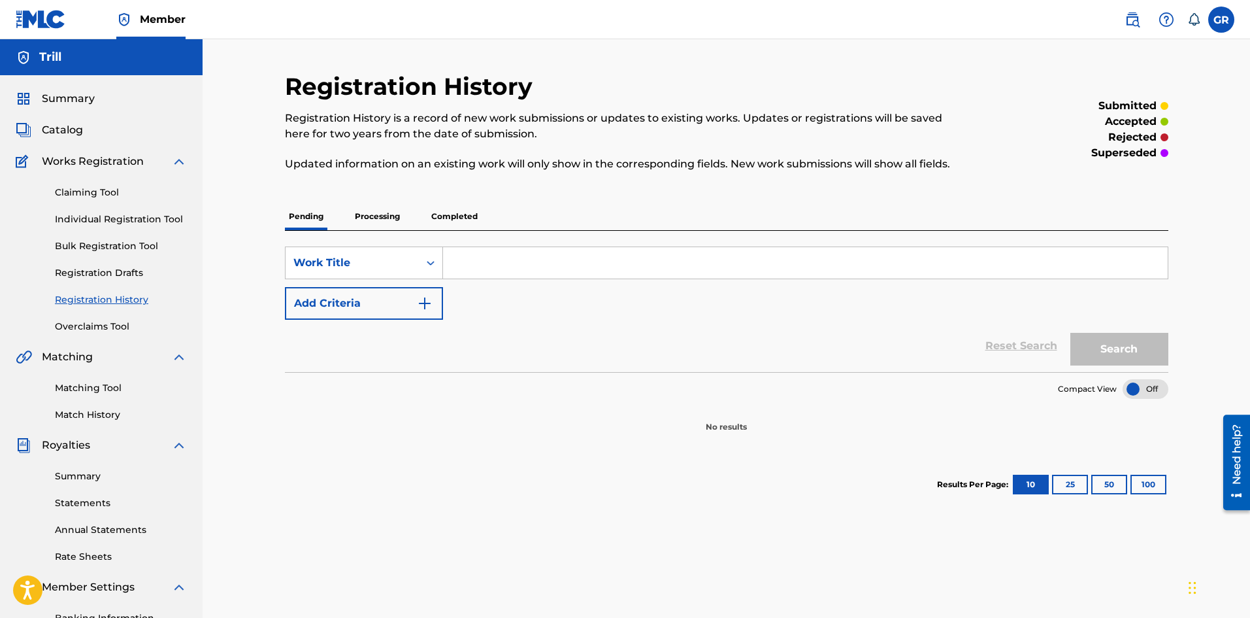
click at [379, 221] on p "Processing" at bounding box center [377, 216] width 53 height 27
click at [438, 220] on p "Completed" at bounding box center [454, 216] width 54 height 27
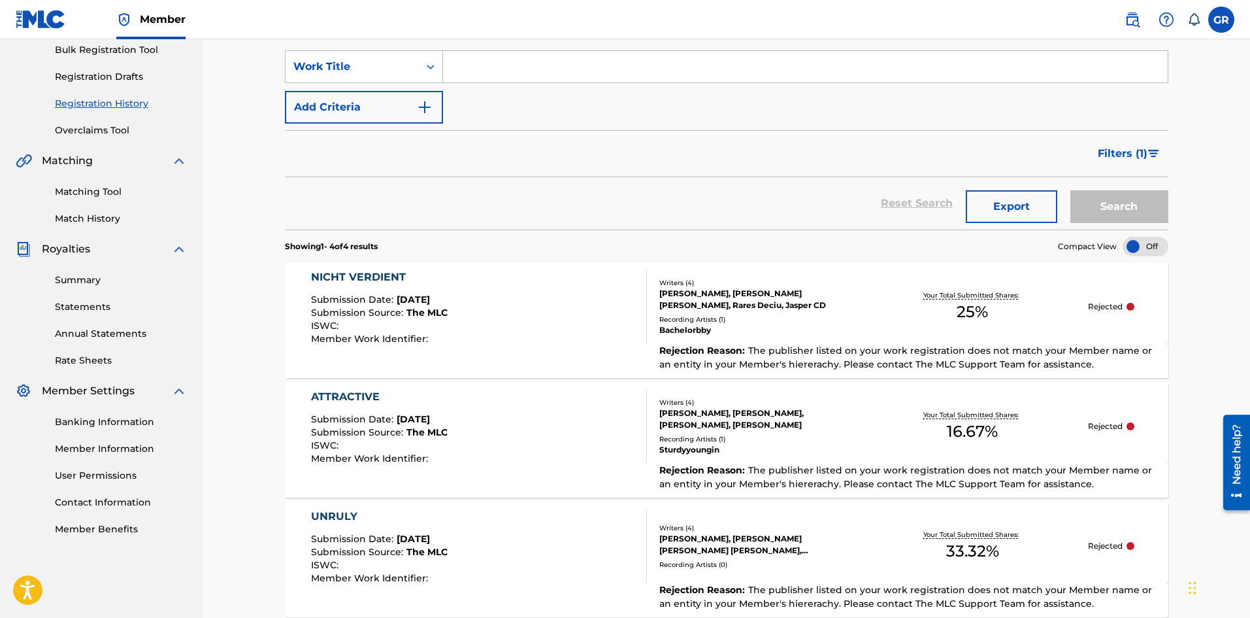
scroll to position [131, 0]
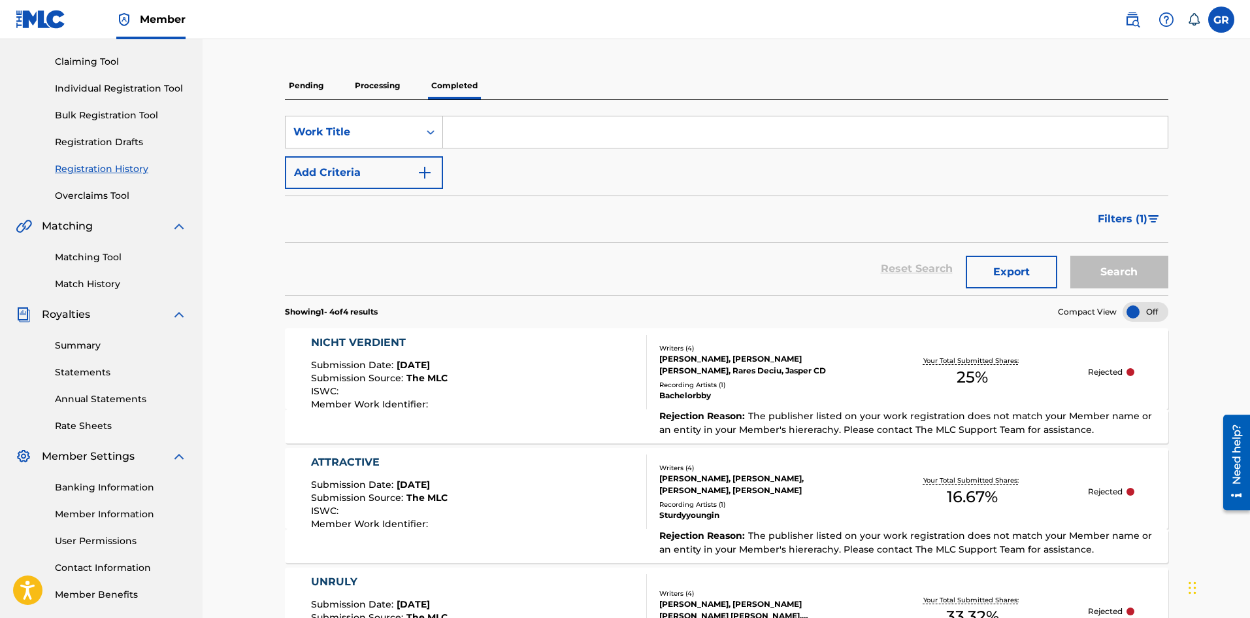
click at [367, 84] on p "Processing" at bounding box center [377, 85] width 53 height 27
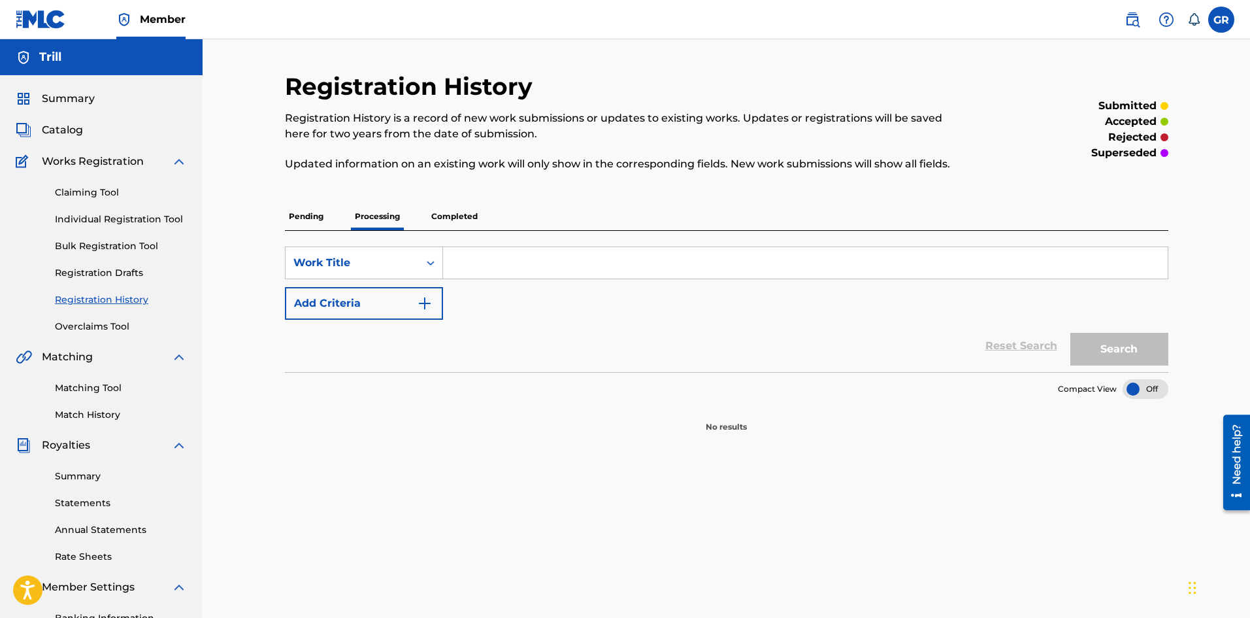
click at [308, 220] on p "Pending" at bounding box center [306, 216] width 42 height 27
click at [150, 222] on link "Individual Registration Tool" at bounding box center [121, 219] width 132 height 14
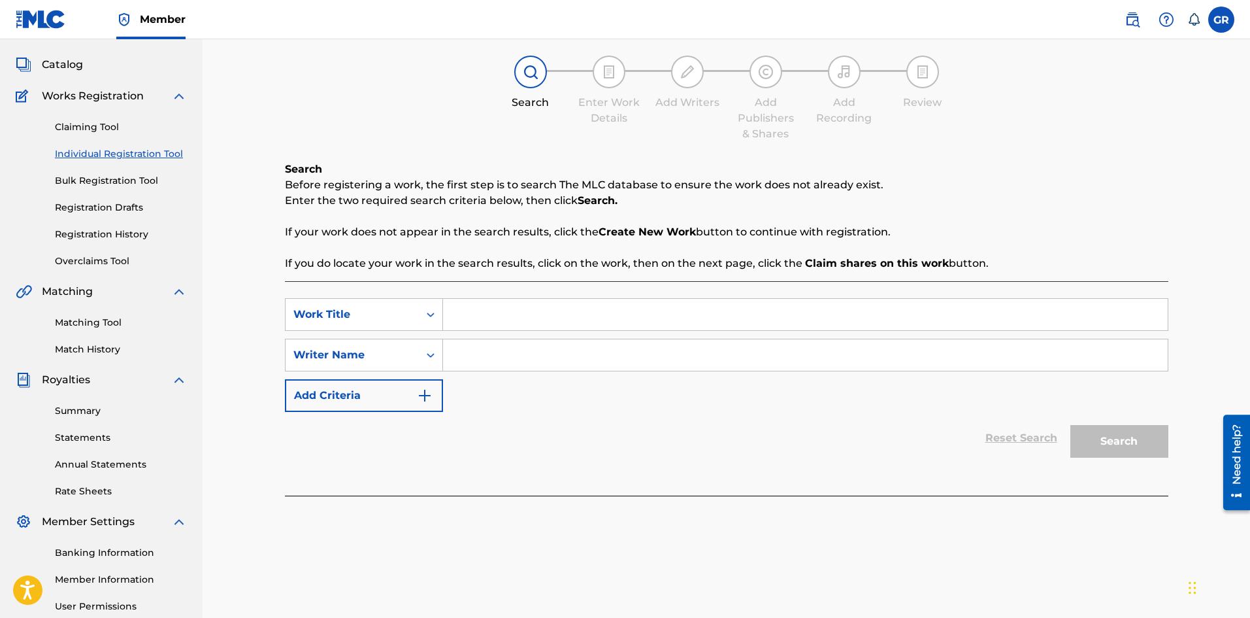
scroll to position [193, 0]
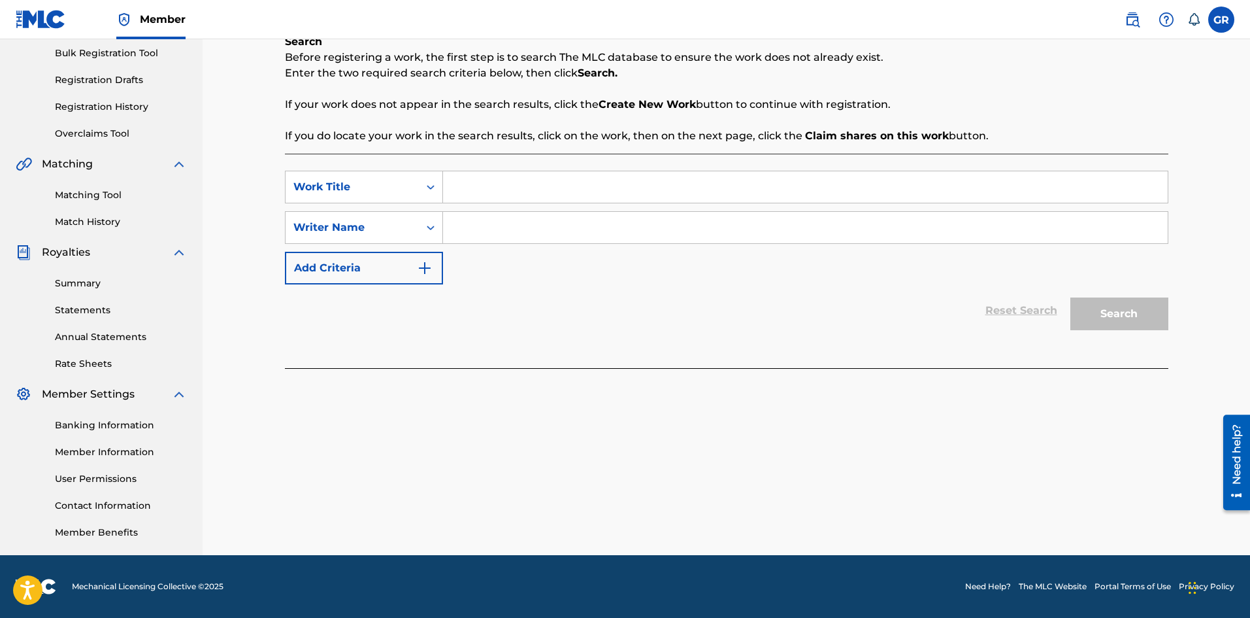
click at [485, 178] on input "Search Form" at bounding box center [805, 186] width 725 height 31
type input "Unruly"
click at [488, 242] on input "Search Form" at bounding box center [805, 227] width 725 height 31
type input "Nija"
click at [1098, 306] on button "Search" at bounding box center [1119, 313] width 98 height 33
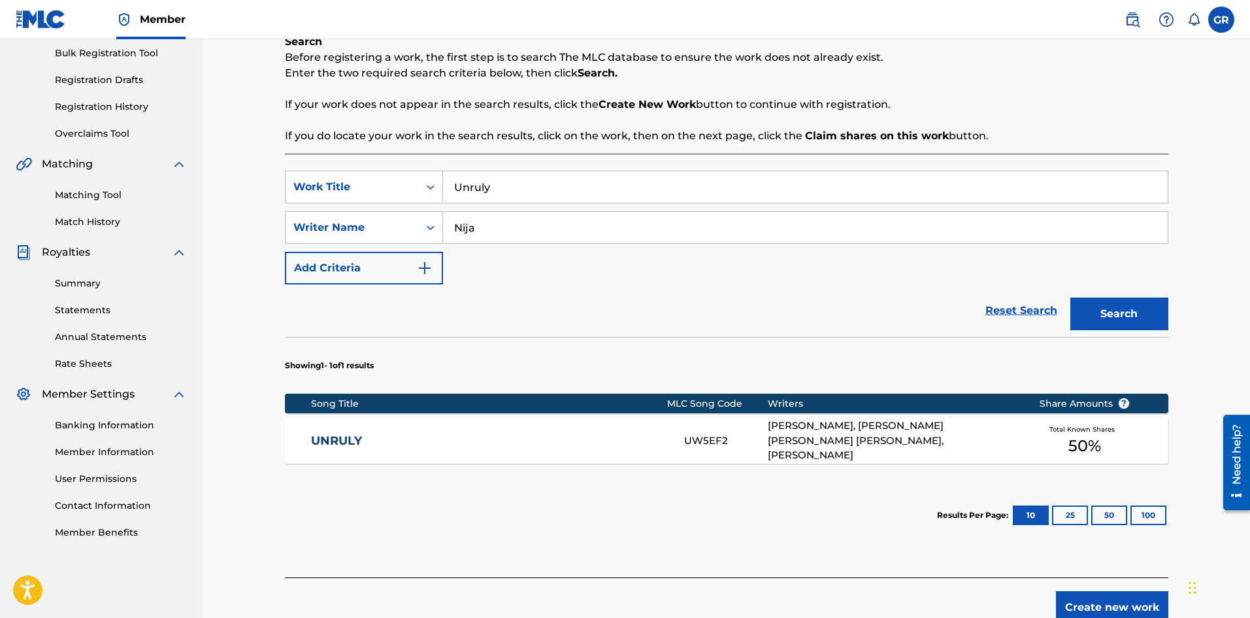
click at [620, 440] on link "UNRULY" at bounding box center [489, 440] width 356 height 15
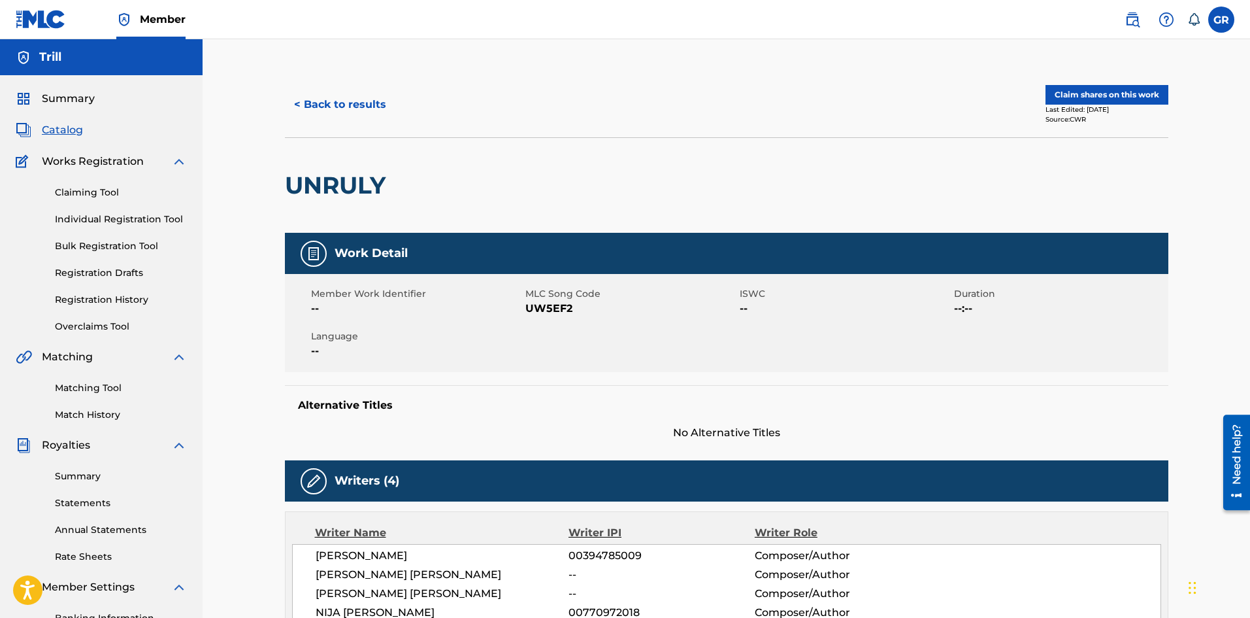
click at [1061, 91] on button "Claim shares on this work" at bounding box center [1107, 95] width 123 height 20
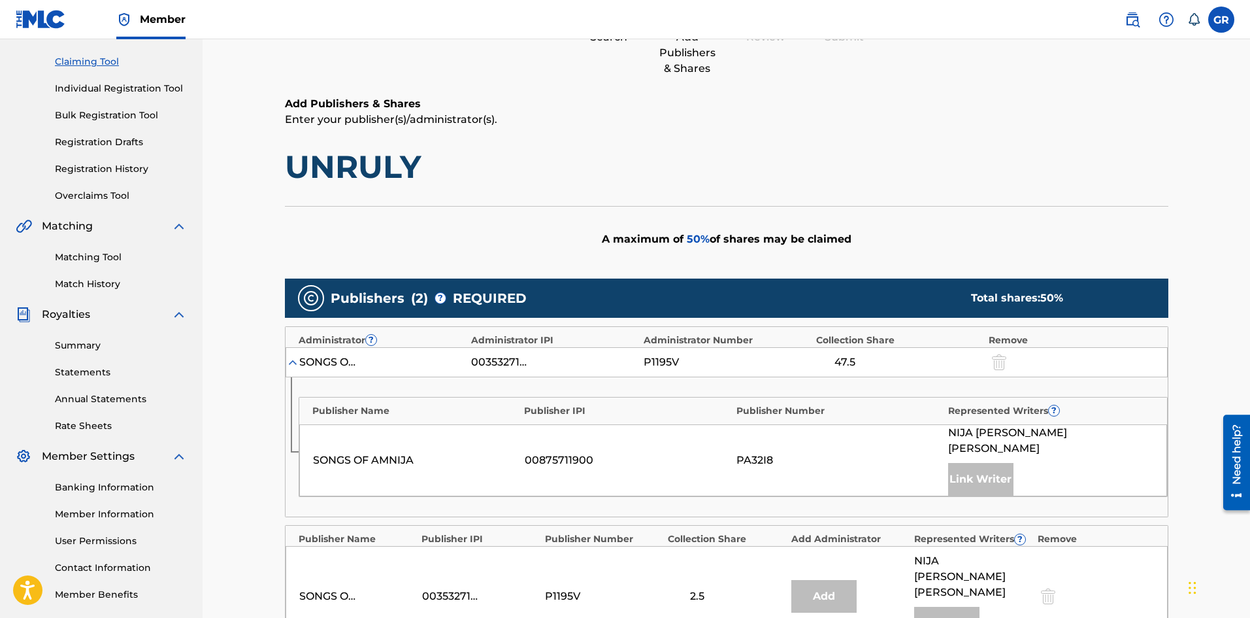
scroll to position [261, 0]
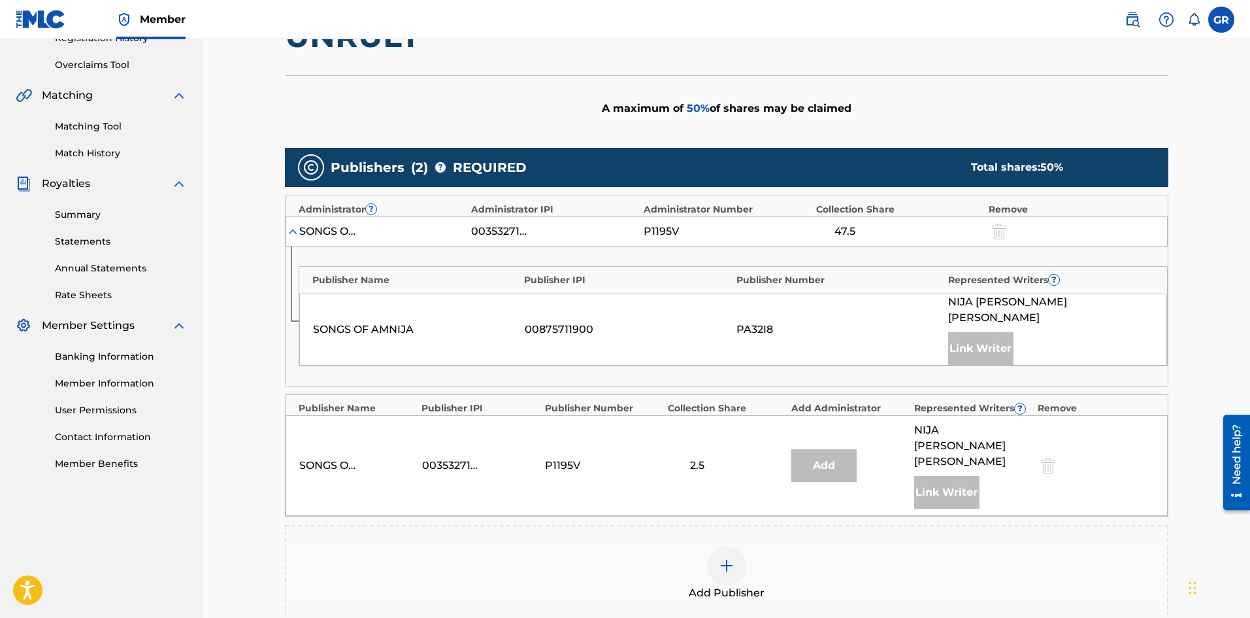
click at [970, 336] on div "Link Writer" at bounding box center [980, 348] width 65 height 33
click at [1048, 458] on div at bounding box center [1047, 465] width 20 height 15
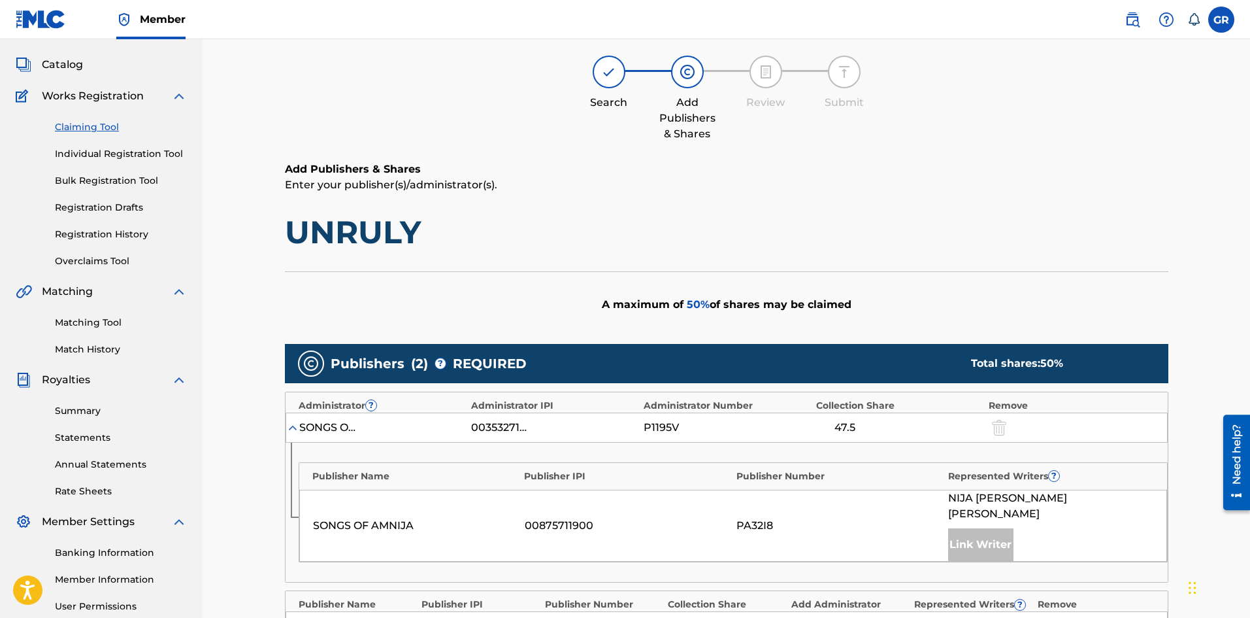
scroll to position [0, 0]
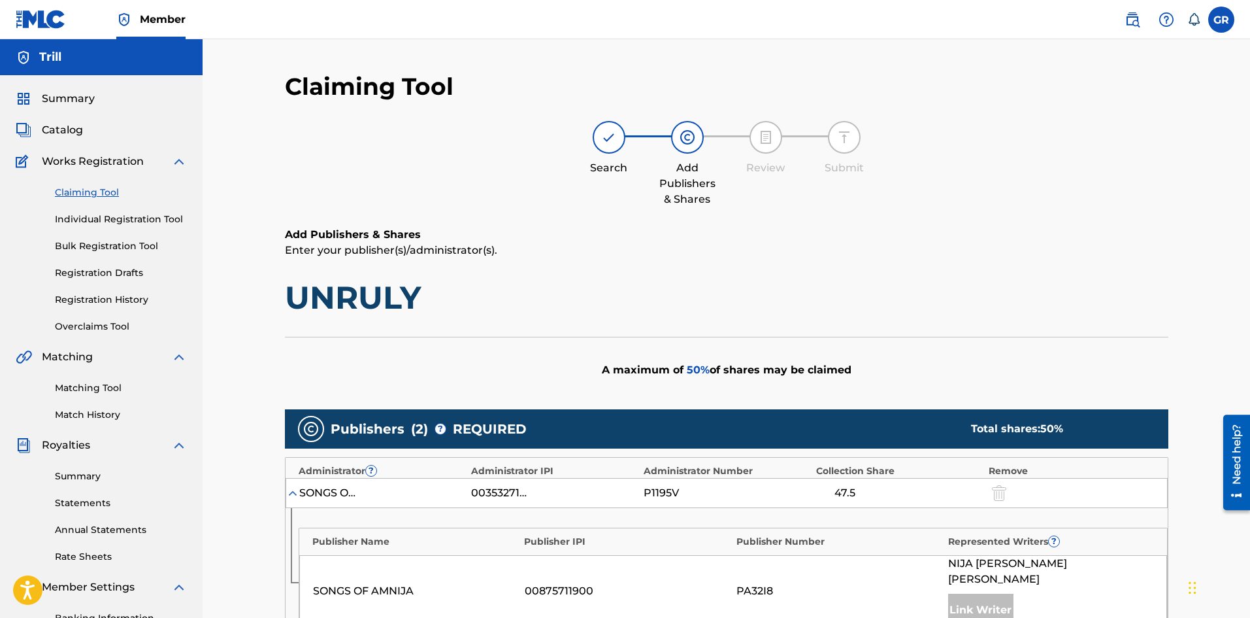
click at [601, 150] on div at bounding box center [609, 137] width 33 height 33
click at [686, 142] on img at bounding box center [688, 137] width 16 height 16
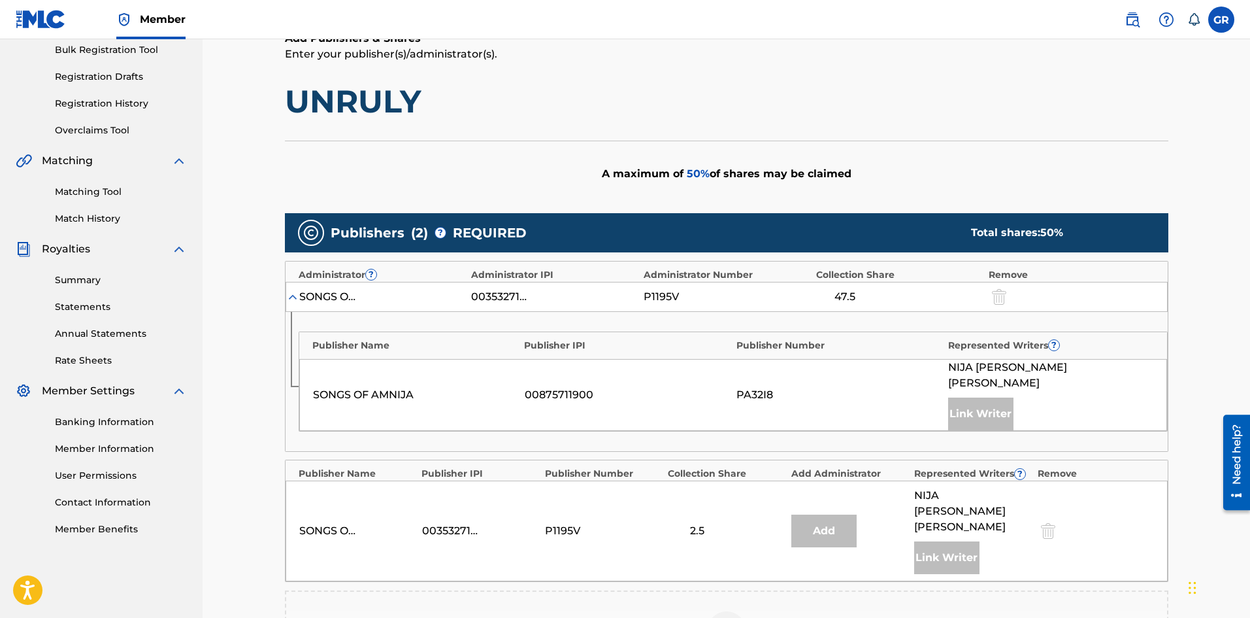
click at [295, 300] on img at bounding box center [292, 296] width 13 height 13
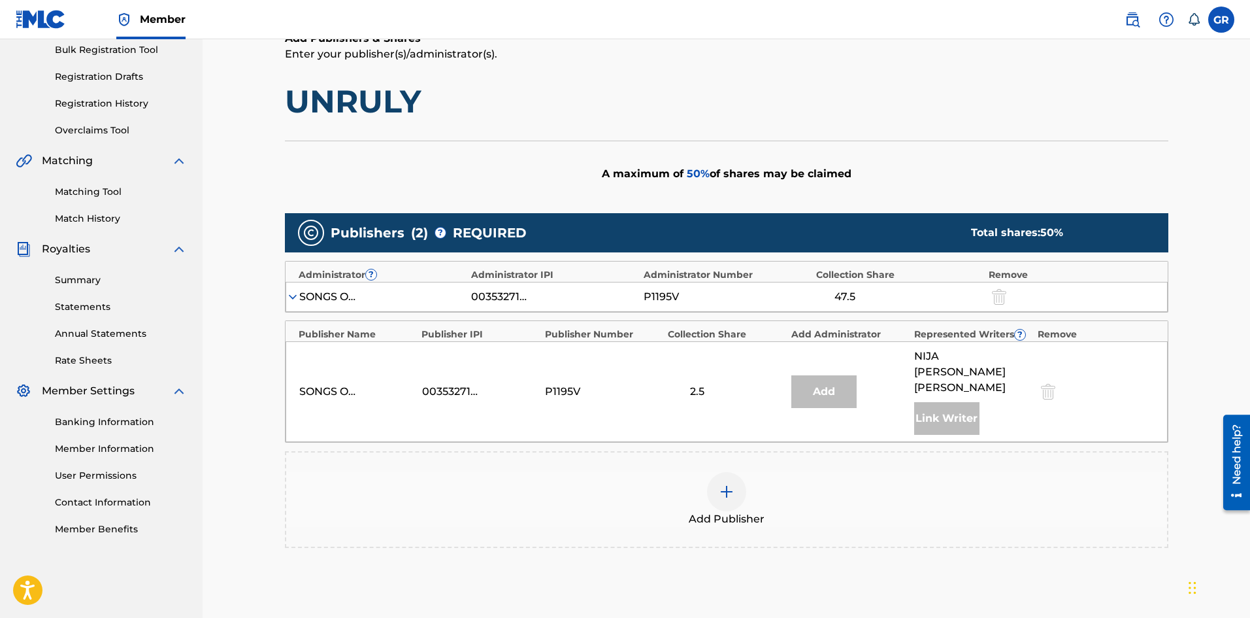
click at [295, 299] on img at bounding box center [292, 296] width 13 height 13
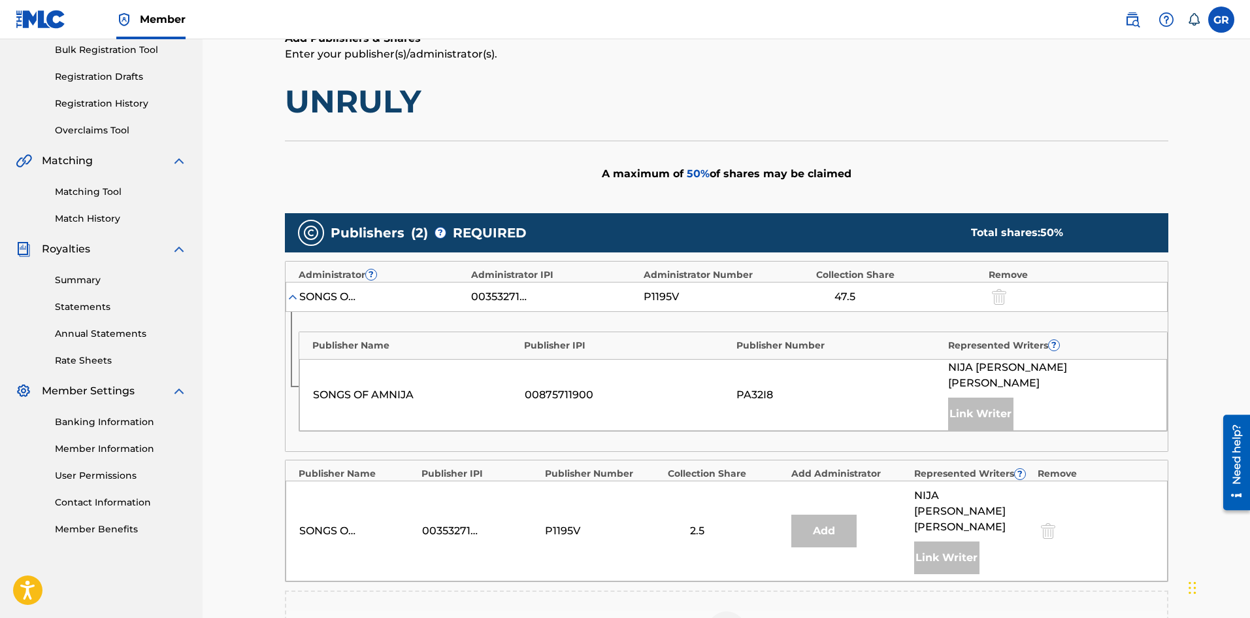
click at [853, 188] on div "A maximum of 50 % of shares may be claimed" at bounding box center [727, 174] width 884 height 66
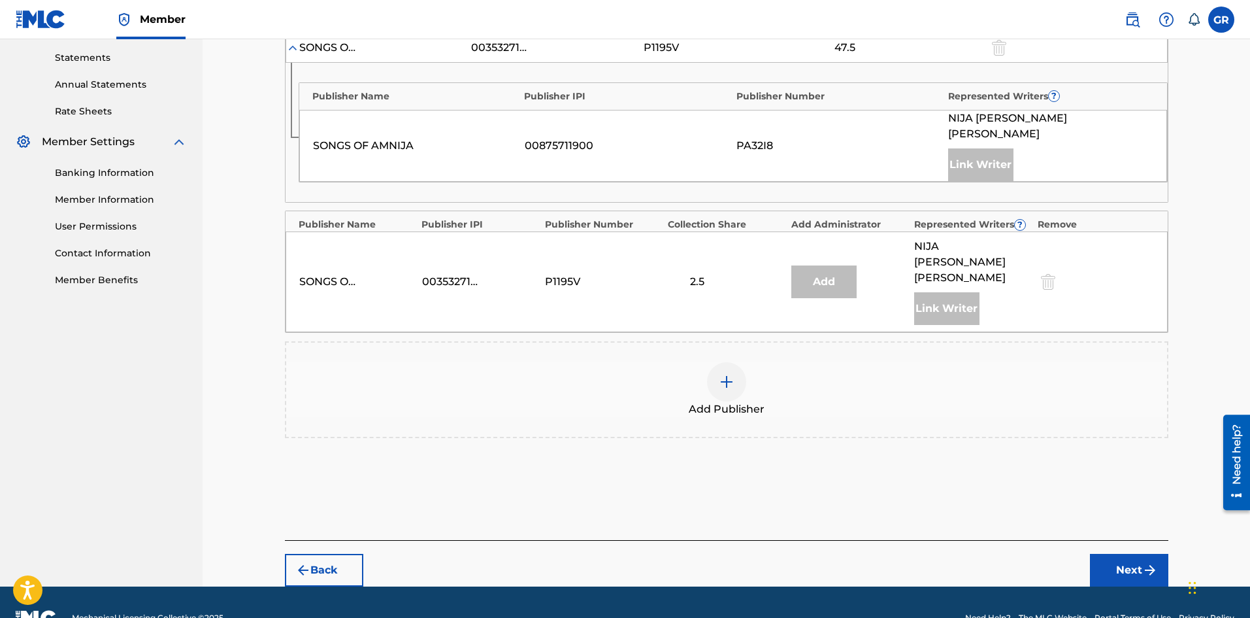
click at [1114, 554] on button "Next" at bounding box center [1129, 570] width 78 height 33
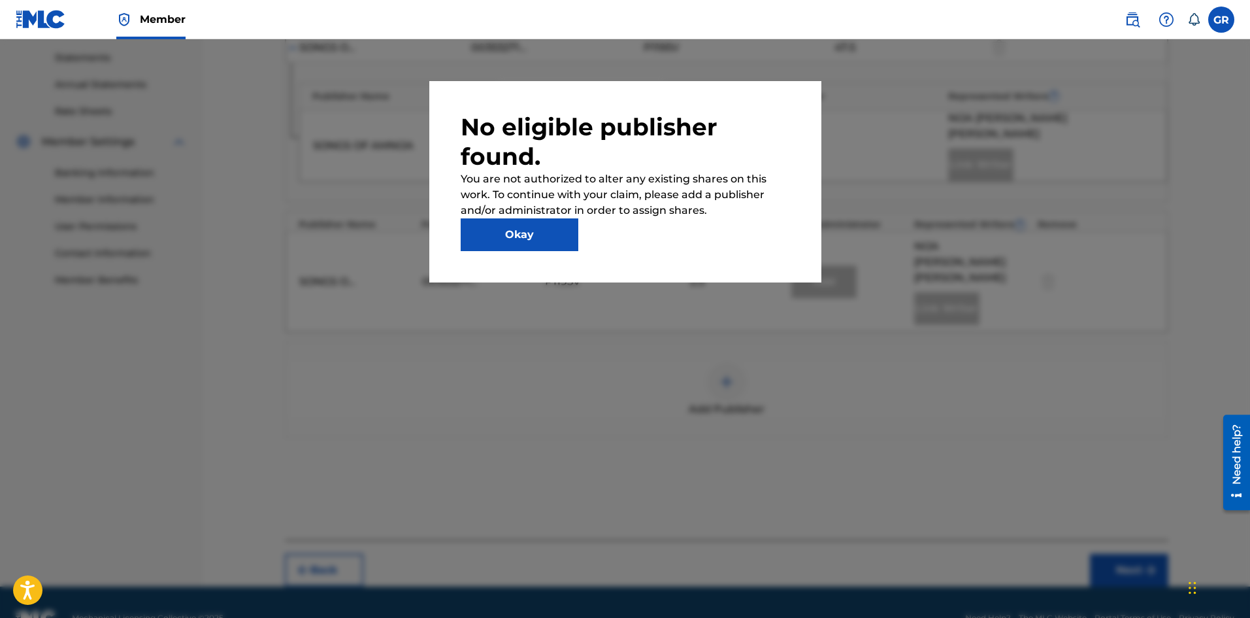
click at [541, 227] on button "Okay" at bounding box center [520, 234] width 118 height 33
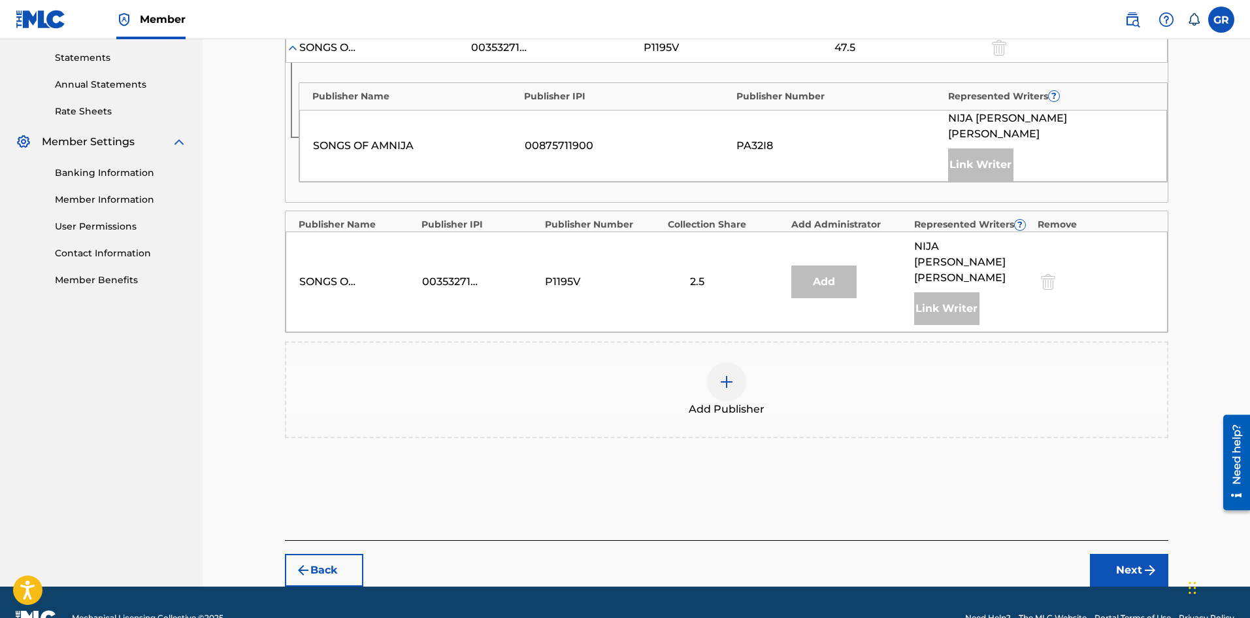
click at [705, 362] on div "Add Publisher" at bounding box center [726, 389] width 881 height 55
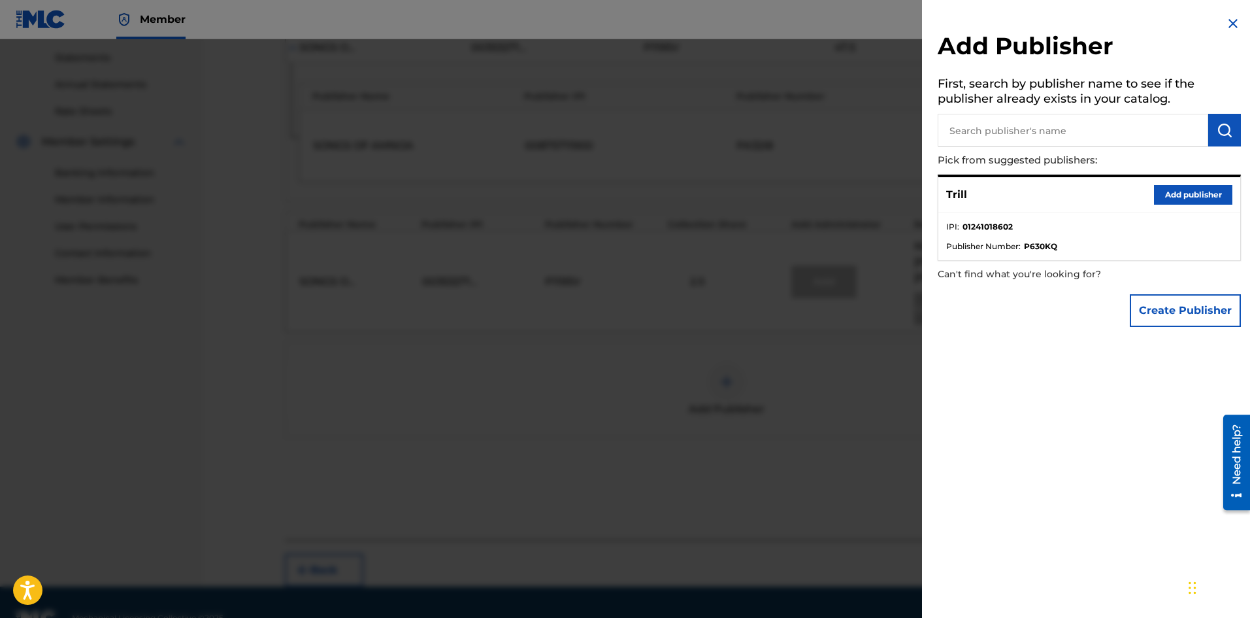
click at [1124, 126] on input "text" at bounding box center [1073, 130] width 271 height 33
click at [1156, 302] on button "Create Publisher" at bounding box center [1185, 310] width 111 height 33
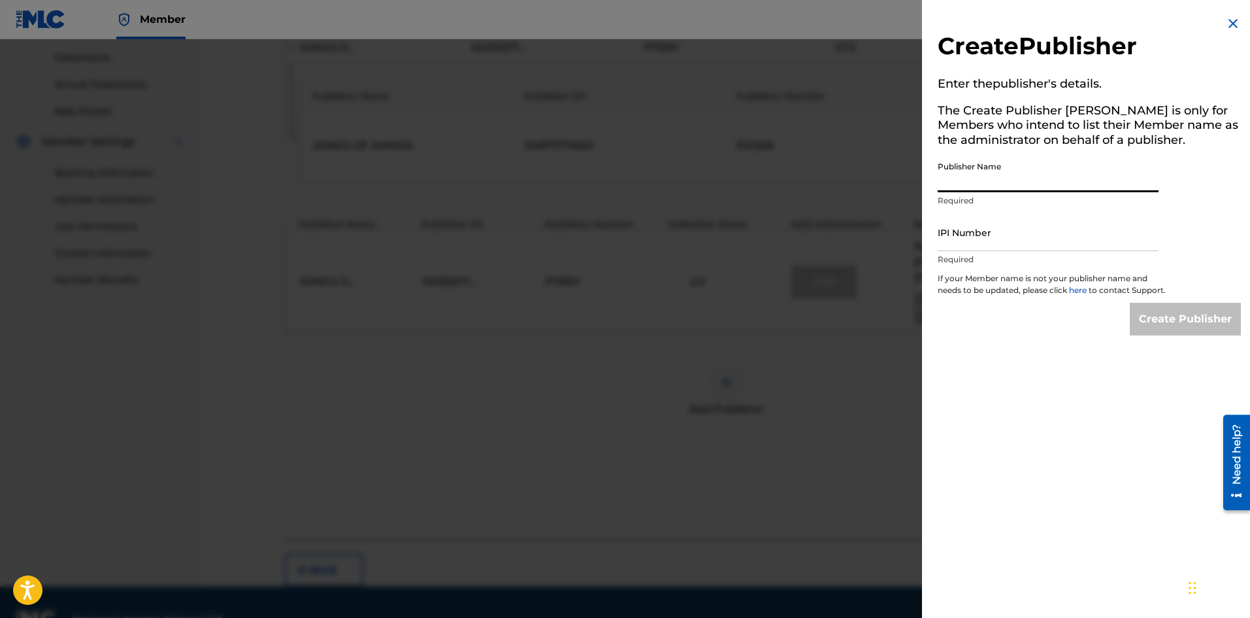
click at [1010, 184] on input "Publisher Name" at bounding box center [1048, 173] width 221 height 37
type input "Trill Publishing"
click at [988, 244] on input "IPI Number" at bounding box center [1048, 232] width 221 height 37
type input "01293893798"
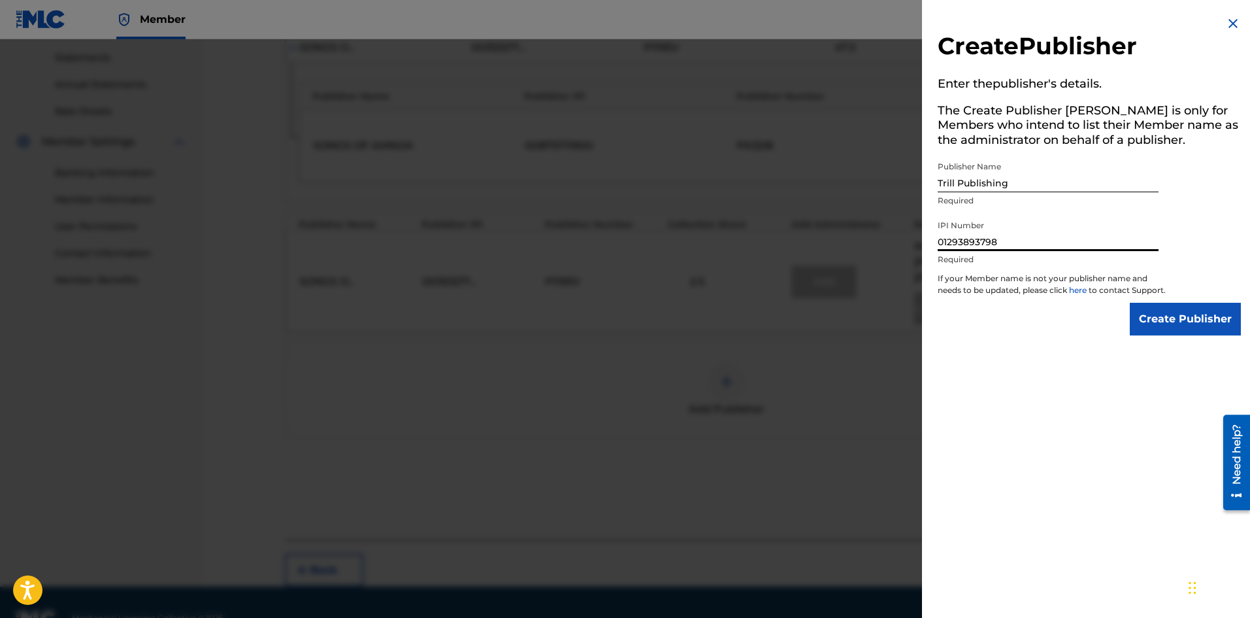
click at [1180, 335] on input "Create Publisher" at bounding box center [1185, 319] width 111 height 33
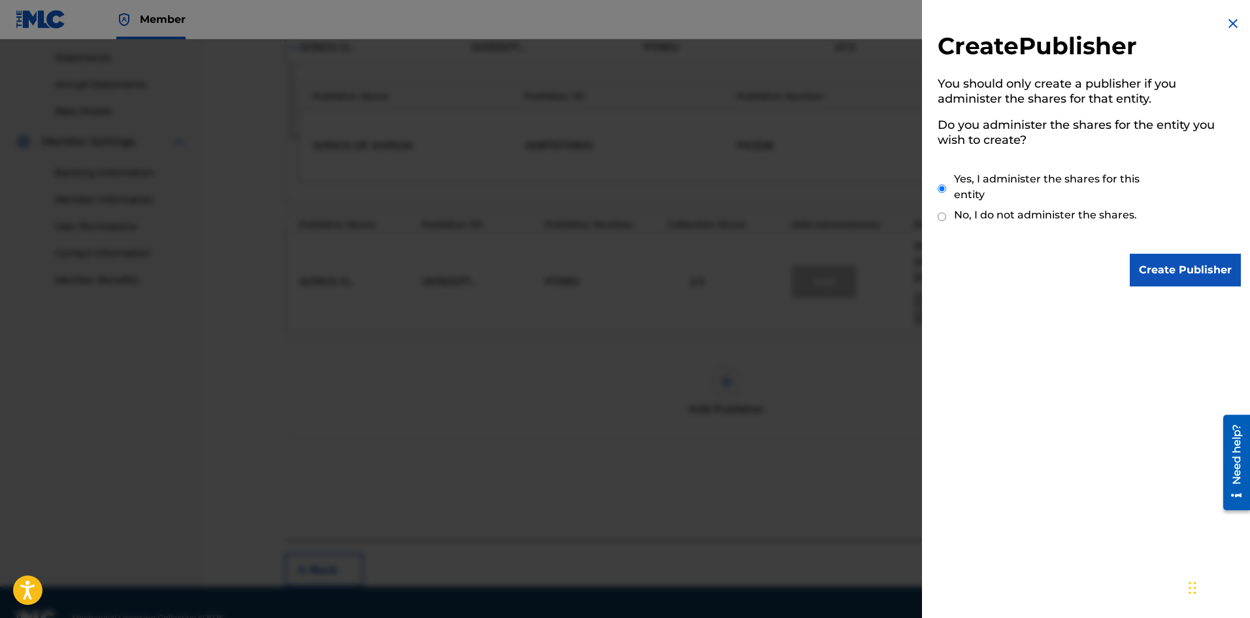
click at [1155, 268] on input "Create Publisher" at bounding box center [1185, 270] width 111 height 33
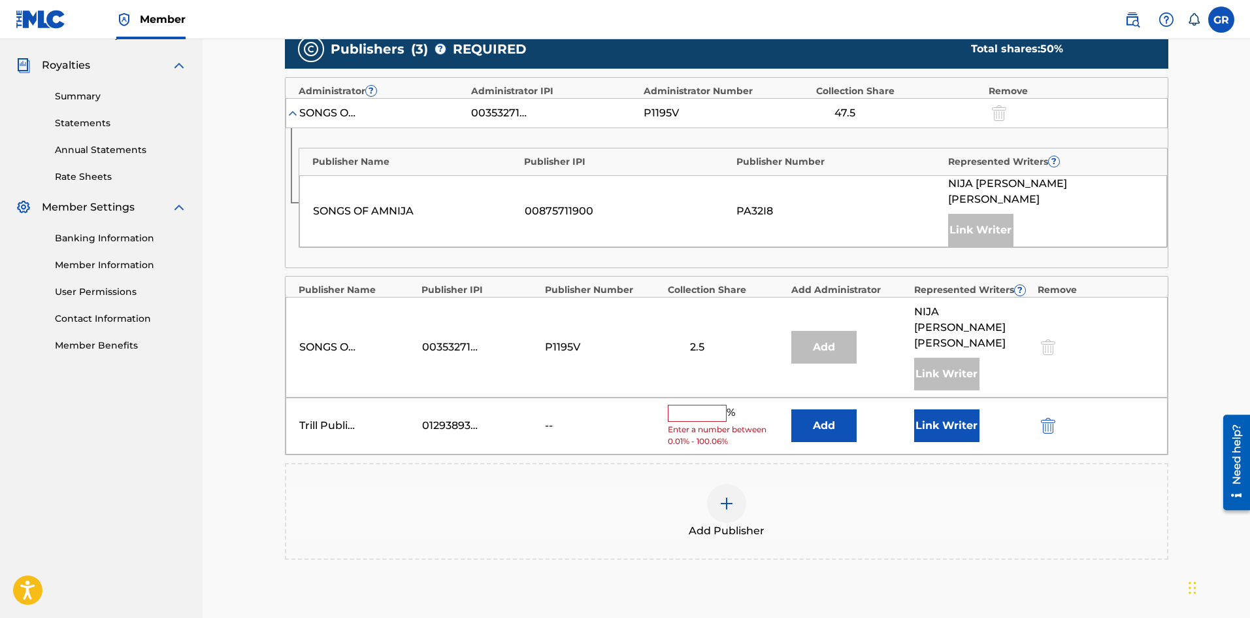
scroll to position [314, 0]
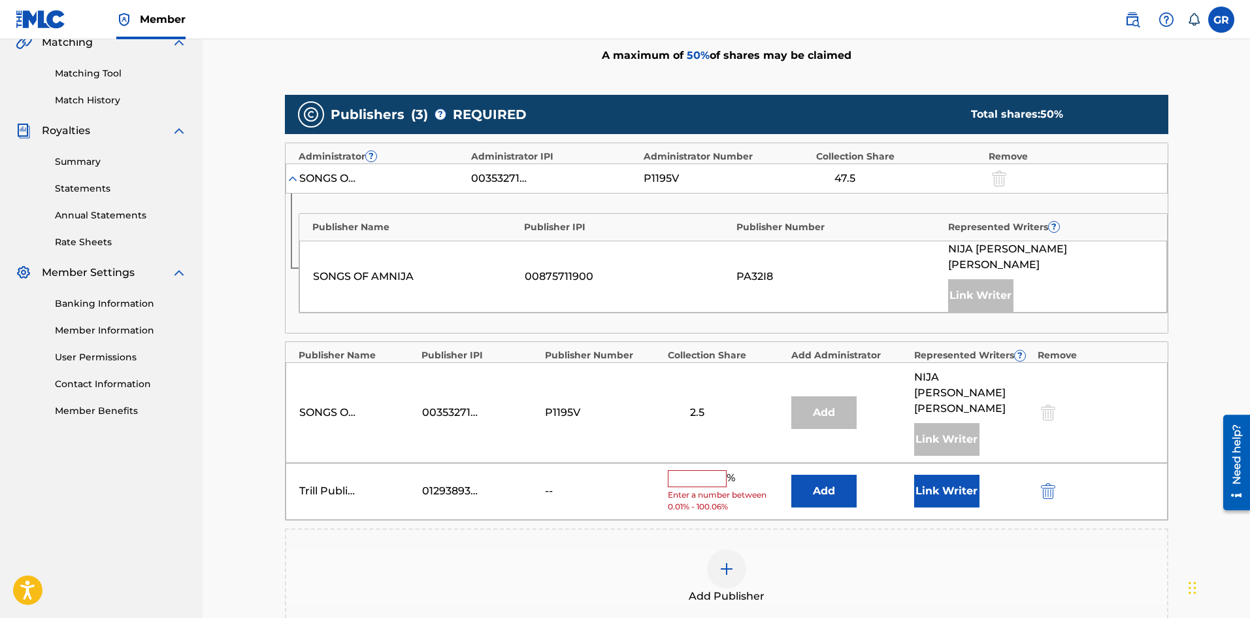
click at [697, 470] on input "text" at bounding box center [697, 478] width 59 height 17
type input "33.32"
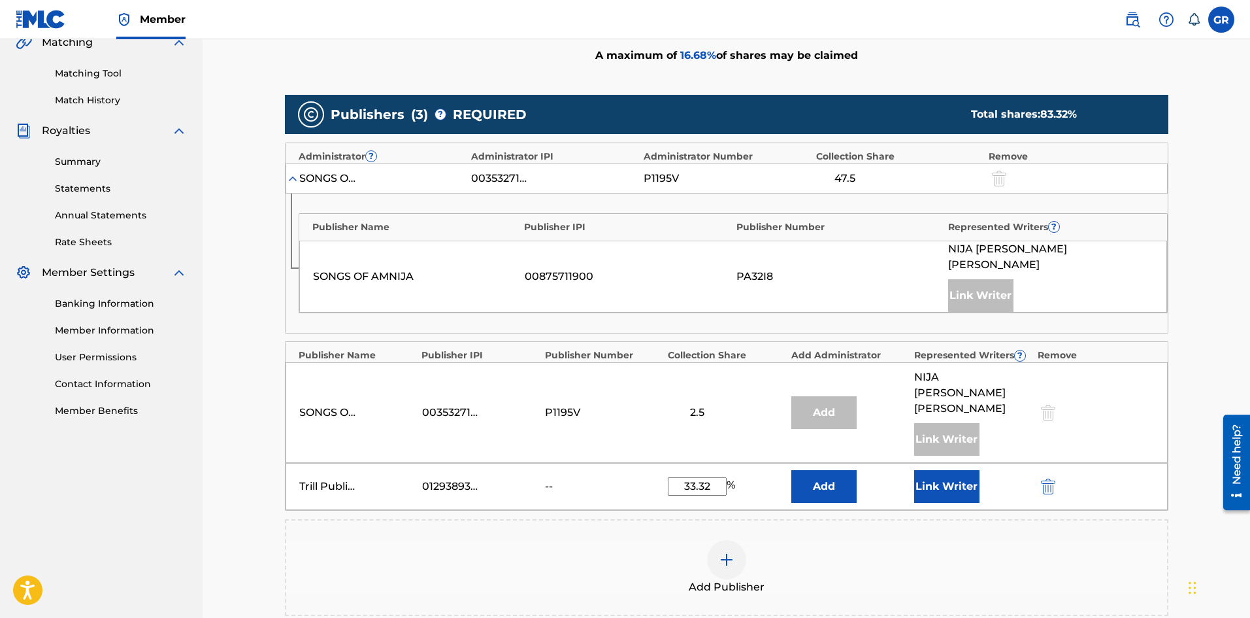
click at [935, 470] on button "Link Writer" at bounding box center [946, 486] width 65 height 33
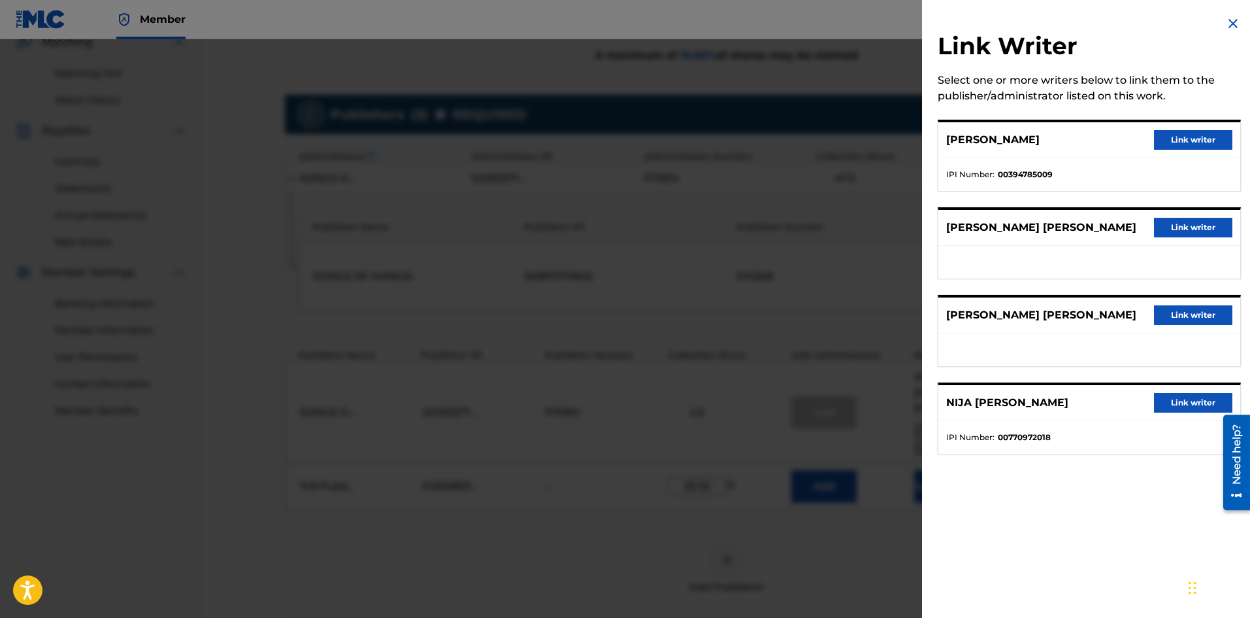
click at [1169, 228] on button "Link writer" at bounding box center [1193, 228] width 78 height 20
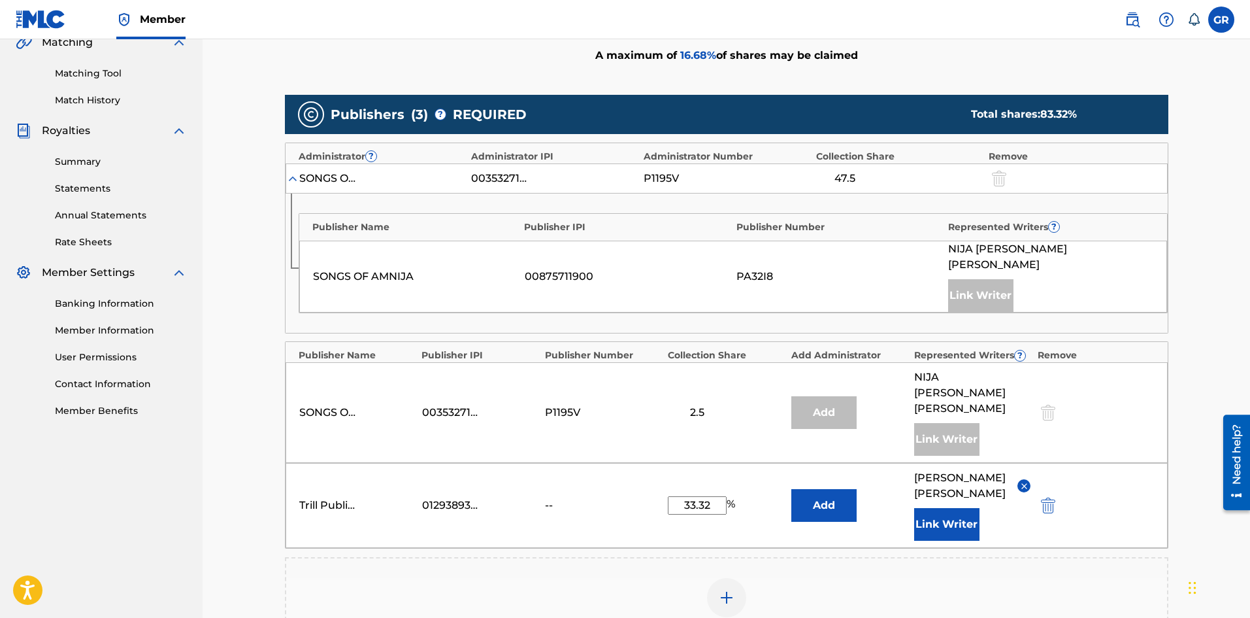
scroll to position [445, 0]
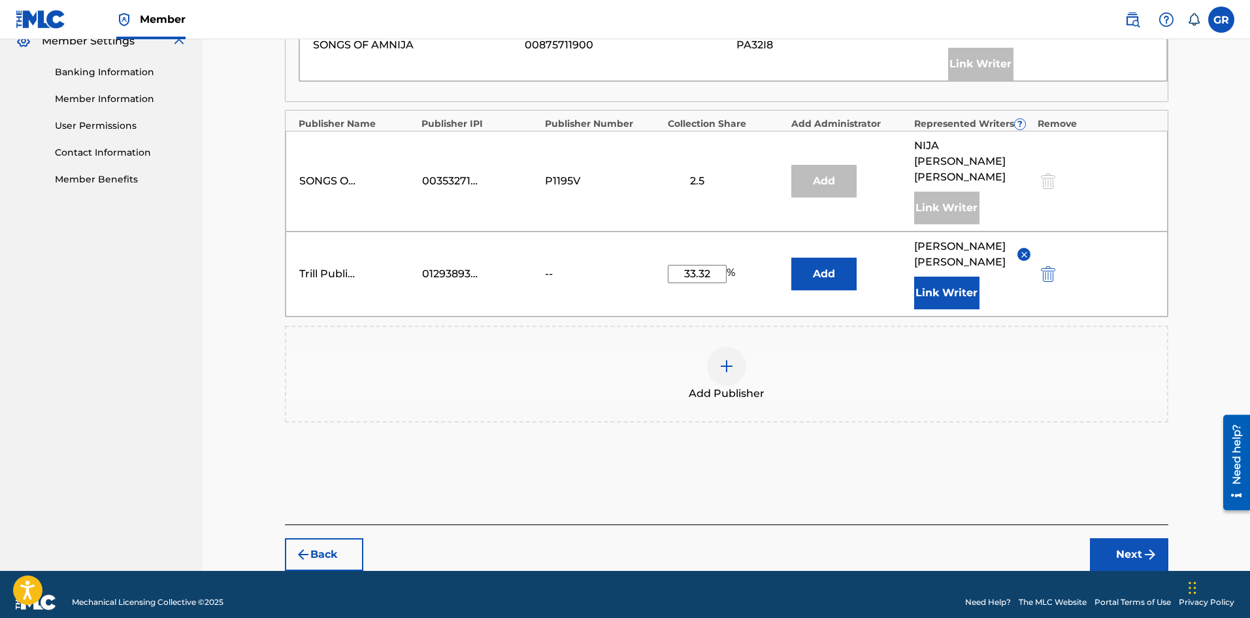
click at [1136, 538] on button "Next" at bounding box center [1129, 554] width 78 height 33
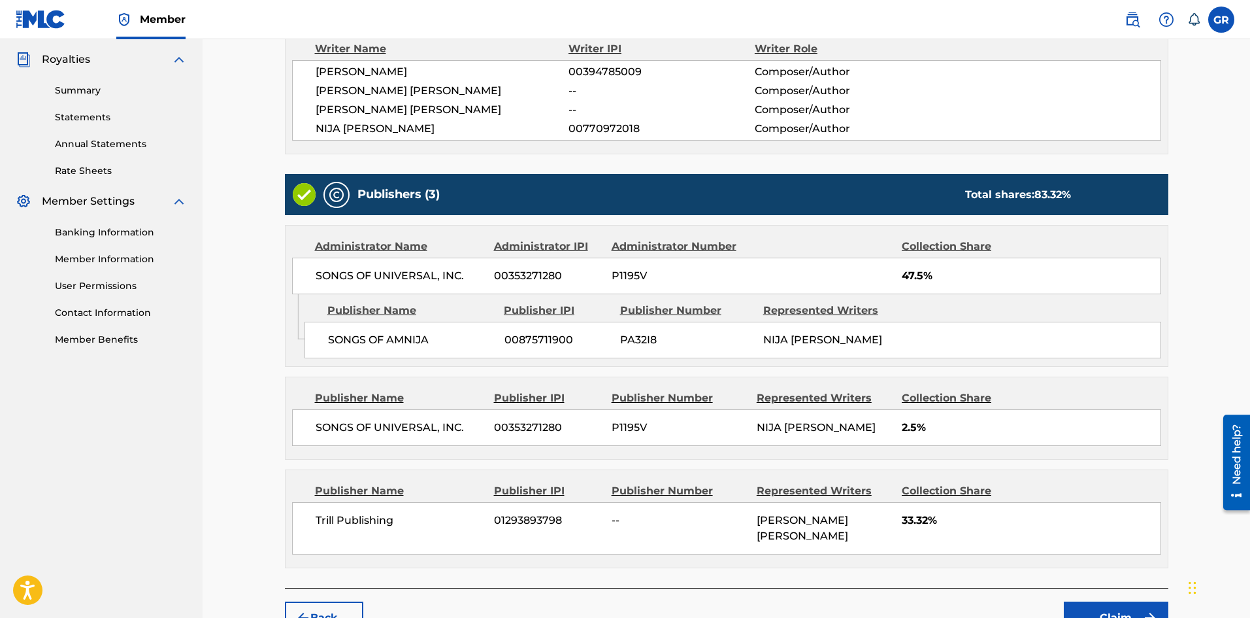
scroll to position [493, 0]
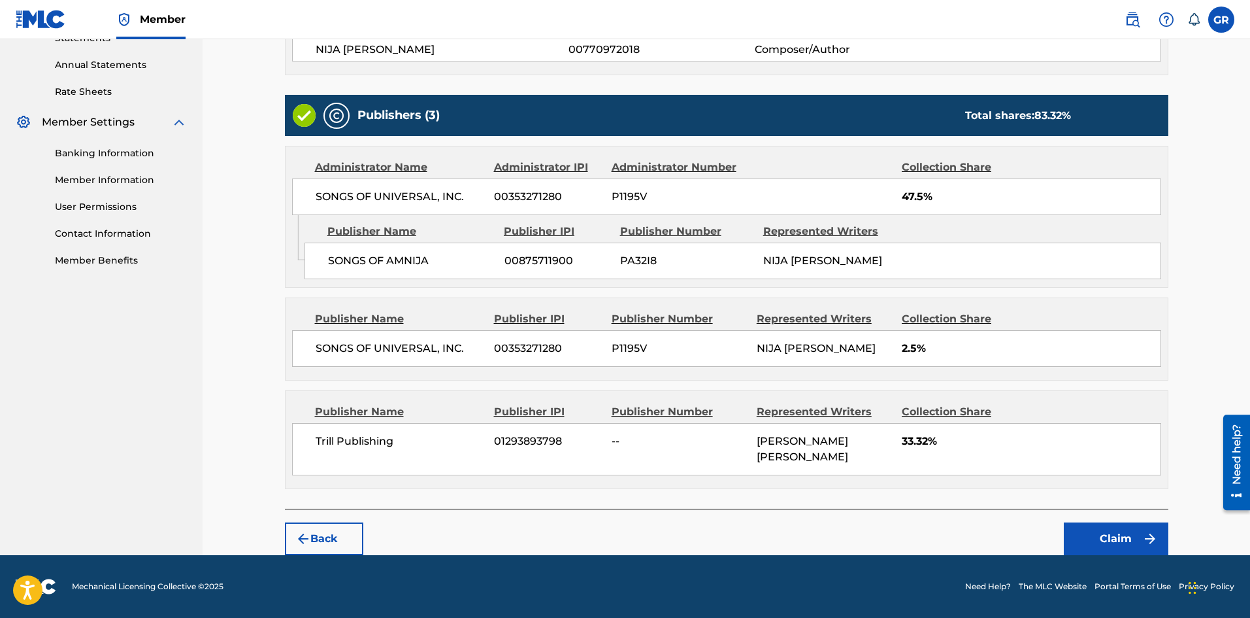
click at [1089, 530] on button "Claim" at bounding box center [1116, 538] width 105 height 33
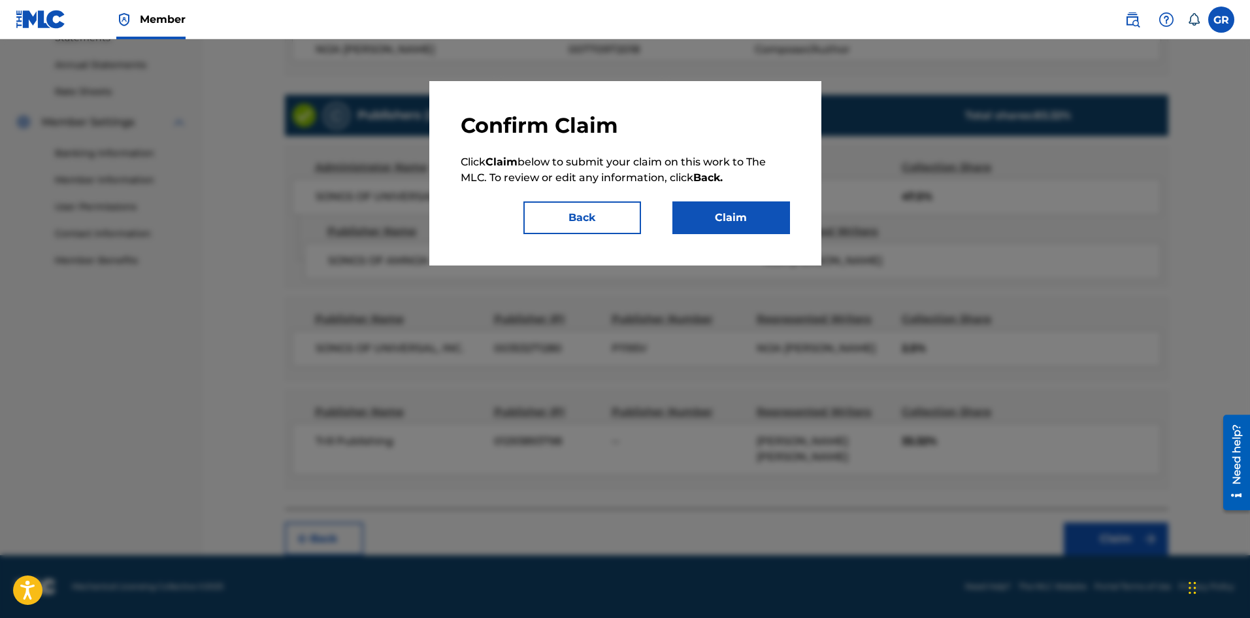
click at [679, 218] on button "Claim" at bounding box center [731, 217] width 118 height 33
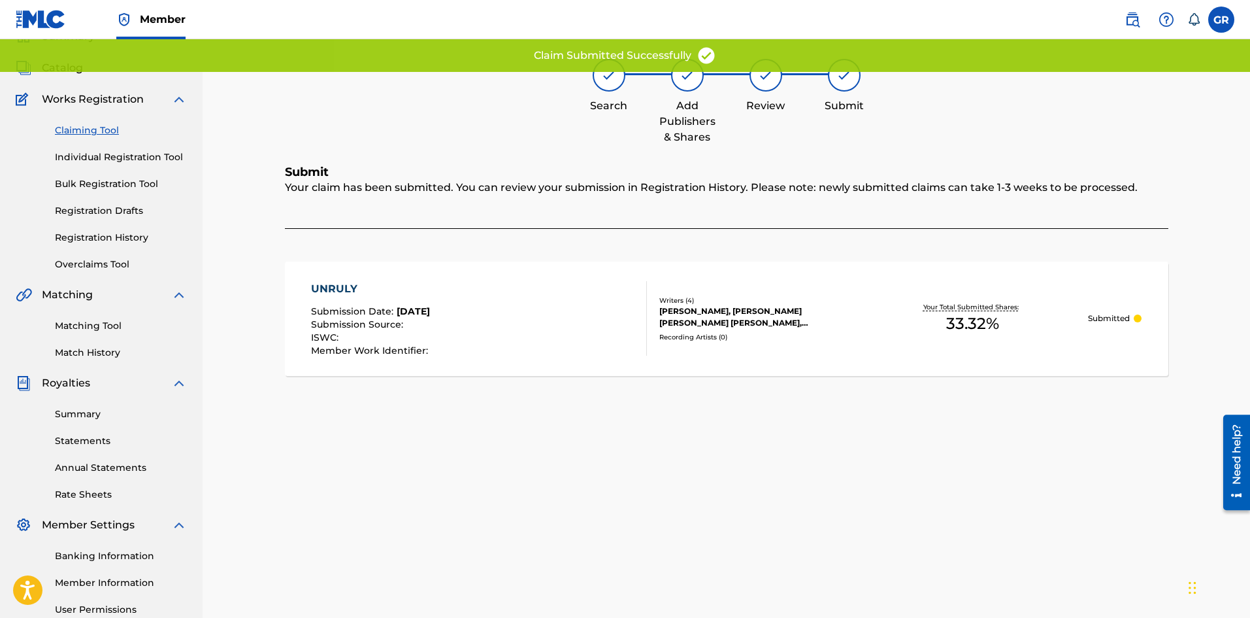
scroll to position [0, 0]
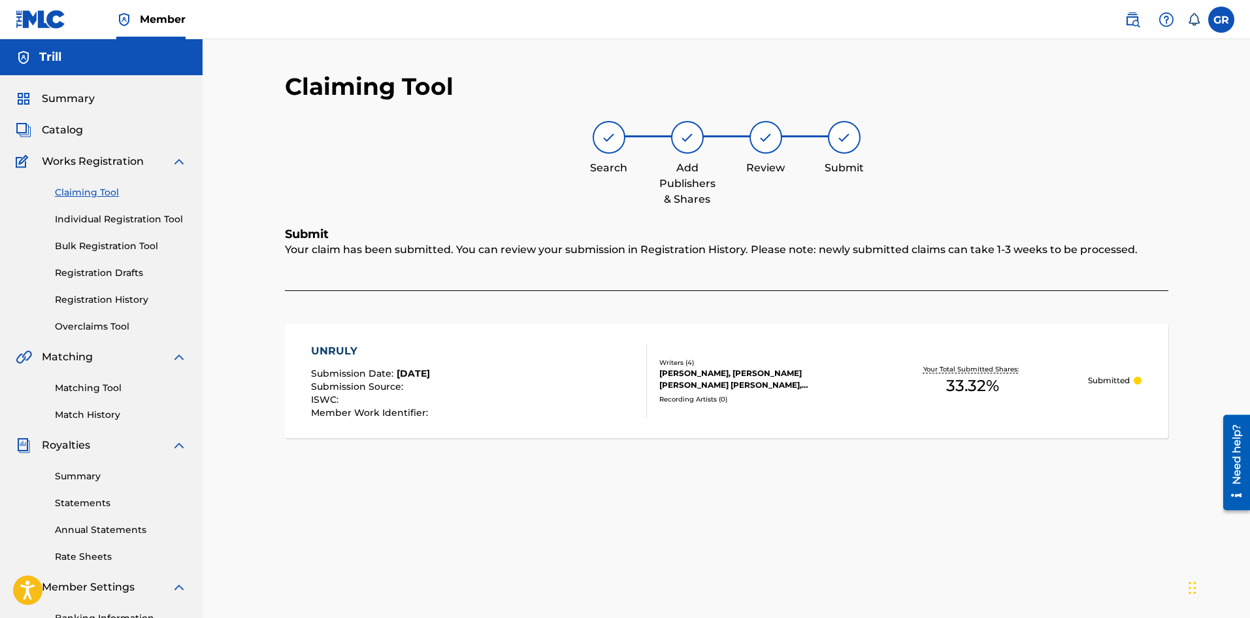
click at [118, 305] on link "Registration History" at bounding box center [121, 300] width 132 height 14
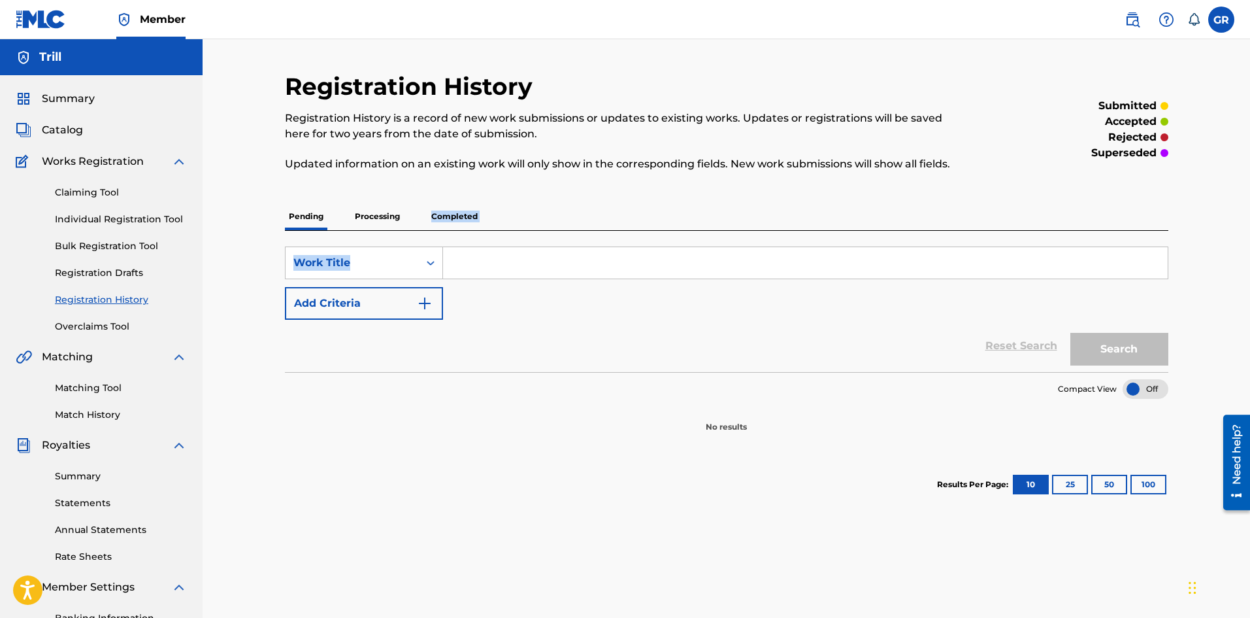
click at [411, 230] on div "Pending Processing Completed SearchWithCriteriae14db17f-0c40-4408-aaff-d304218d…" at bounding box center [727, 359] width 884 height 312
click at [391, 217] on p "Processing" at bounding box center [377, 216] width 53 height 27
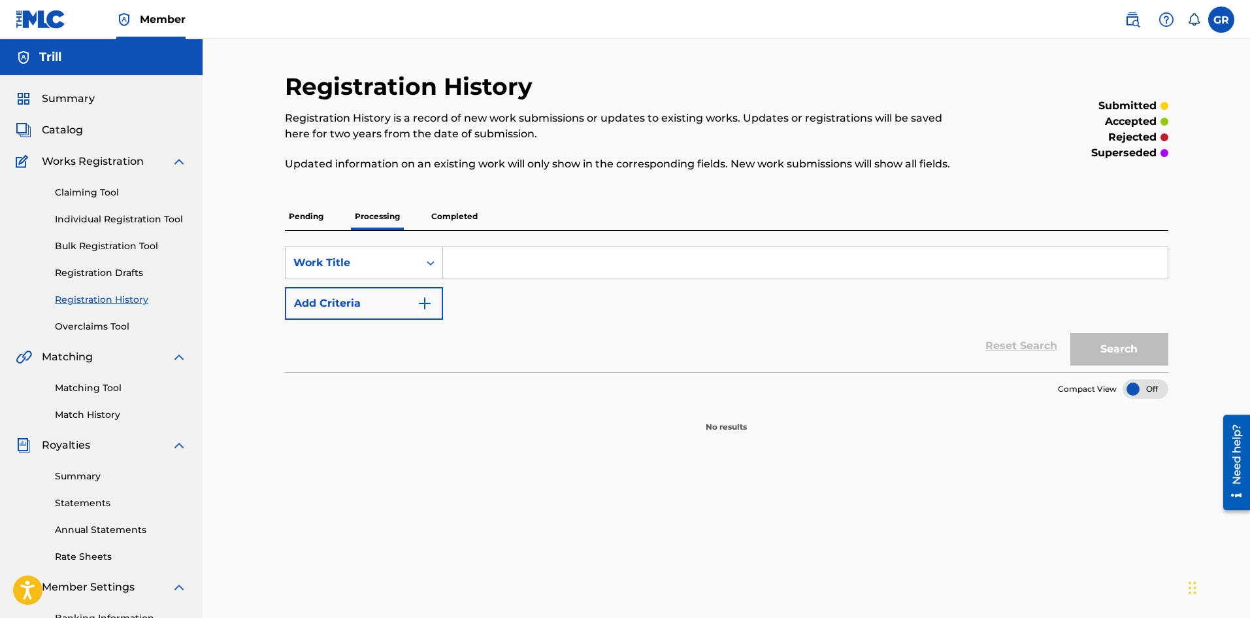
click at [448, 215] on p "Completed" at bounding box center [454, 216] width 54 height 27
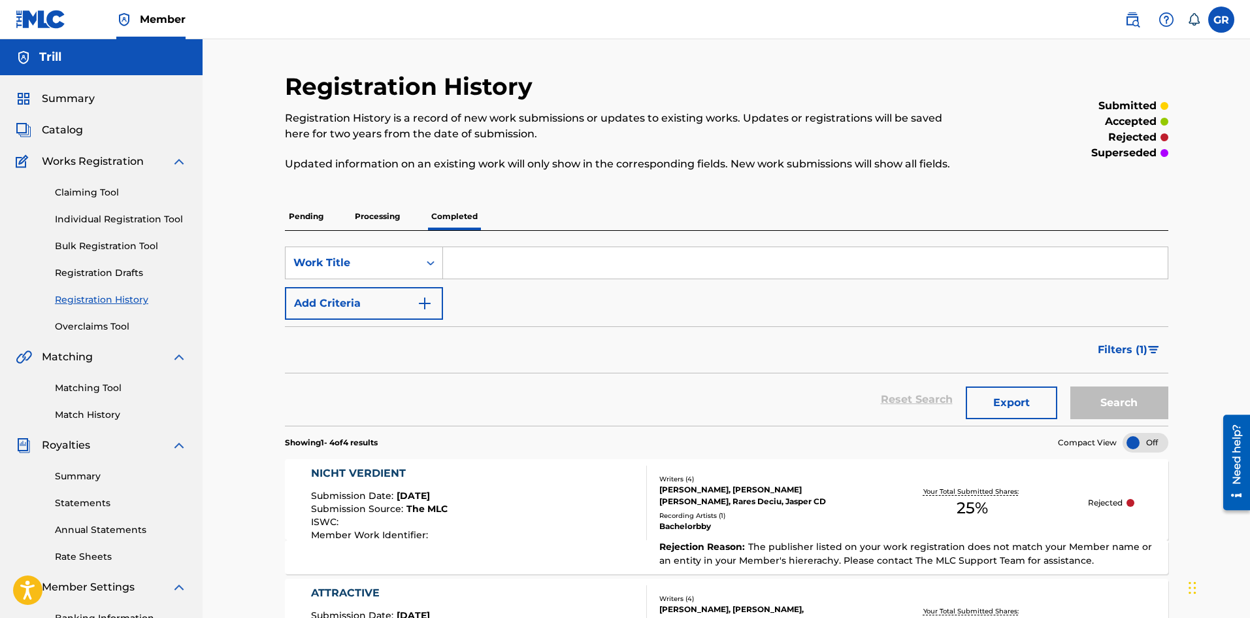
click at [316, 224] on p "Pending" at bounding box center [306, 216] width 42 height 27
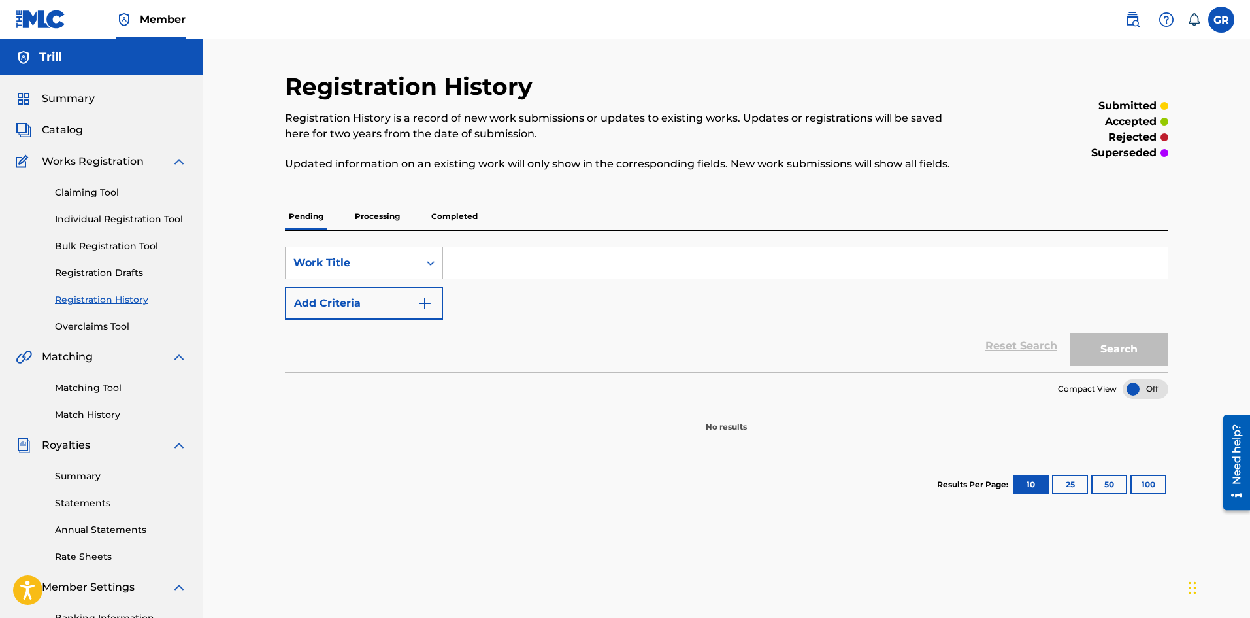
click at [388, 217] on p "Processing" at bounding box center [377, 216] width 53 height 27
click at [303, 213] on p "Pending" at bounding box center [306, 216] width 42 height 27
click at [367, 217] on p "Processing" at bounding box center [377, 216] width 53 height 27
click at [312, 220] on p "Pending" at bounding box center [306, 216] width 42 height 27
click at [154, 217] on link "Individual Registration Tool" at bounding box center [121, 219] width 132 height 14
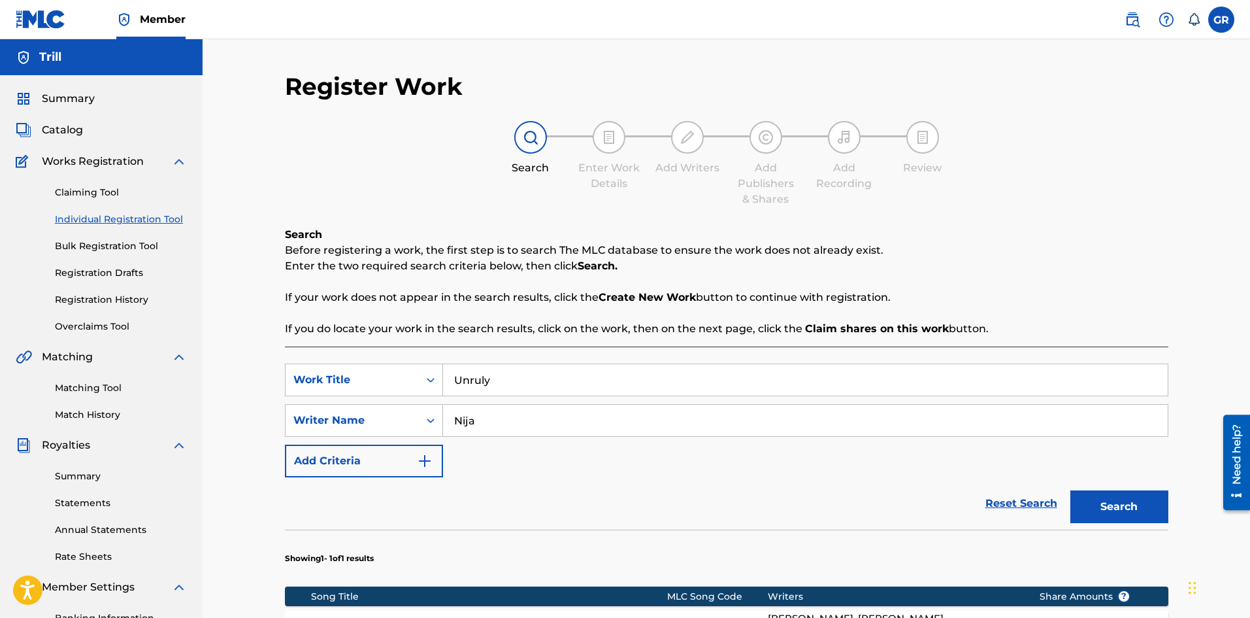
scroll to position [196, 0]
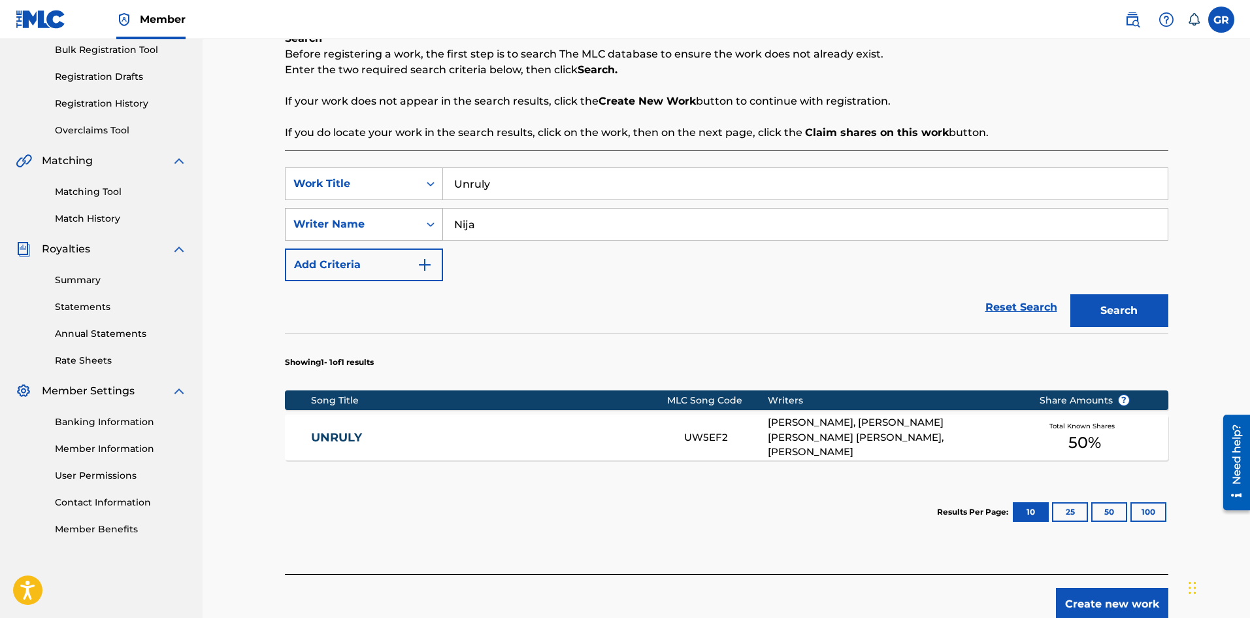
drag, startPoint x: 512, startPoint y: 198, endPoint x: 321, endPoint y: 214, distance: 191.5
click at [321, 214] on div "SearchWithCriteria06767c20-5c94-46b7-be16-098e409d4d39 Work Title Unruly Search…" at bounding box center [727, 224] width 884 height 114
drag, startPoint x: 523, startPoint y: 239, endPoint x: 413, endPoint y: 233, distance: 110.6
click at [413, 233] on div "SearchWithCriteria0febdaee-d8e3-4419-9193-ec0092375af7 Writer Name [PERSON_NAME]" at bounding box center [727, 224] width 884 height 33
click at [531, 186] on input "Search Form" at bounding box center [805, 183] width 725 height 31
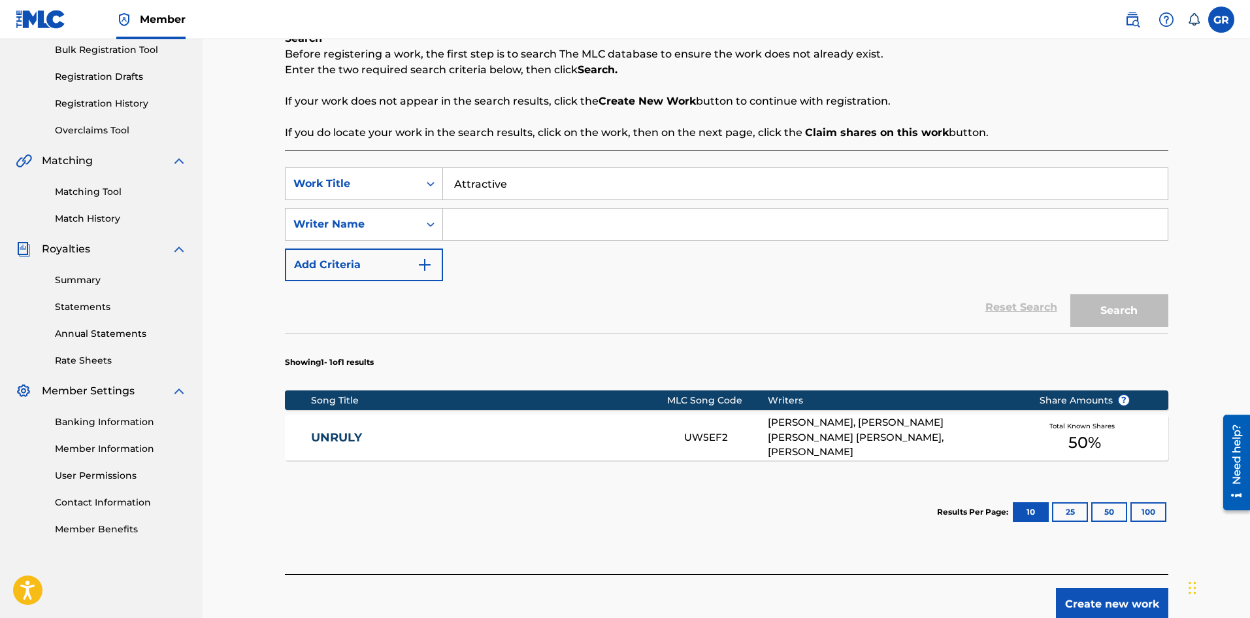
type input "Attractive"
click at [497, 211] on input "Search Form" at bounding box center [805, 223] width 725 height 31
type input "sturdyyoungin"
click at [1070, 294] on button "Search" at bounding box center [1119, 310] width 98 height 33
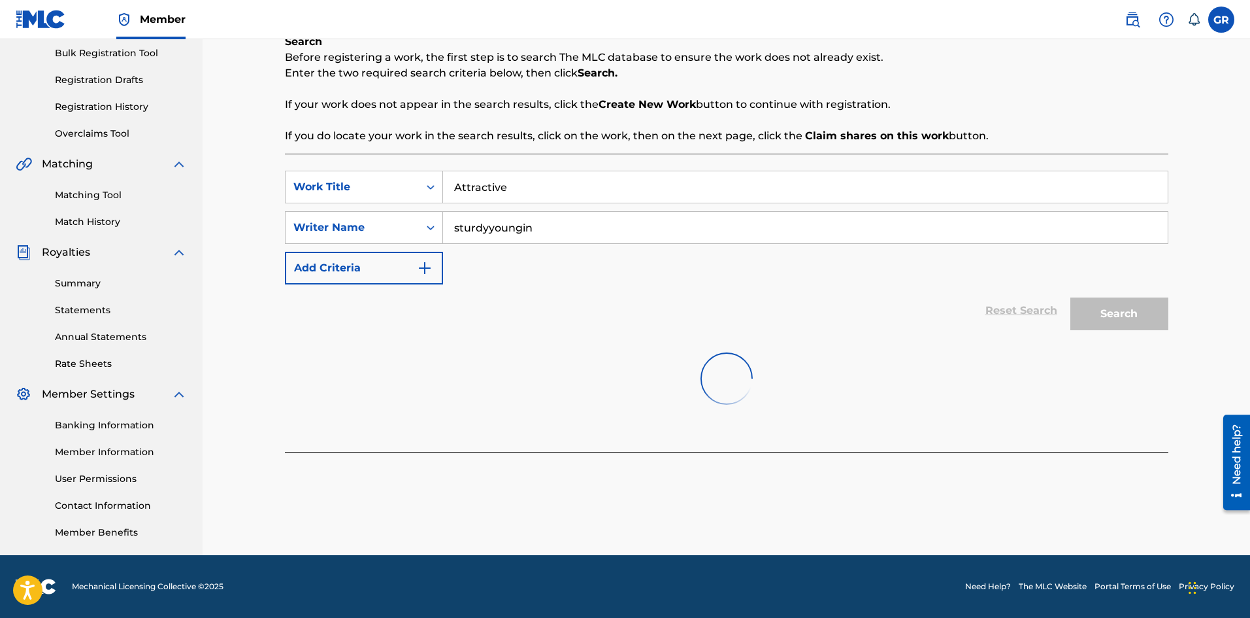
scroll to position [193, 0]
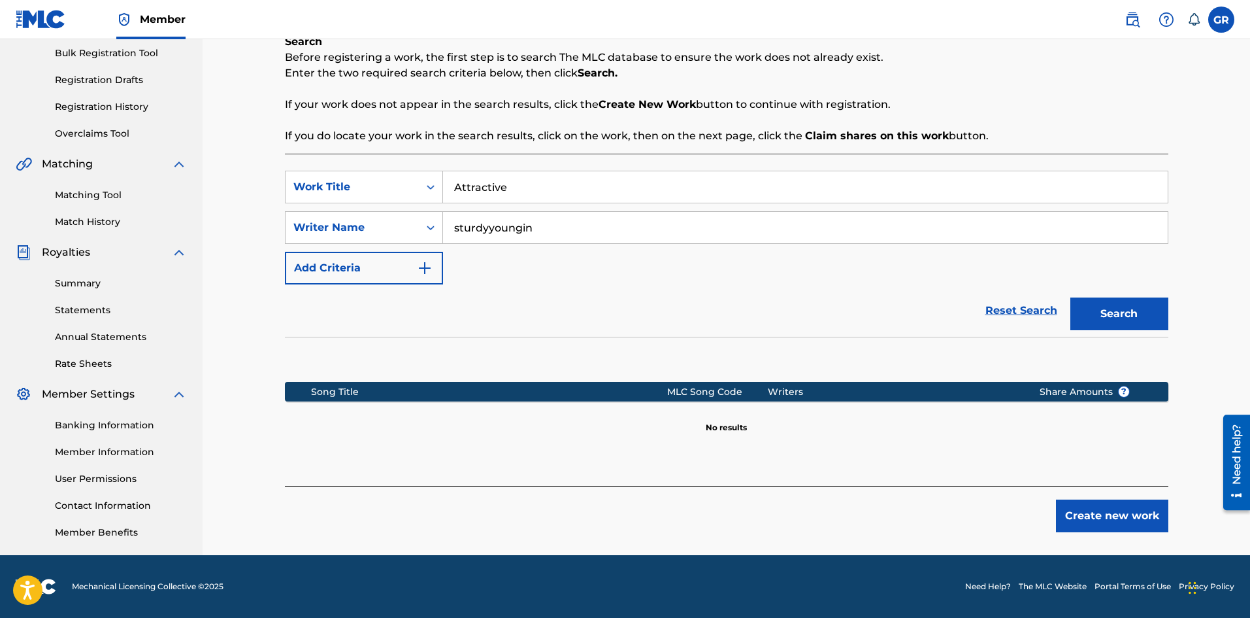
click at [1099, 520] on button "Create new work" at bounding box center [1112, 515] width 112 height 33
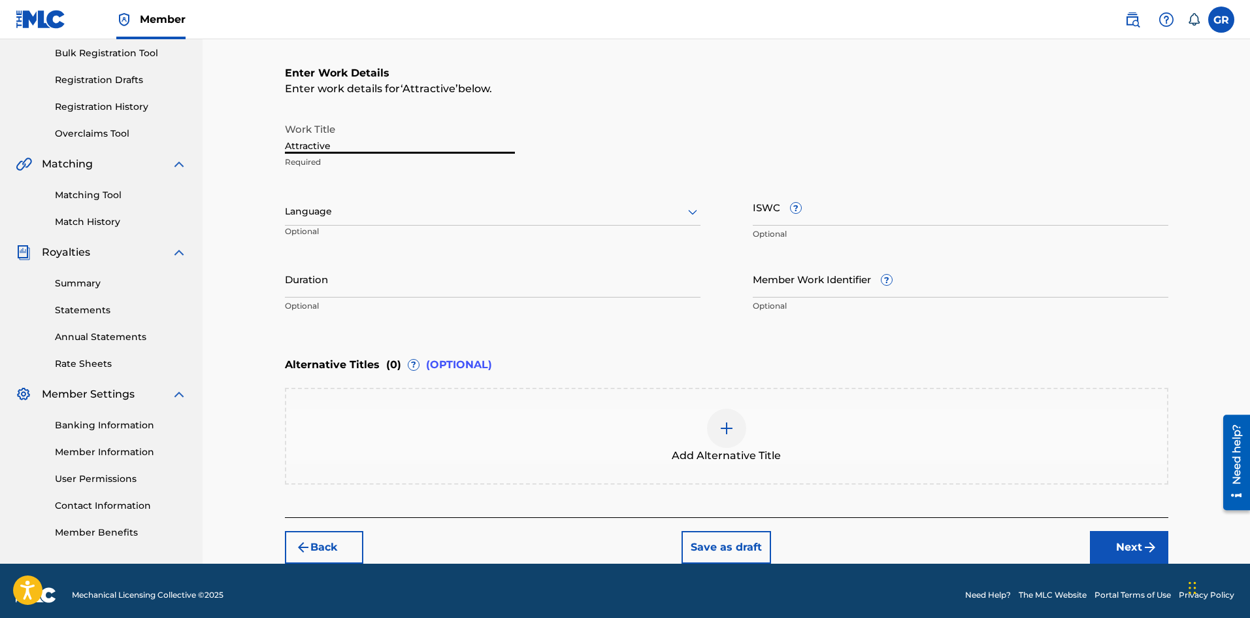
click at [370, 146] on input "Attractive" at bounding box center [400, 134] width 230 height 37
drag, startPoint x: 370, startPoint y: 146, endPoint x: 292, endPoint y: 163, distance: 79.5
click at [292, 163] on div "Work Title Attractive Required" at bounding box center [400, 145] width 230 height 59
type input "ATTRACTIVE"
click at [605, 144] on div "Work Title ATTRACTIVE Required" at bounding box center [727, 145] width 884 height 59
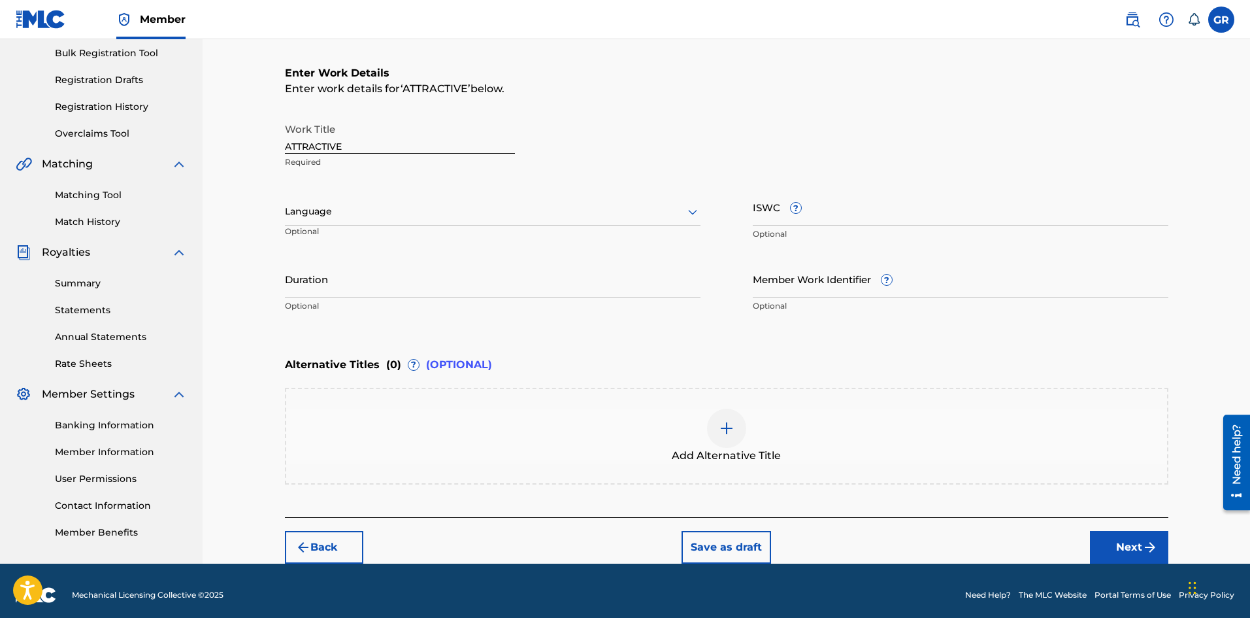
click at [778, 224] on input "ISWC ?" at bounding box center [961, 206] width 416 height 37
click at [571, 210] on div at bounding box center [493, 211] width 416 height 16
click at [632, 172] on div "Work Title ATTRACTIVE Required" at bounding box center [727, 145] width 884 height 59
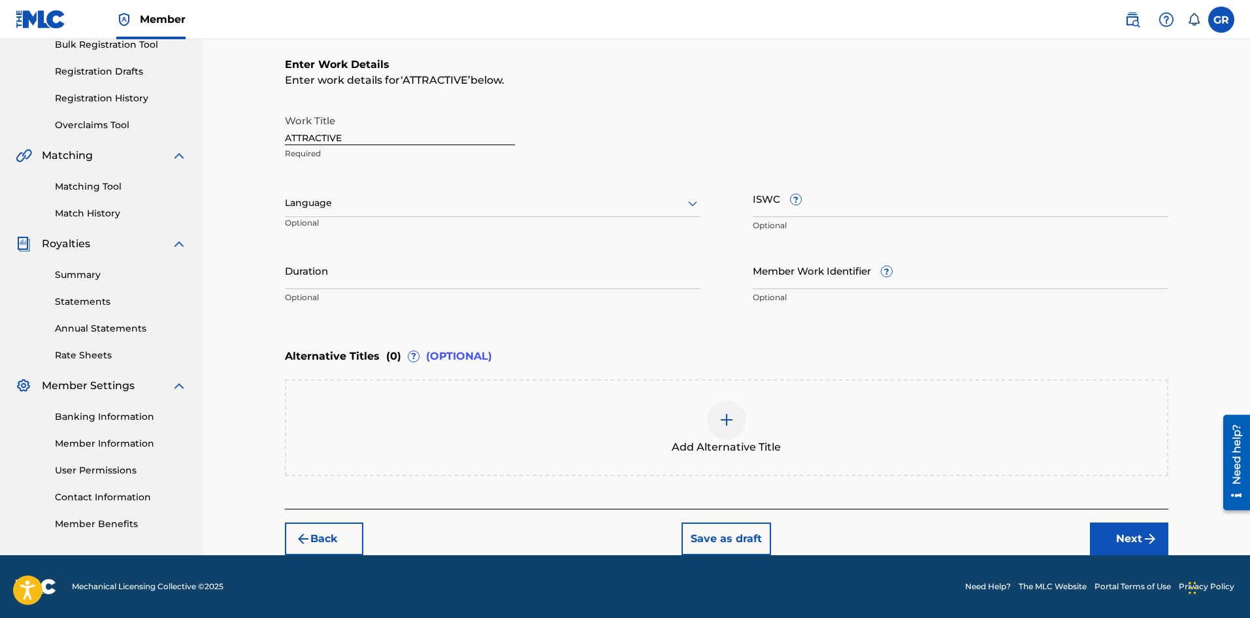
click at [1122, 535] on button "Next" at bounding box center [1129, 538] width 78 height 33
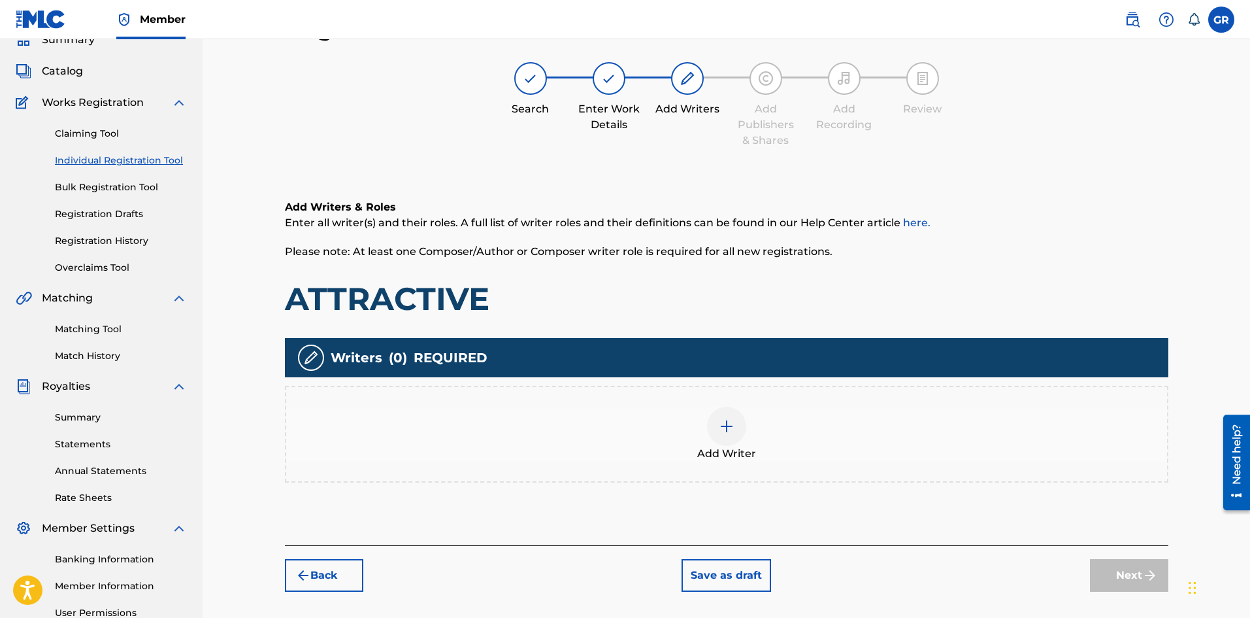
click at [588, 602] on div "Register Work Search Enter Work Details Add Writers Add Publishers & Shares Add…" at bounding box center [726, 351] width 915 height 676
click at [730, 423] on img at bounding box center [727, 426] width 16 height 16
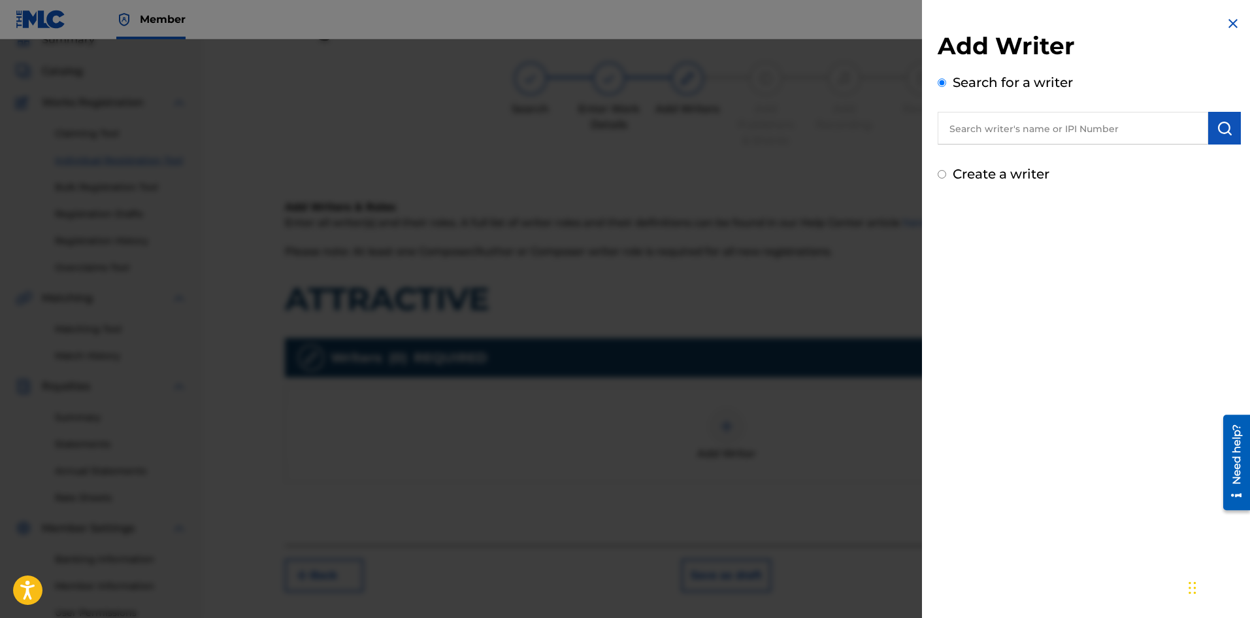
click at [1021, 115] on input "text" at bounding box center [1073, 128] width 271 height 33
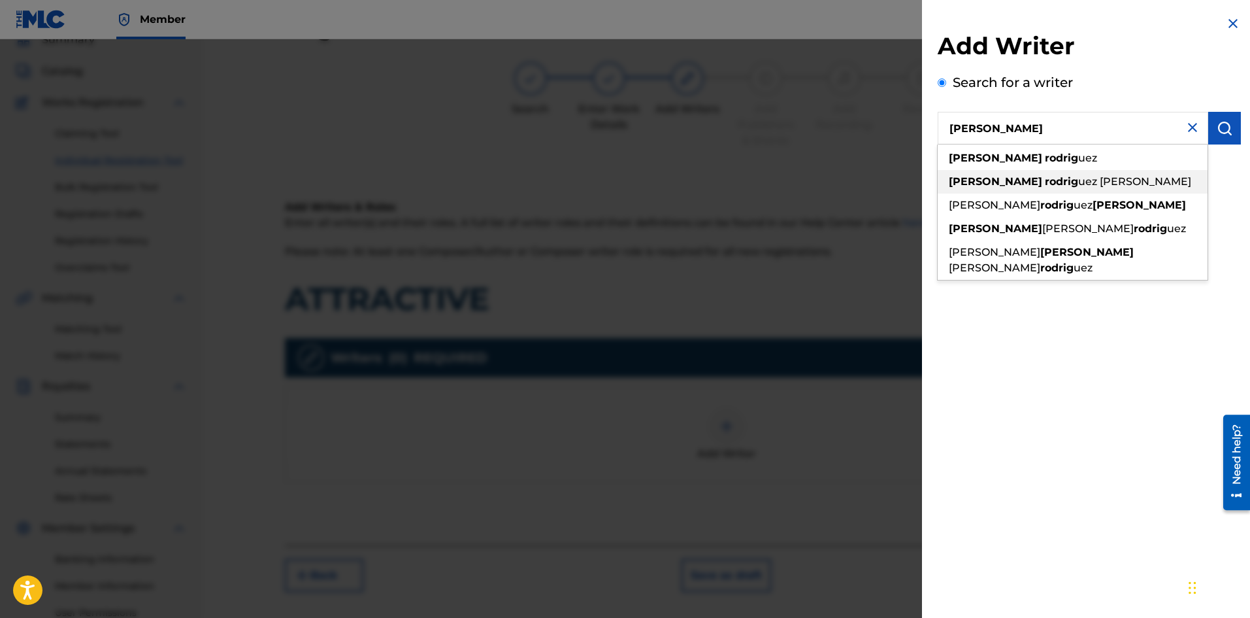
click at [1045, 179] on strong "rodrig" at bounding box center [1061, 181] width 33 height 12
type input "[PERSON_NAME] [PERSON_NAME]"
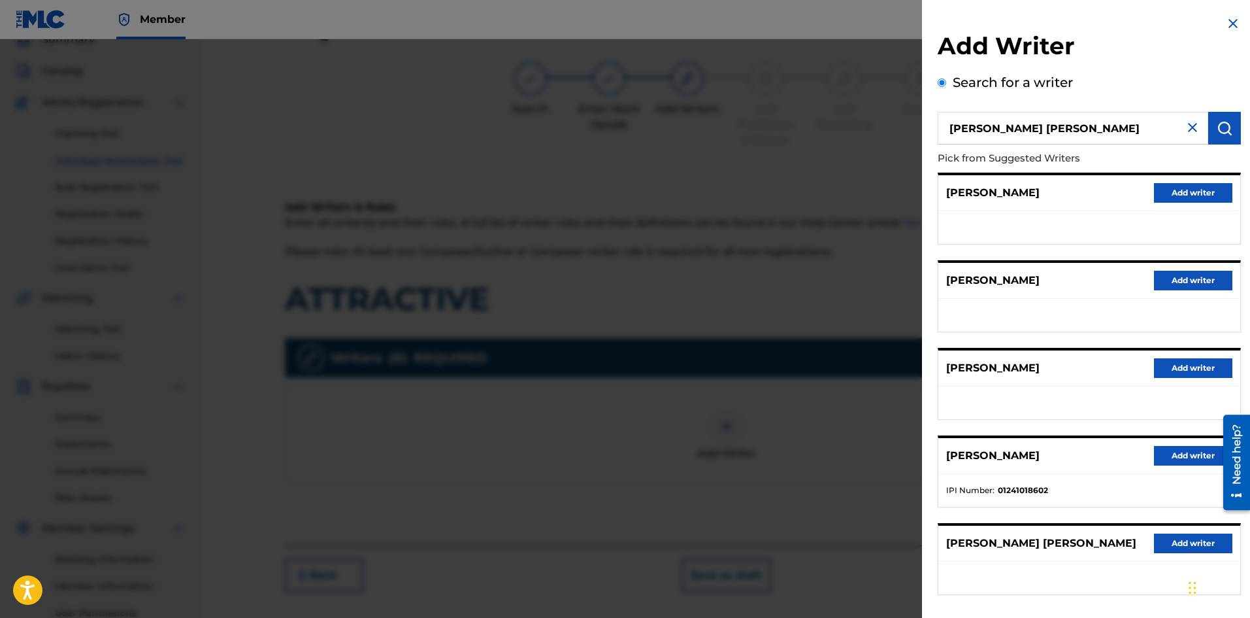
click at [1176, 452] on button "Add writer" at bounding box center [1193, 456] width 78 height 20
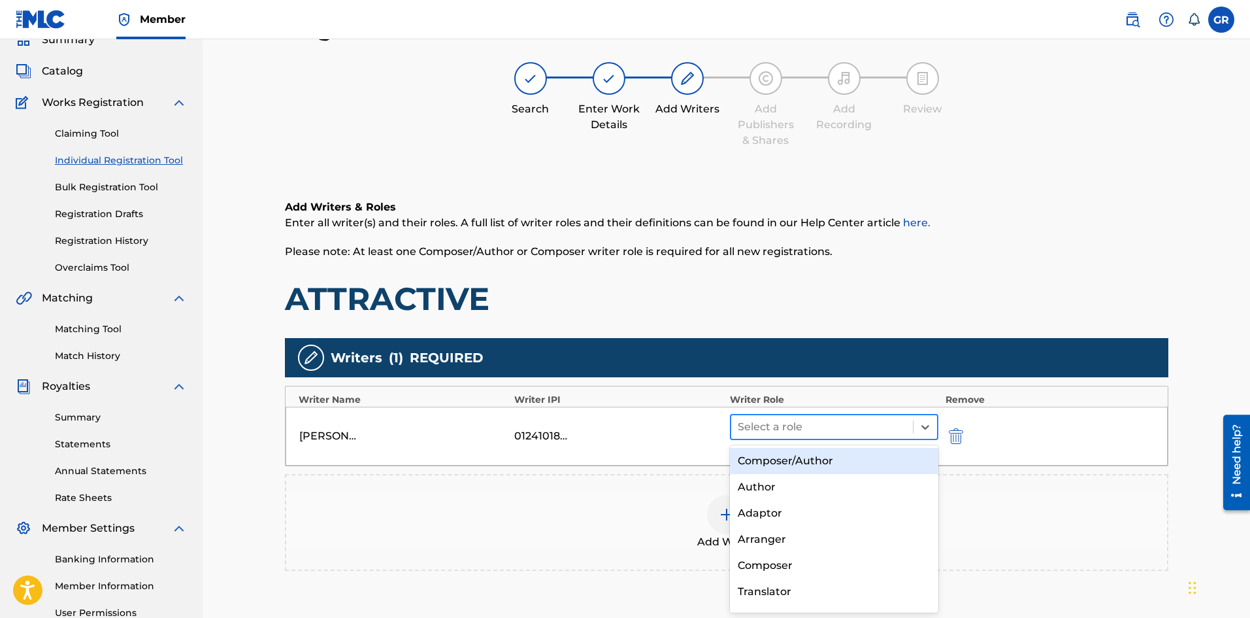
click at [786, 424] on div at bounding box center [822, 427] width 169 height 18
click at [782, 459] on div "Composer/Author" at bounding box center [834, 461] width 209 height 26
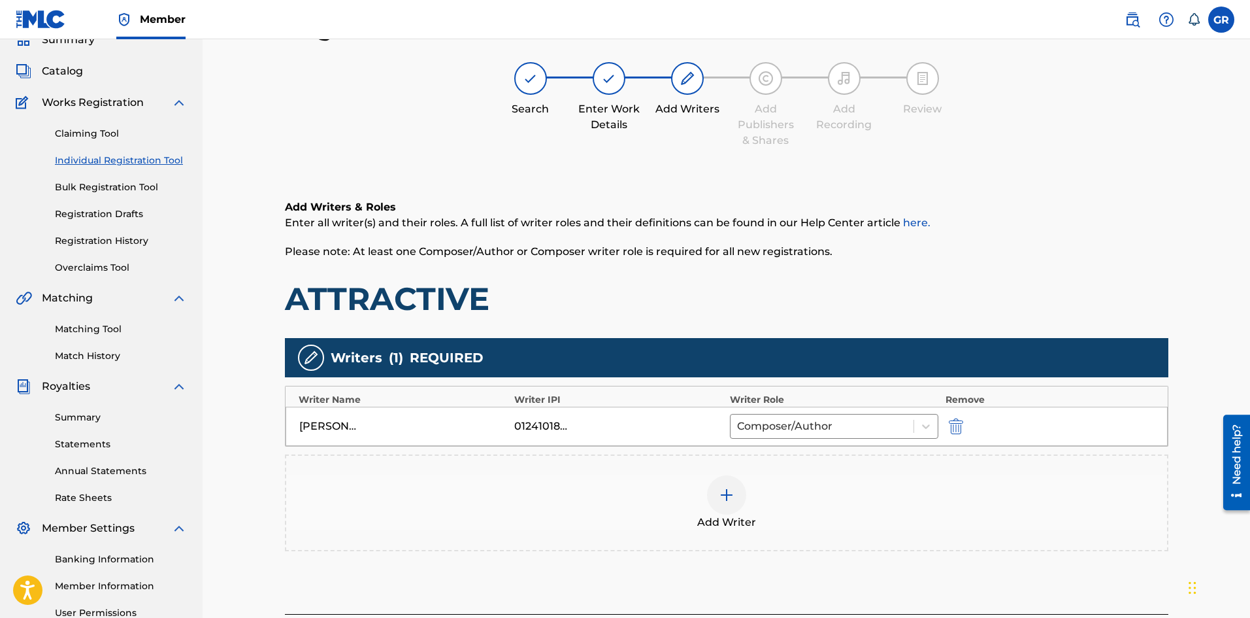
click at [727, 486] on div at bounding box center [726, 494] width 39 height 39
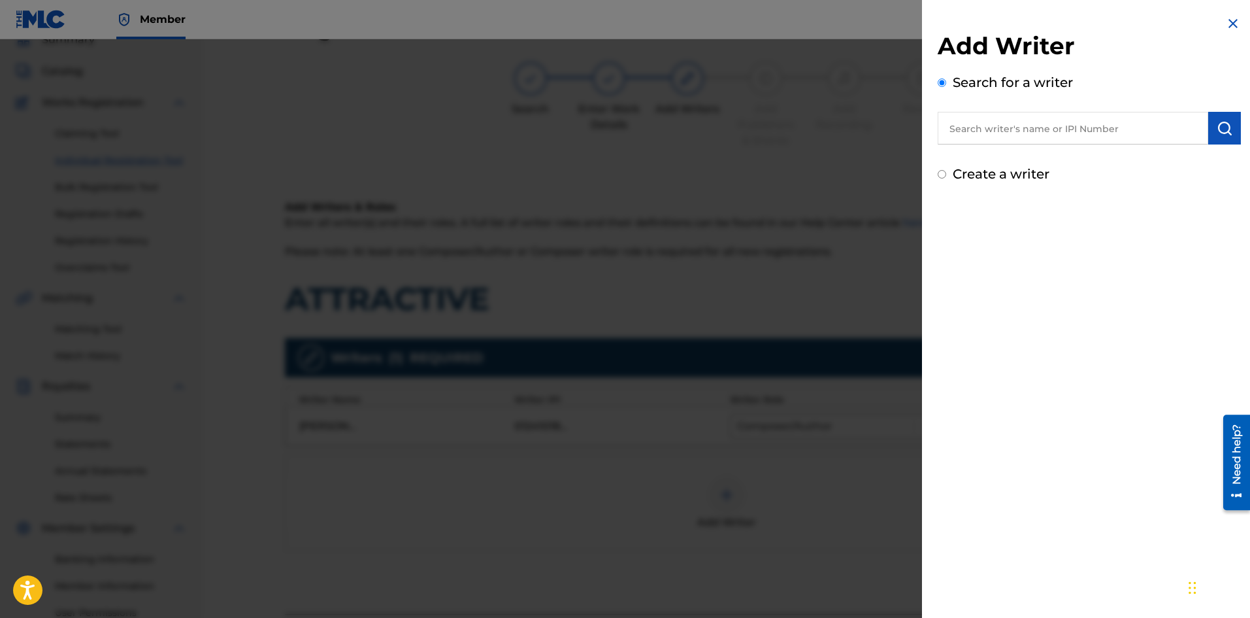
click at [1075, 122] on input "text" at bounding box center [1073, 128] width 271 height 33
click at [944, 175] on input "Create a writer" at bounding box center [942, 174] width 8 height 8
radio input "false"
radio input "true"
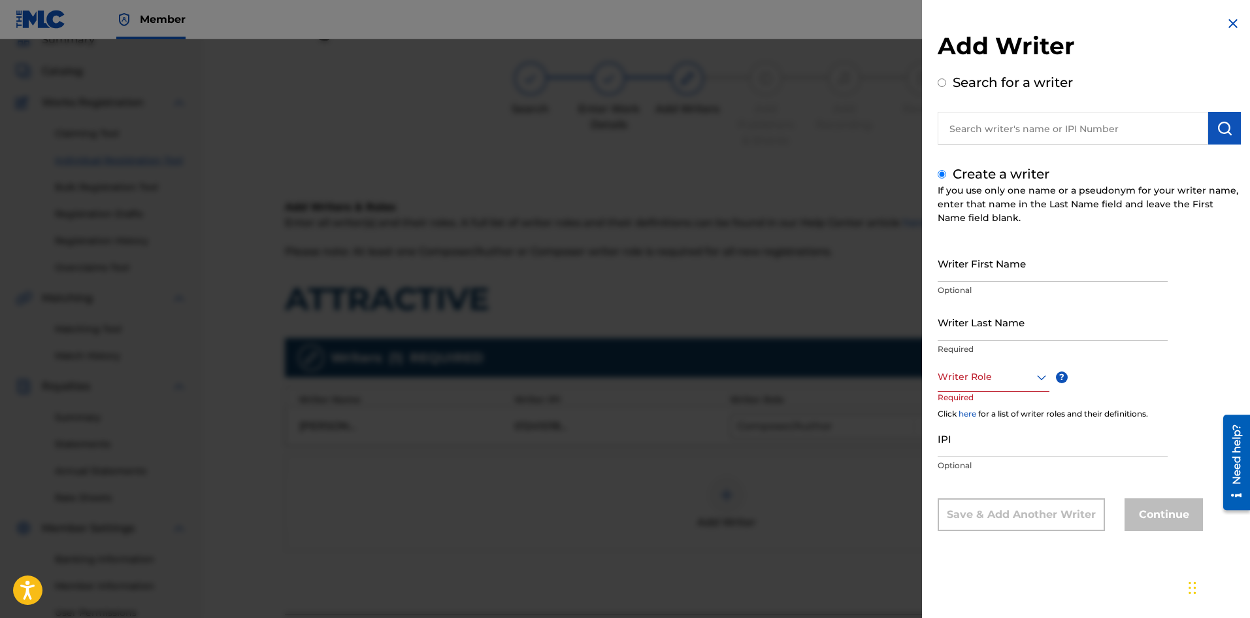
click at [1006, 276] on input "Writer First Name" at bounding box center [1053, 262] width 230 height 37
type input "[PERSON_NAME]"
click at [962, 339] on input "Writer Last Name" at bounding box center [1053, 321] width 230 height 37
type input "[PERSON_NAME]"
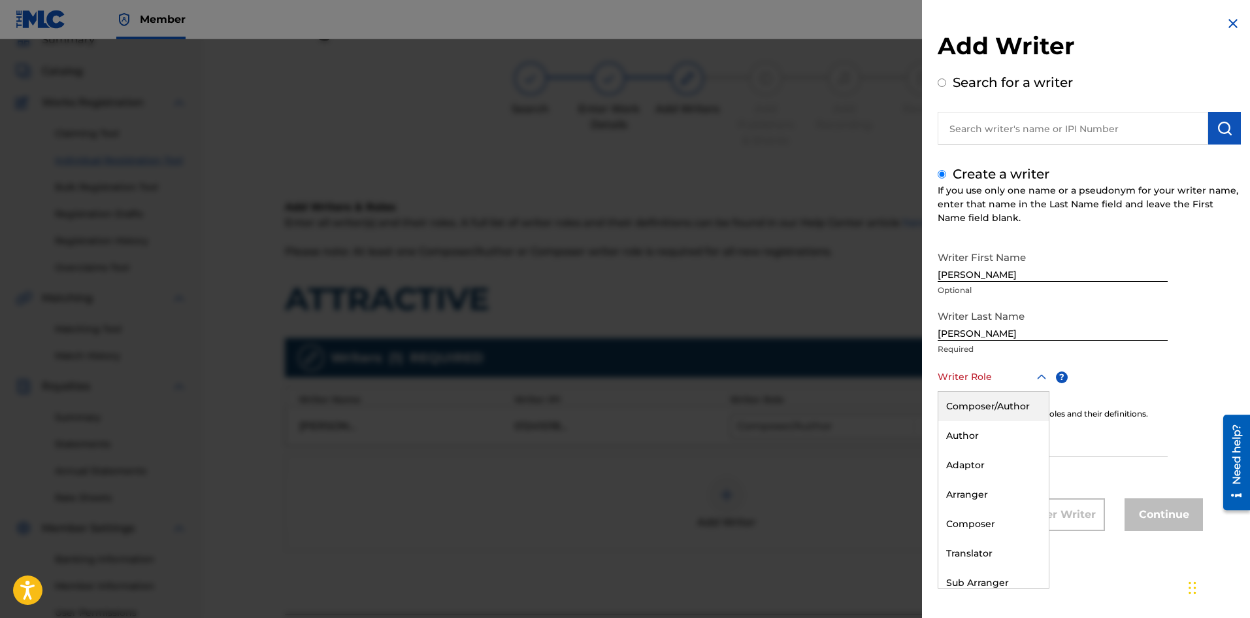
click at [1011, 384] on div at bounding box center [994, 377] width 112 height 16
click at [999, 408] on div "Composer/Author" at bounding box center [993, 405] width 110 height 29
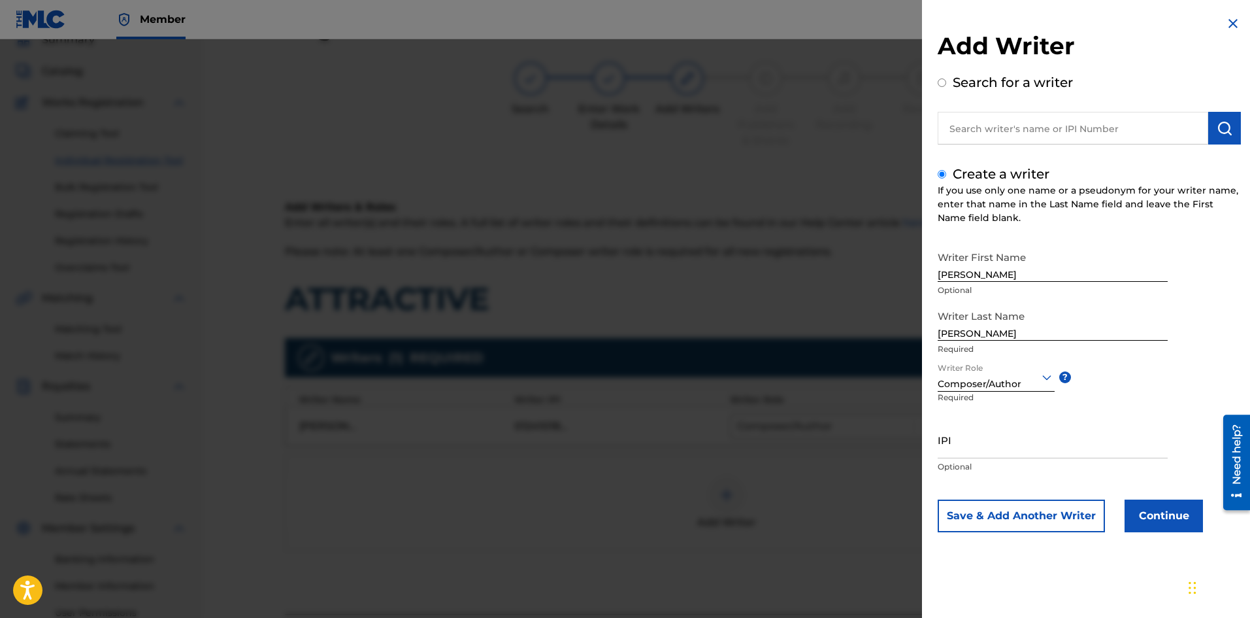
click at [1167, 514] on button "Continue" at bounding box center [1164, 515] width 78 height 33
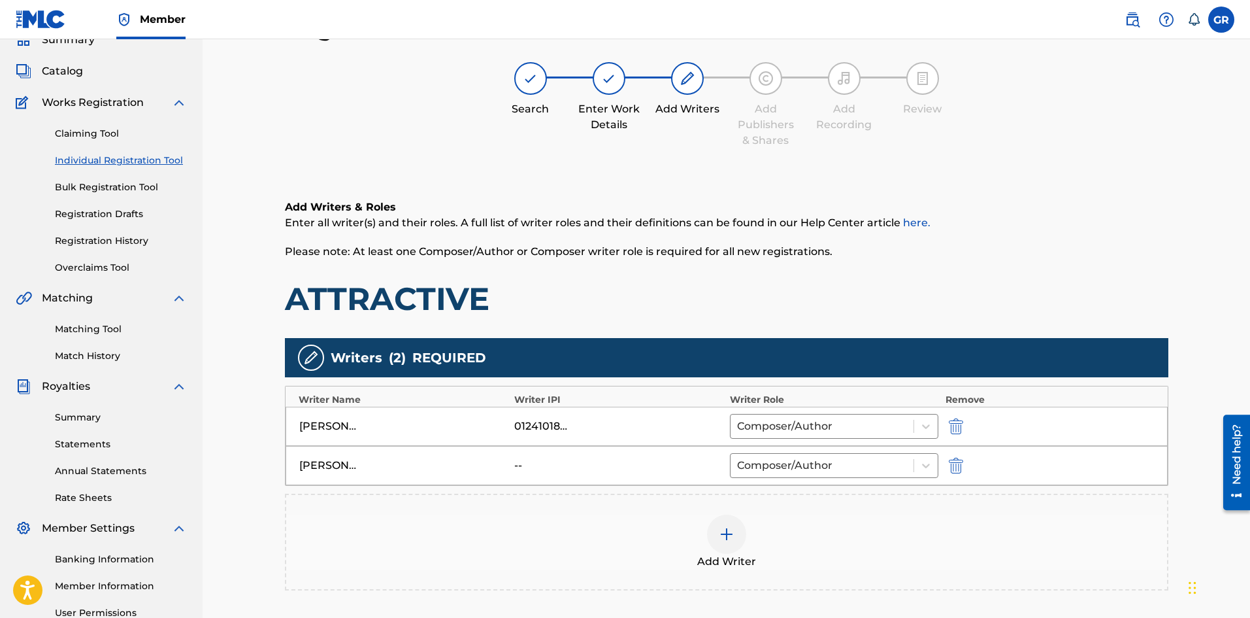
click at [733, 533] on img at bounding box center [727, 534] width 16 height 16
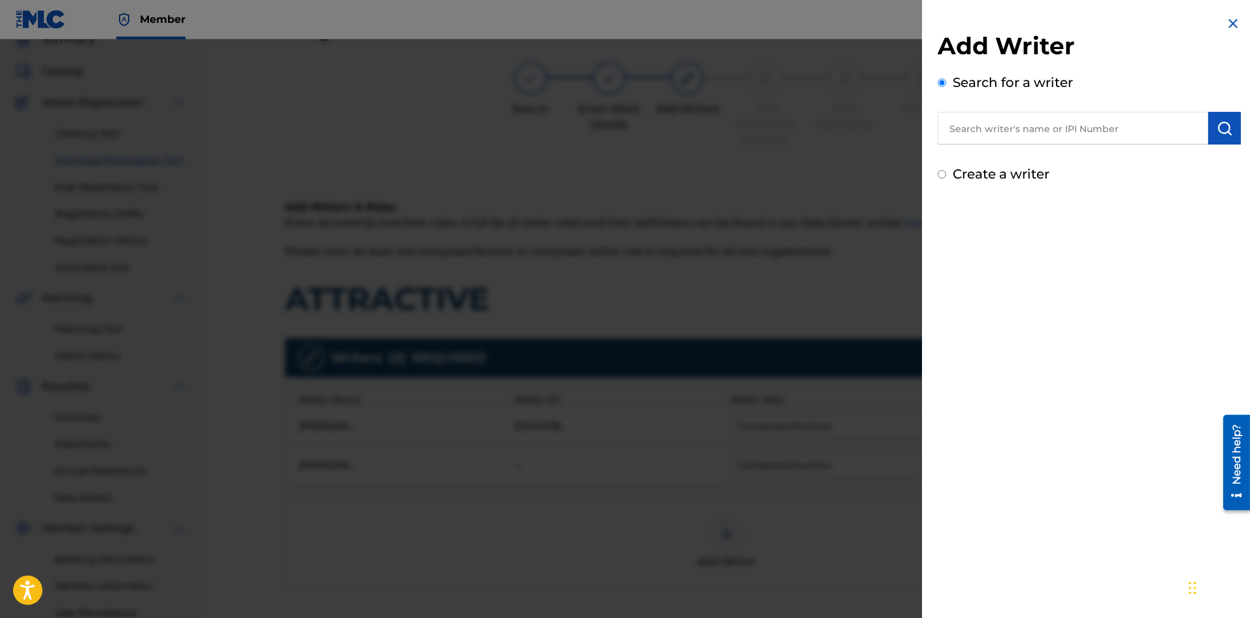
click at [981, 117] on input "text" at bounding box center [1073, 128] width 271 height 33
click at [982, 178] on label "Create a writer" at bounding box center [1001, 174] width 97 height 16
radio input "true"
click at [946, 178] on input "Create a writer" at bounding box center [942, 174] width 8 height 8
radio input "false"
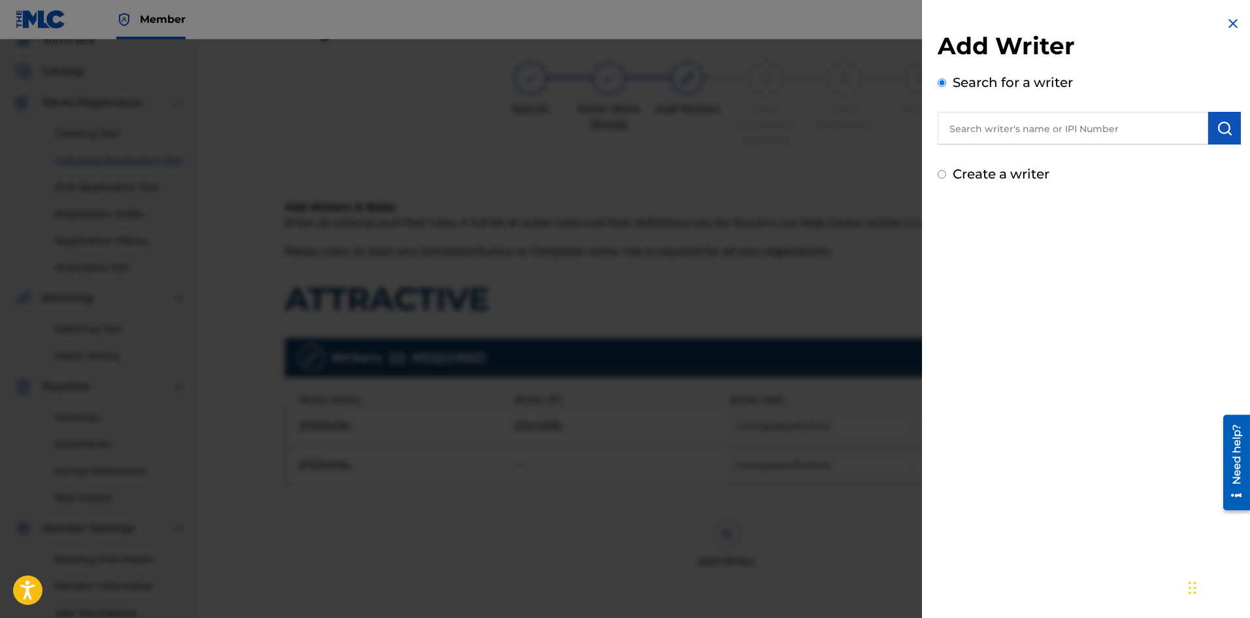
radio input "true"
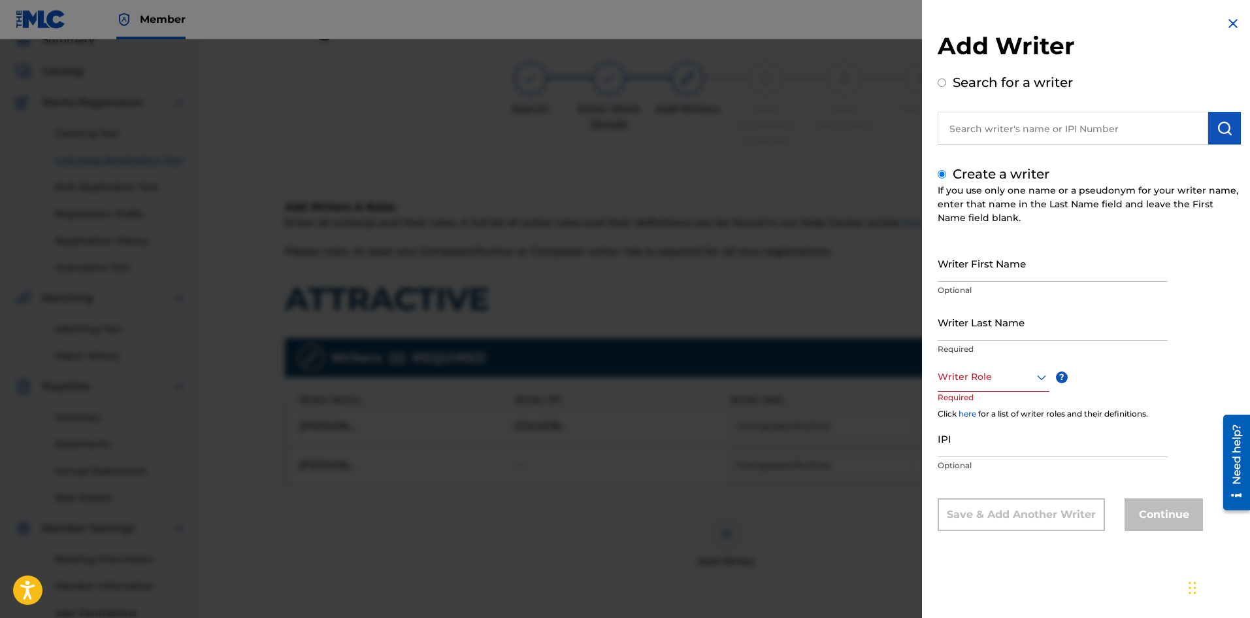
click at [970, 278] on input "Writer First Name" at bounding box center [1053, 262] width 230 height 37
type input "[PERSON_NAME]"
click at [1001, 337] on input "Writer Last Name" at bounding box center [1053, 321] width 230 height 37
type input "a"
type input "Tang"
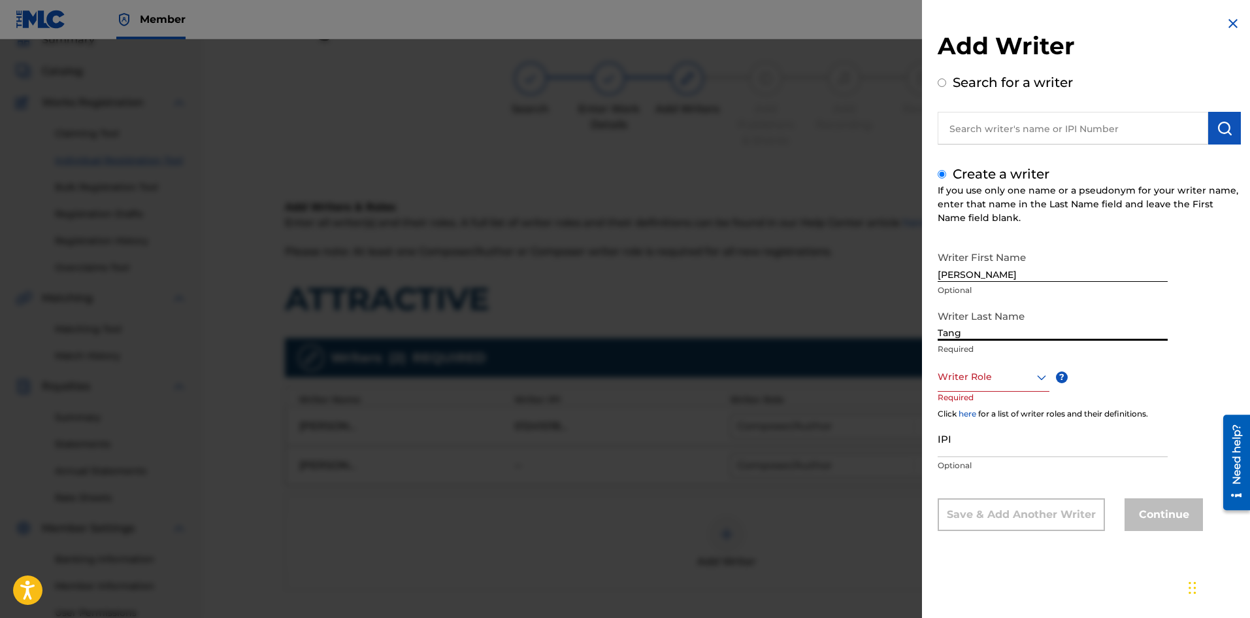
click at [982, 389] on div "Writer Role" at bounding box center [994, 376] width 112 height 29
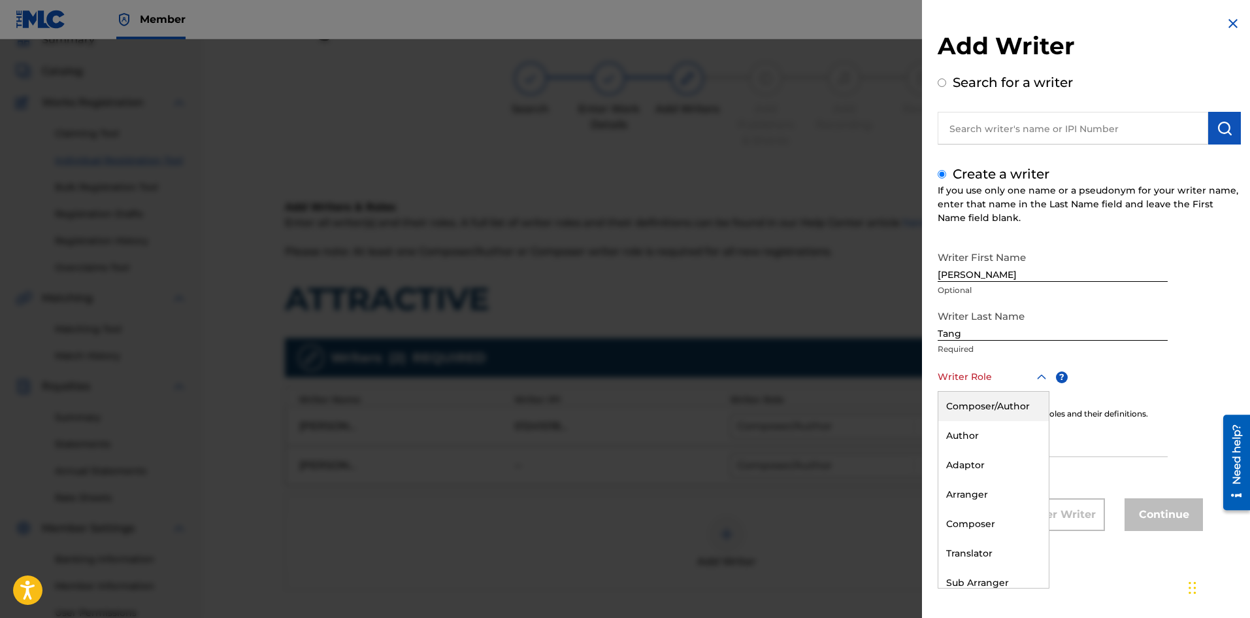
click at [980, 409] on div "Composer/Author" at bounding box center [993, 405] width 110 height 29
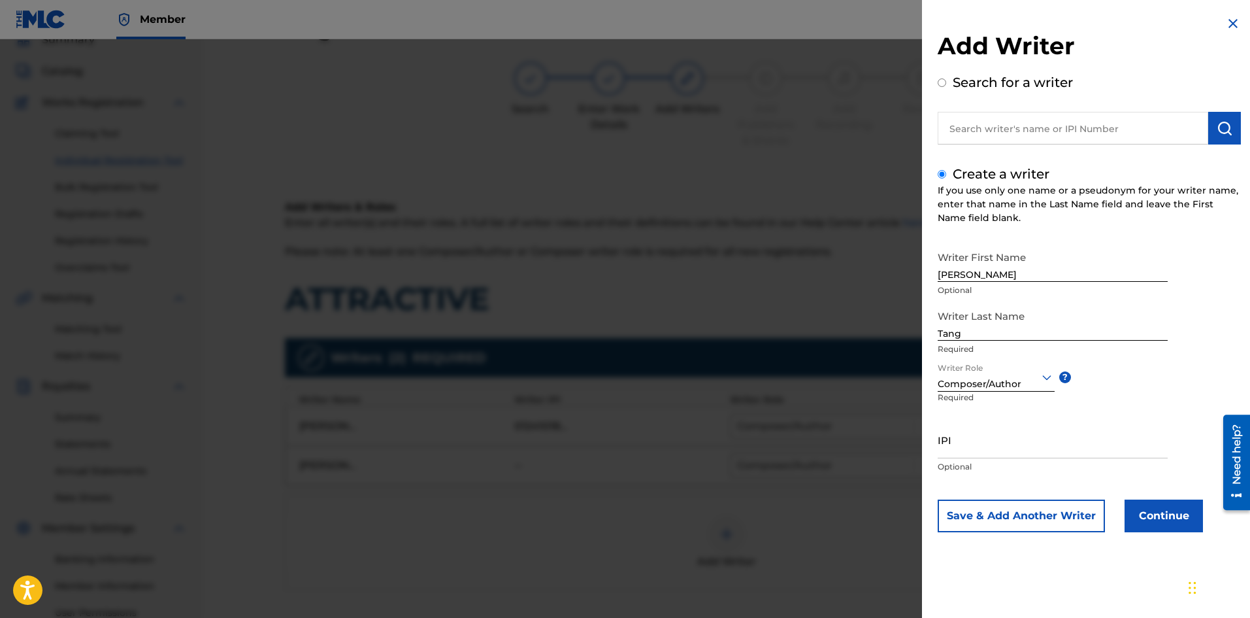
click at [1193, 513] on button "Continue" at bounding box center [1164, 515] width 78 height 33
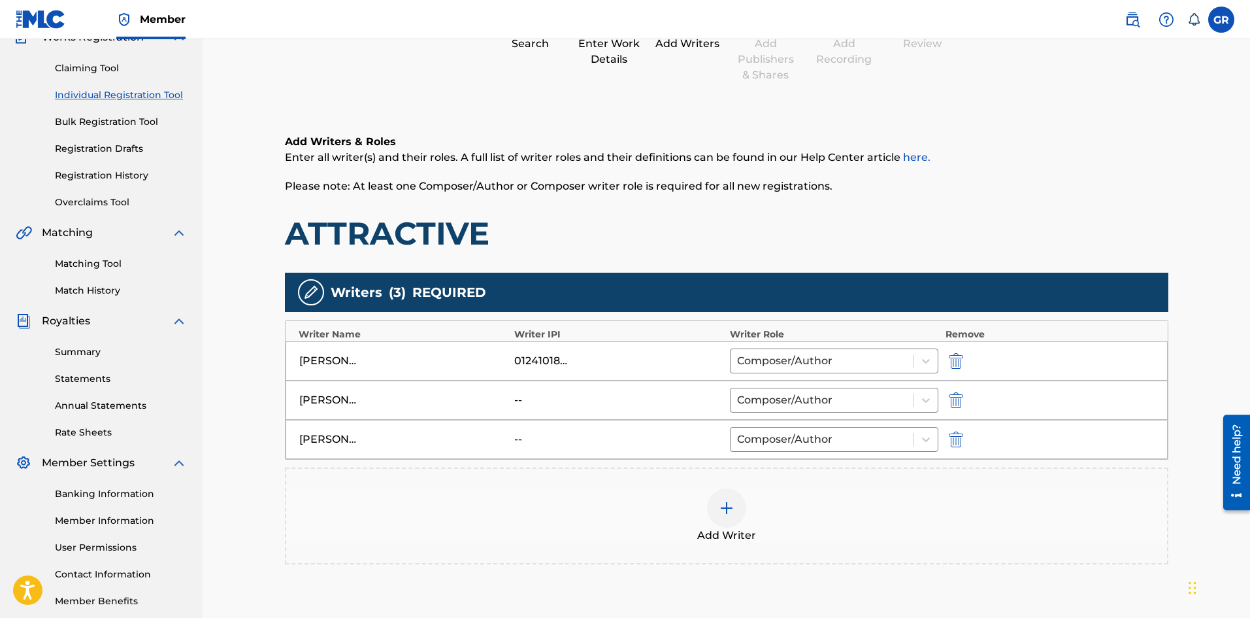
scroll to position [190, 0]
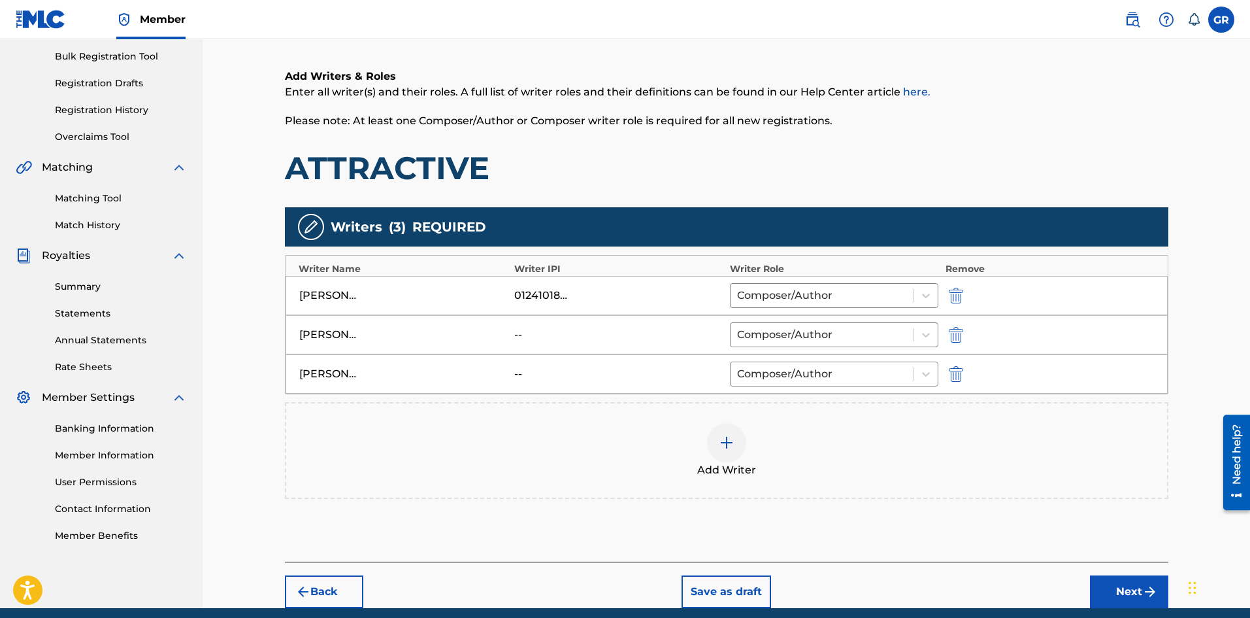
click at [735, 451] on div at bounding box center [726, 442] width 39 height 39
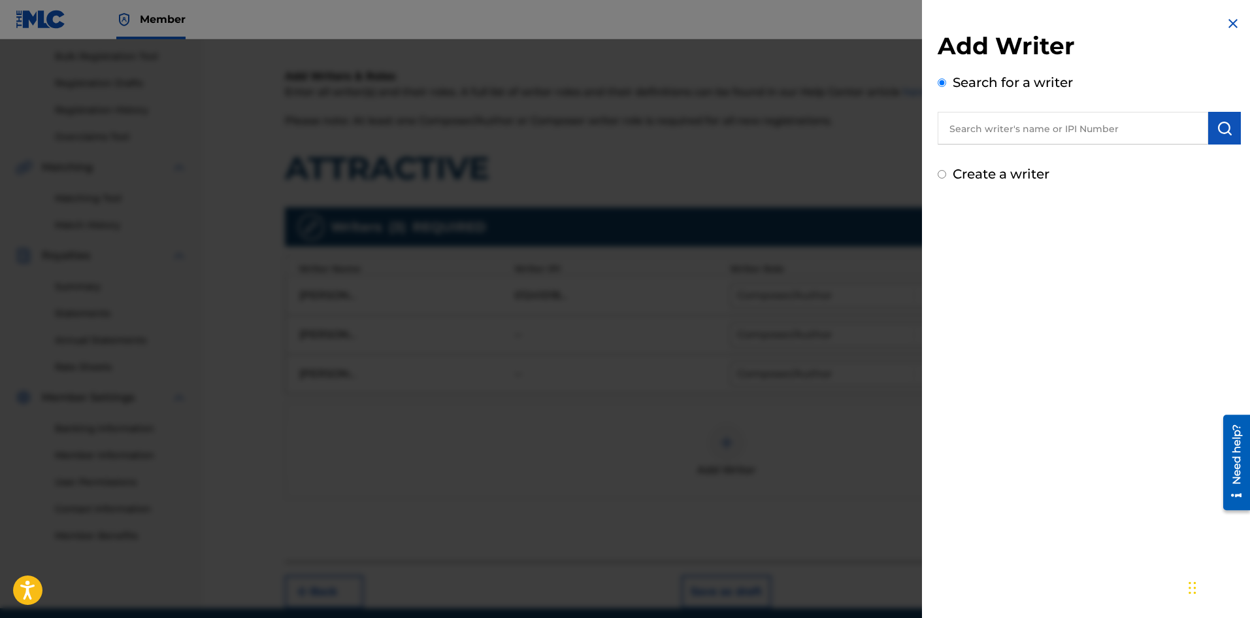
click at [970, 124] on input "text" at bounding box center [1073, 128] width 271 height 33
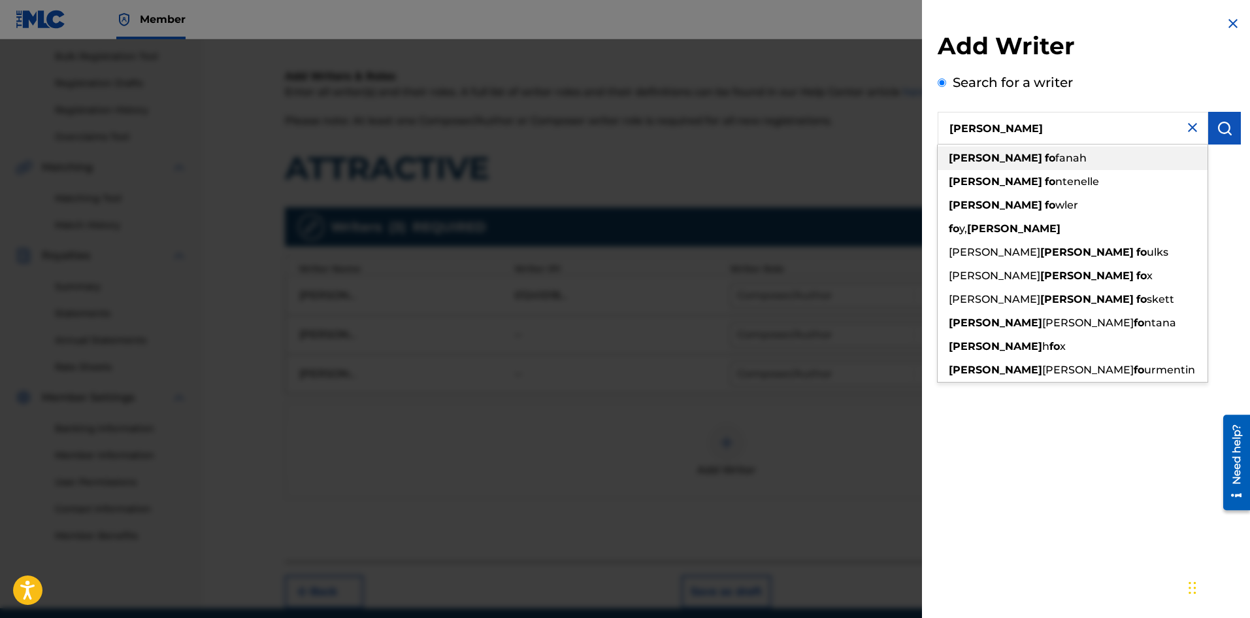
click at [1127, 157] on div "[PERSON_NAME]" at bounding box center [1073, 158] width 270 height 24
type input "[PERSON_NAME]"
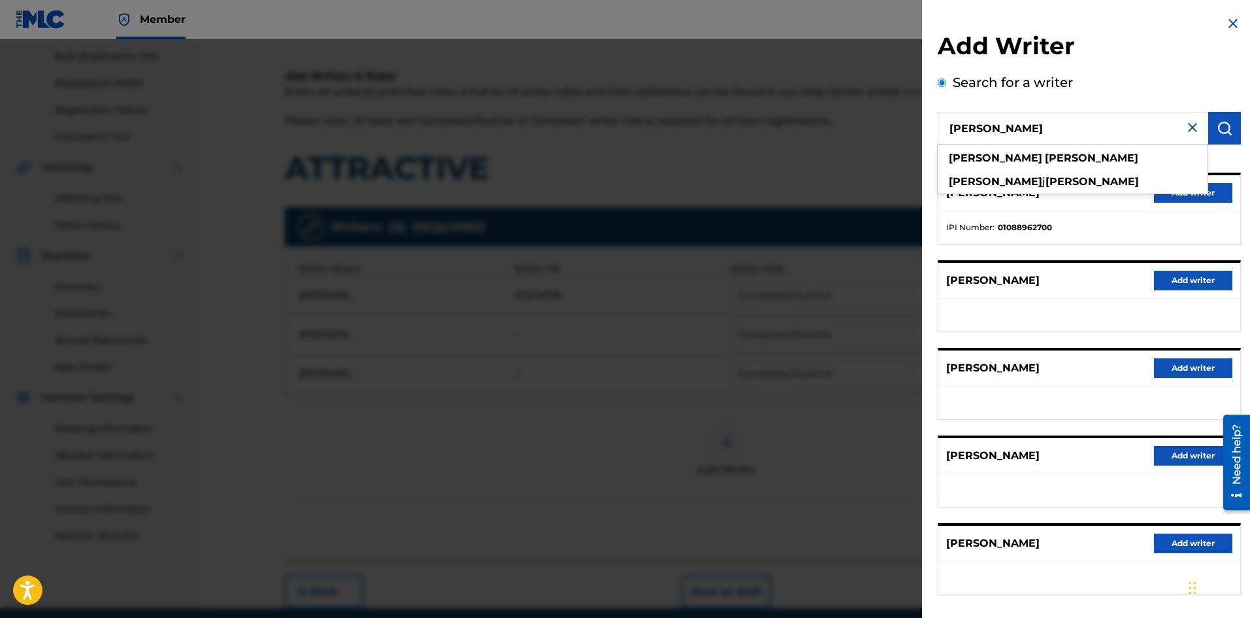
scroll to position [124, 0]
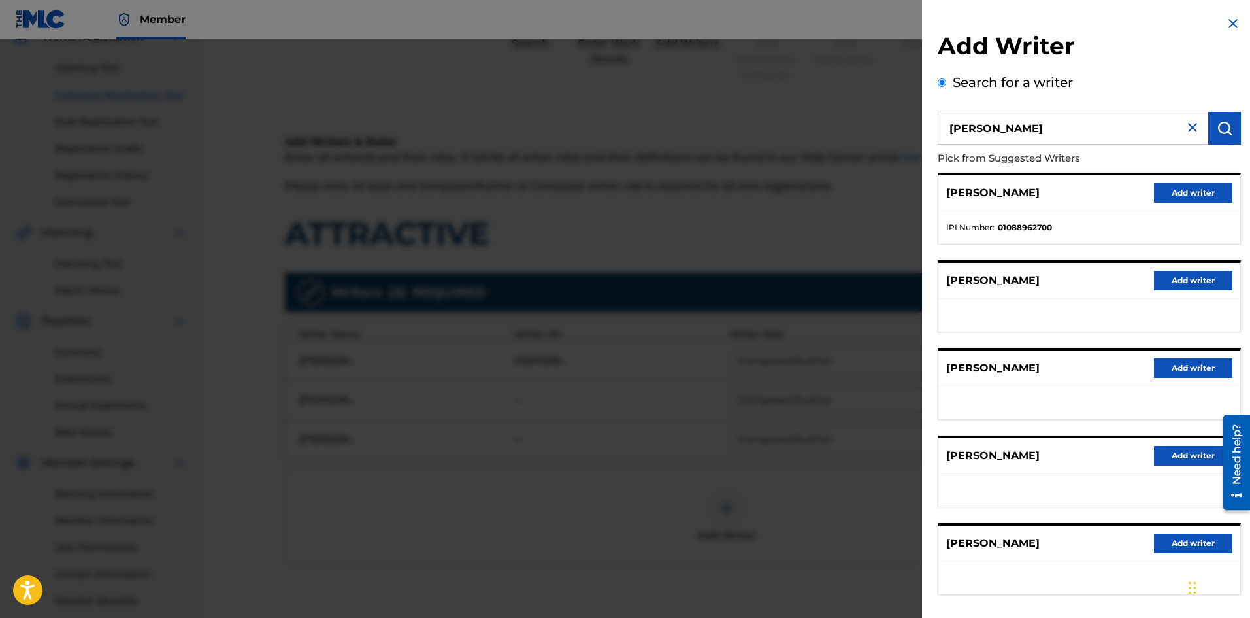
click at [1131, 80] on div "Search for a writer [PERSON_NAME] Pick from Suggested Writers [PERSON_NAME] Add…" at bounding box center [1089, 357] width 303 height 569
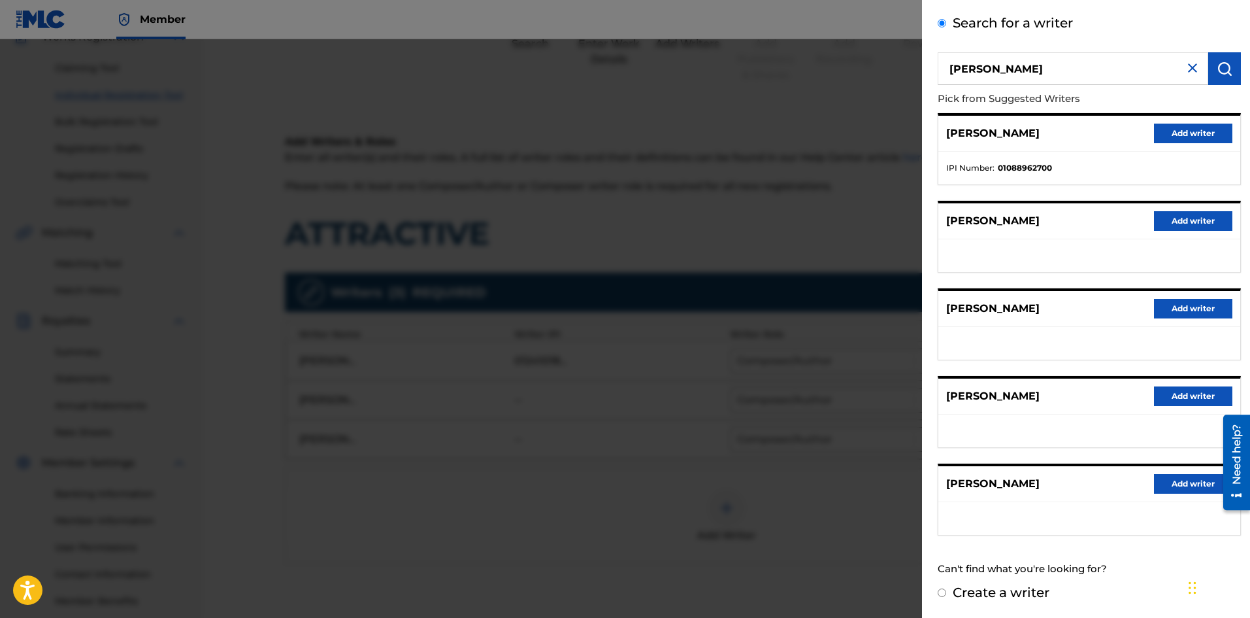
scroll to position [0, 0]
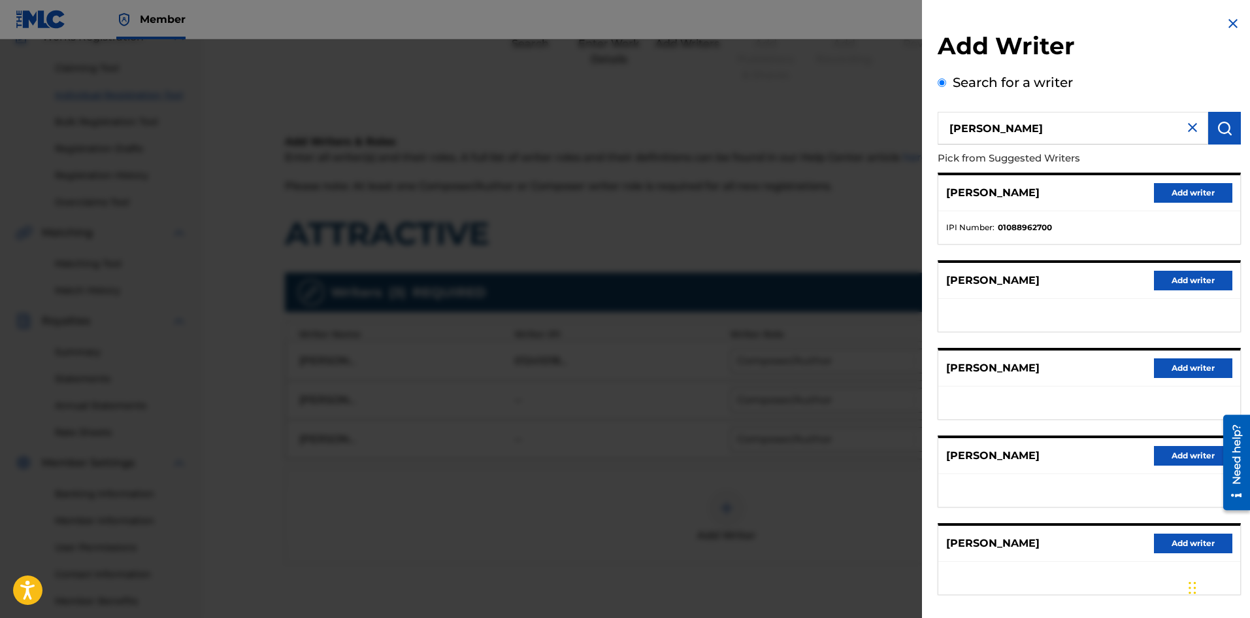
click at [1185, 124] on img at bounding box center [1193, 128] width 16 height 16
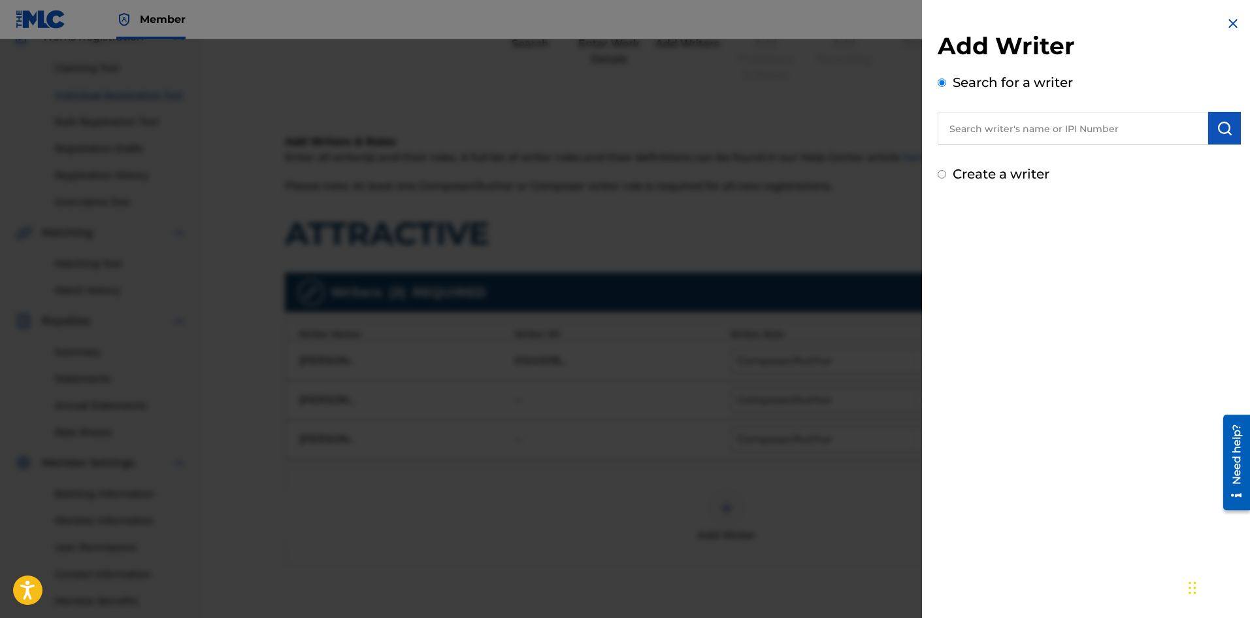
click at [961, 172] on label "Create a writer" at bounding box center [1001, 174] width 97 height 16
radio input "true"
click at [946, 172] on input "Create a writer" at bounding box center [942, 174] width 8 height 8
radio input "false"
radio input "true"
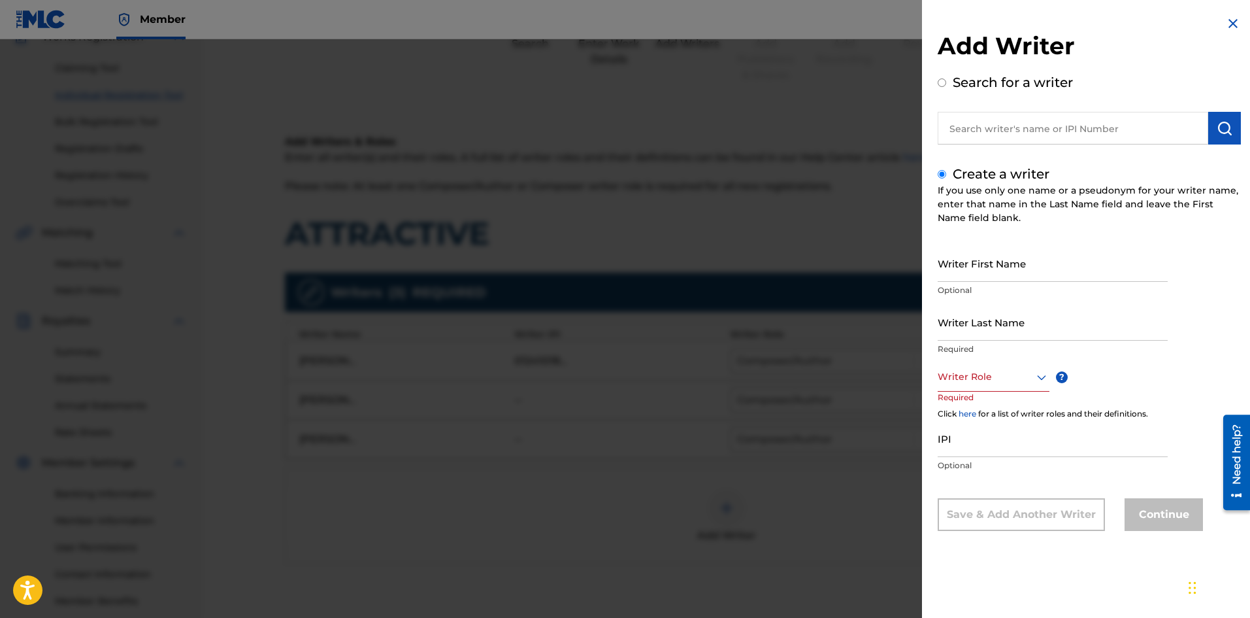
click at [998, 271] on input "Writer First Name" at bounding box center [1053, 262] width 230 height 37
click at [945, 274] on input "[PERSON_NAME]" at bounding box center [1053, 262] width 230 height 37
click at [947, 273] on input "[PERSON_NAME]" at bounding box center [1053, 262] width 230 height 37
type input "[PERSON_NAME]"
click at [964, 334] on input "Writer Last Name" at bounding box center [1053, 321] width 230 height 37
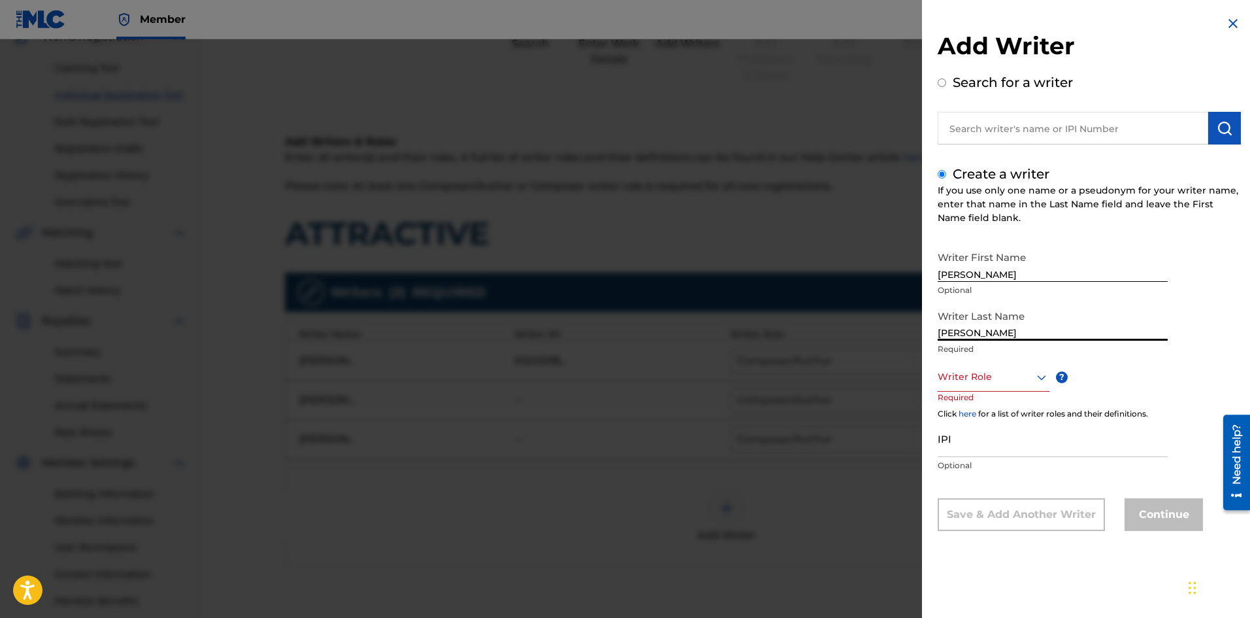
type input "[PERSON_NAME]"
click at [965, 384] on div at bounding box center [994, 377] width 112 height 16
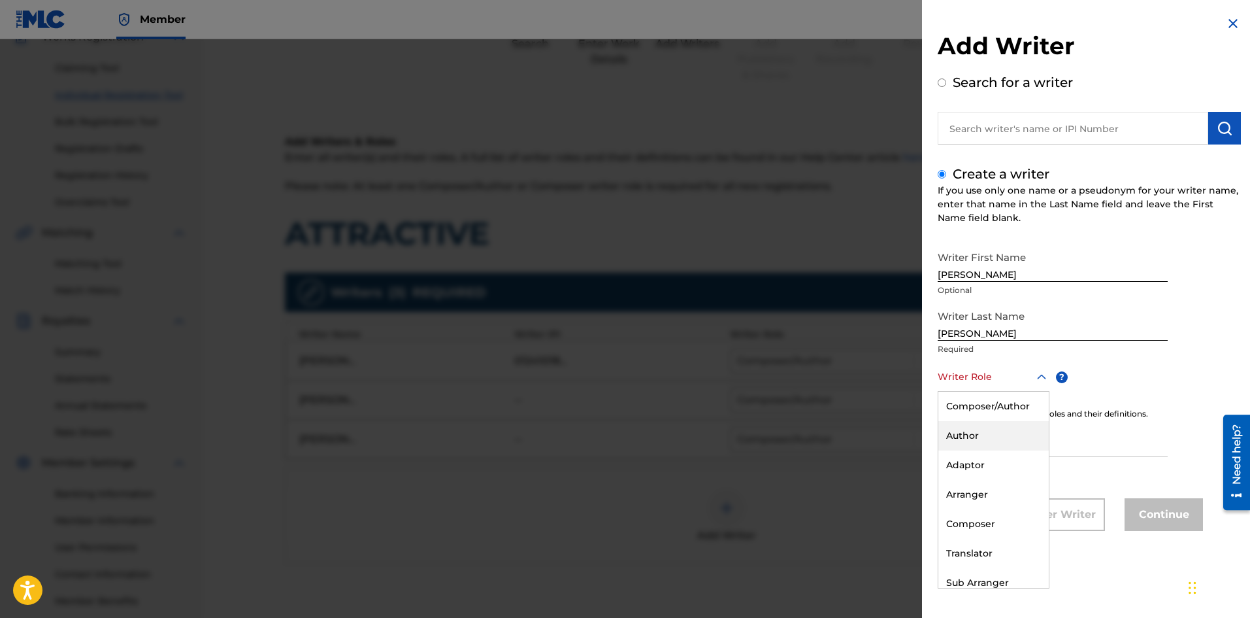
click at [970, 426] on div "Author" at bounding box center [993, 435] width 110 height 29
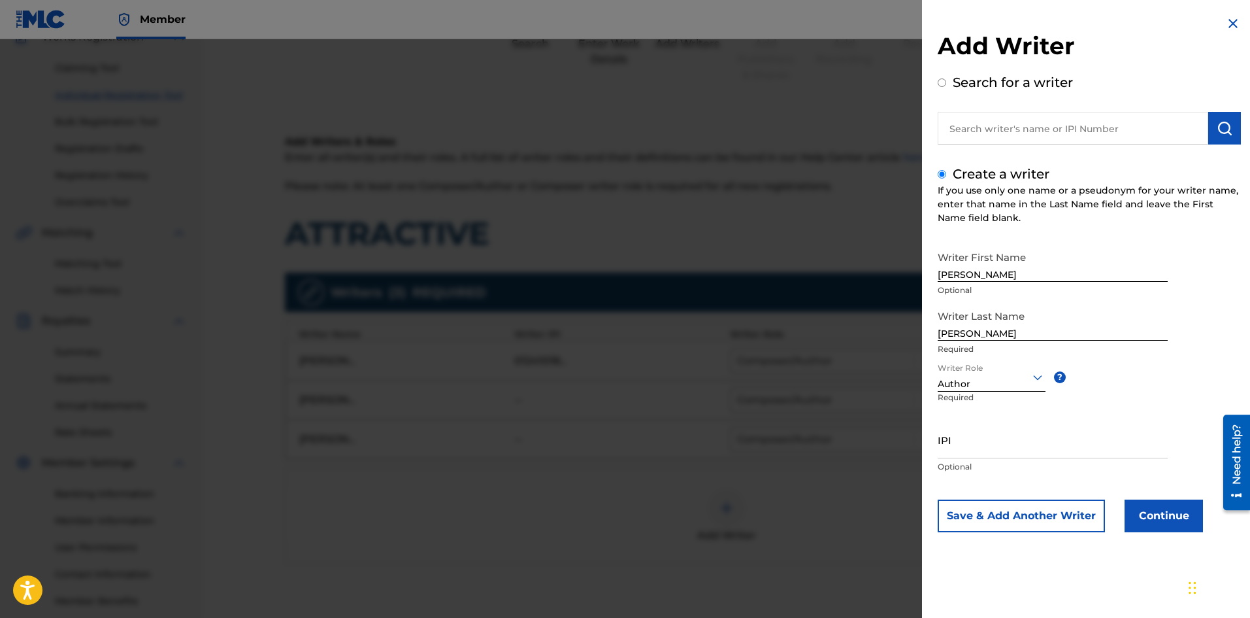
click at [1153, 506] on button "Continue" at bounding box center [1164, 515] width 78 height 33
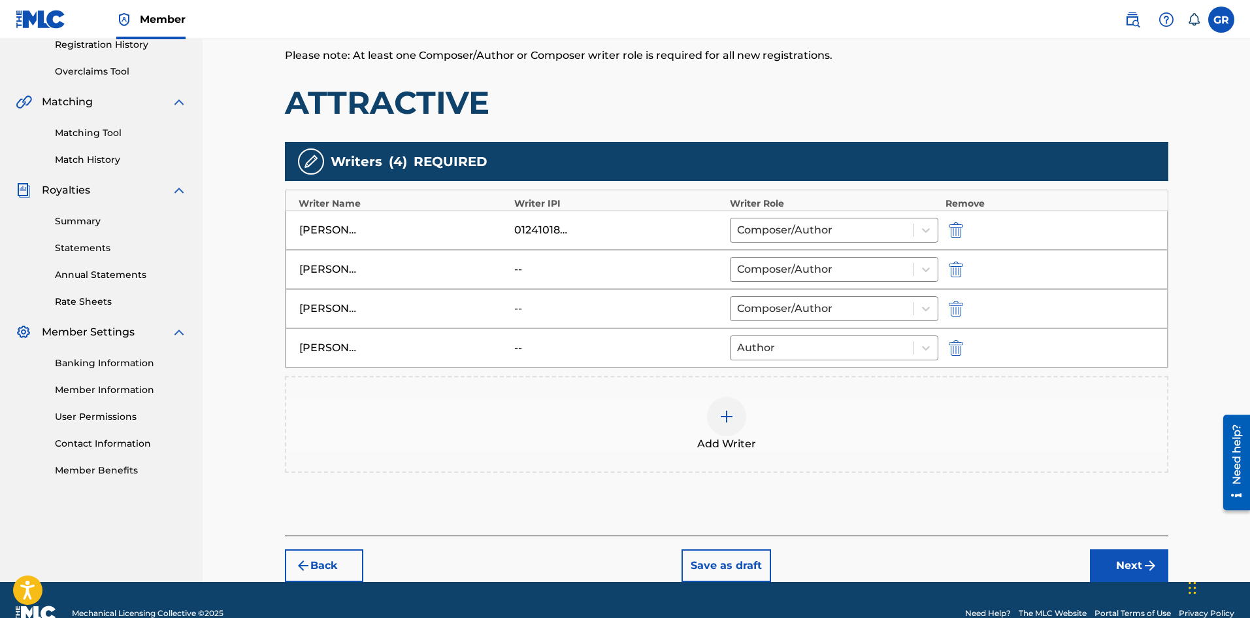
scroll to position [282, 0]
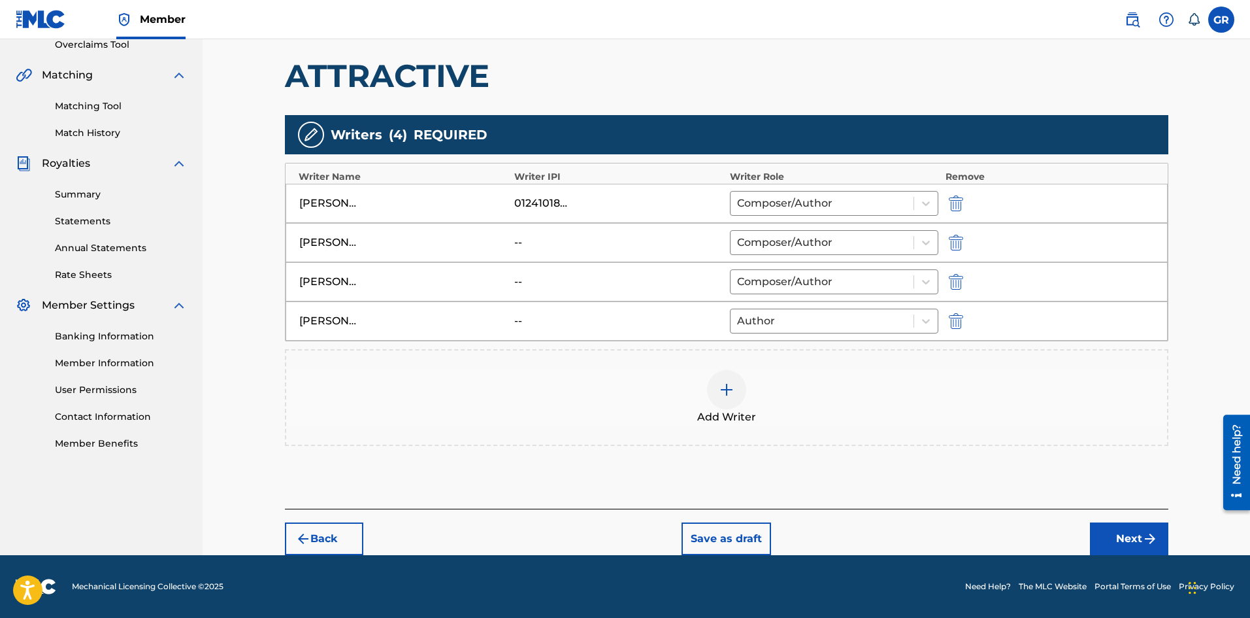
click at [1126, 533] on button "Next" at bounding box center [1129, 538] width 78 height 33
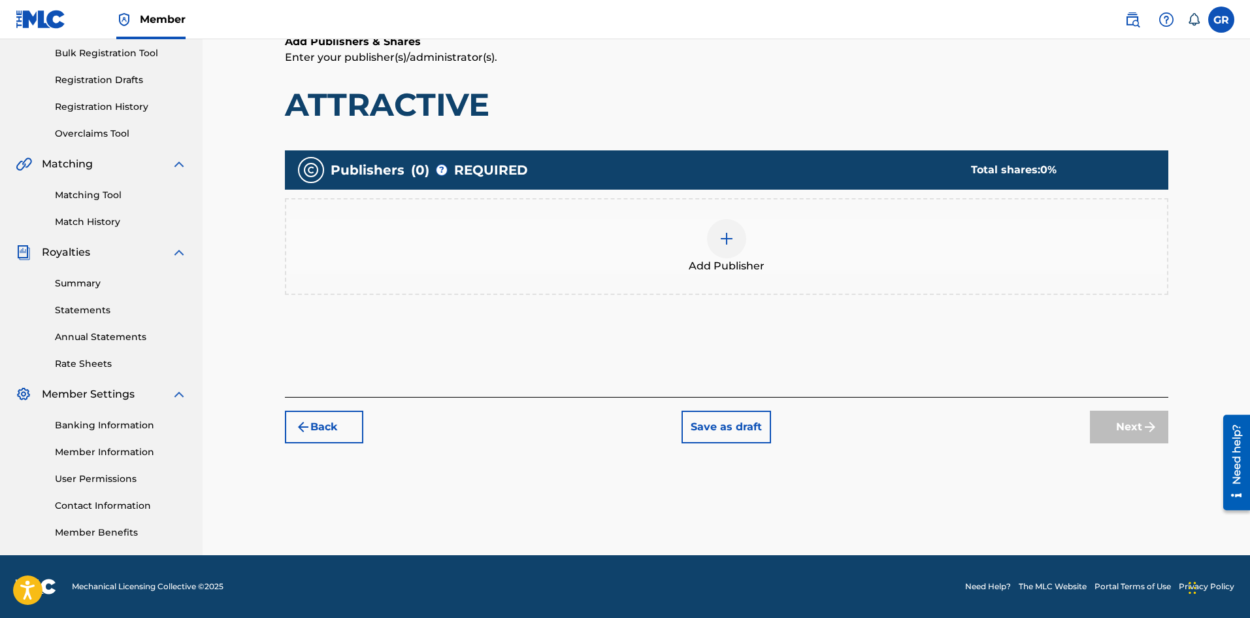
scroll to position [59, 0]
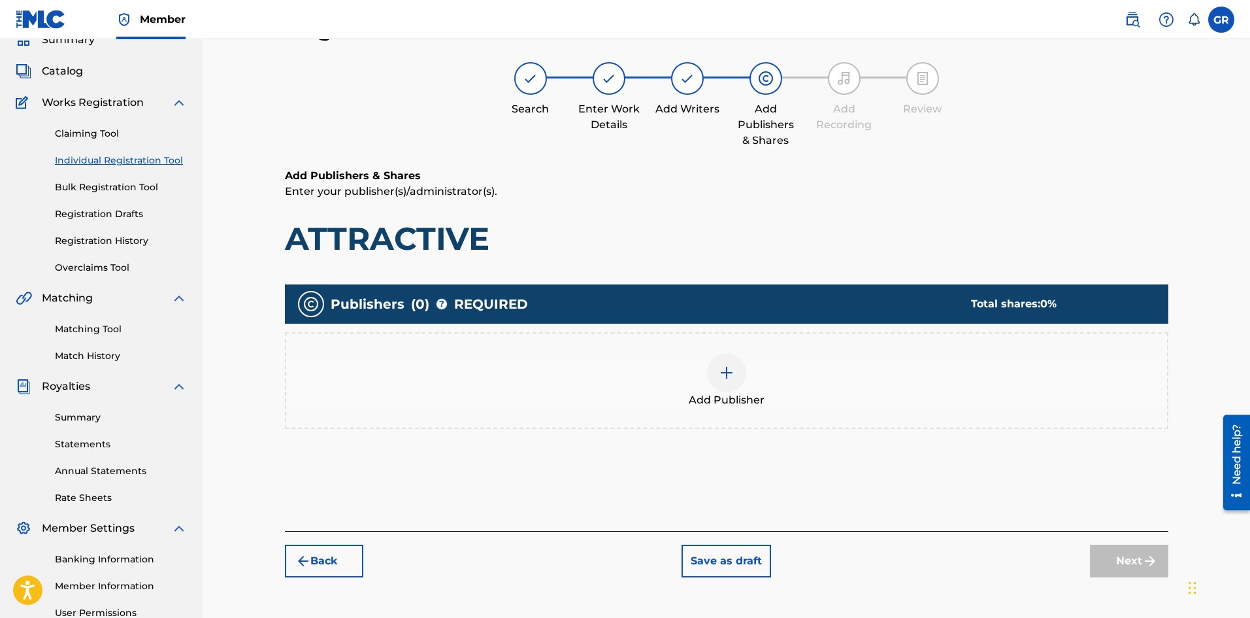
click at [748, 380] on div "Add Publisher" at bounding box center [726, 380] width 881 height 55
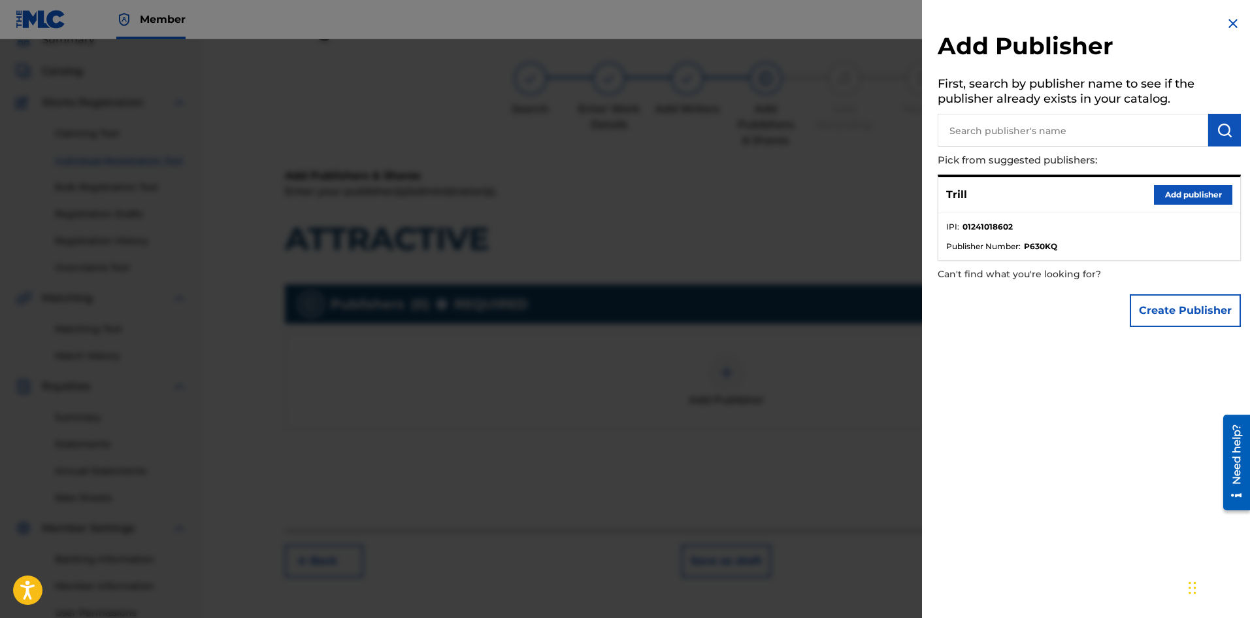
click at [1041, 132] on input "text" at bounding box center [1073, 130] width 271 height 33
click at [1151, 305] on button "Create Publisher" at bounding box center [1185, 310] width 111 height 33
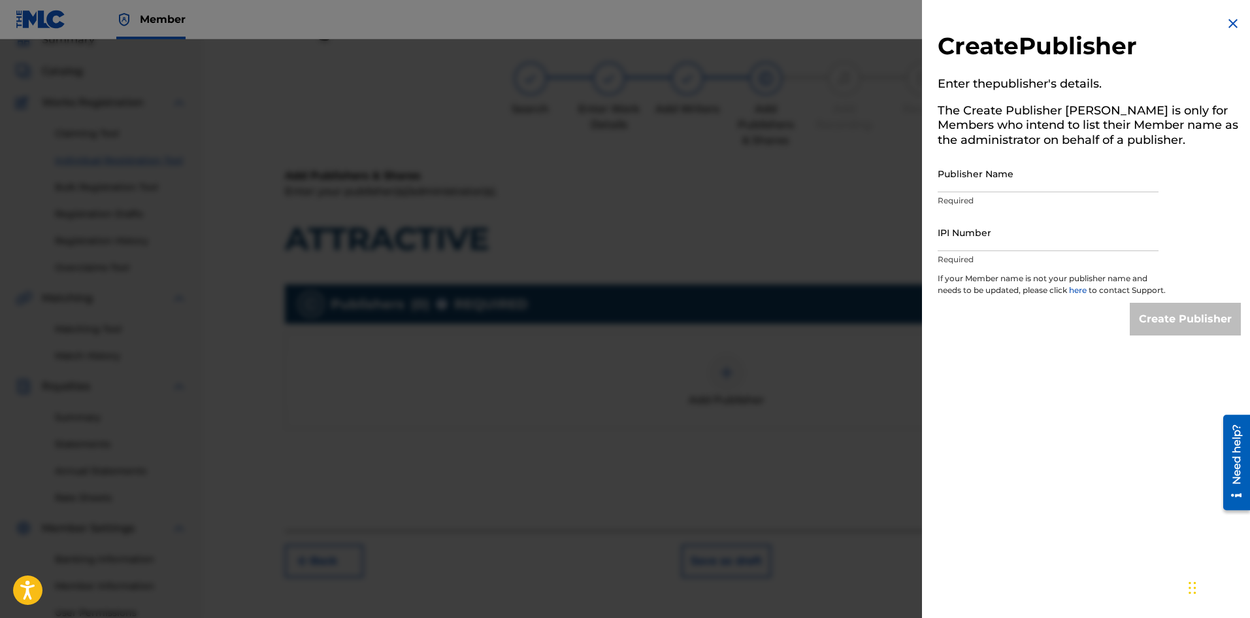
click at [987, 184] on input "Publisher Name" at bounding box center [1048, 173] width 221 height 37
type input "Trill Publishing"
click at [999, 240] on input "IPI Number" at bounding box center [1048, 232] width 221 height 37
type input "01293893798"
click at [1156, 318] on input "Create Publisher" at bounding box center [1185, 319] width 111 height 33
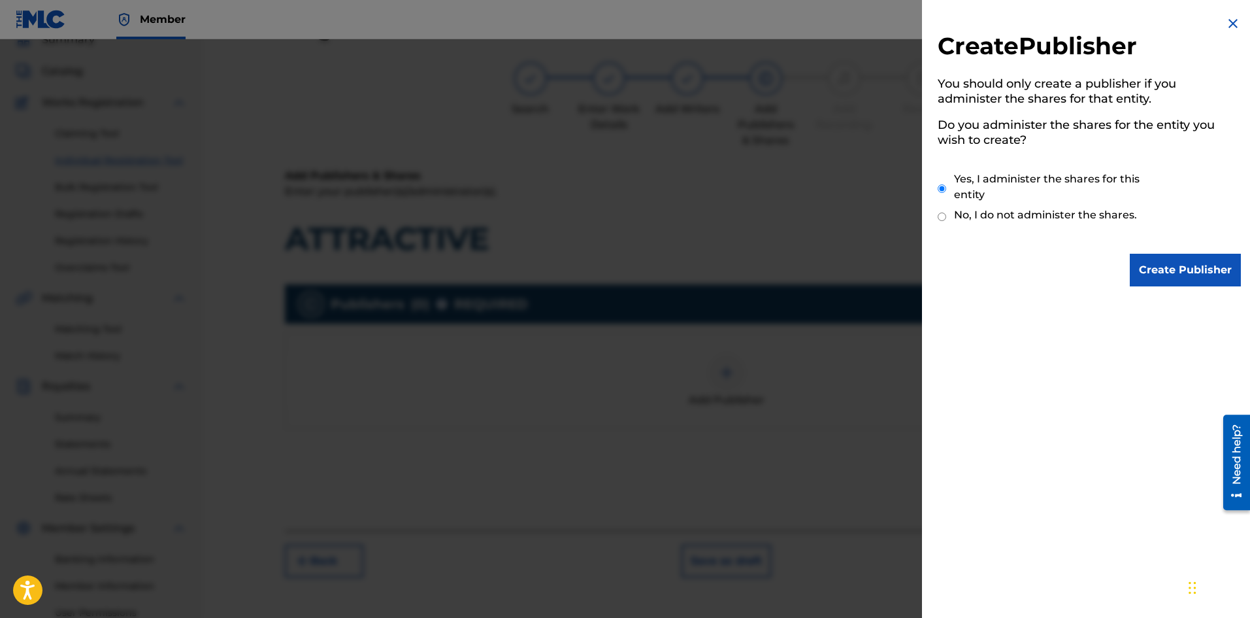
click at [1170, 263] on input "Create Publisher" at bounding box center [1185, 270] width 111 height 33
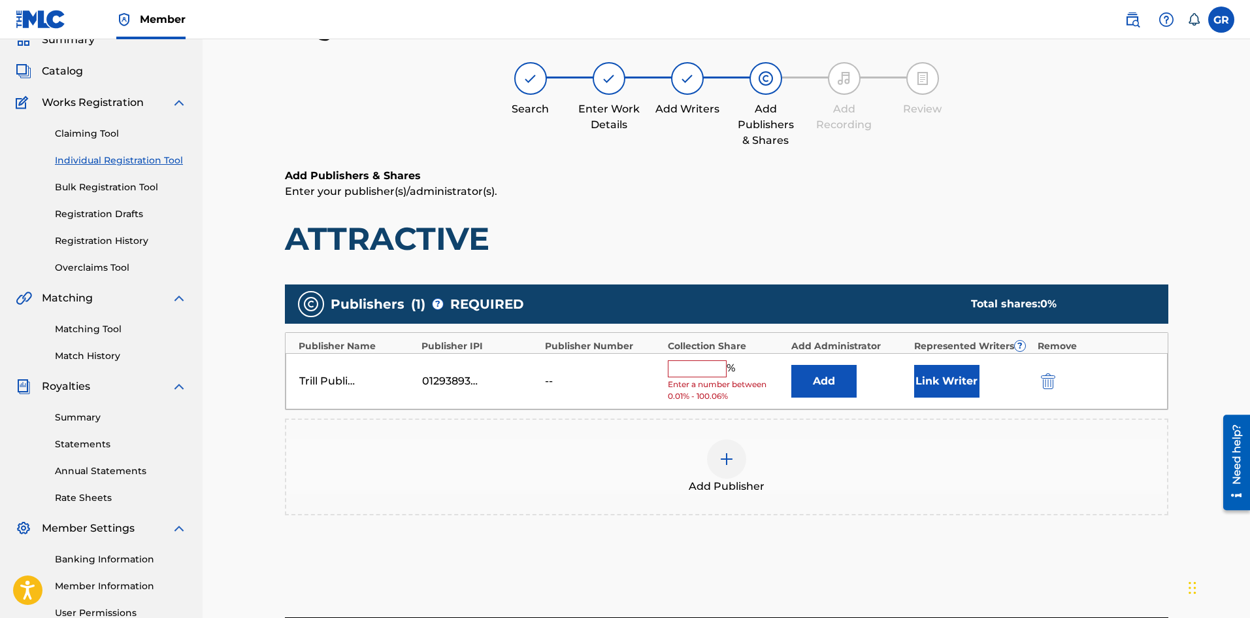
click at [693, 373] on input "text" at bounding box center [697, 368] width 59 height 17
type input "16.67"
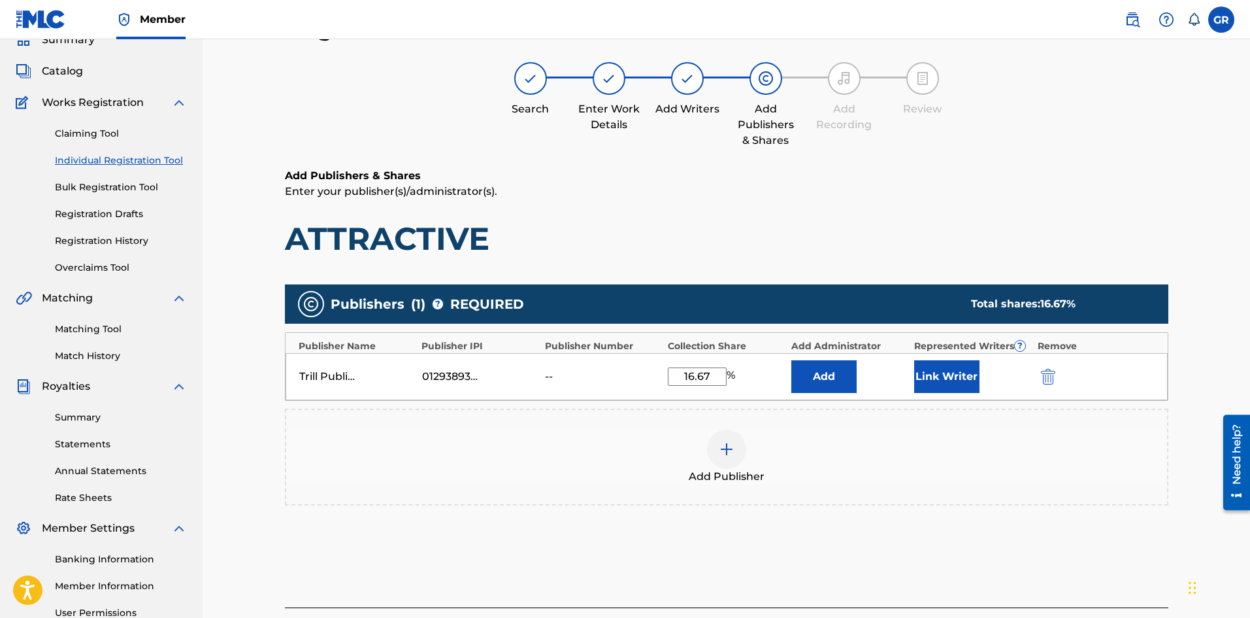
click at [940, 376] on button "Link Writer" at bounding box center [946, 376] width 65 height 33
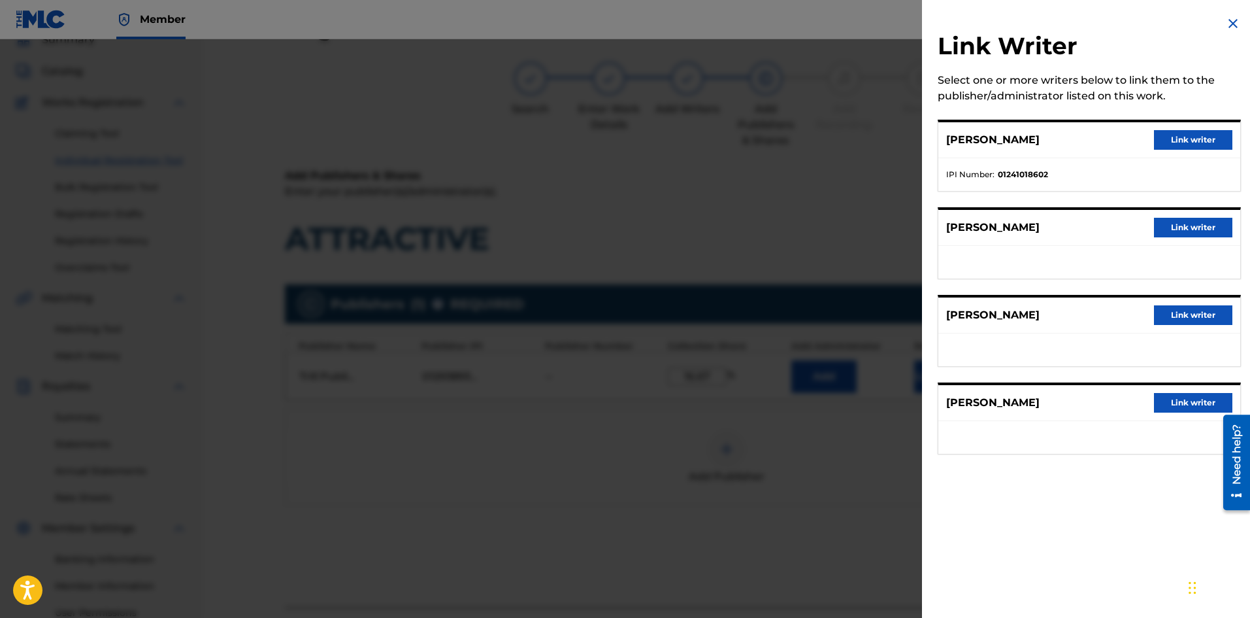
click at [1195, 144] on button "Link writer" at bounding box center [1193, 140] width 78 height 20
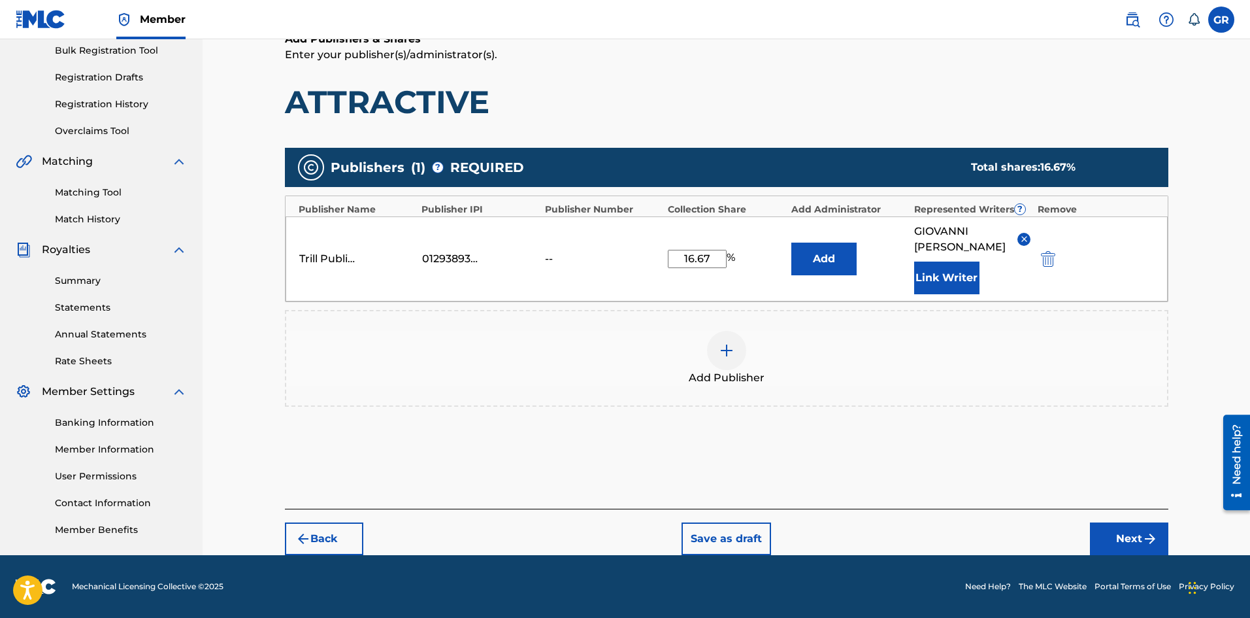
click at [1119, 531] on button "Next" at bounding box center [1129, 538] width 78 height 33
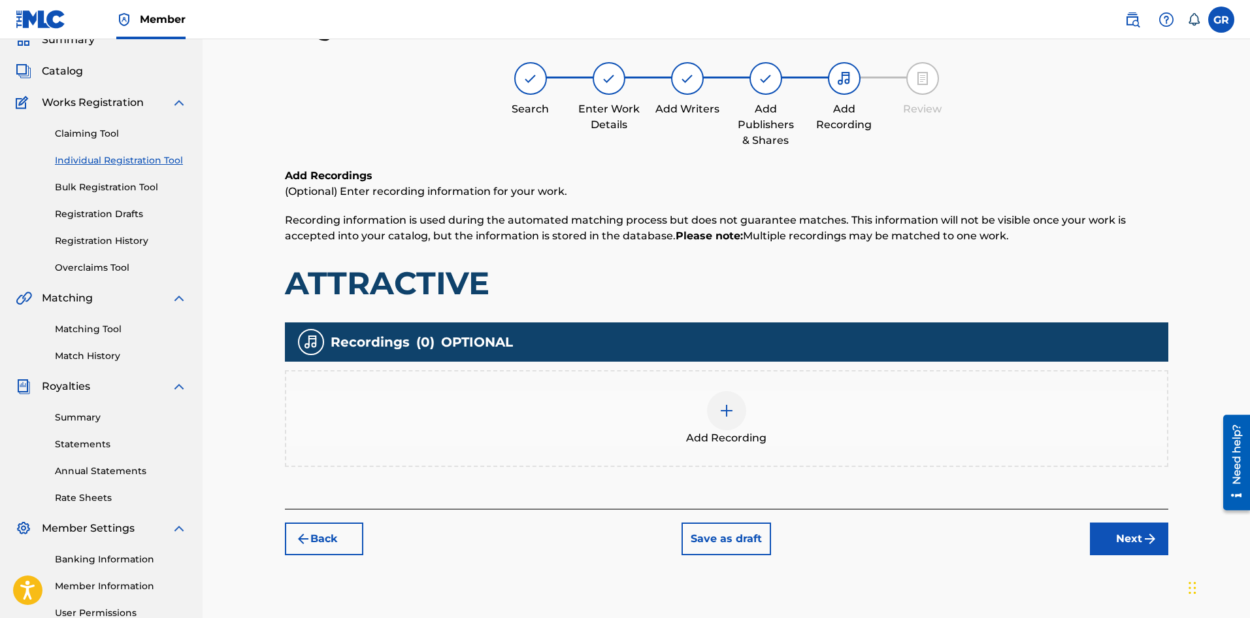
click at [726, 421] on div at bounding box center [726, 410] width 39 height 39
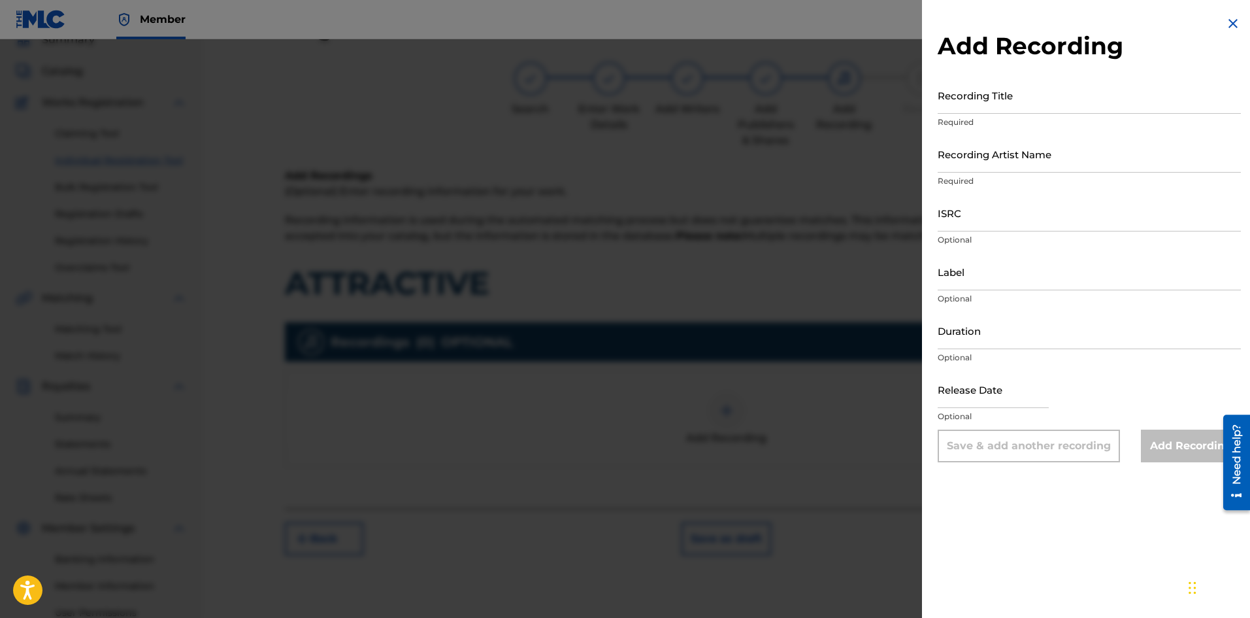
click at [759, 187] on div at bounding box center [625, 348] width 1250 height 618
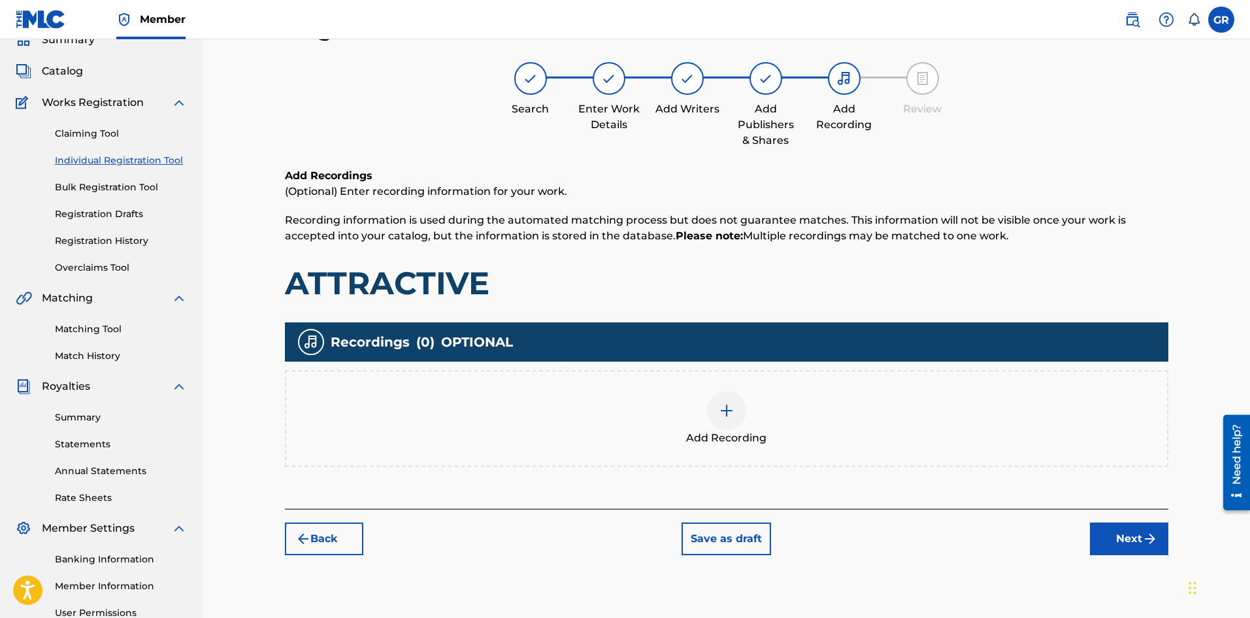
click at [337, 553] on button "Back" at bounding box center [324, 538] width 78 height 33
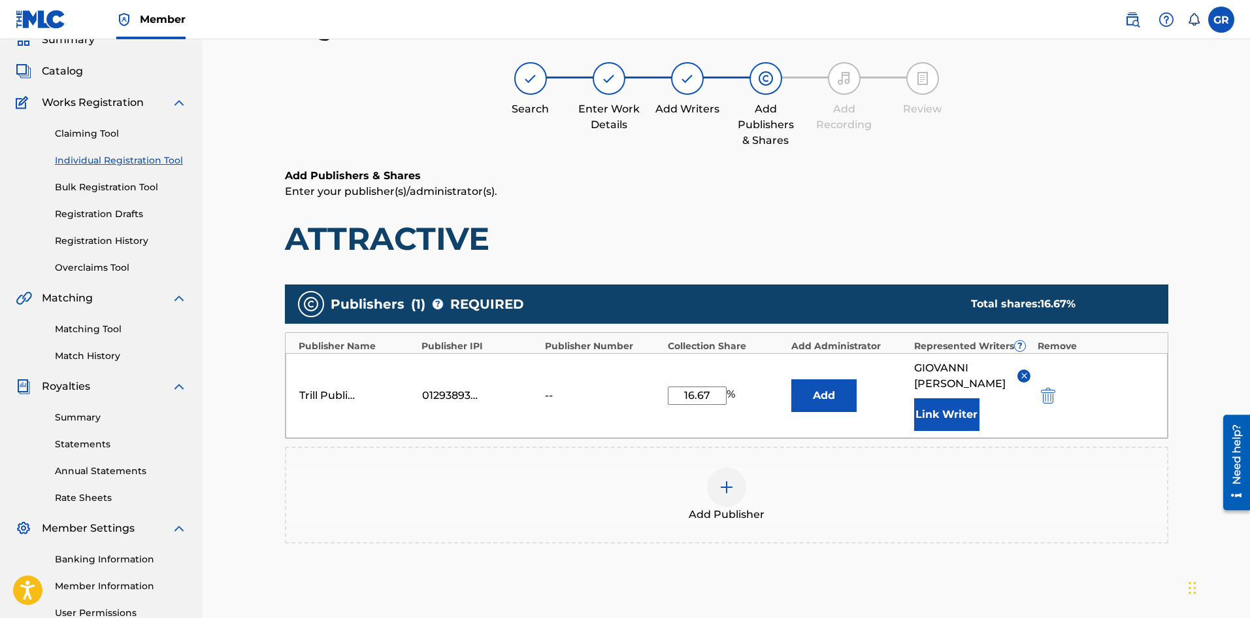
scroll to position [195, 0]
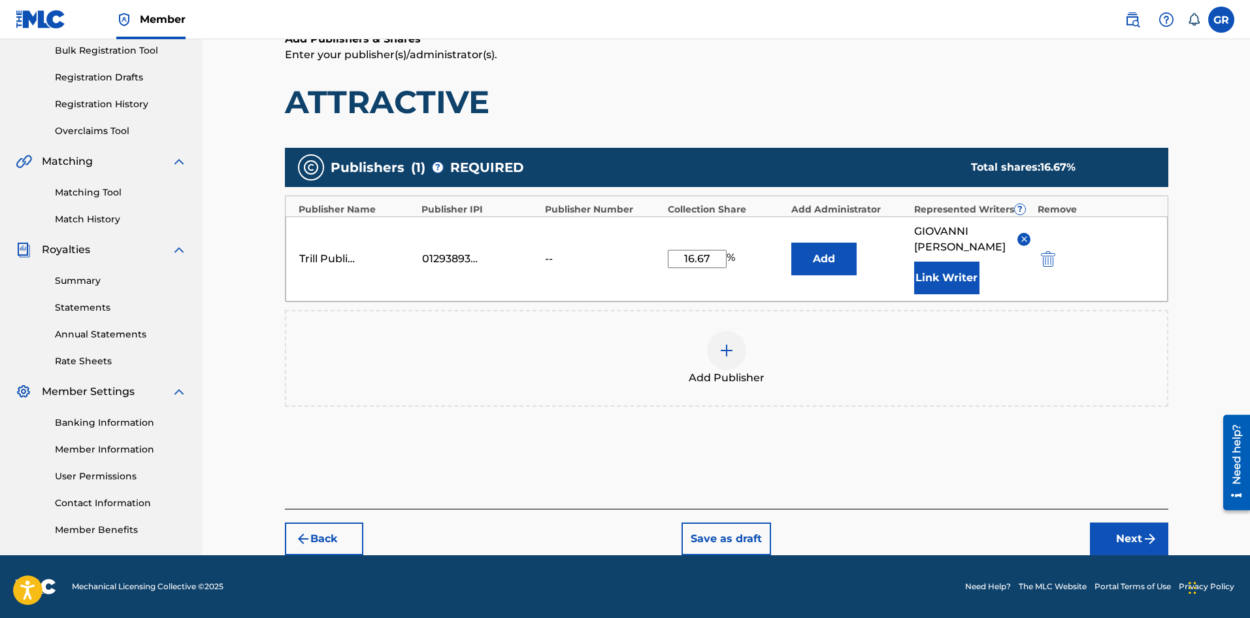
click at [1156, 535] on img "submit" at bounding box center [1150, 539] width 16 height 16
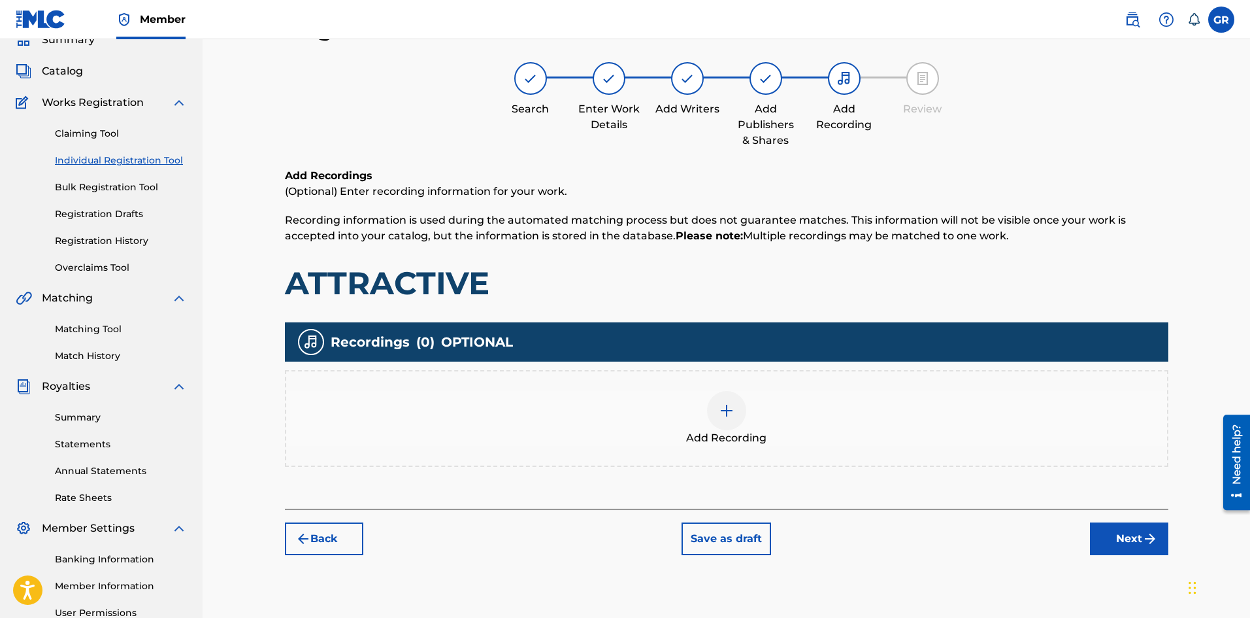
click at [726, 422] on div at bounding box center [726, 410] width 39 height 39
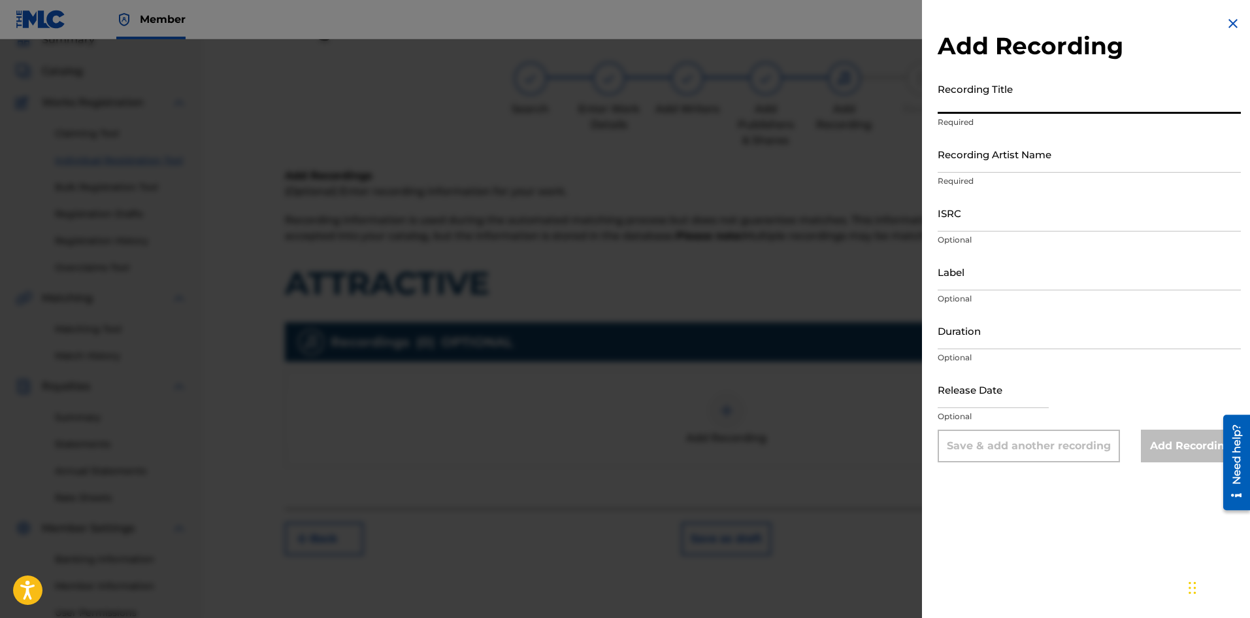
click at [968, 107] on input "Recording Title" at bounding box center [1089, 94] width 303 height 37
click at [969, 229] on input "ISRC" at bounding box center [1089, 212] width 303 height 37
paste input "CA5KR2531814"
type input "CA5KR2531814"
click at [991, 101] on input "Recording Title" at bounding box center [1089, 94] width 303 height 37
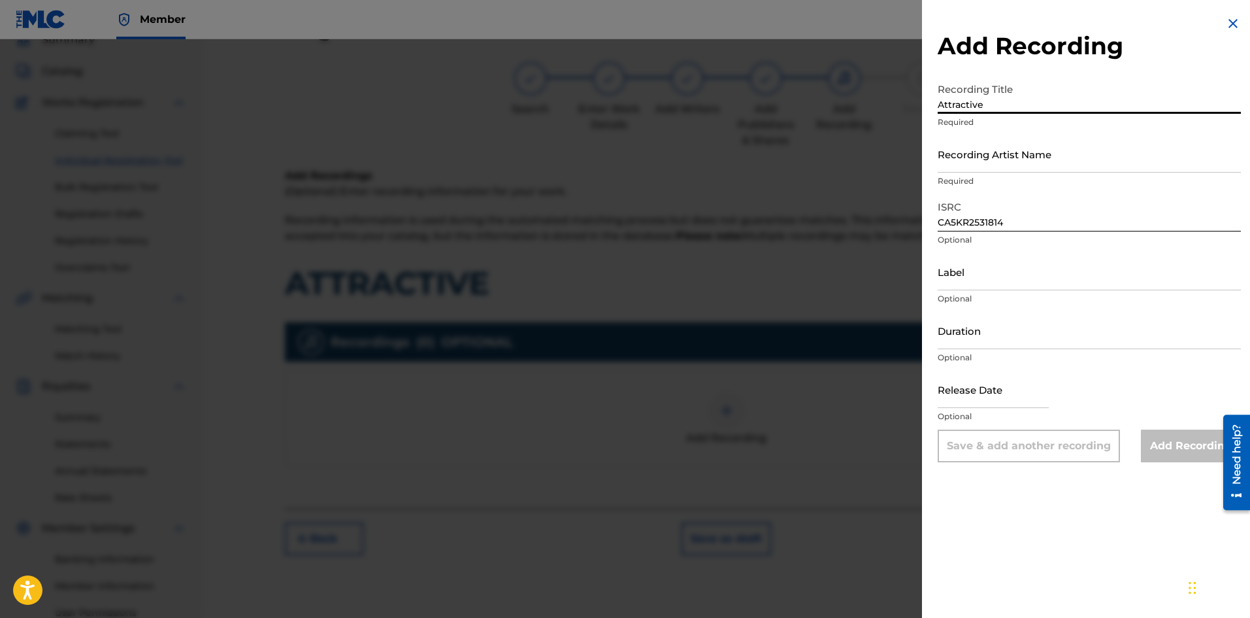
type input "Attractive"
click at [977, 156] on input "Recording Artist Name" at bounding box center [1089, 153] width 303 height 37
type input "Sturdyyoungin"
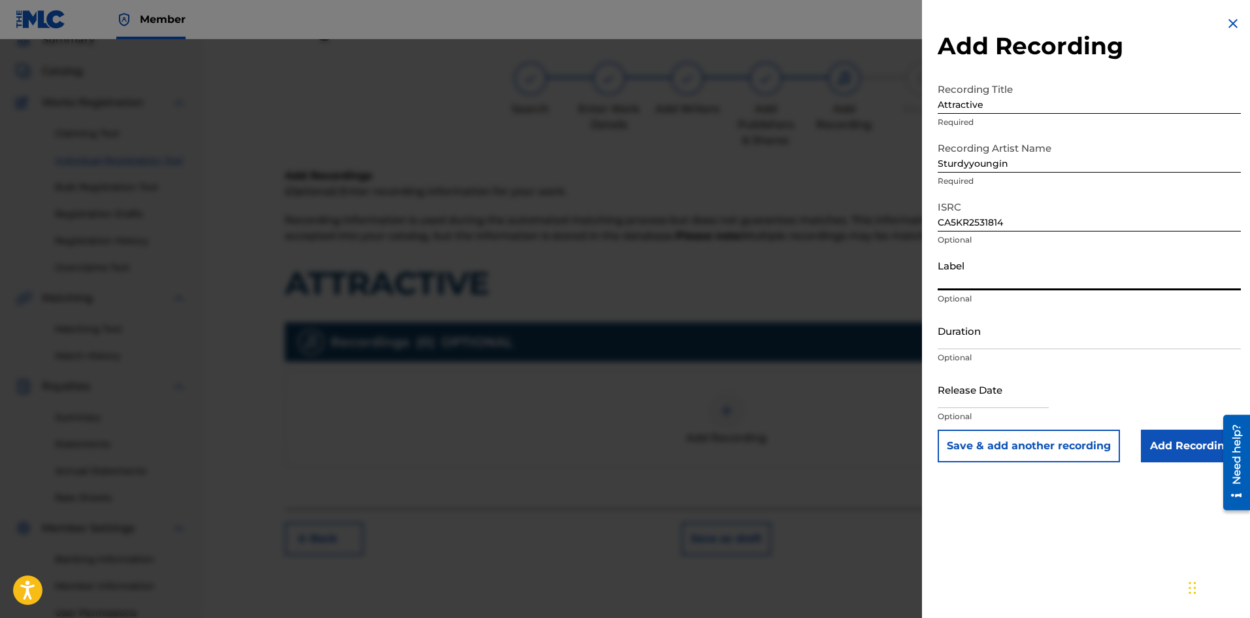
click at [974, 281] on input "Label" at bounding box center [1089, 271] width 303 height 37
click at [1178, 441] on input "Add Recording" at bounding box center [1191, 445] width 100 height 33
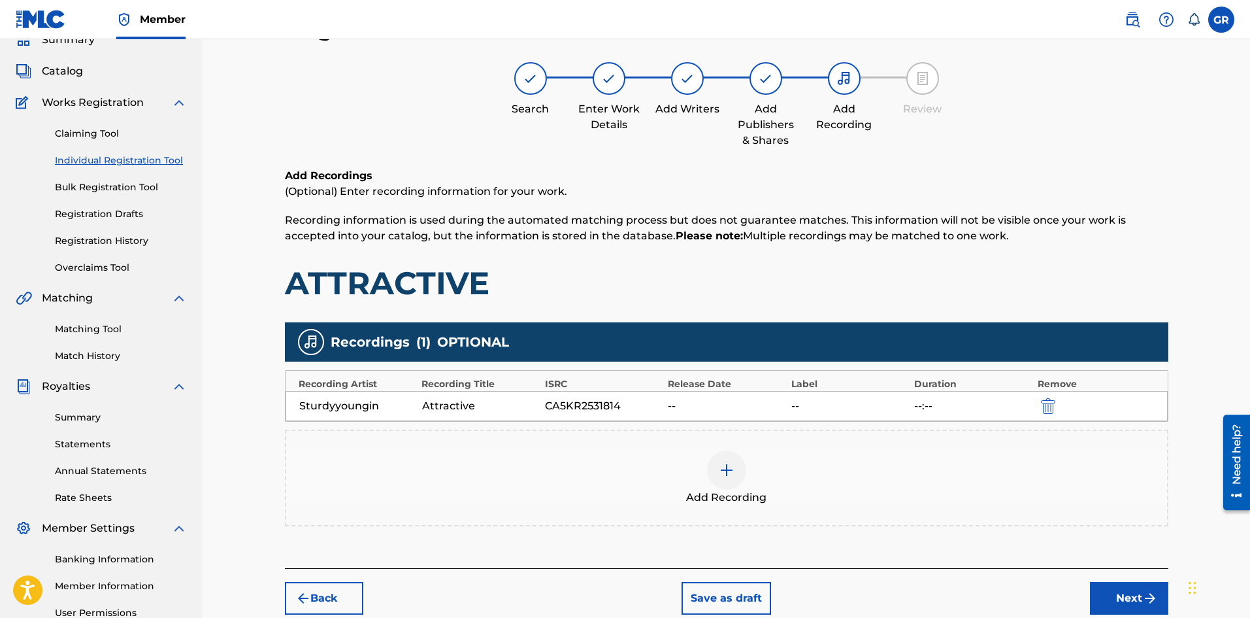
click at [1120, 598] on button "Next" at bounding box center [1129, 598] width 78 height 33
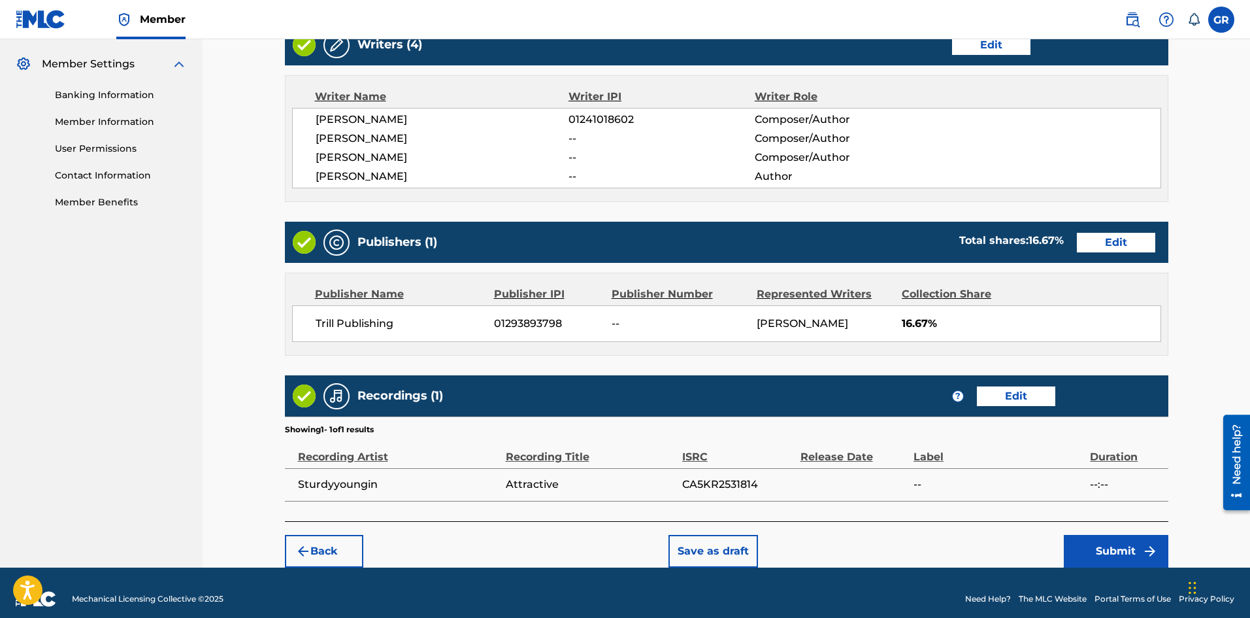
scroll to position [535, 0]
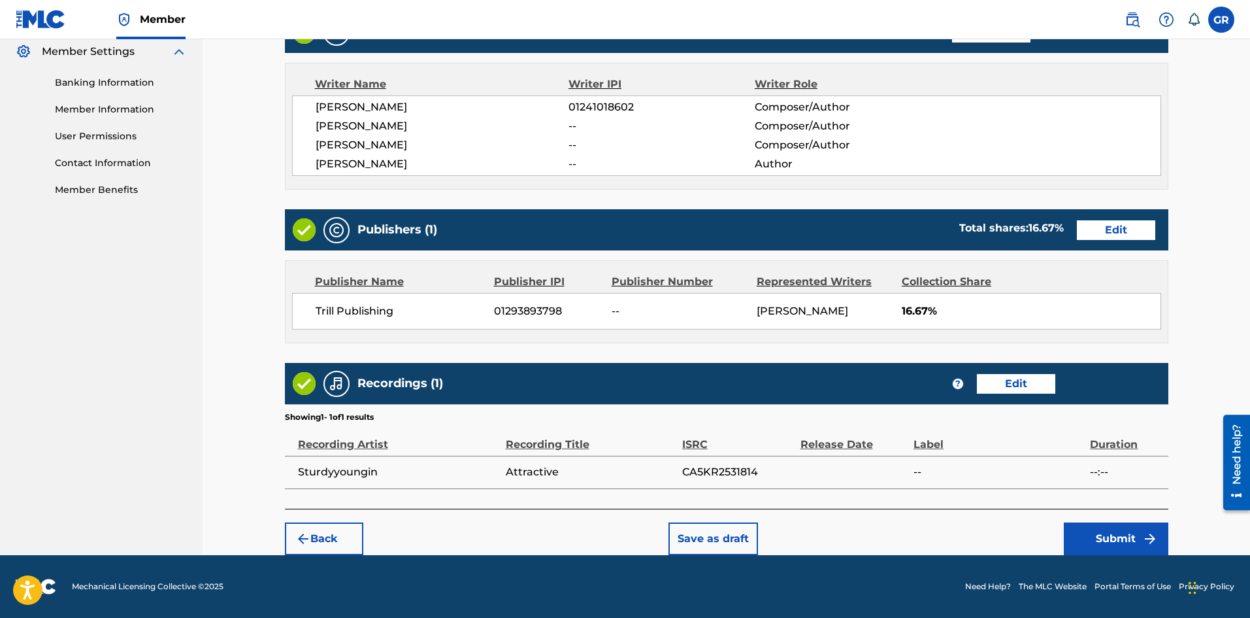
click at [1091, 533] on button "Submit" at bounding box center [1116, 538] width 105 height 33
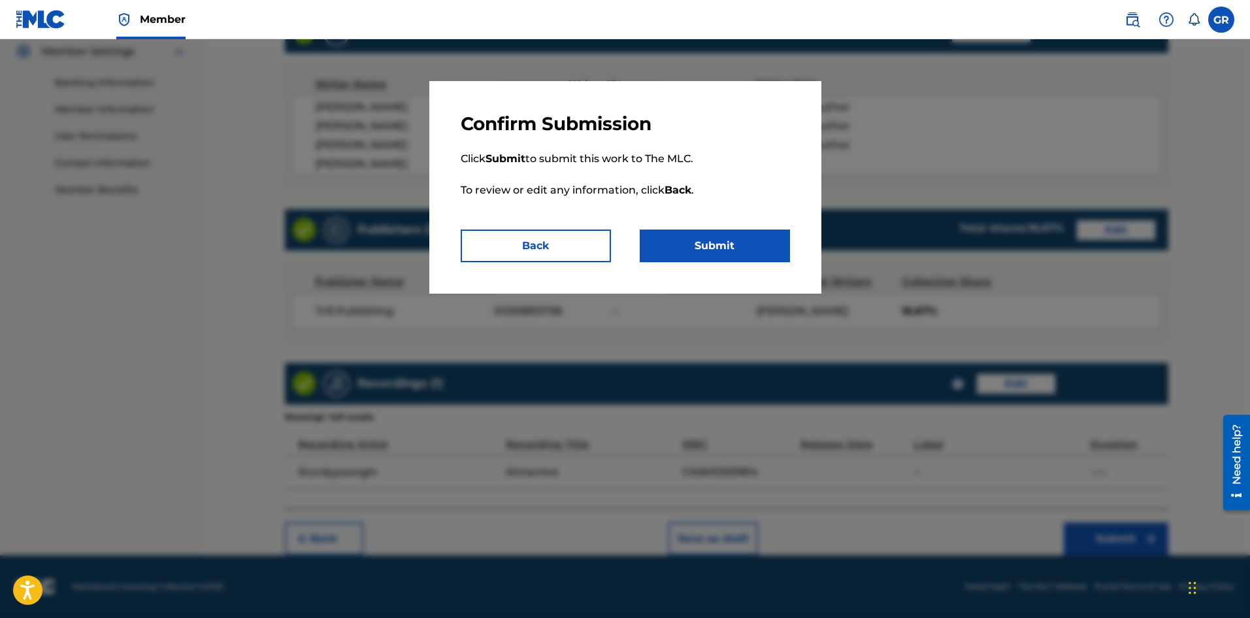
click at [676, 253] on button "Submit" at bounding box center [715, 245] width 150 height 33
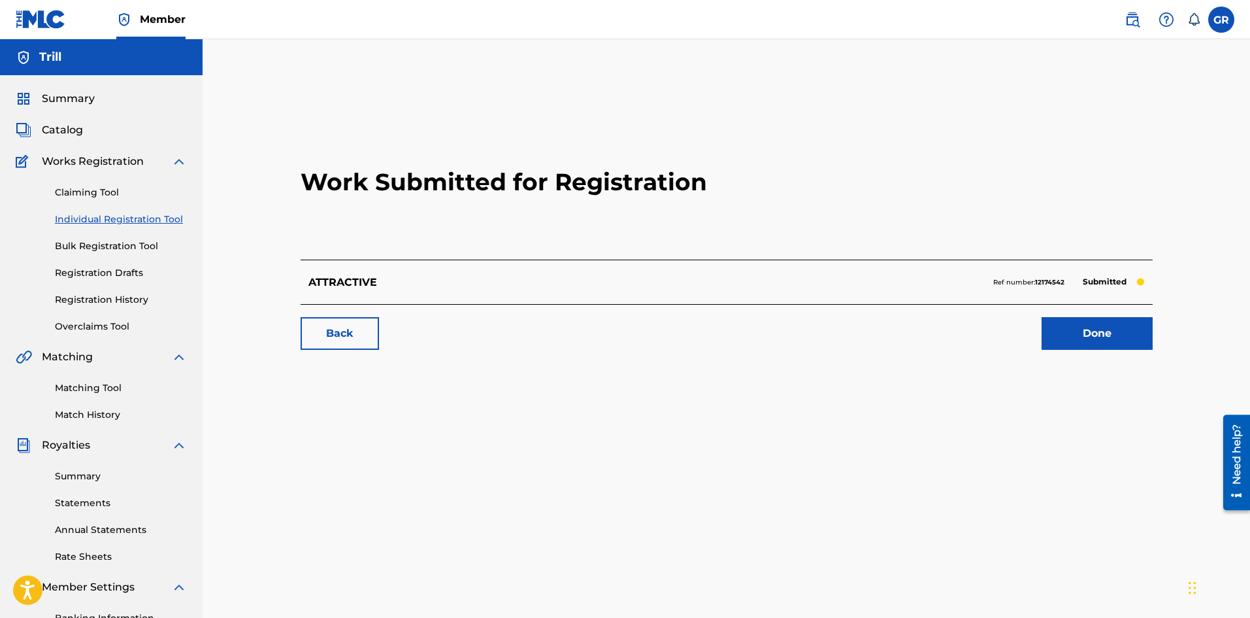
click at [1061, 337] on link "Done" at bounding box center [1097, 333] width 111 height 33
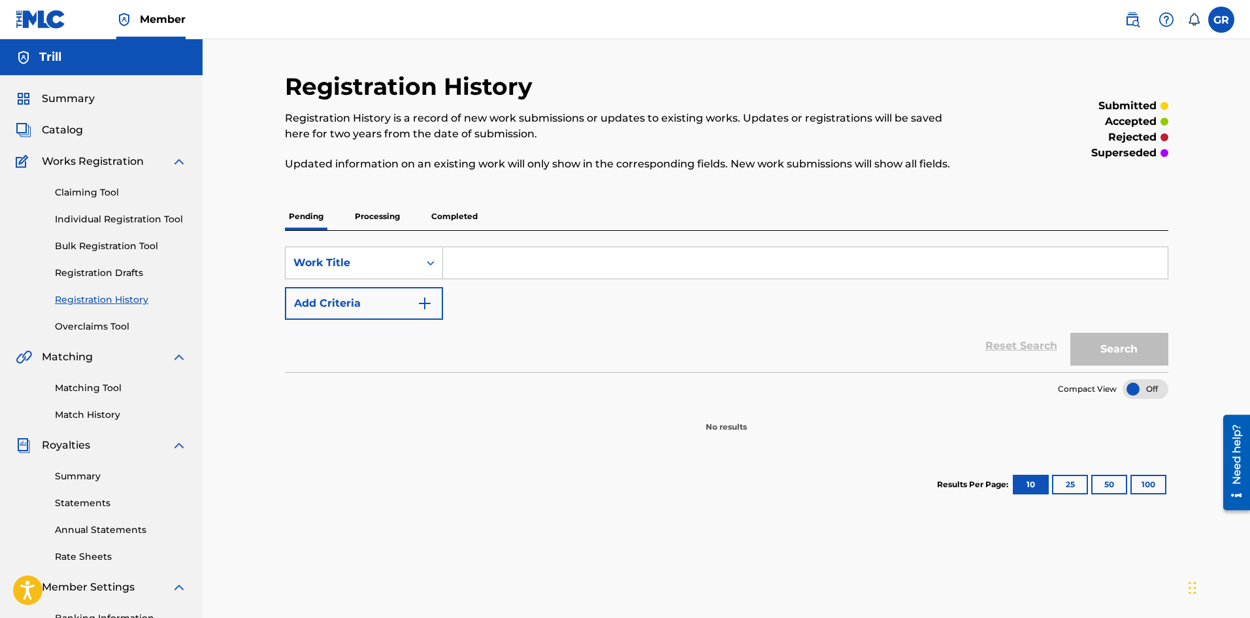
click at [377, 212] on p "Processing" at bounding box center [377, 216] width 53 height 27
click at [450, 212] on p "Completed" at bounding box center [454, 216] width 54 height 27
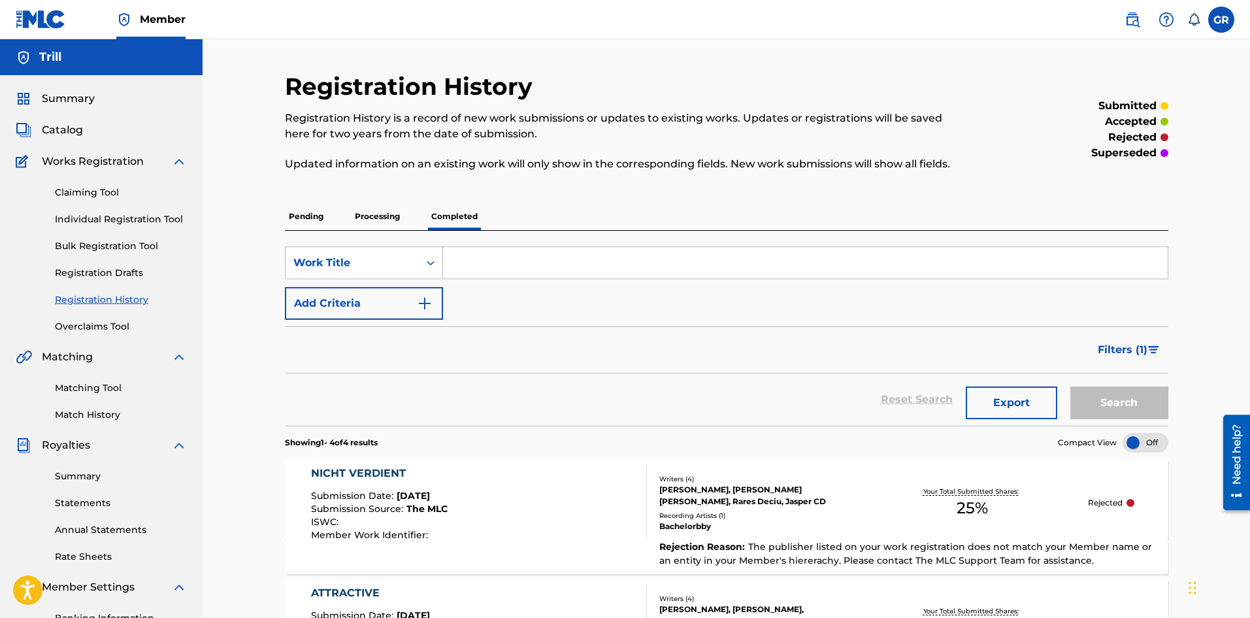
click at [144, 221] on link "Individual Registration Tool" at bounding box center [121, 219] width 132 height 14
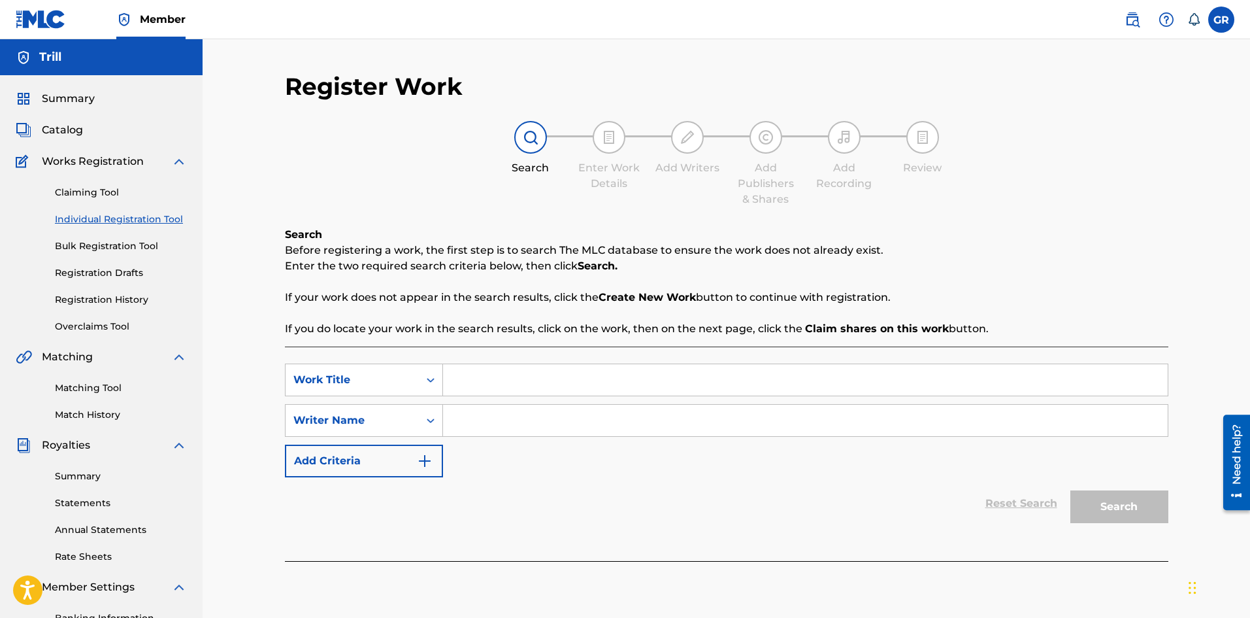
click at [919, 384] on input "Search Form" at bounding box center [805, 379] width 725 height 31
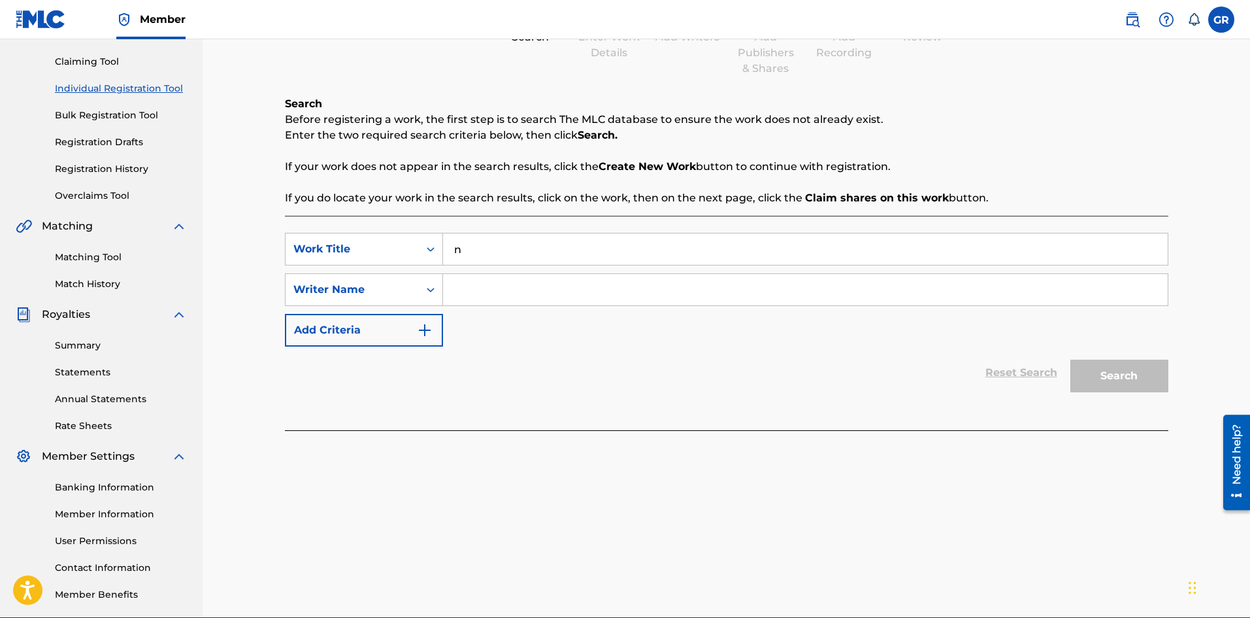
click at [625, 257] on input "n" at bounding box center [805, 248] width 725 height 31
type input "nicht verdeint"
click at [546, 290] on input "Search Form" at bounding box center [805, 289] width 725 height 31
click at [1070, 359] on button "Search" at bounding box center [1119, 375] width 98 height 33
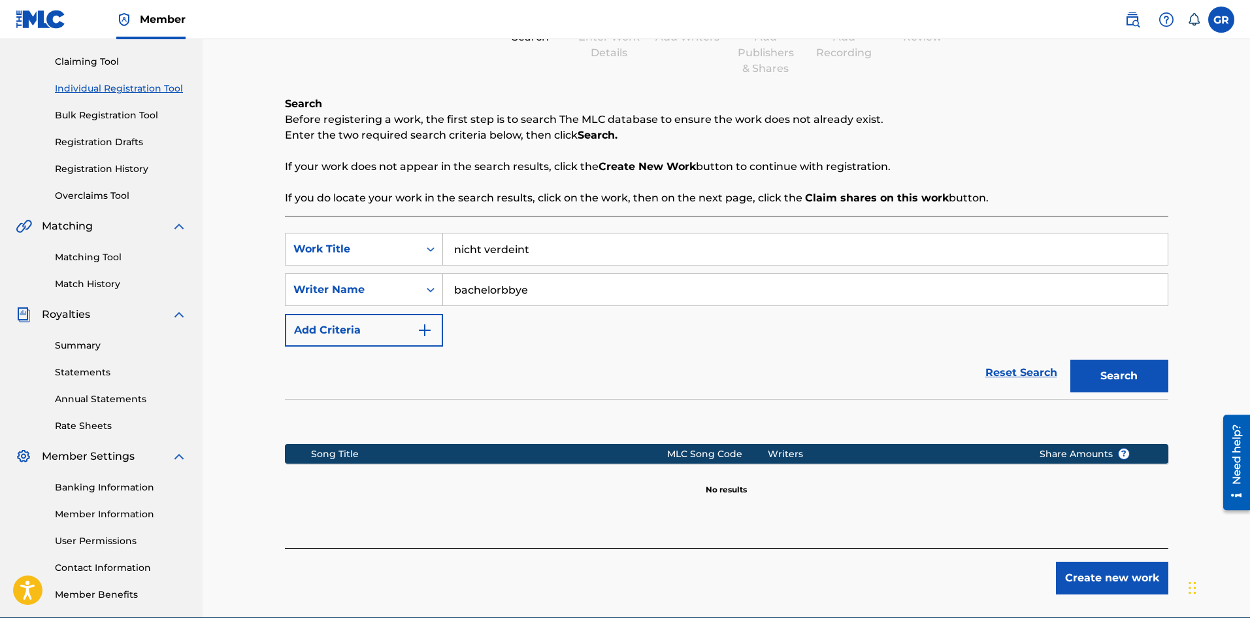
click at [524, 291] on input "bachelorbbye" at bounding box center [805, 289] width 725 height 31
type input "bachelorbby"
click at [1070, 359] on button "Search" at bounding box center [1119, 375] width 98 height 33
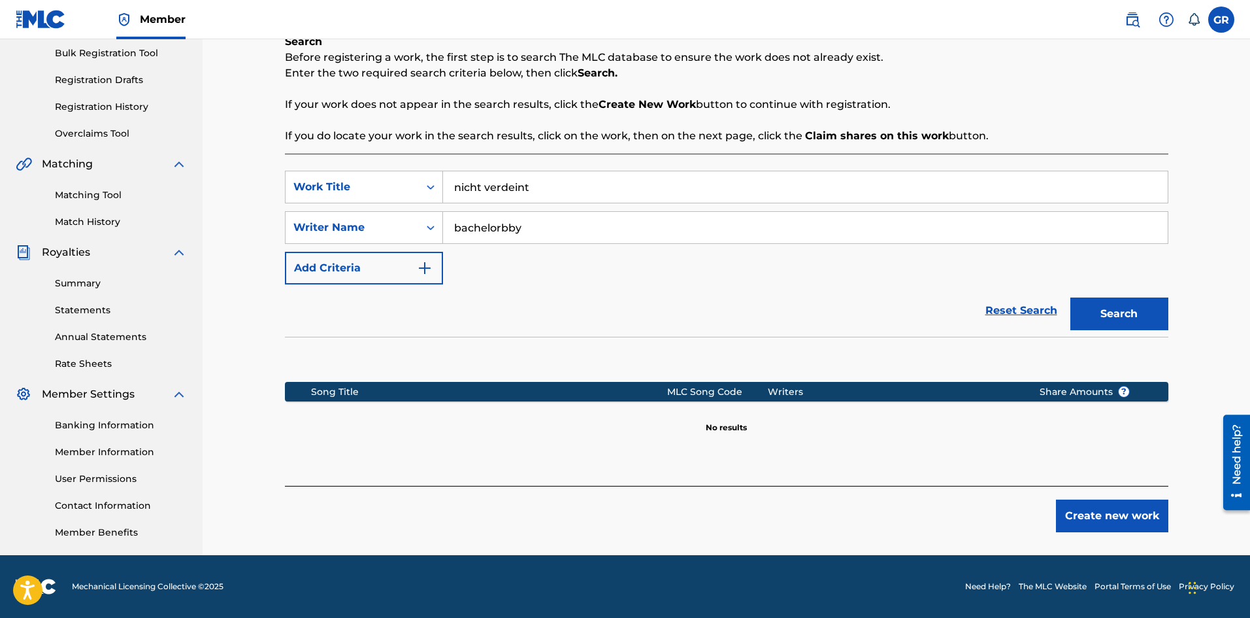
click at [1106, 520] on button "Create new work" at bounding box center [1112, 515] width 112 height 33
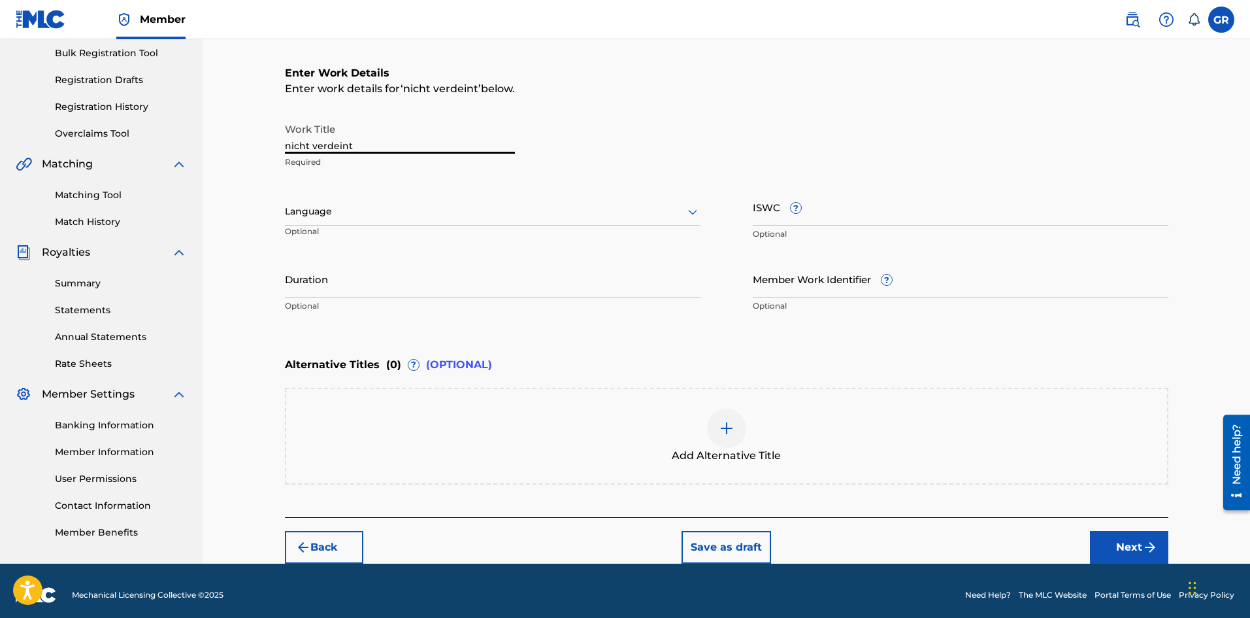
drag, startPoint x: 361, startPoint y: 145, endPoint x: 225, endPoint y: 150, distance: 136.0
click at [225, 150] on div "Register Work Search Enter Work Details Add Writers Add Publishers & Shares Add…" at bounding box center [727, 204] width 1048 height 717
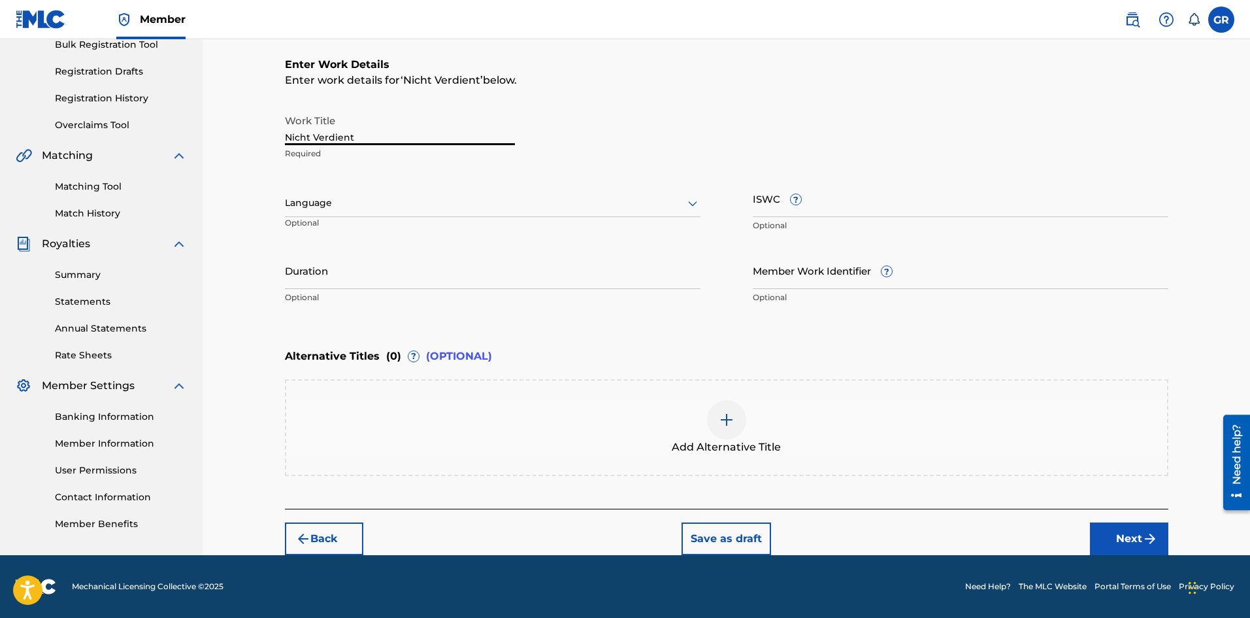
type input "Nicht Verdient"
click at [1136, 525] on button "Next" at bounding box center [1129, 538] width 78 height 33
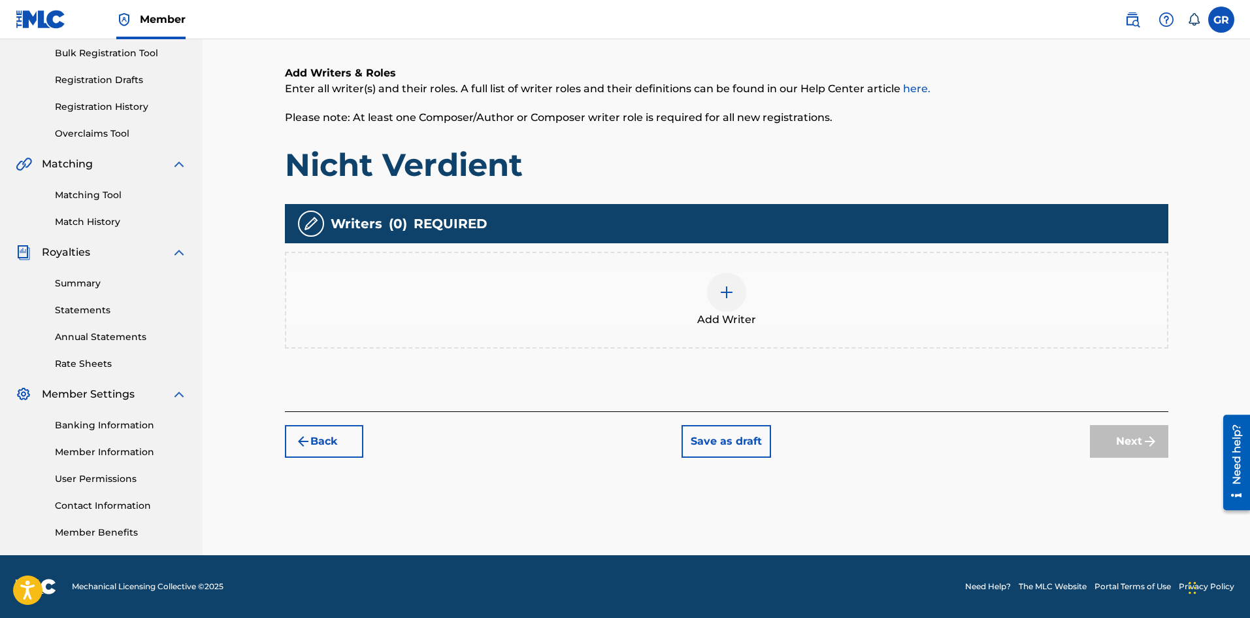
scroll to position [59, 0]
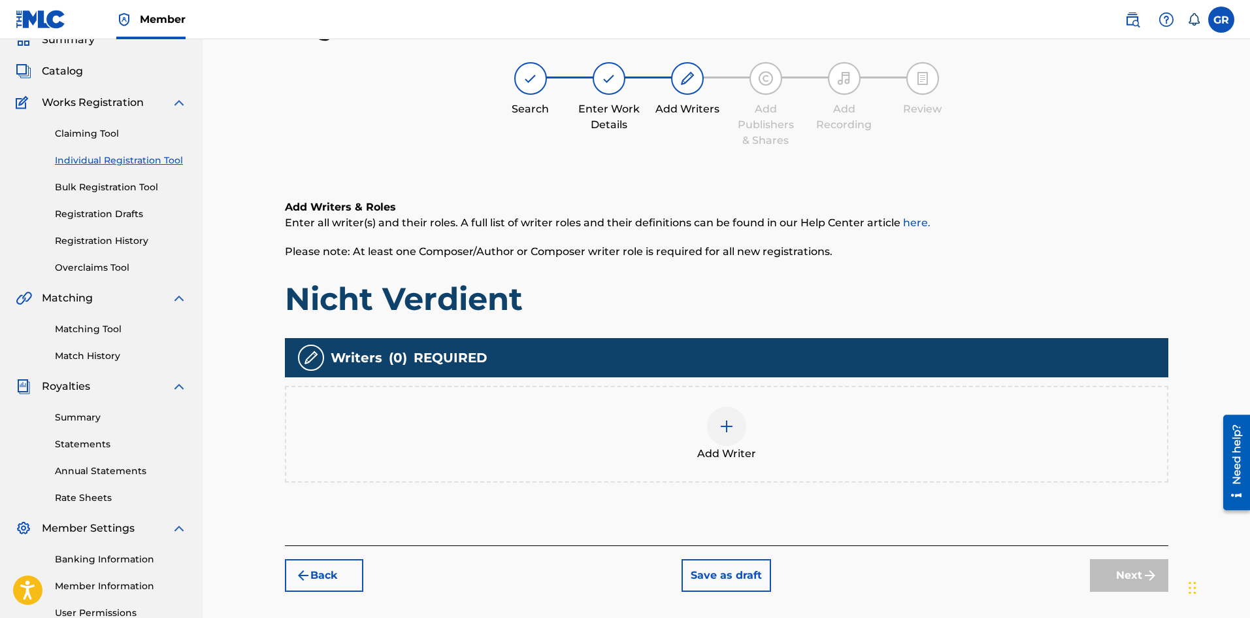
click at [738, 435] on div at bounding box center [726, 425] width 39 height 39
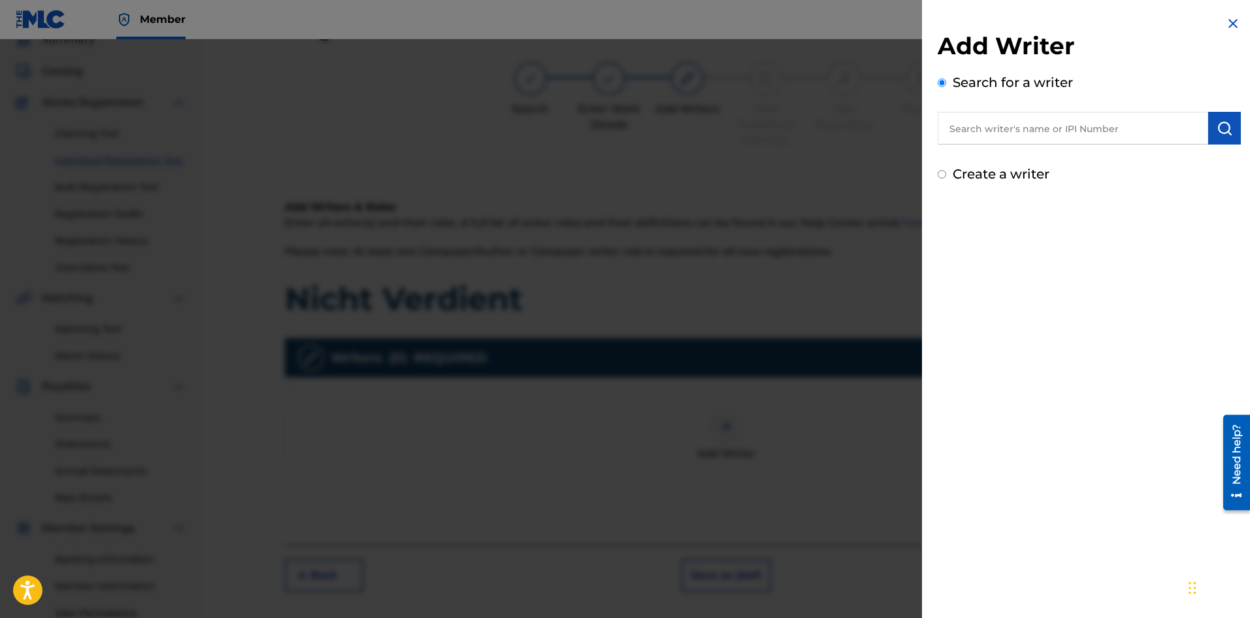
click at [993, 118] on input "text" at bounding box center [1073, 128] width 271 height 33
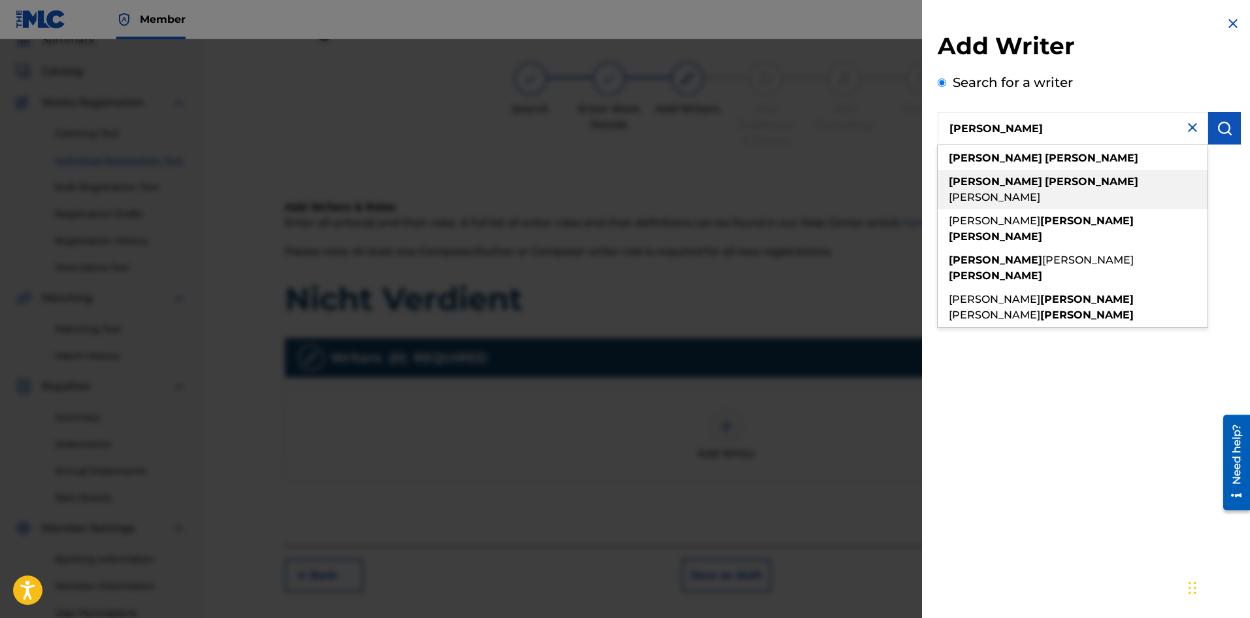
click at [1042, 177] on span at bounding box center [1043, 181] width 3 height 12
type input "[PERSON_NAME] [PERSON_NAME]"
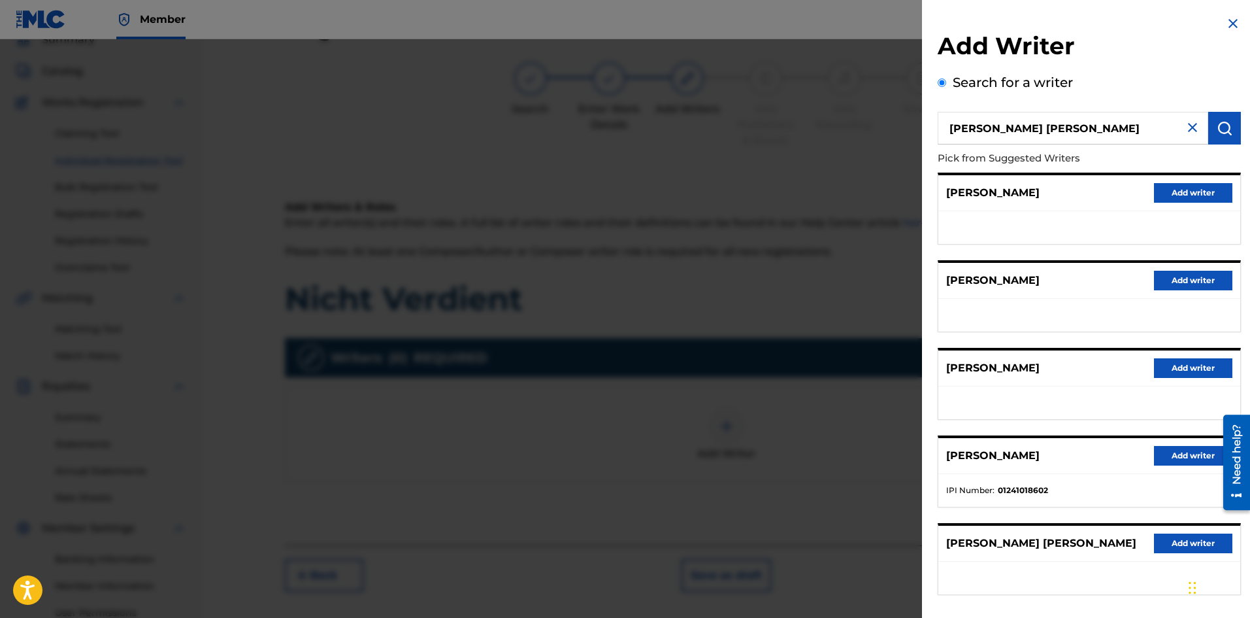
click at [1168, 449] on button "Add writer" at bounding box center [1193, 456] width 78 height 20
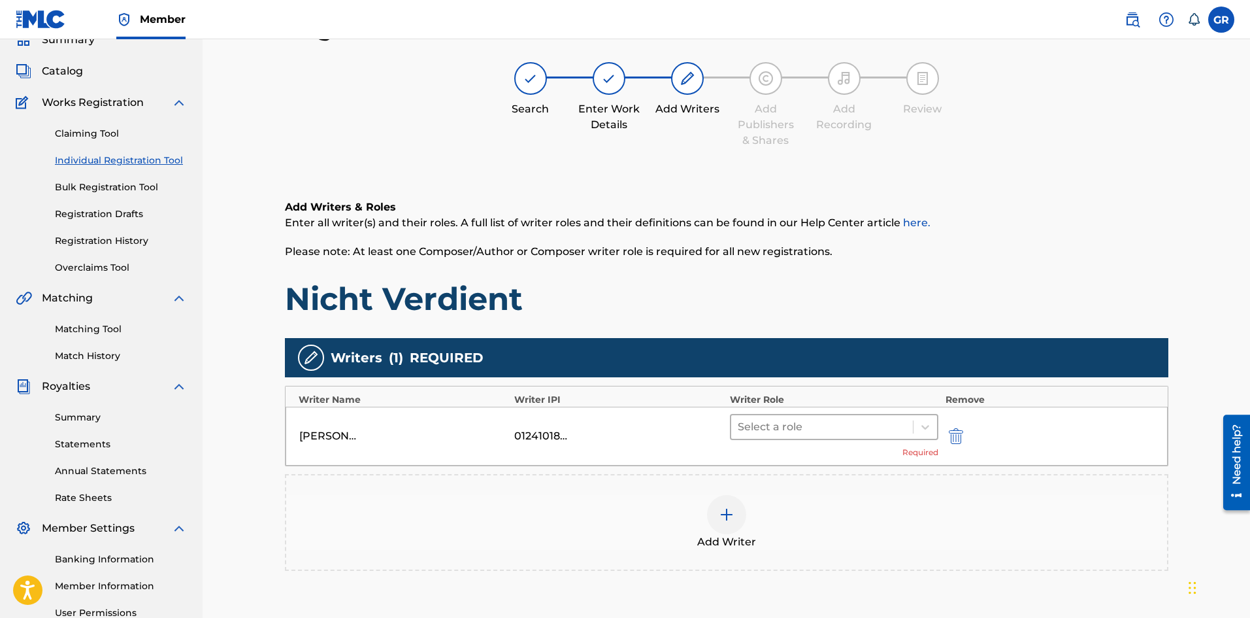
click at [854, 419] on div at bounding box center [822, 427] width 169 height 18
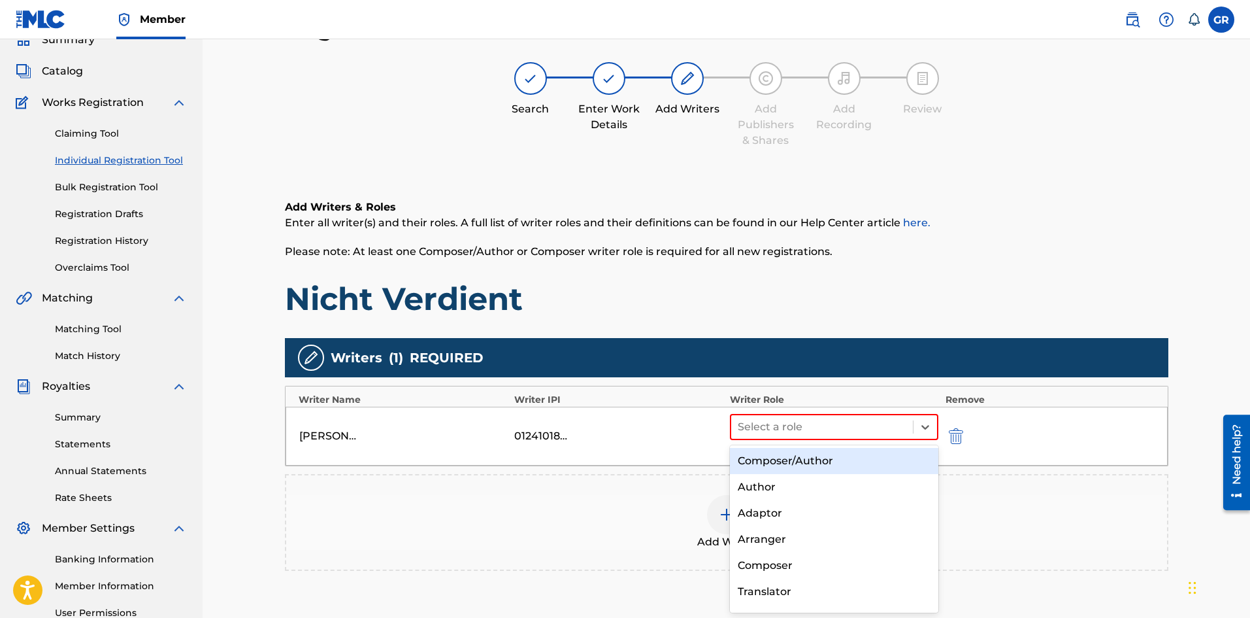
click at [795, 466] on div "Composer/Author" at bounding box center [834, 461] width 209 height 26
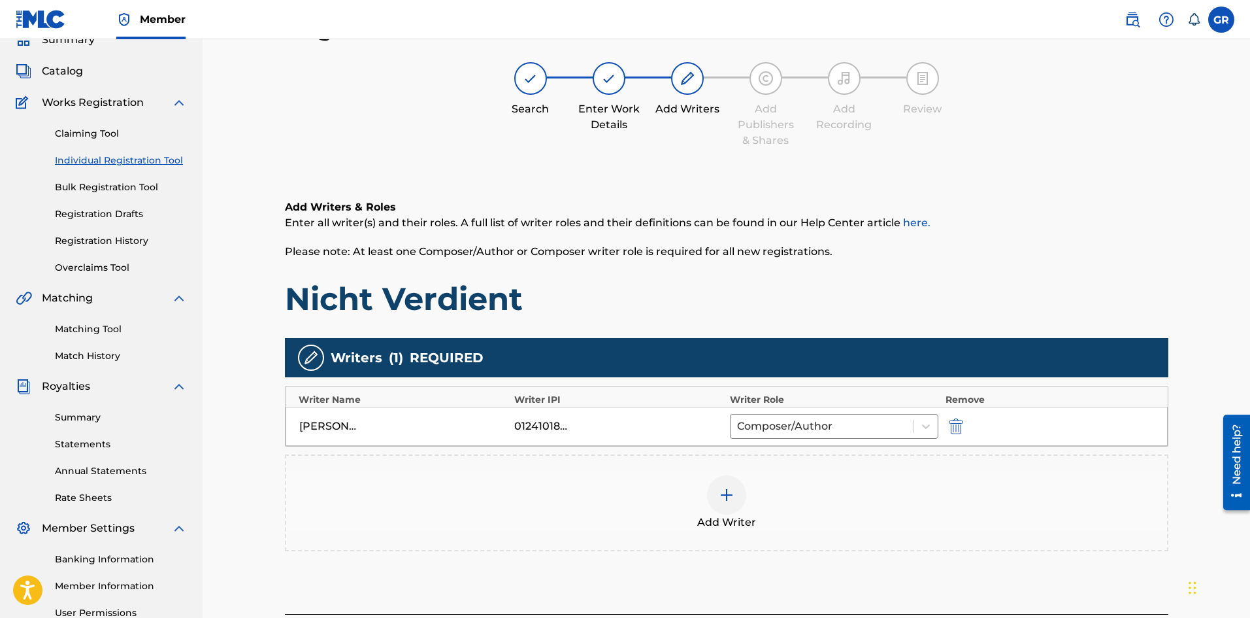
click at [746, 491] on div at bounding box center [726, 494] width 39 height 39
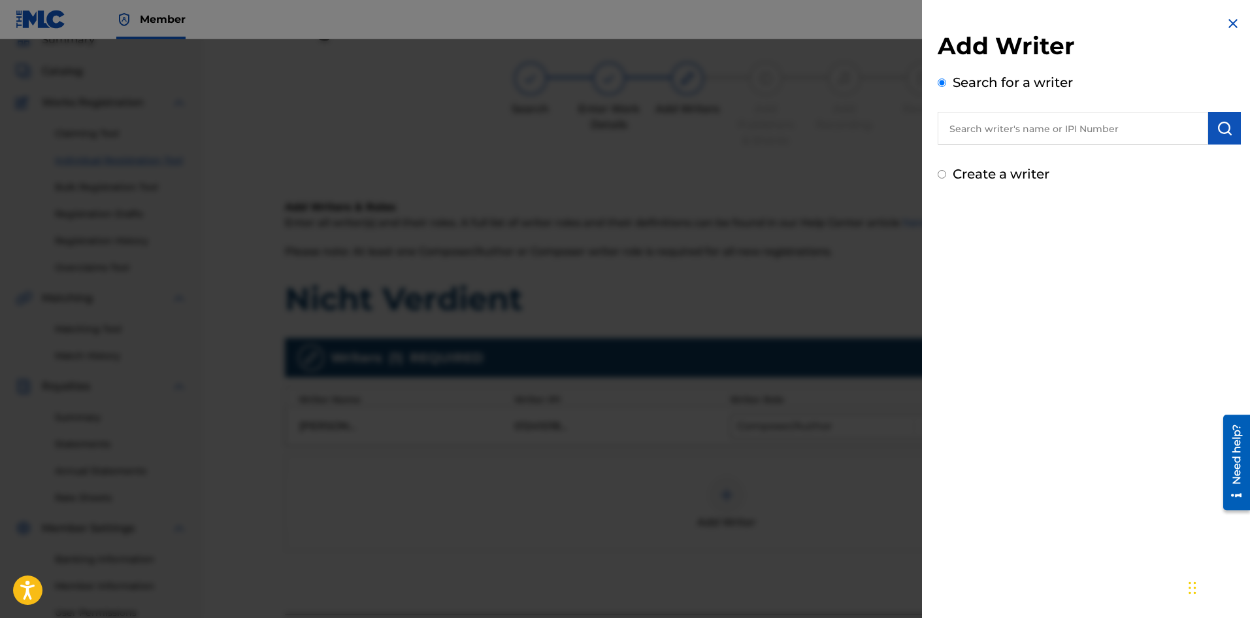
click at [989, 132] on input "text" at bounding box center [1073, 128] width 271 height 33
paste input "[PERSON_NAME] [PERSON_NAME]"
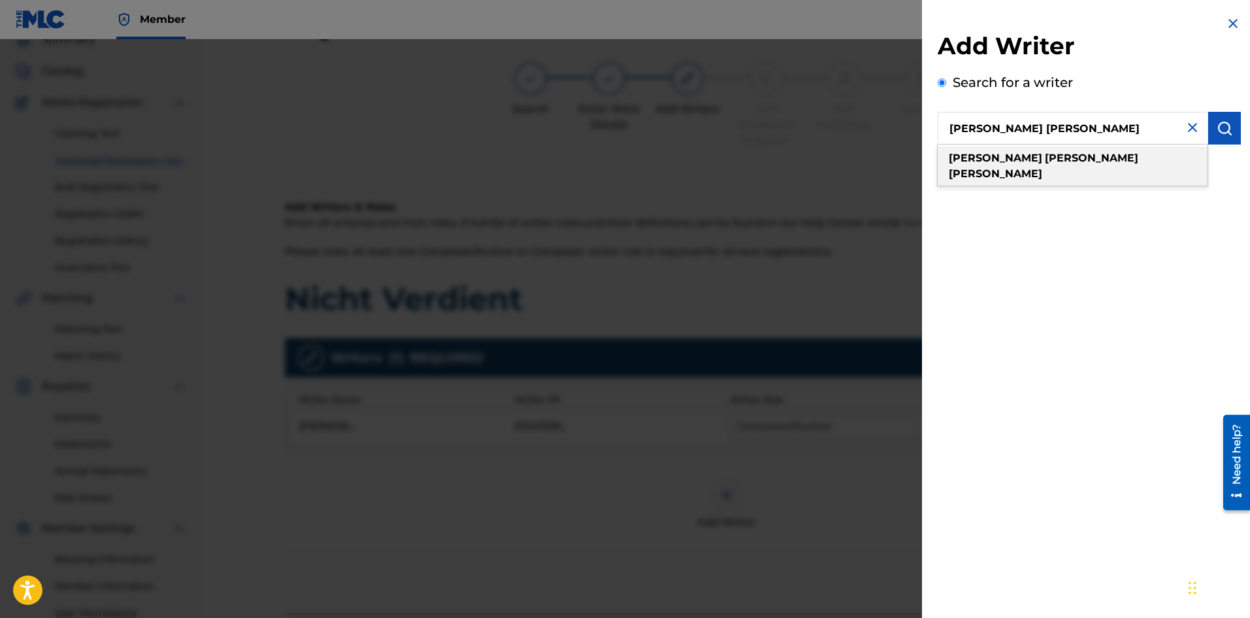
click at [1025, 167] on strong "[PERSON_NAME]" at bounding box center [995, 173] width 93 height 12
type input "[PERSON_NAME] [PERSON_NAME]"
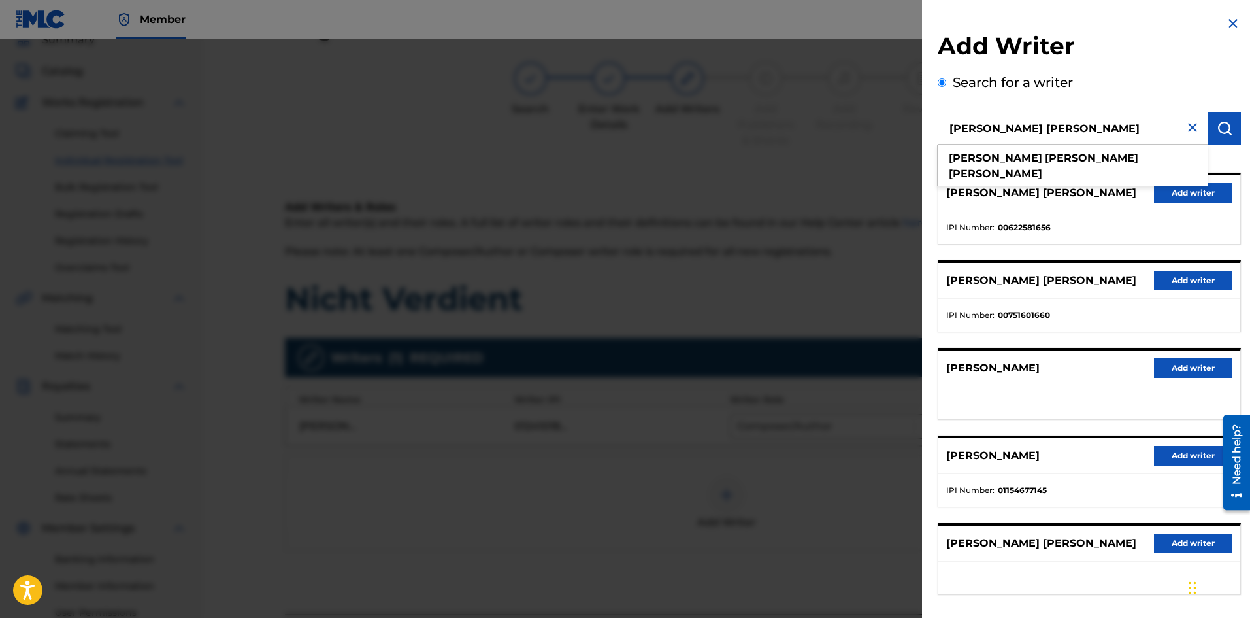
click at [1165, 280] on button "Add writer" at bounding box center [1193, 281] width 78 height 20
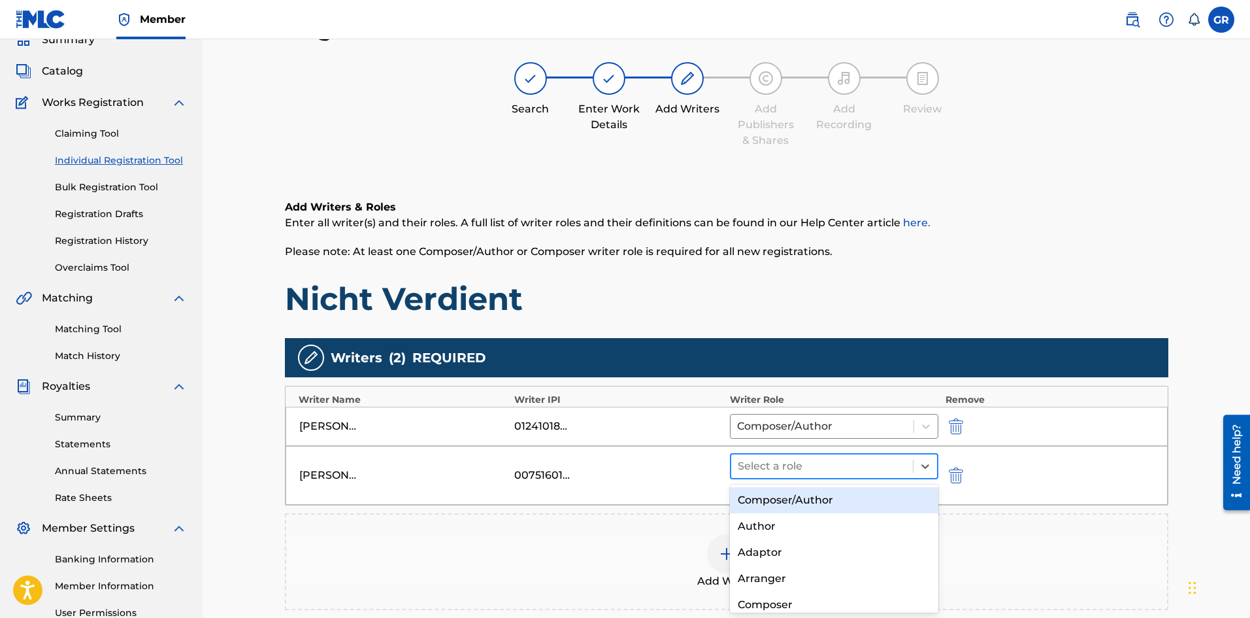
click at [844, 466] on div at bounding box center [822, 466] width 169 height 18
click at [775, 503] on div "Composer/Author" at bounding box center [834, 500] width 209 height 26
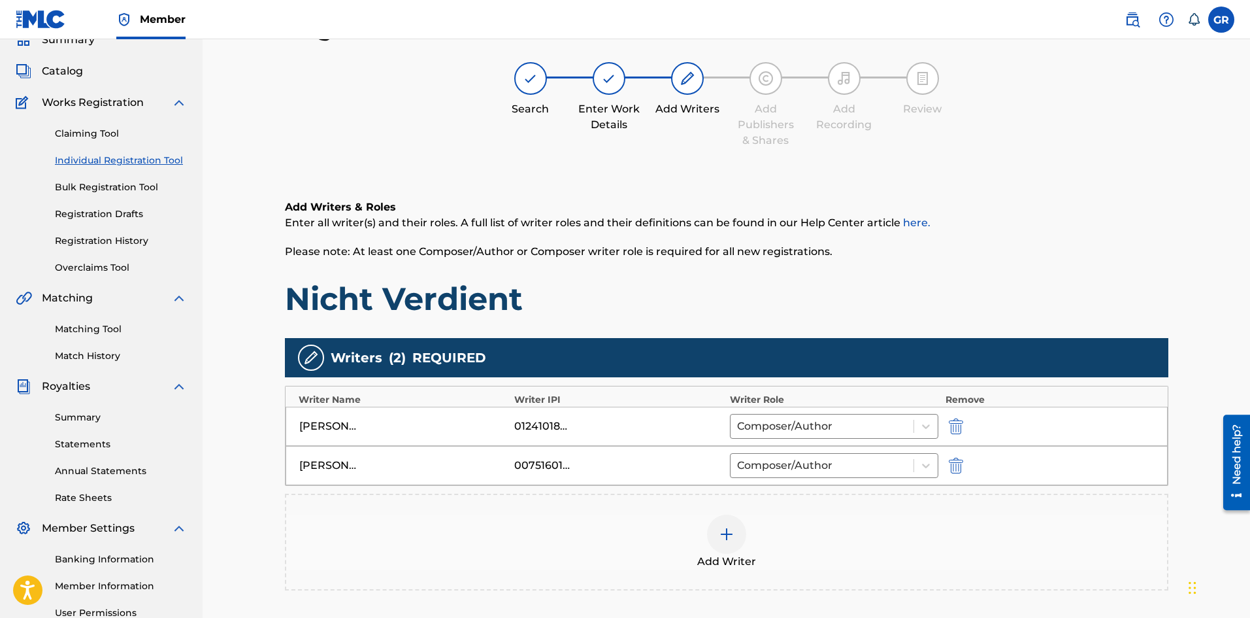
click at [737, 534] on div at bounding box center [726, 533] width 39 height 39
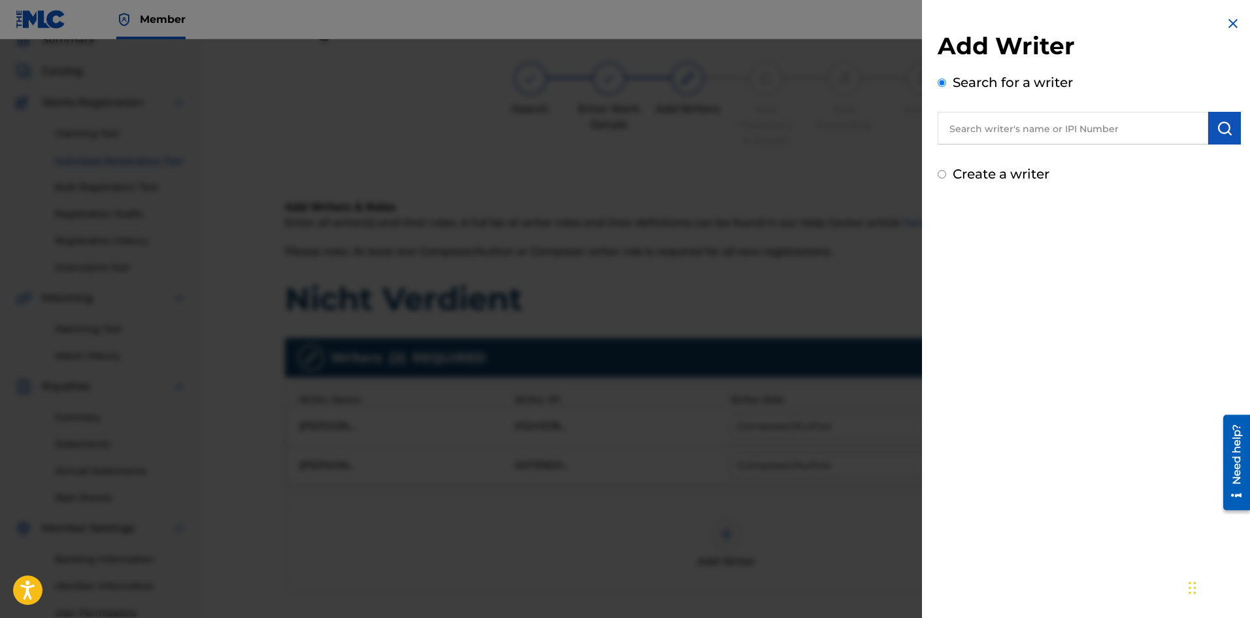
click at [982, 173] on label "Create a writer" at bounding box center [1001, 174] width 97 height 16
radio input "true"
click at [946, 173] on input "Create a writer" at bounding box center [942, 174] width 8 height 8
radio input "false"
radio input "true"
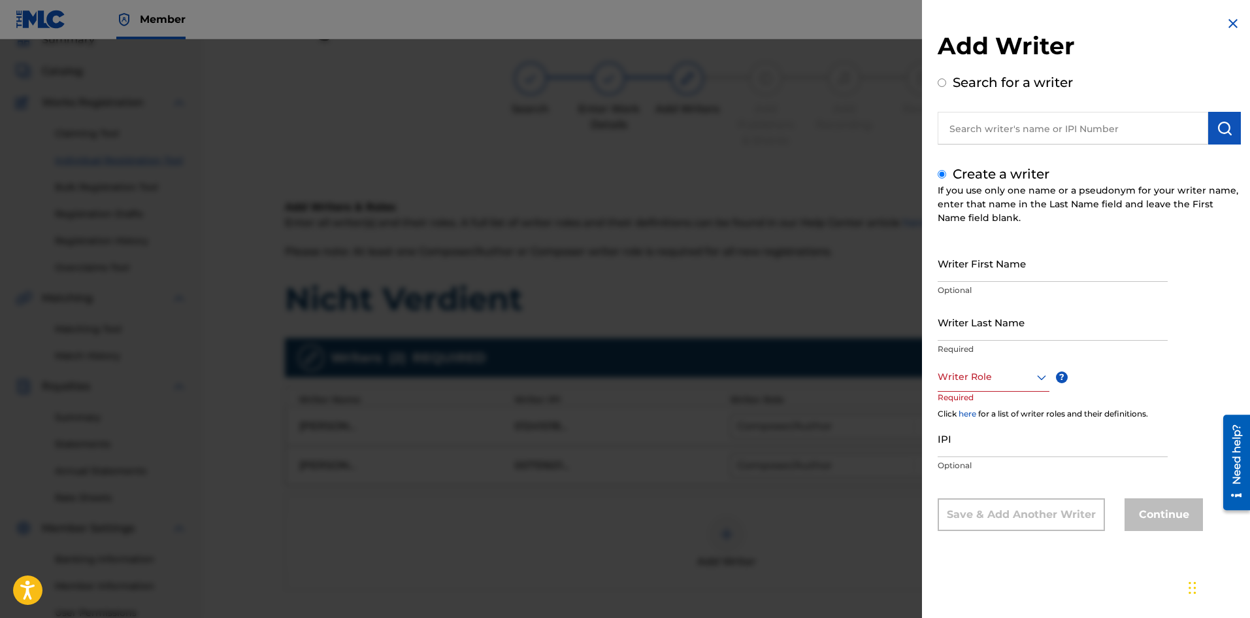
click at [969, 277] on input "Writer First Name" at bounding box center [1053, 262] width 230 height 37
paste input "Rares Deciu"
drag, startPoint x: 1000, startPoint y: 278, endPoint x: 969, endPoint y: 280, distance: 31.4
click at [969, 280] on input "Rares Deciu" at bounding box center [1053, 262] width 230 height 37
type input "Rares Deciu"
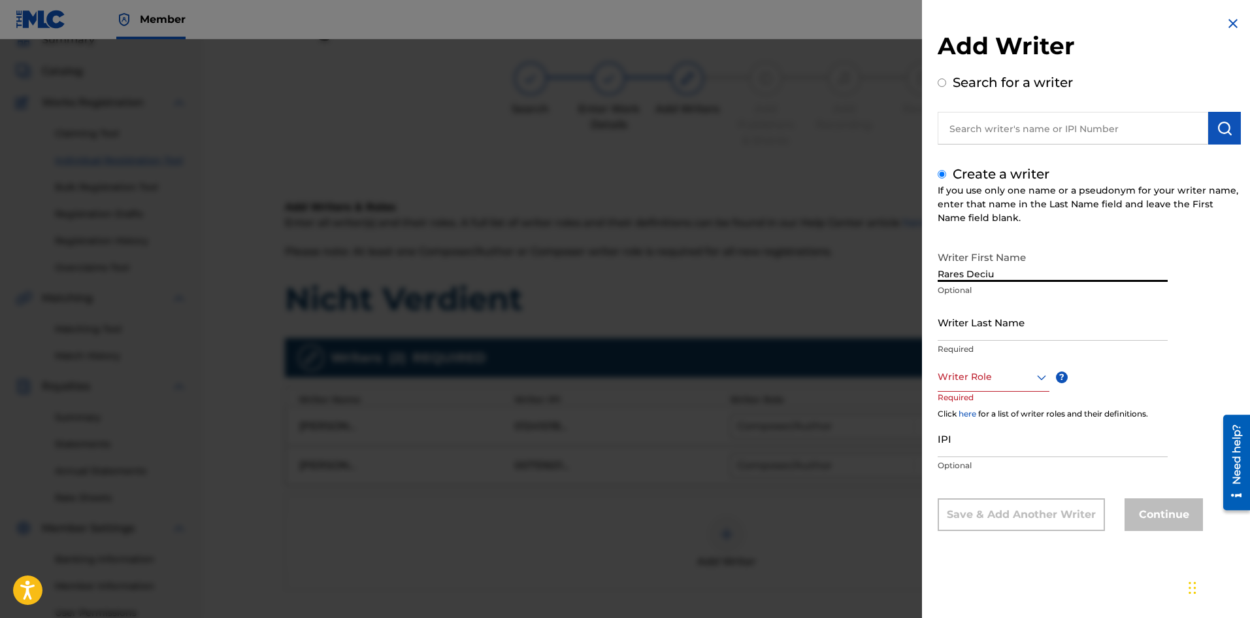
click at [997, 335] on input "Writer Last Name" at bounding box center [1053, 321] width 230 height 37
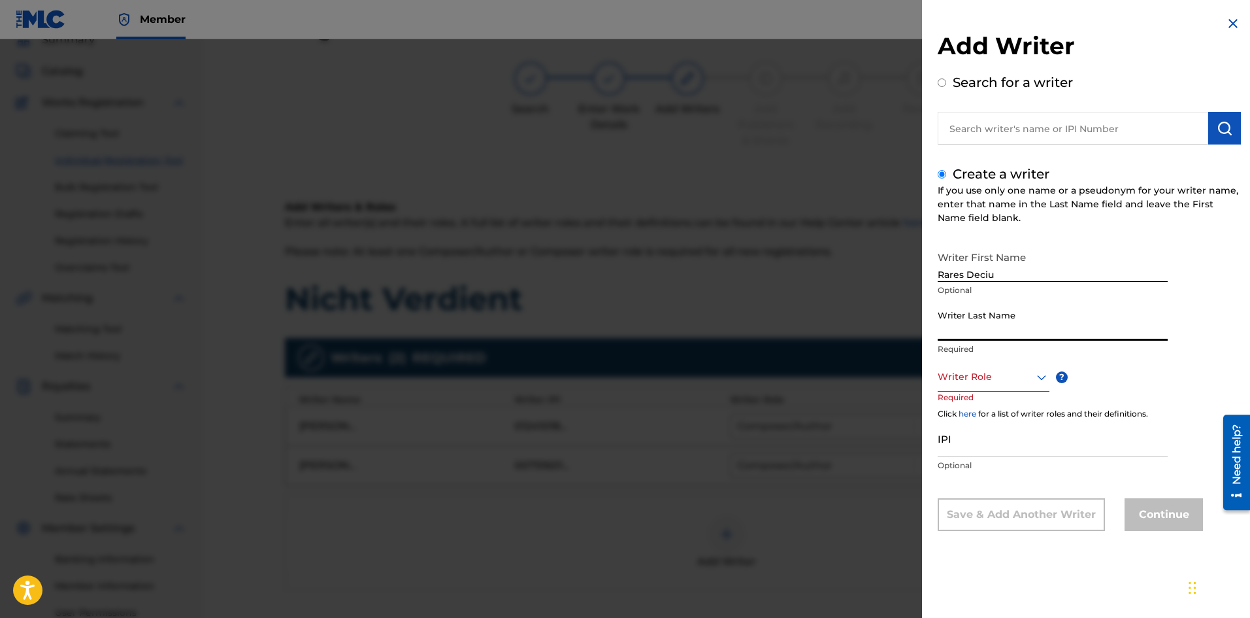
paste input "Deciu"
type input "Deciu"
drag, startPoint x: 969, startPoint y: 273, endPoint x: 1018, endPoint y: 275, distance: 49.7
click at [1018, 275] on input "Rares Deciu" at bounding box center [1053, 262] width 230 height 37
type input "Rares"
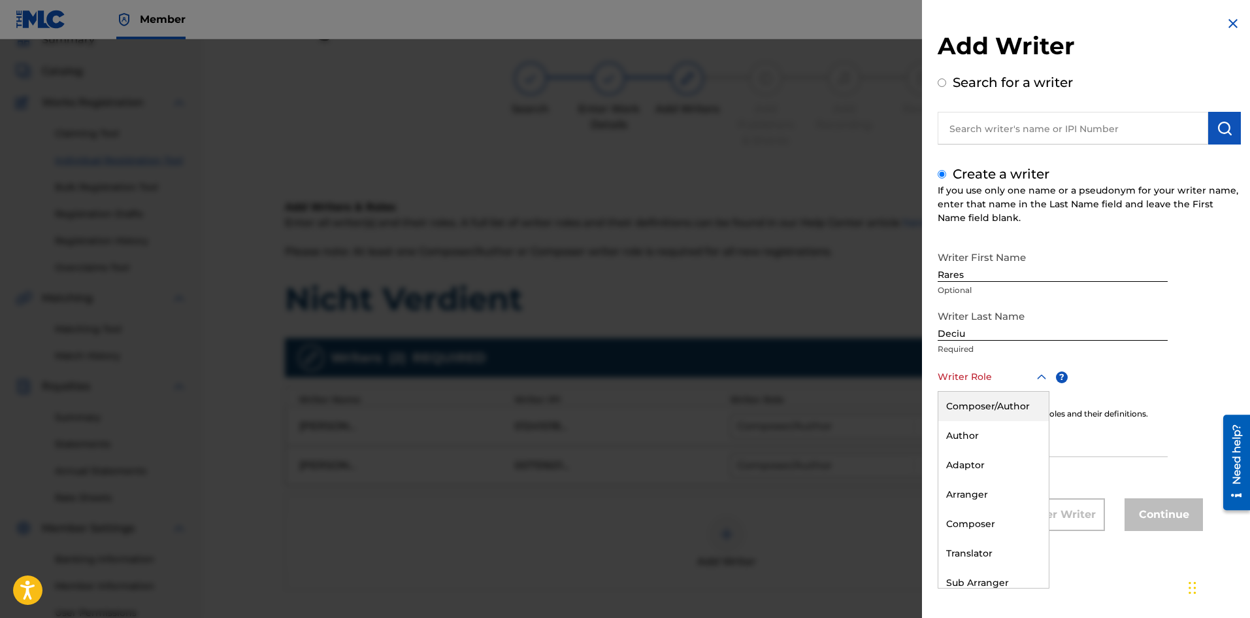
click at [999, 387] on div "Writer Role" at bounding box center [994, 376] width 112 height 29
click at [979, 442] on div "Author" at bounding box center [993, 435] width 110 height 29
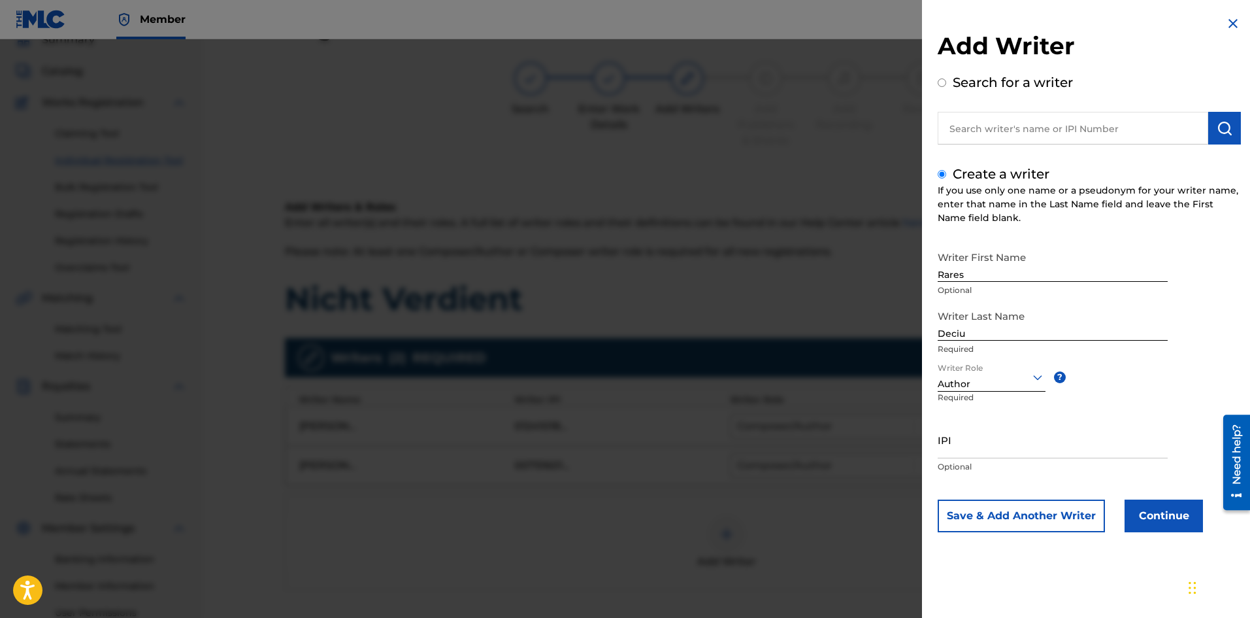
click at [1157, 523] on button "Continue" at bounding box center [1164, 515] width 78 height 33
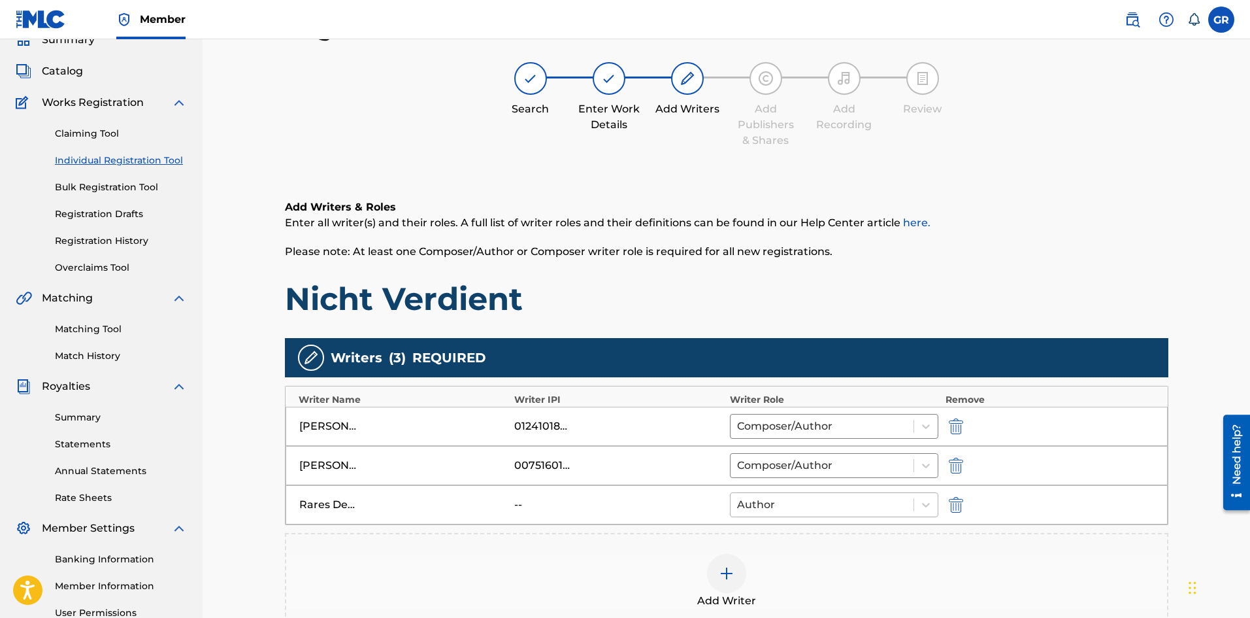
click at [798, 512] on div at bounding box center [822, 504] width 171 height 18
click at [615, 546] on div "Add Writer" at bounding box center [727, 581] width 884 height 97
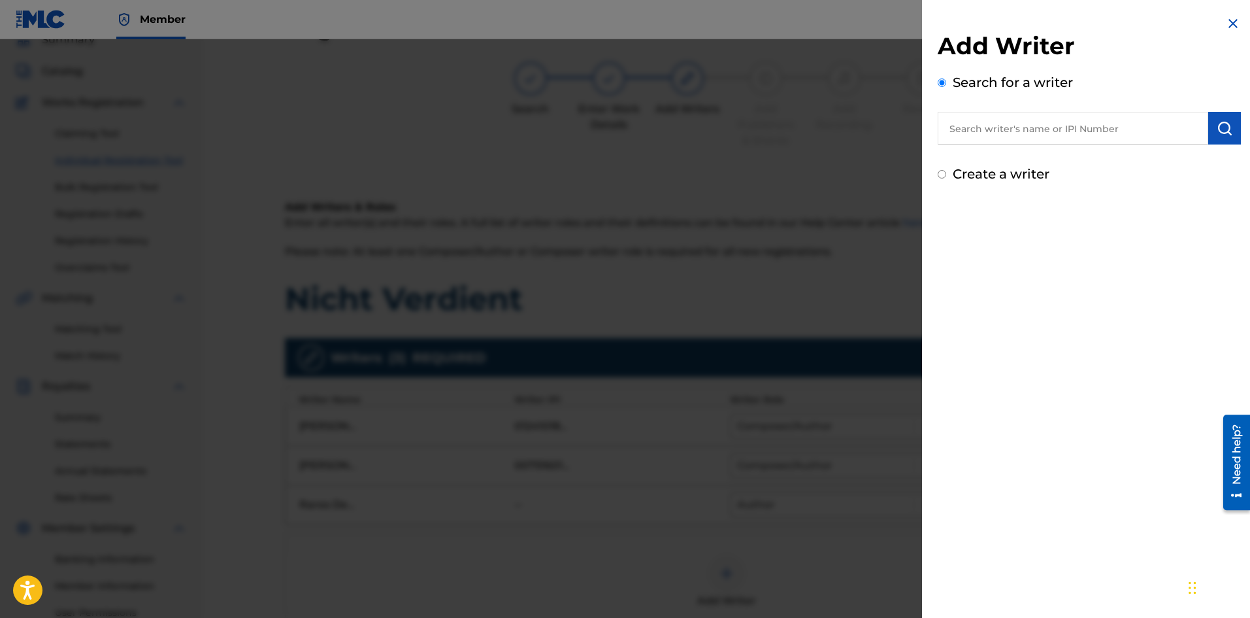
click at [977, 181] on label "Create a writer" at bounding box center [1001, 174] width 97 height 16
radio input "true"
click at [946, 178] on input "Create a writer" at bounding box center [942, 174] width 8 height 8
radio input "false"
radio input "true"
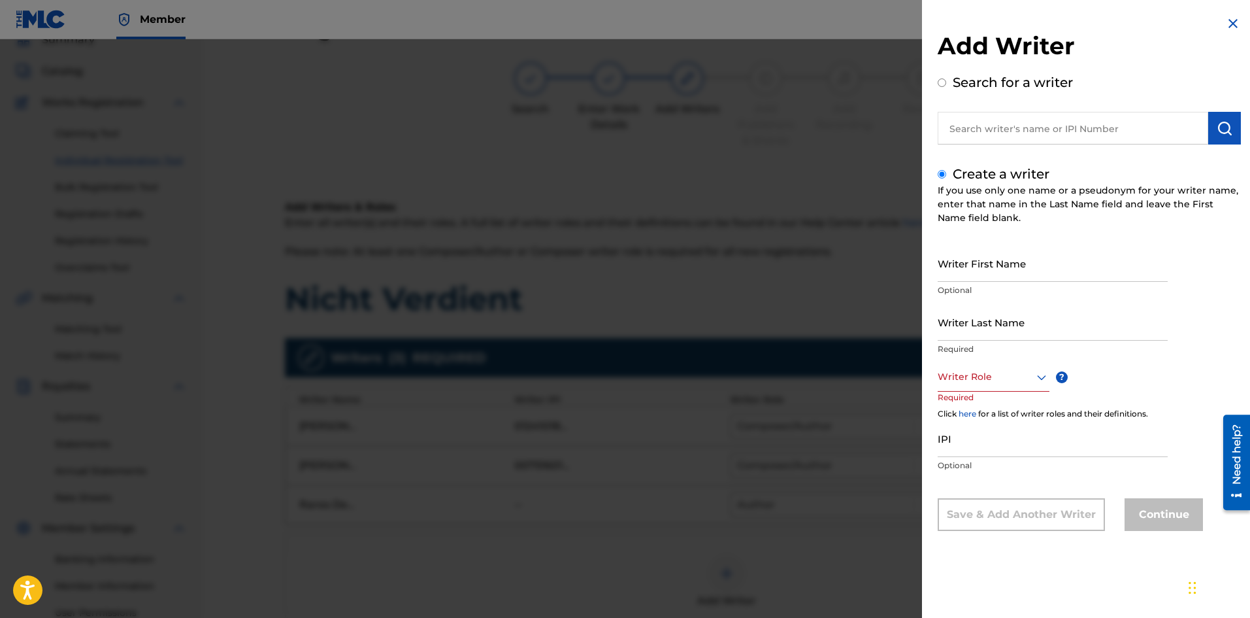
click at [1038, 271] on input "Writer First Name" at bounding box center [1053, 262] width 230 height 37
type input "Jasper"
click at [967, 337] on input "Writer Last Name" at bounding box center [1053, 321] width 230 height 37
type input "CD"
click at [1007, 384] on div at bounding box center [994, 377] width 112 height 16
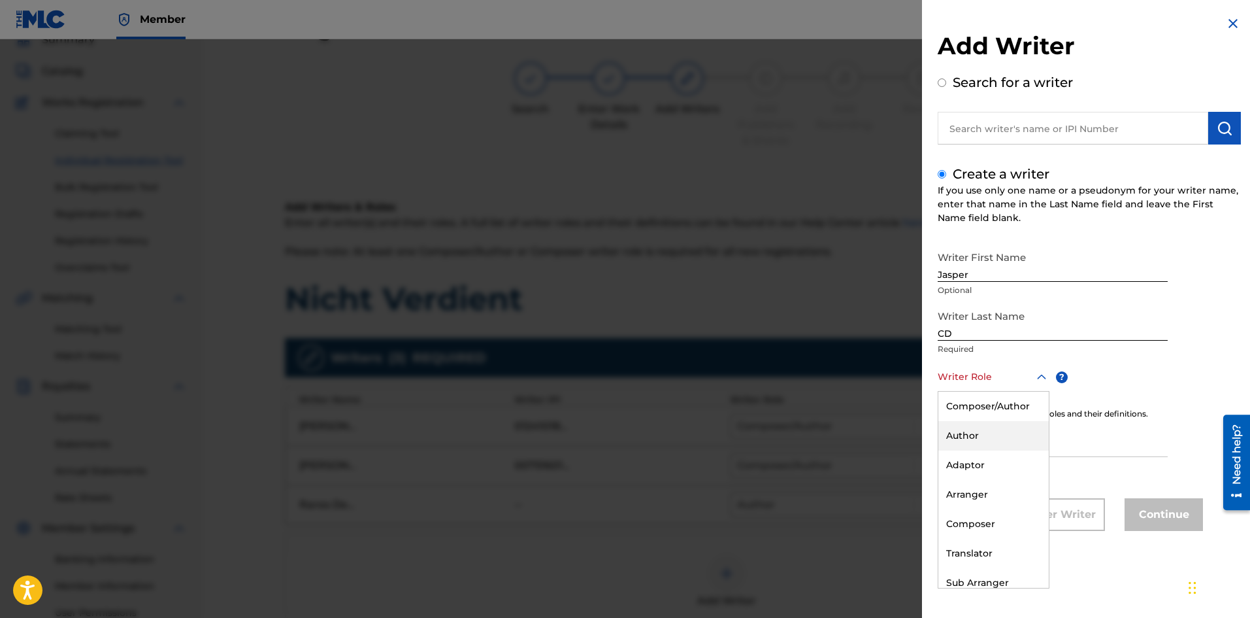
click at [978, 424] on div "Author" at bounding box center [993, 435] width 110 height 29
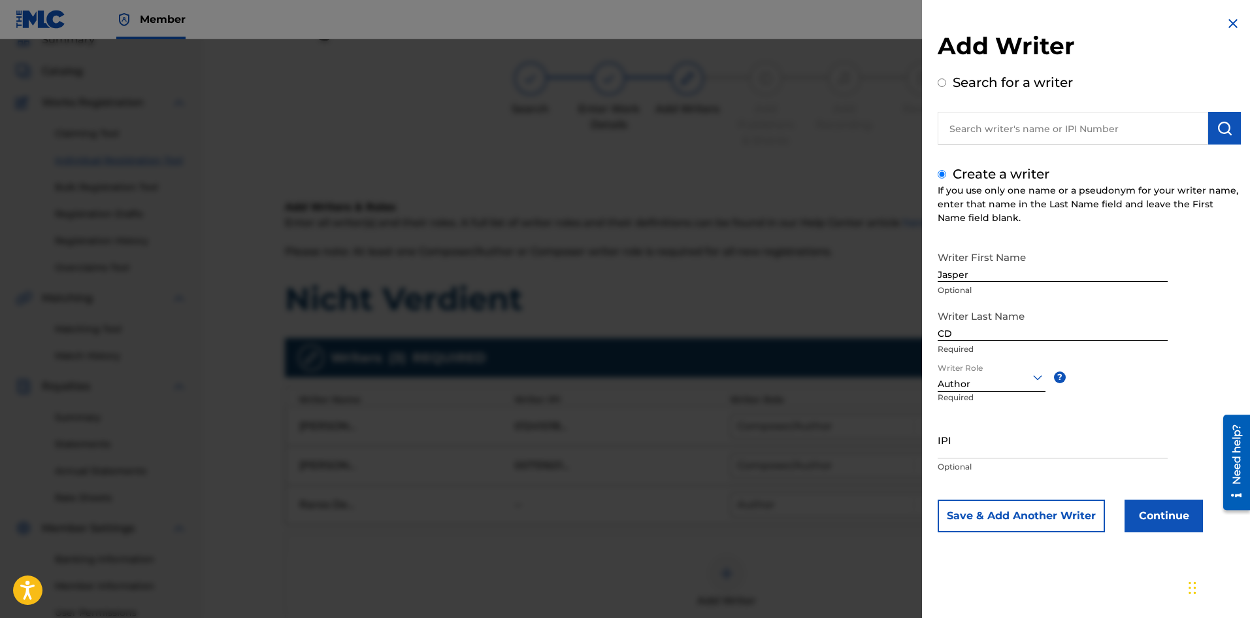
click at [1161, 531] on button "Continue" at bounding box center [1164, 515] width 78 height 33
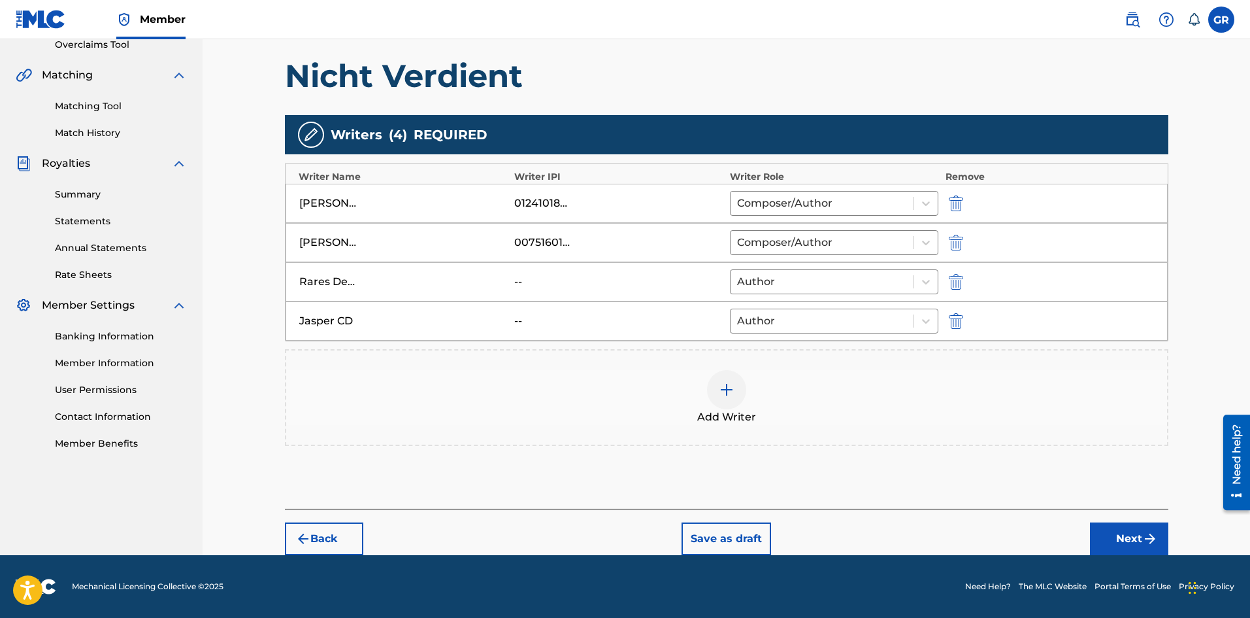
click at [1127, 538] on button "Next" at bounding box center [1129, 538] width 78 height 33
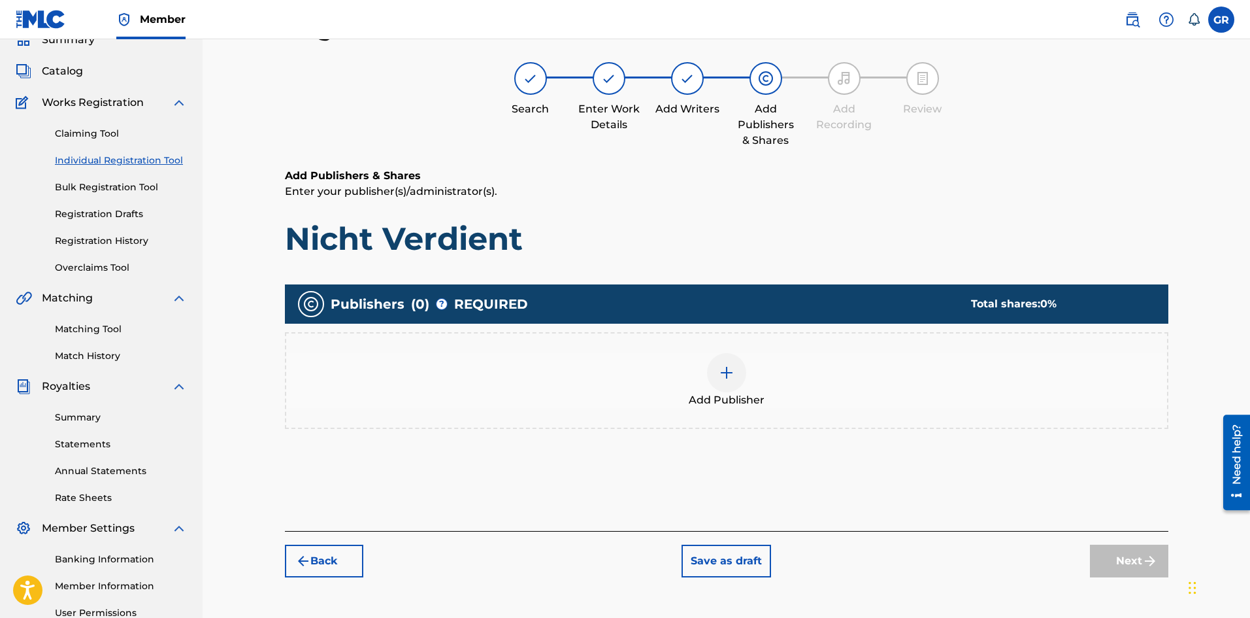
click at [719, 374] on img at bounding box center [727, 373] width 16 height 16
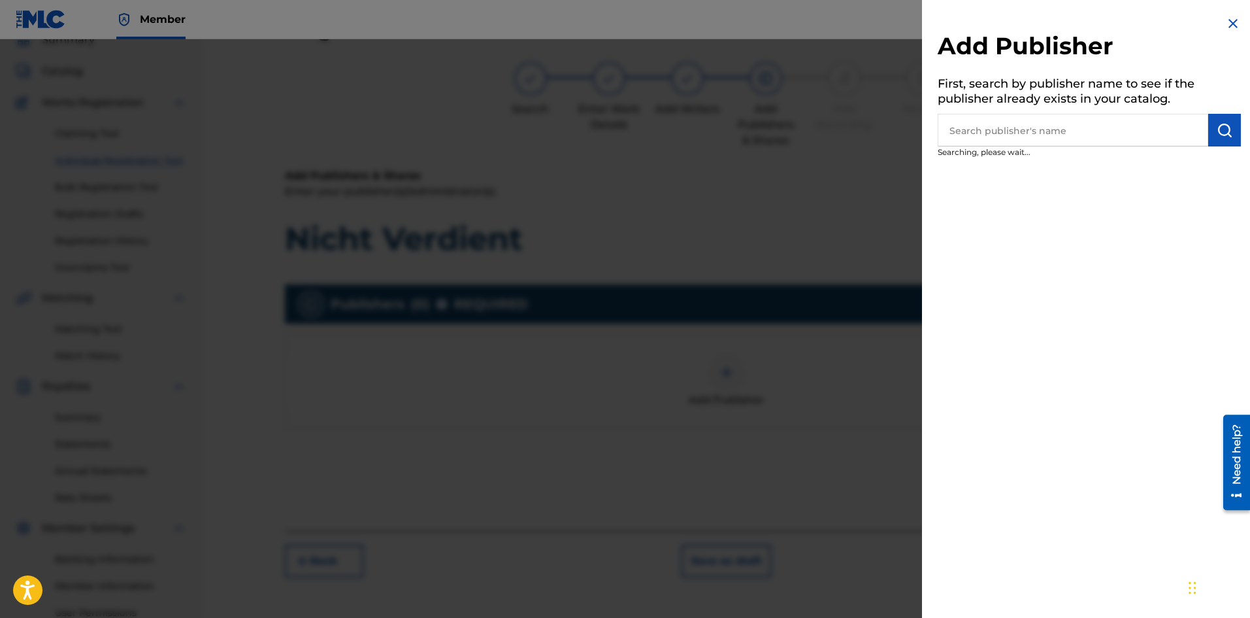
click at [1052, 133] on input "text" at bounding box center [1073, 130] width 271 height 33
paste input "Trill Publishing"
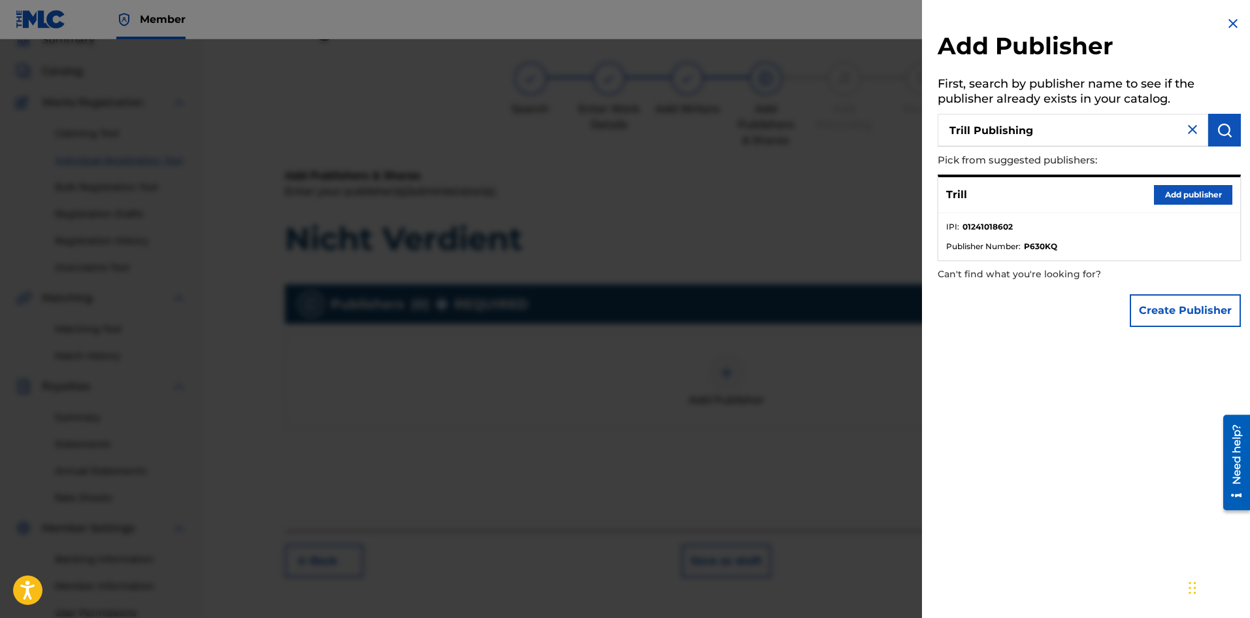
type input "Trill Publishing"
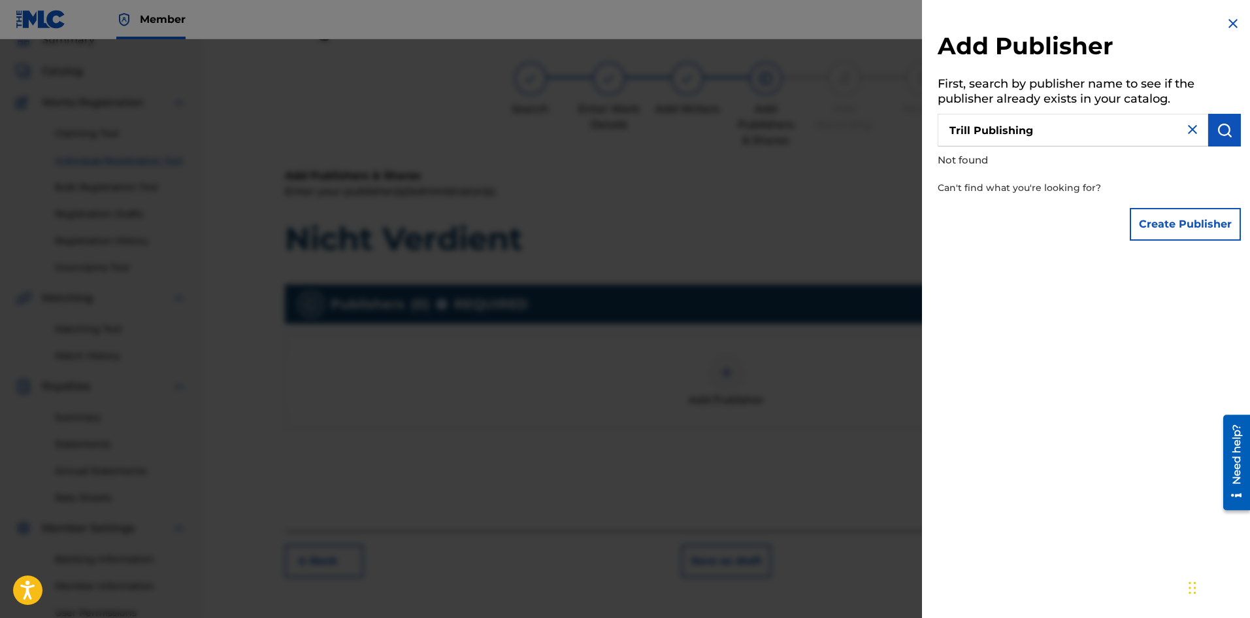
click at [1212, 201] on div "Create Publisher" at bounding box center [1185, 224] width 111 height 46
click at [1204, 210] on button "Create Publisher" at bounding box center [1185, 224] width 111 height 33
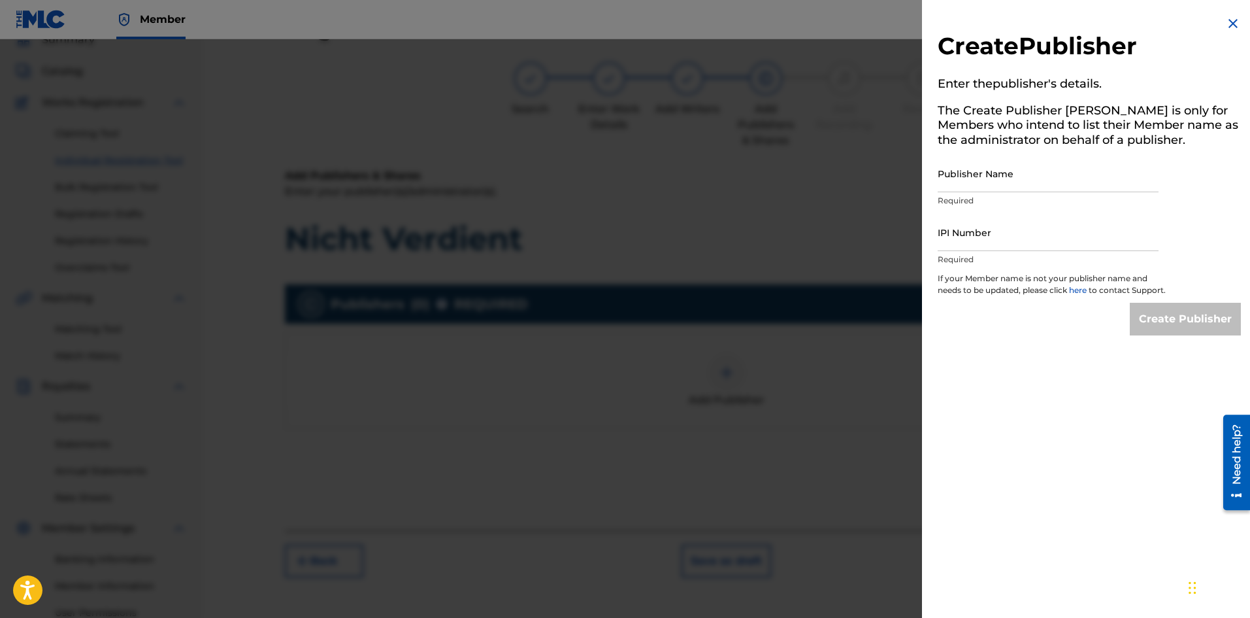
click at [989, 179] on input "Publisher Name" at bounding box center [1048, 173] width 221 height 37
paste input "Trill Publishing"
type input "Trill Publishing"
click at [968, 244] on input "IPI Number" at bounding box center [1048, 232] width 221 height 37
type input "01293893798"
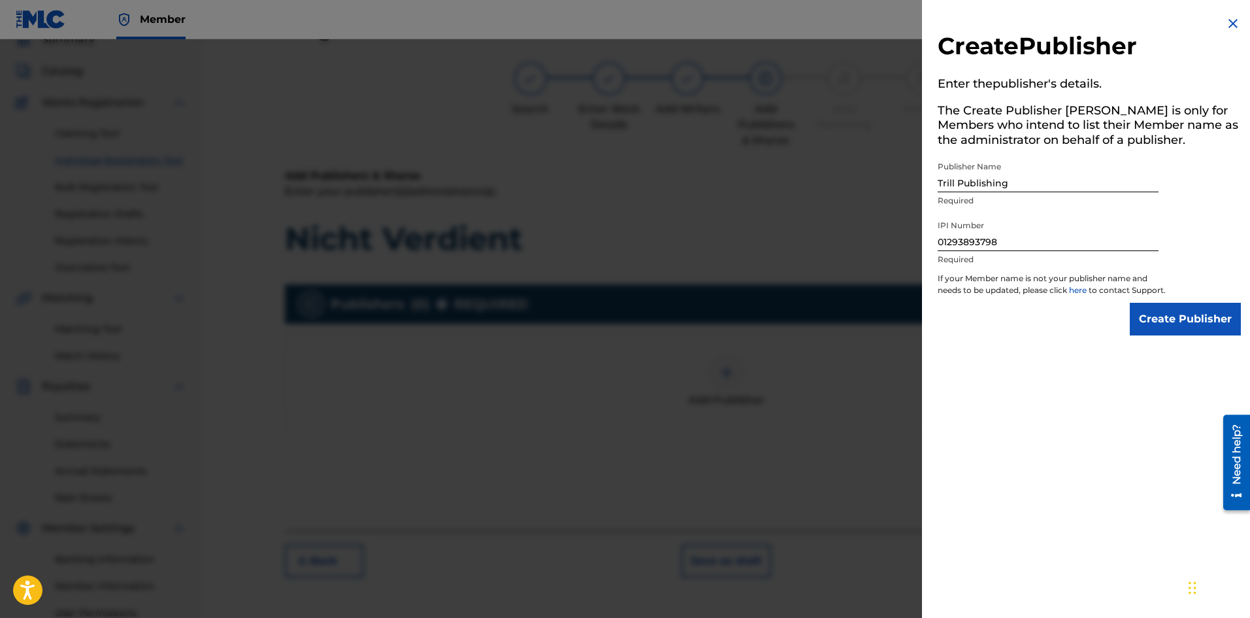
click at [1187, 335] on input "Create Publisher" at bounding box center [1185, 319] width 111 height 33
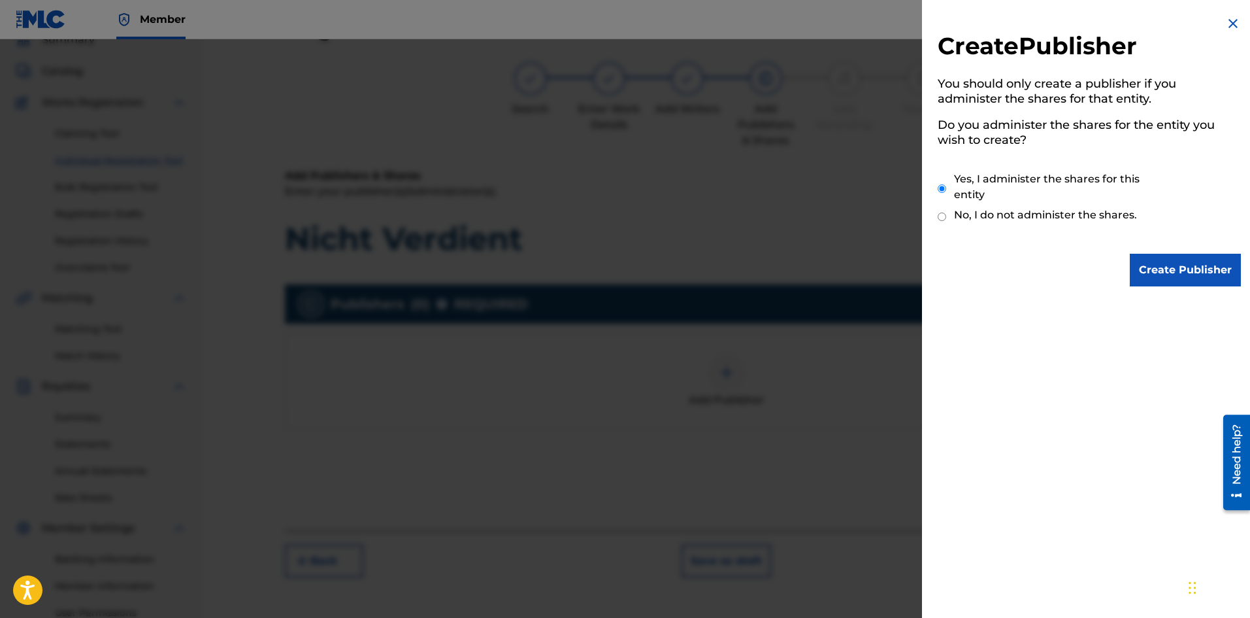
click at [1140, 257] on input "Create Publisher" at bounding box center [1185, 270] width 111 height 33
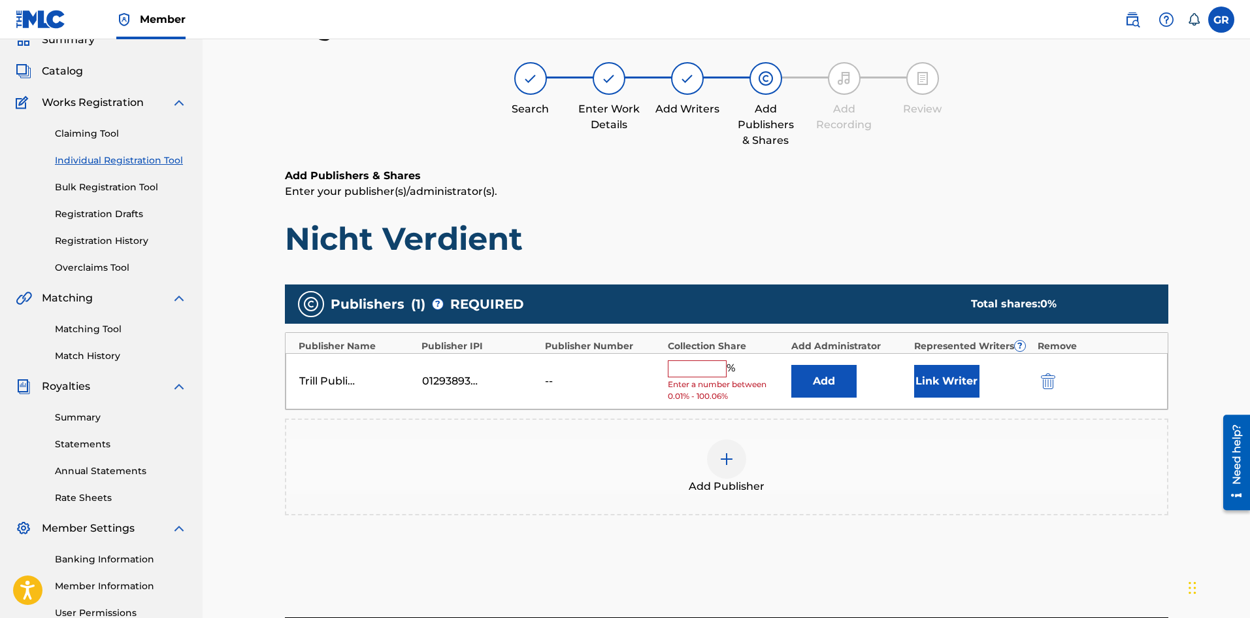
click at [688, 372] on input "text" at bounding box center [697, 368] width 59 height 17
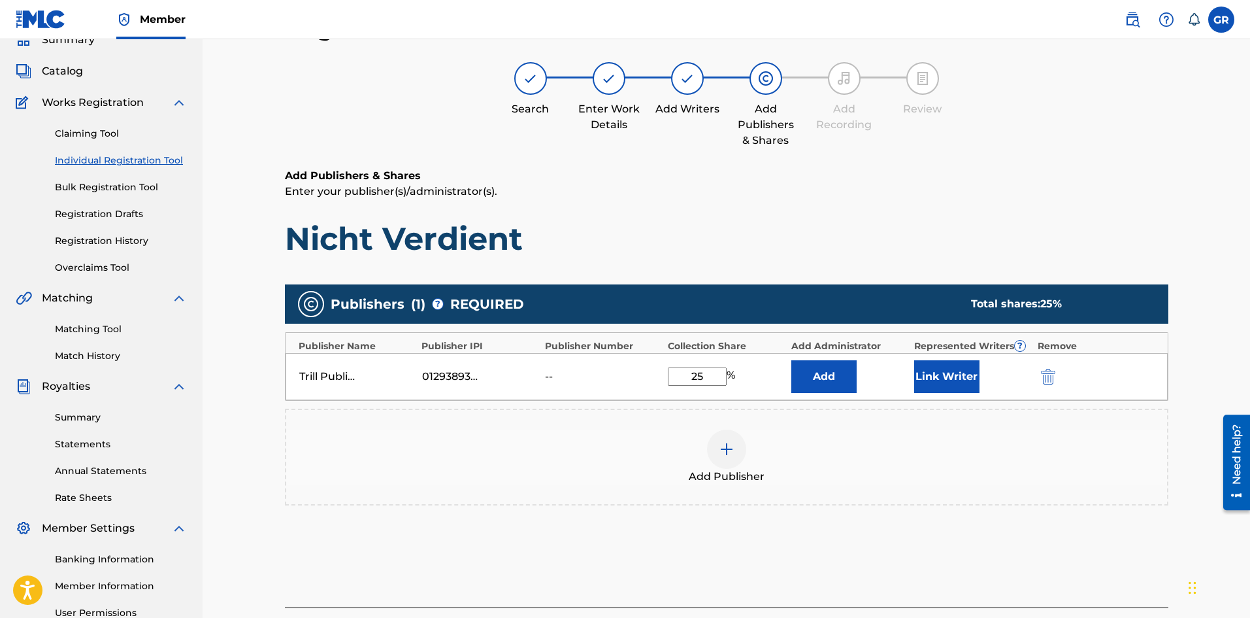
type input "25"
click at [941, 379] on button "Link Writer" at bounding box center [946, 376] width 65 height 33
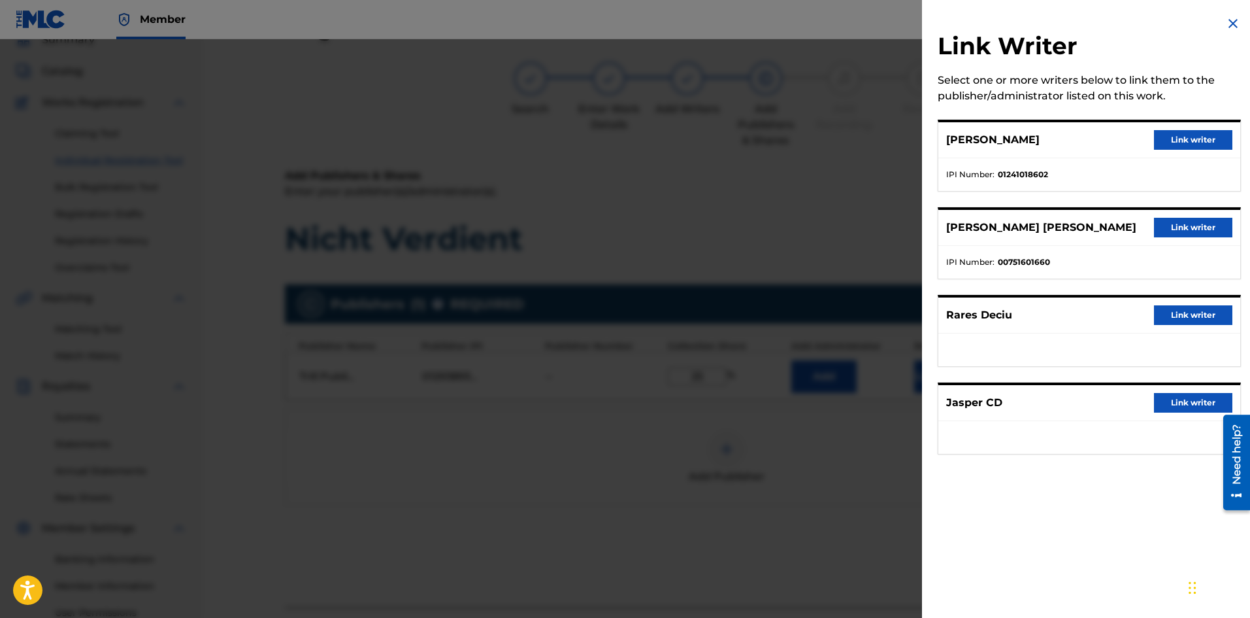
click at [1197, 138] on button "Link writer" at bounding box center [1193, 140] width 78 height 20
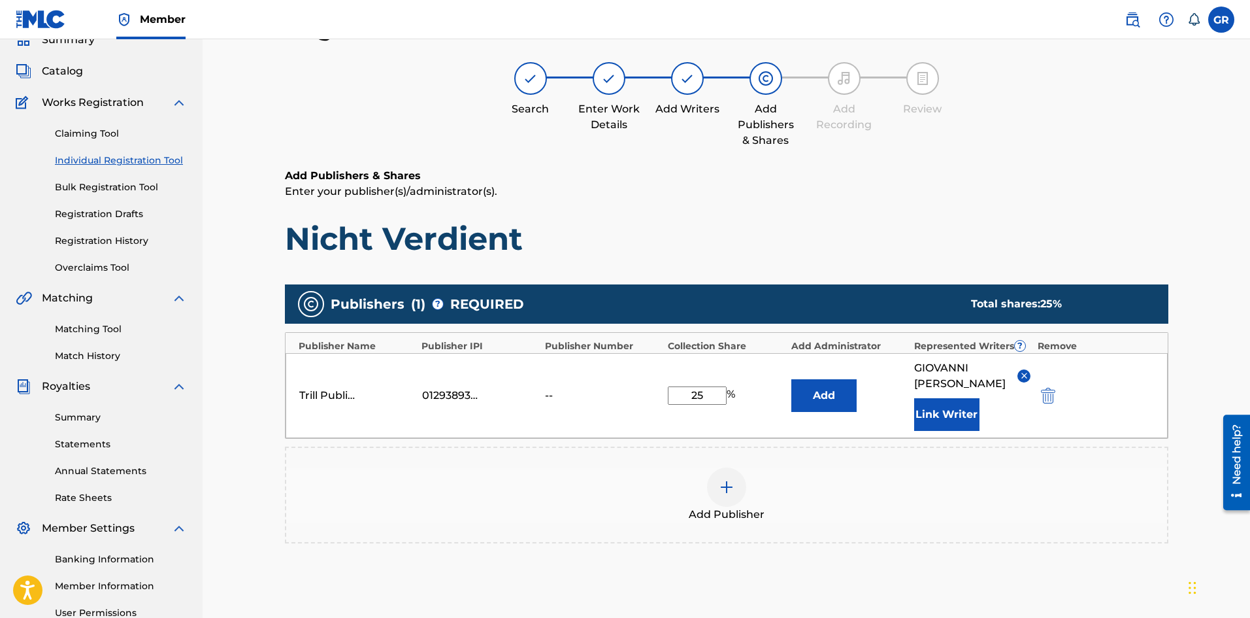
scroll to position [195, 0]
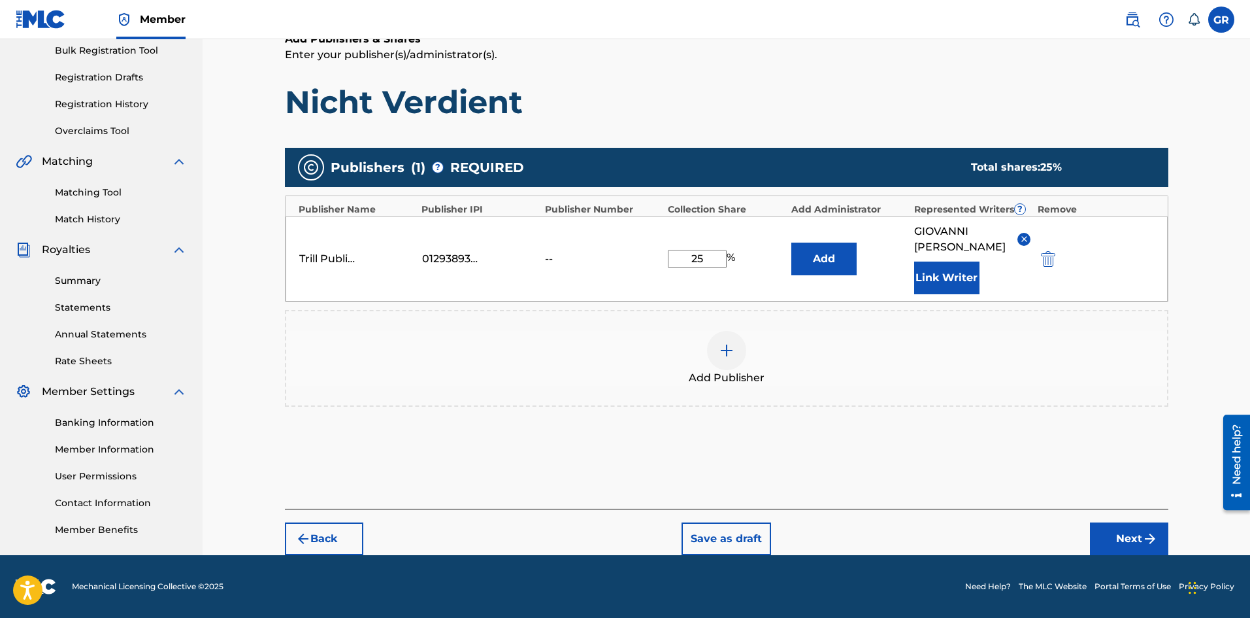
click at [1109, 538] on button "Next" at bounding box center [1129, 538] width 78 height 33
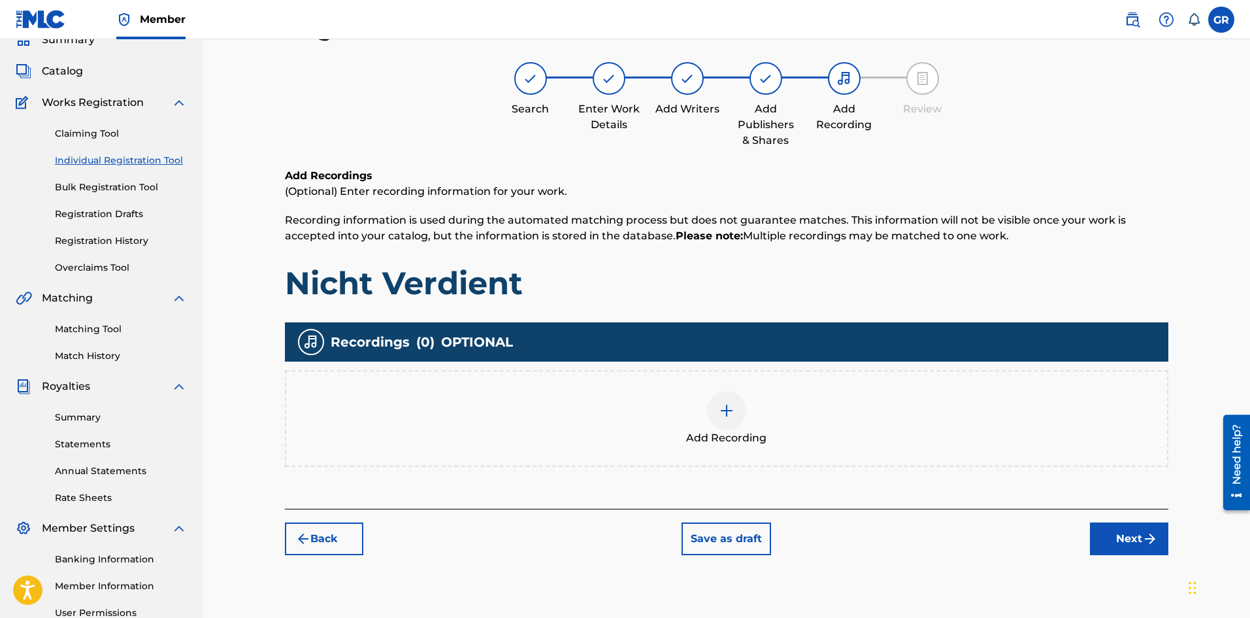
click at [729, 411] on img at bounding box center [727, 411] width 16 height 16
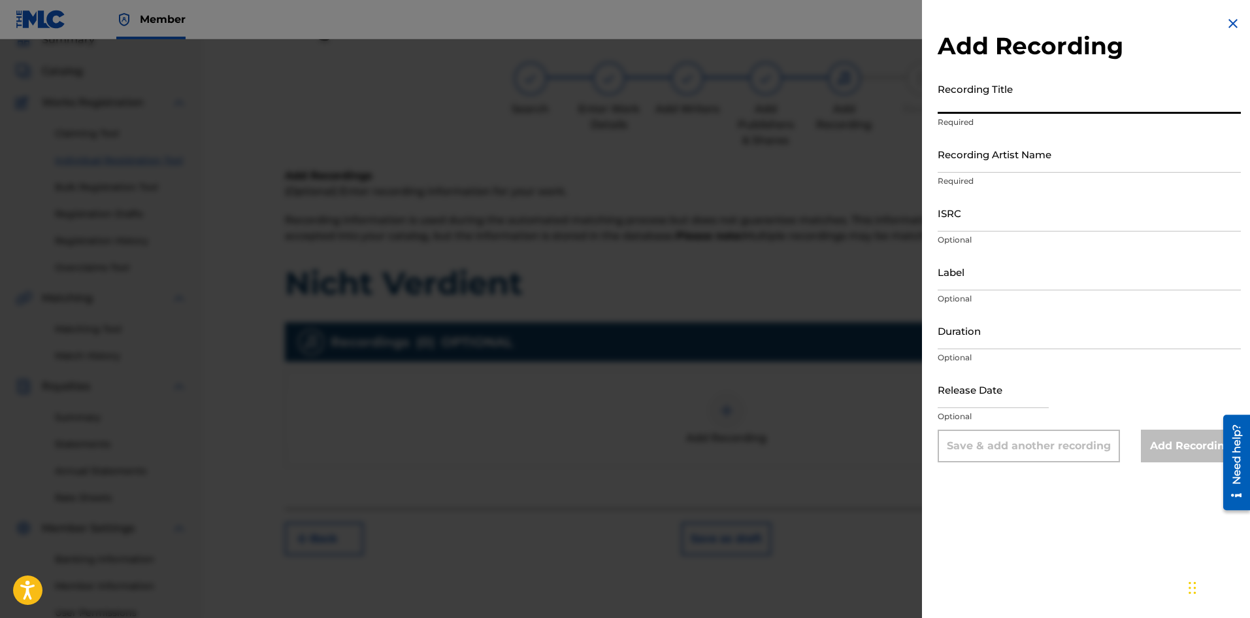
click at [986, 111] on input "Recording Title" at bounding box center [1089, 94] width 303 height 37
type input "Nicht Verdient"
click at [1227, 92] on input "Nicht Verdient" at bounding box center [1089, 94] width 303 height 37
click at [964, 224] on input "ISRC" at bounding box center [1089, 212] width 303 height 37
paste input "QZK6P2407960"
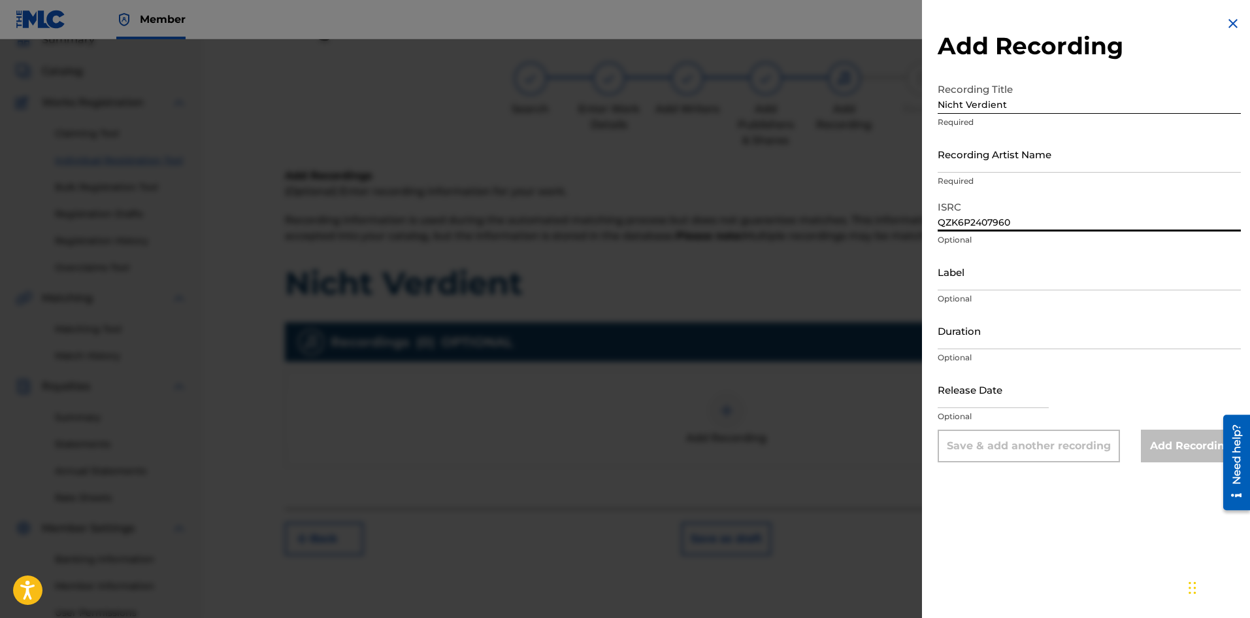
type input "QZK6P2407960"
click at [987, 161] on input "Recording Artist Name" at bounding box center [1089, 153] width 303 height 37
type input "bachelorbby"
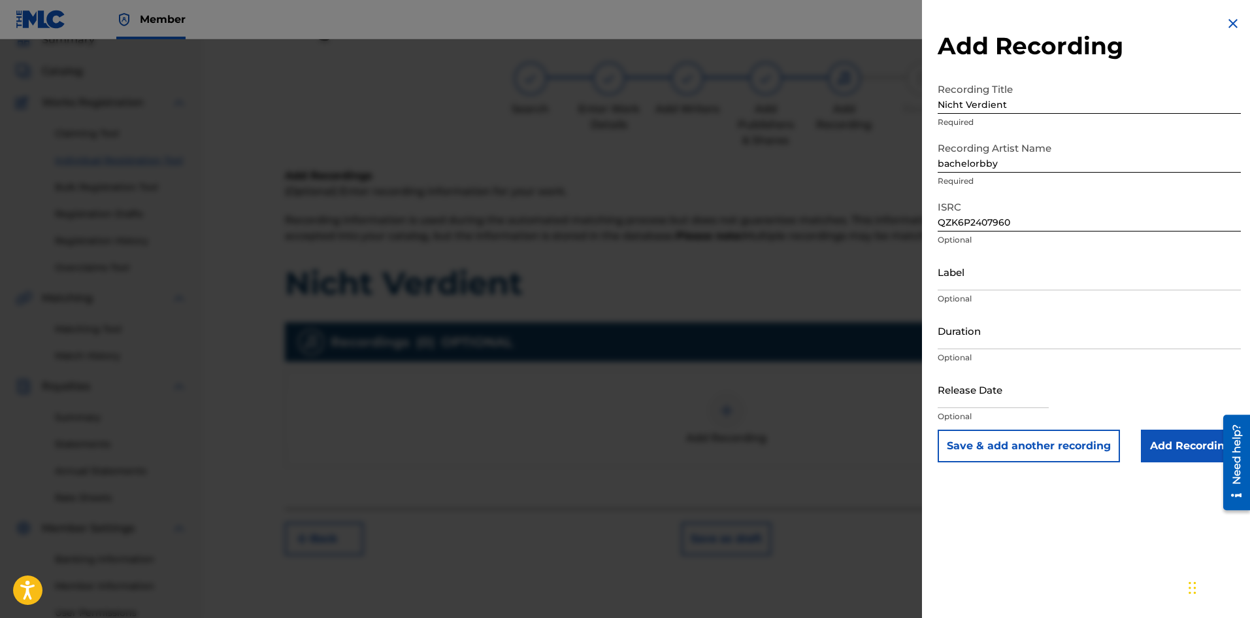
click at [1141, 435] on input "Add Recording" at bounding box center [1191, 445] width 100 height 33
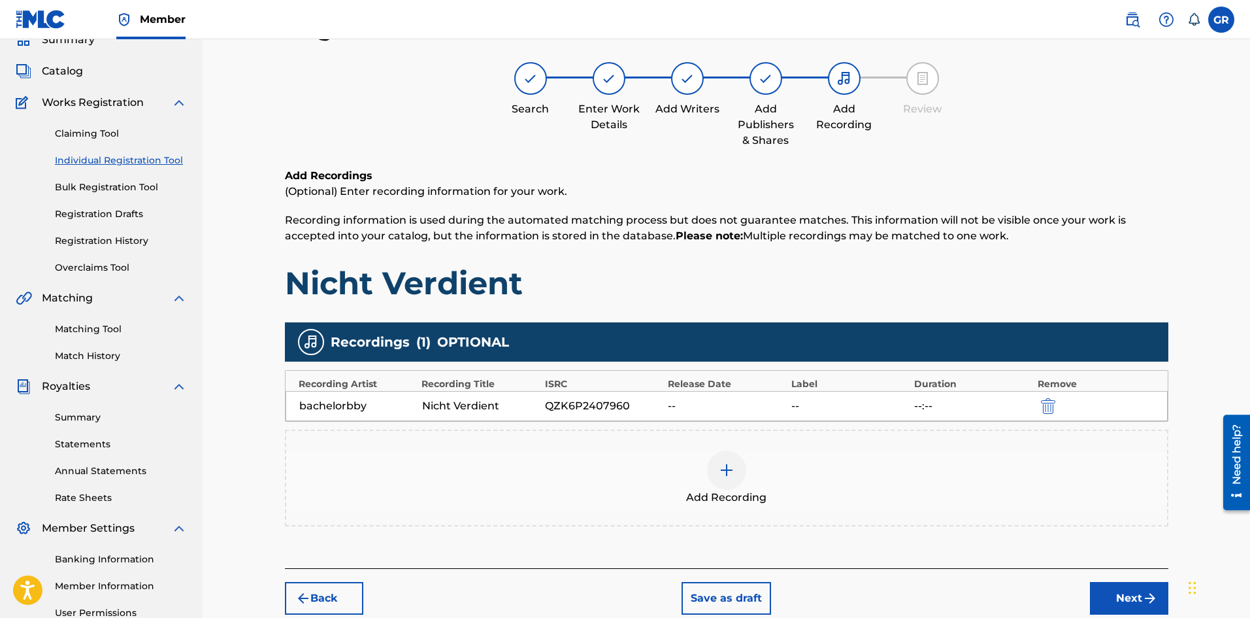
click at [726, 472] on img at bounding box center [727, 470] width 16 height 16
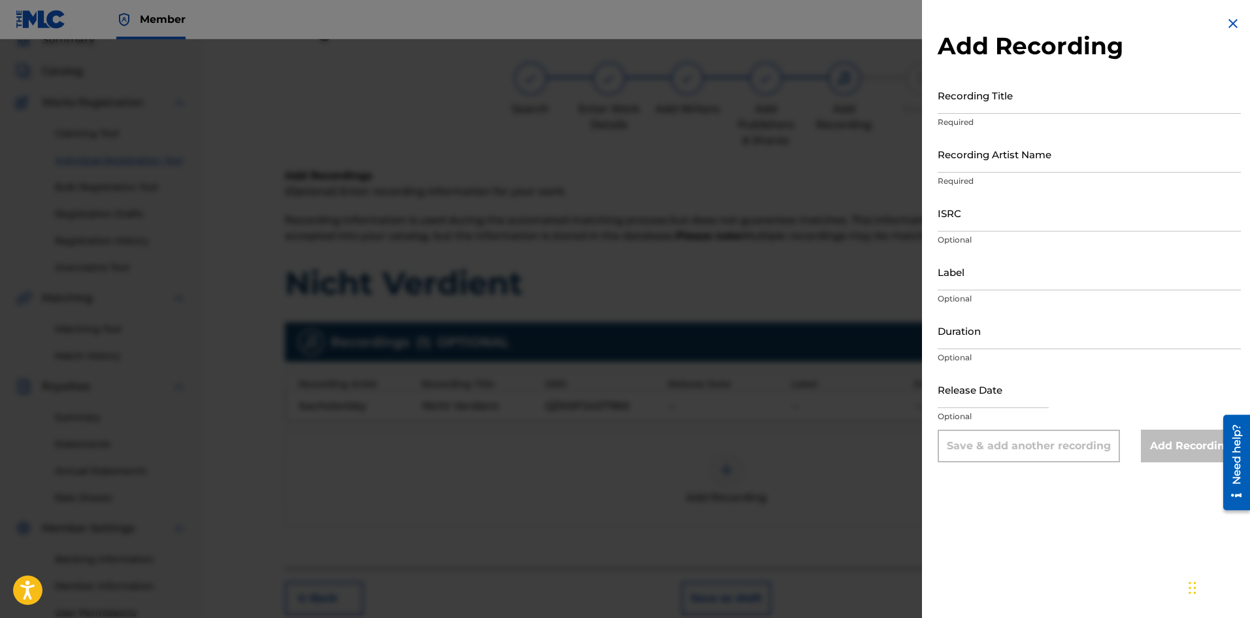
click at [986, 108] on input "Recording Title" at bounding box center [1089, 94] width 303 height 37
paste input "‪@bachelorbby‬ - Nicht Verdient (Official Music Video)"
type input "‪@bachelorbby‬ - Nicht Verdient (Official Music Video)"
click at [1021, 157] on input "Recording Artist Name" at bounding box center [1089, 153] width 303 height 37
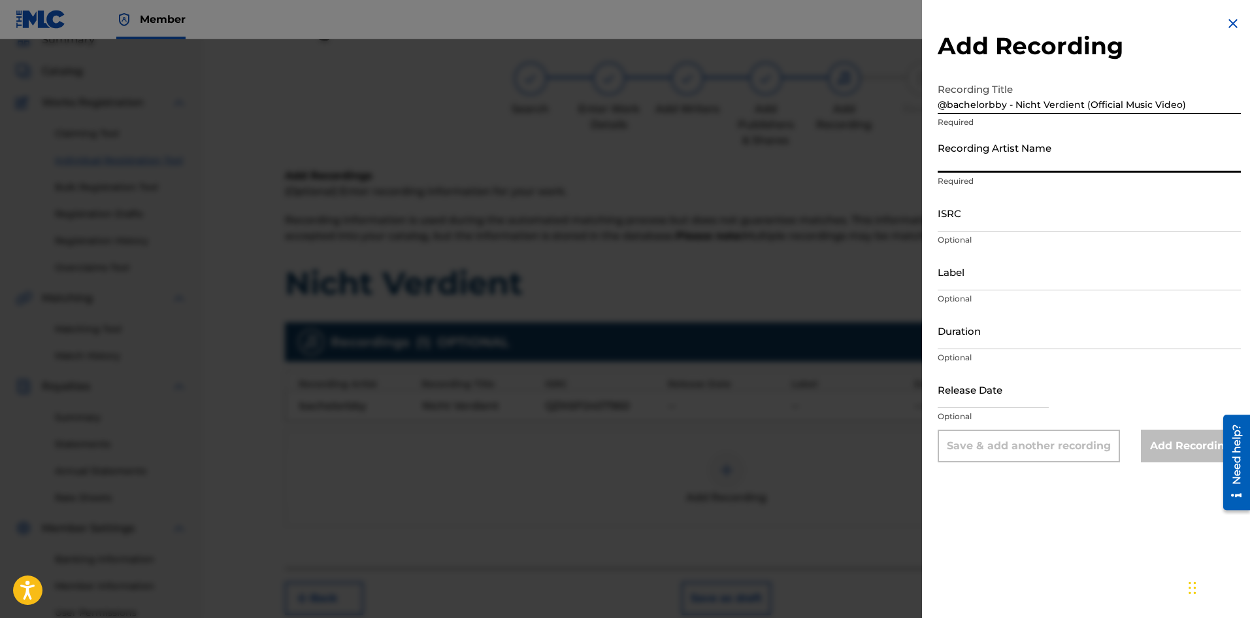
type input "bachelorbby"
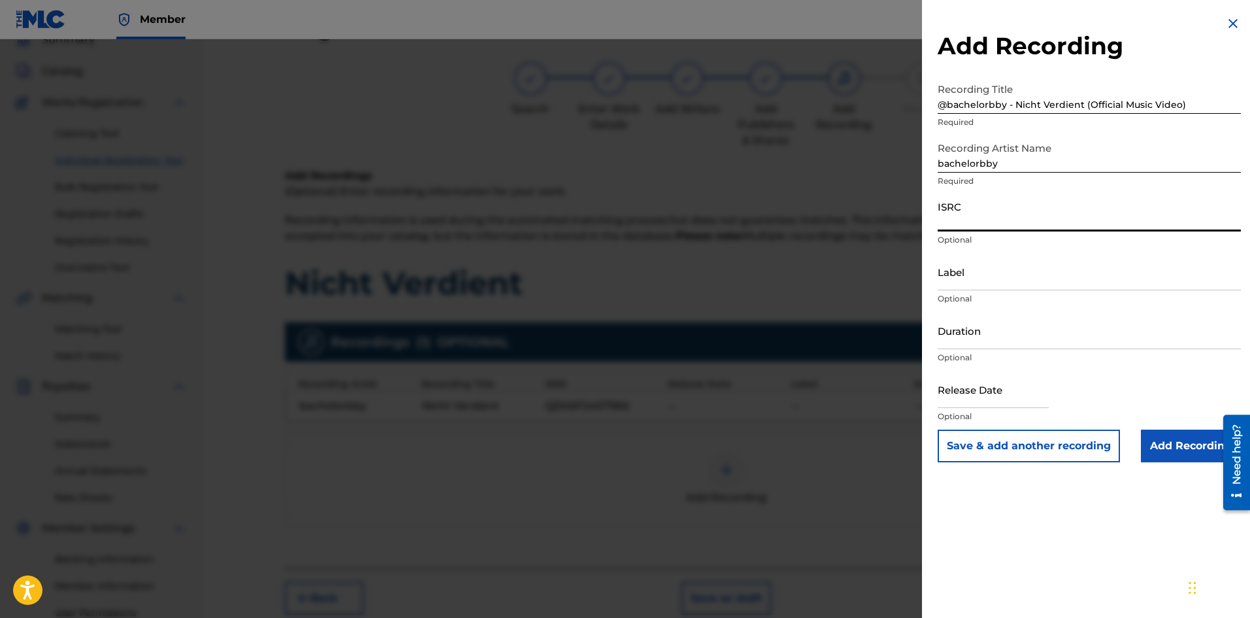
click at [996, 224] on input "ISRC" at bounding box center [1089, 212] width 303 height 37
click at [969, 227] on input "ISRC" at bounding box center [1089, 212] width 303 height 37
type input "QZK6P2407960"
click at [1193, 452] on input "Add Recording" at bounding box center [1191, 445] width 100 height 33
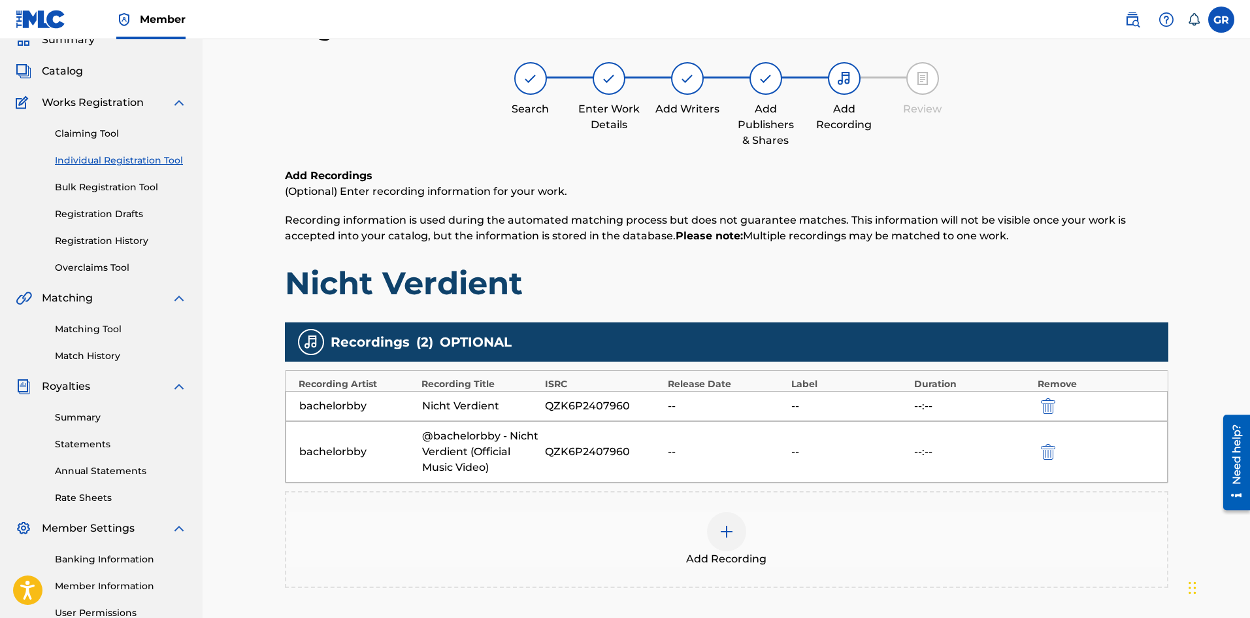
click at [738, 543] on div at bounding box center [726, 531] width 39 height 39
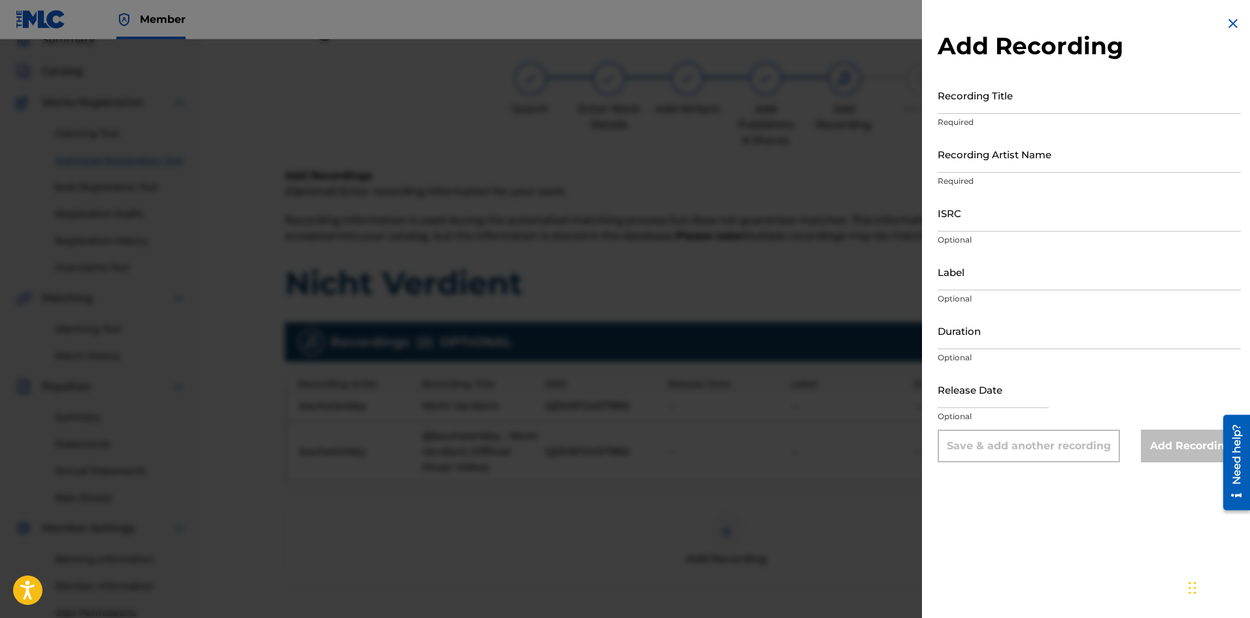
click at [1041, 101] on input "Recording Title" at bounding box center [1089, 94] width 303 height 37
paste input "Nicht Verdient"
type input "Nicht Verdient"
click at [1013, 169] on input "Recording Artist Name" at bounding box center [1089, 153] width 303 height 37
type input "bachelorbby"
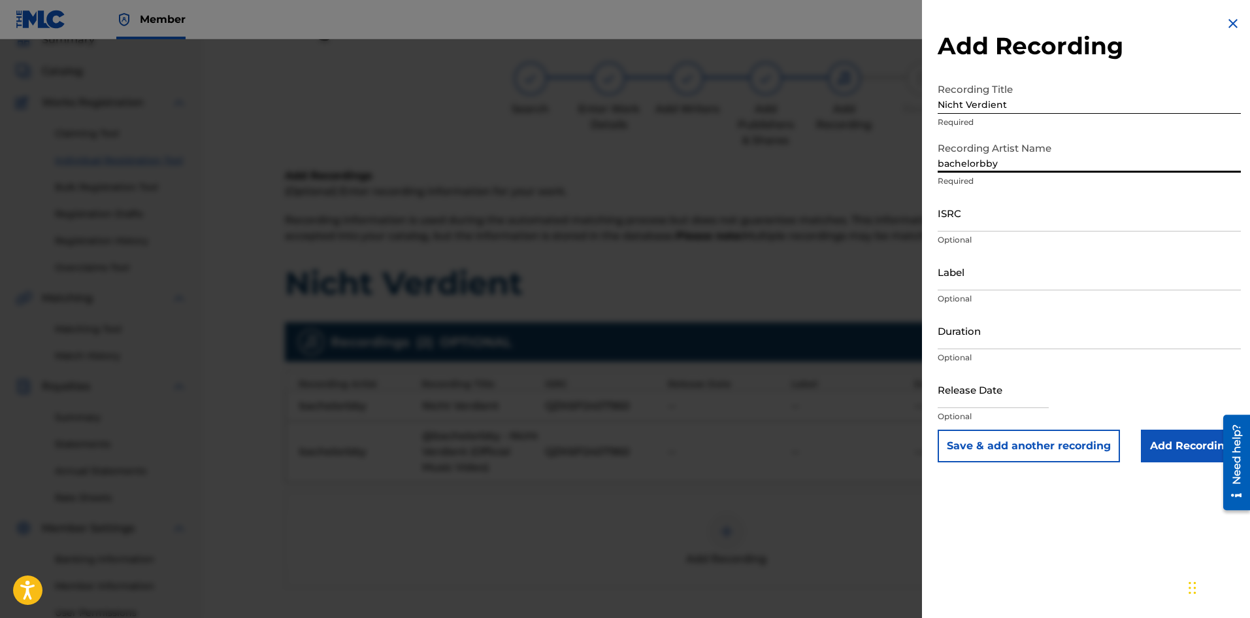
click at [976, 231] on div "ISRC Optional" at bounding box center [1089, 223] width 303 height 59
click at [976, 224] on input "ISRC" at bounding box center [1089, 212] width 303 height 37
type input "QZK6P2407960"
click at [1199, 443] on input "Add Recording" at bounding box center [1191, 445] width 100 height 33
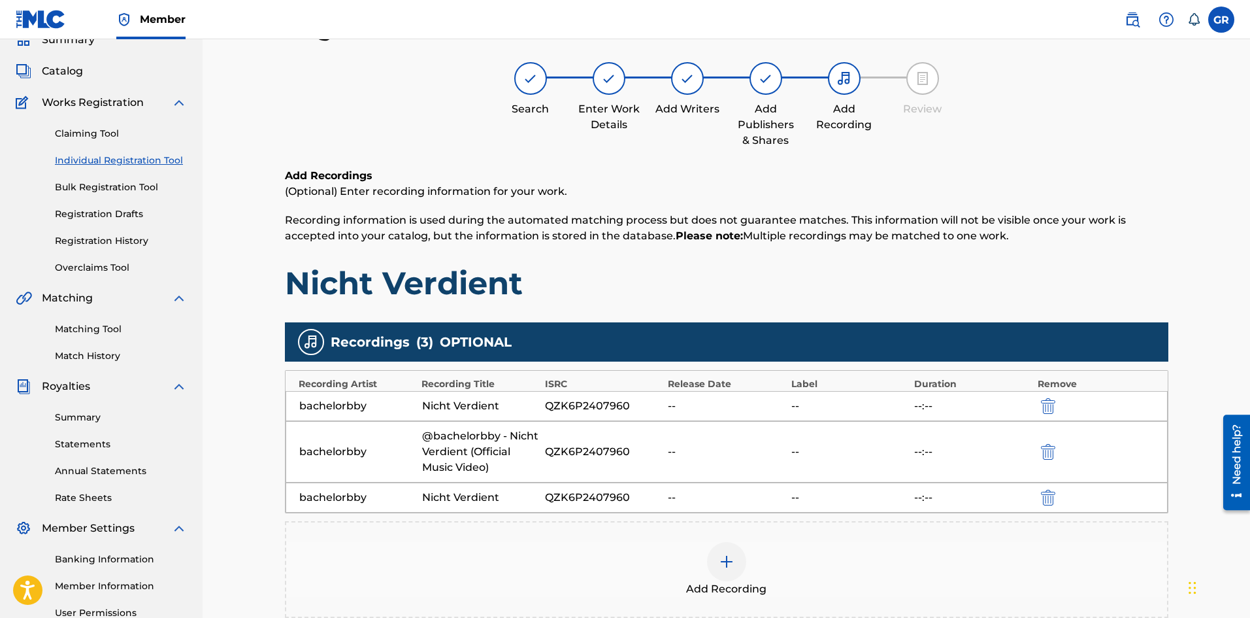
scroll to position [210, 0]
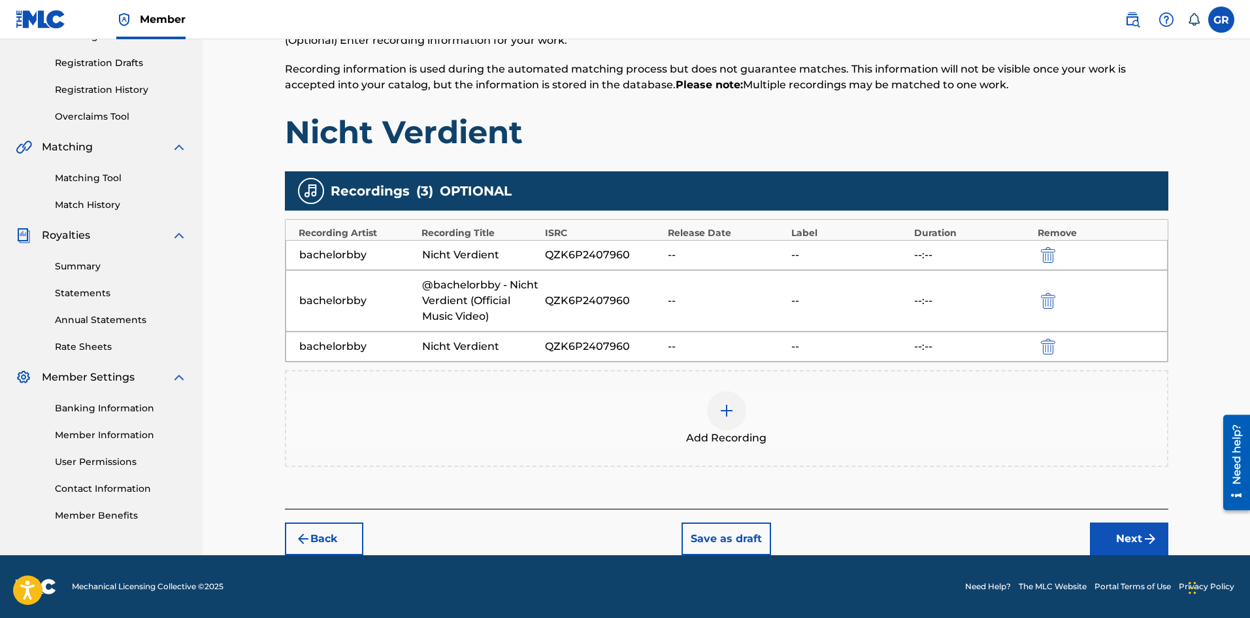
click at [1110, 533] on button "Next" at bounding box center [1129, 538] width 78 height 33
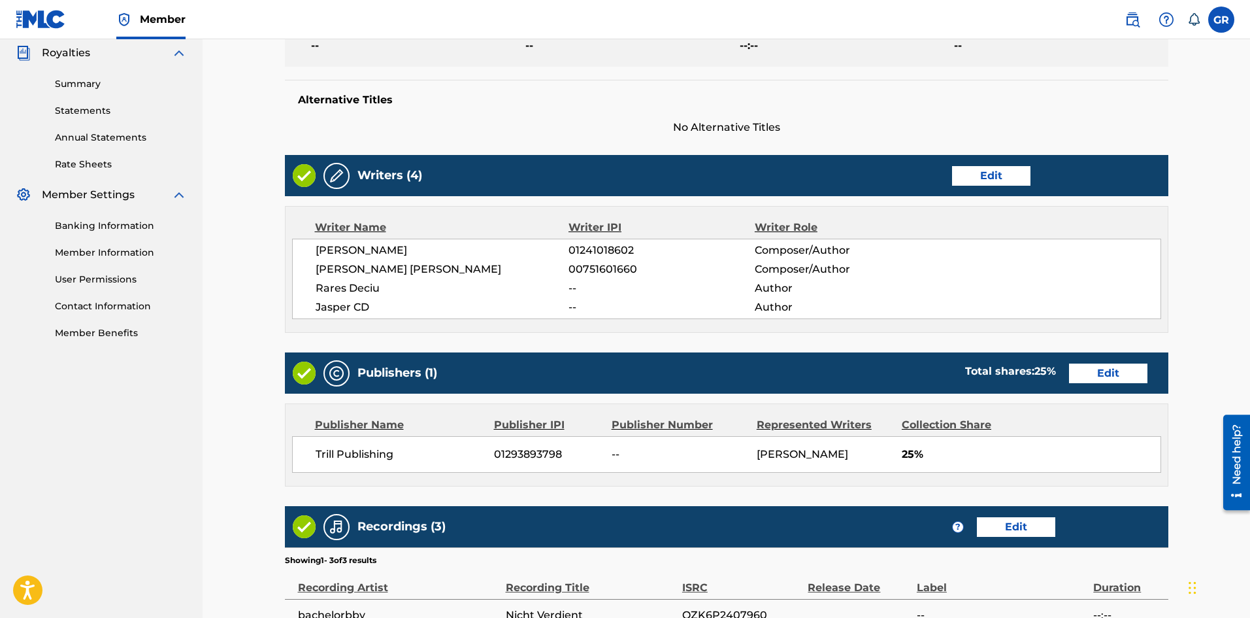
scroll to position [601, 0]
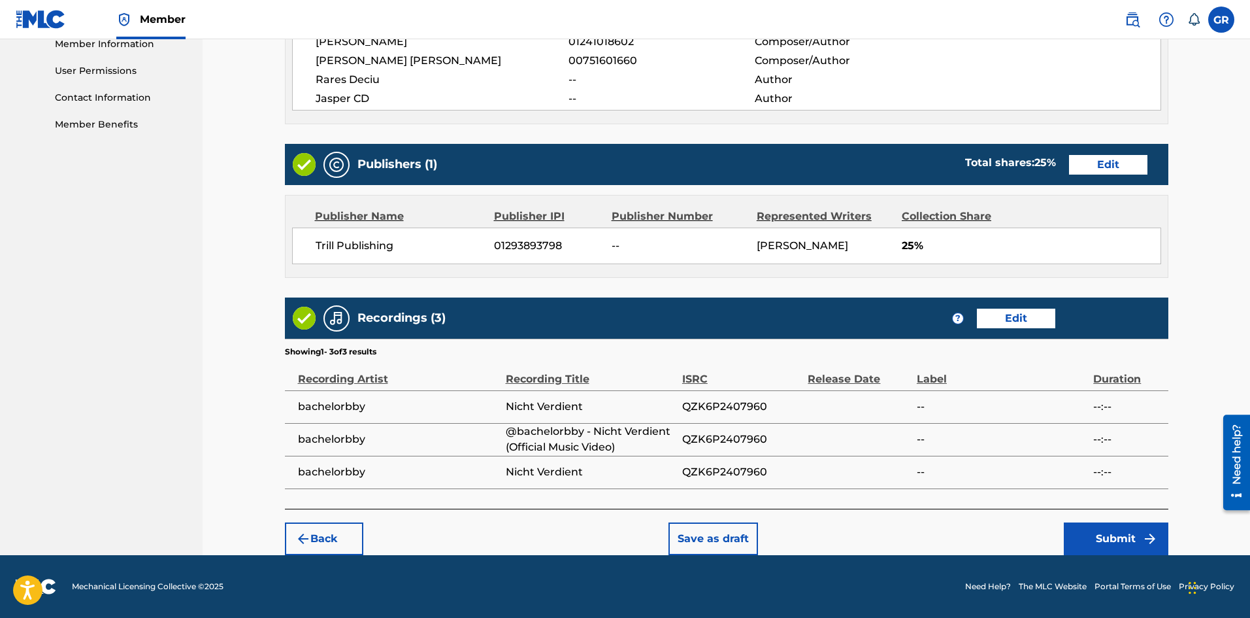
click at [1116, 546] on button "Submit" at bounding box center [1116, 538] width 105 height 33
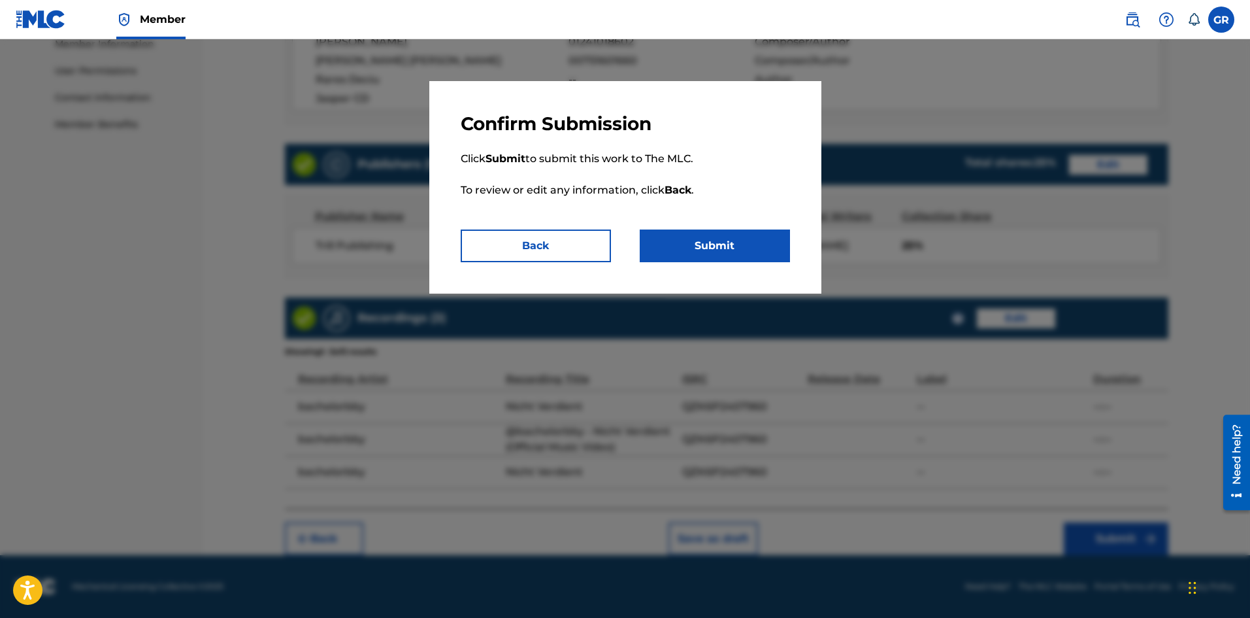
click at [728, 253] on button "Submit" at bounding box center [715, 245] width 150 height 33
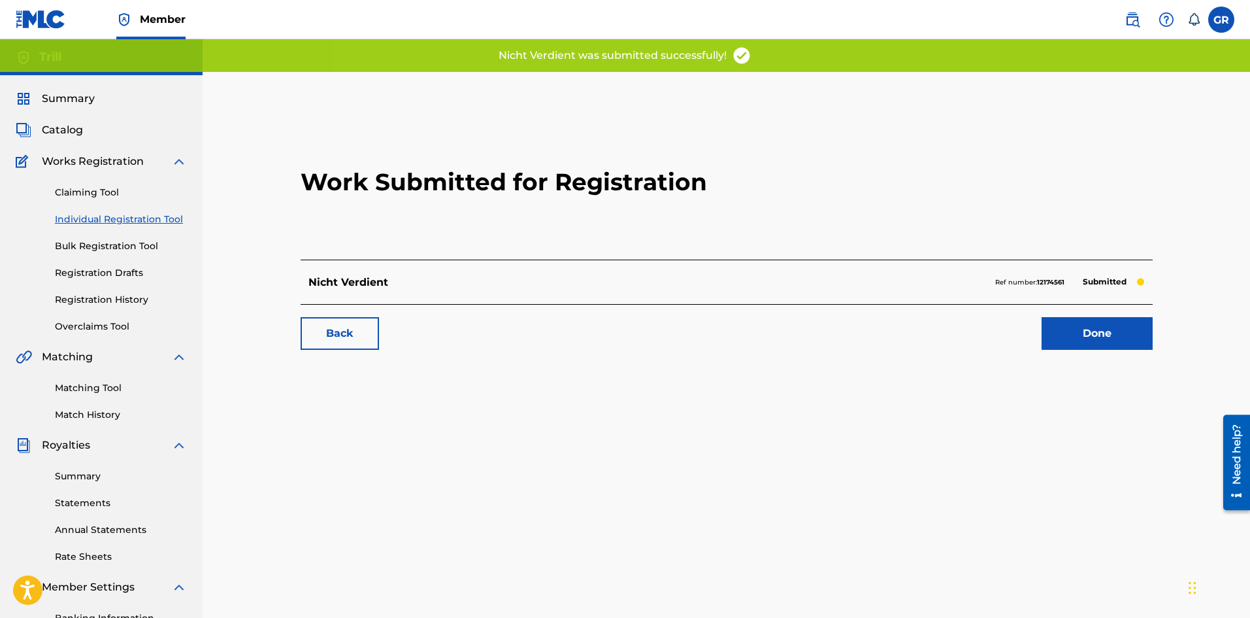
click at [1123, 346] on link "Done" at bounding box center [1097, 333] width 111 height 33
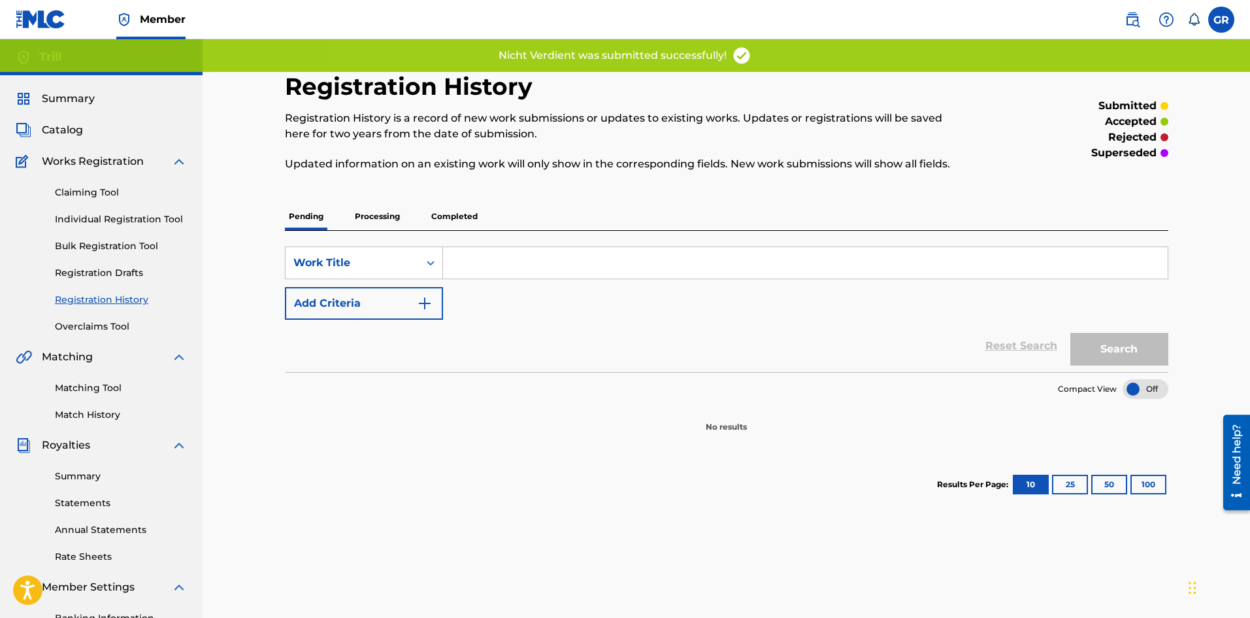
click at [375, 219] on p "Processing" at bounding box center [377, 216] width 53 height 27
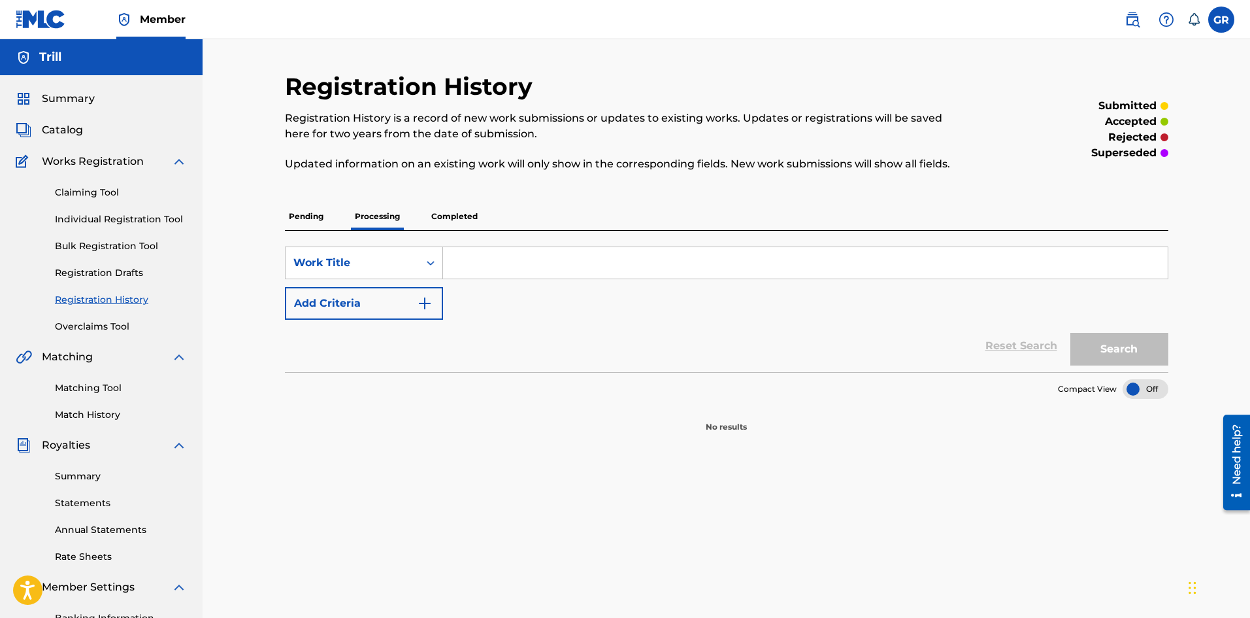
click at [469, 218] on p "Completed" at bounding box center [454, 216] width 54 height 27
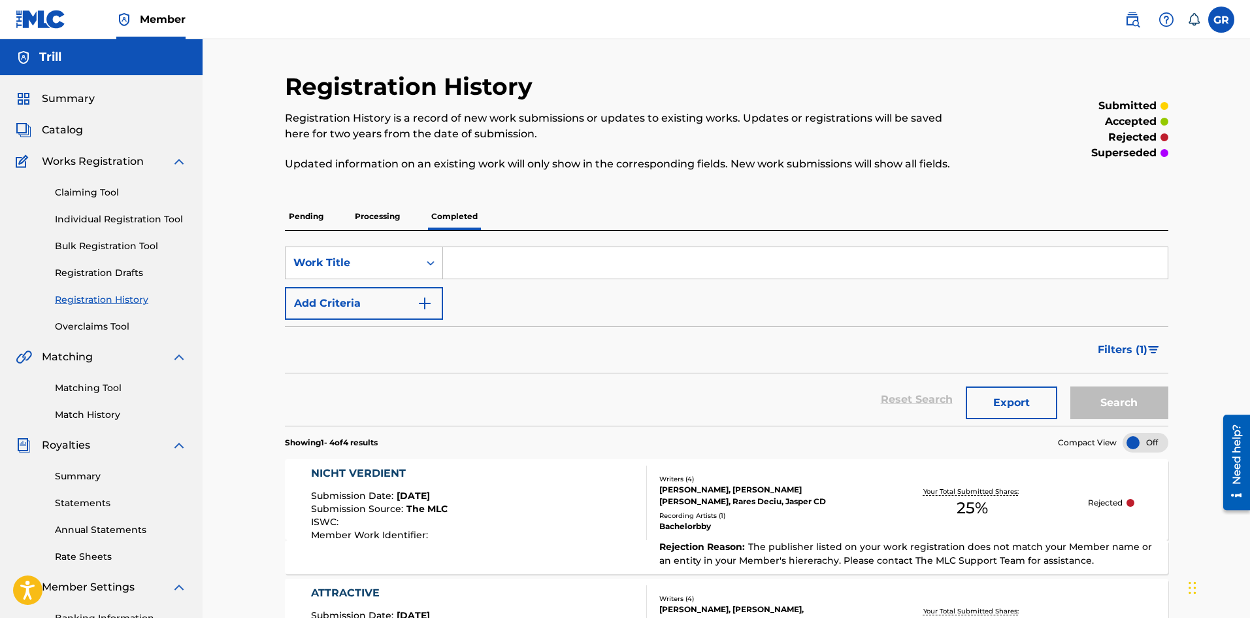
click at [312, 214] on p "Pending" at bounding box center [306, 216] width 42 height 27
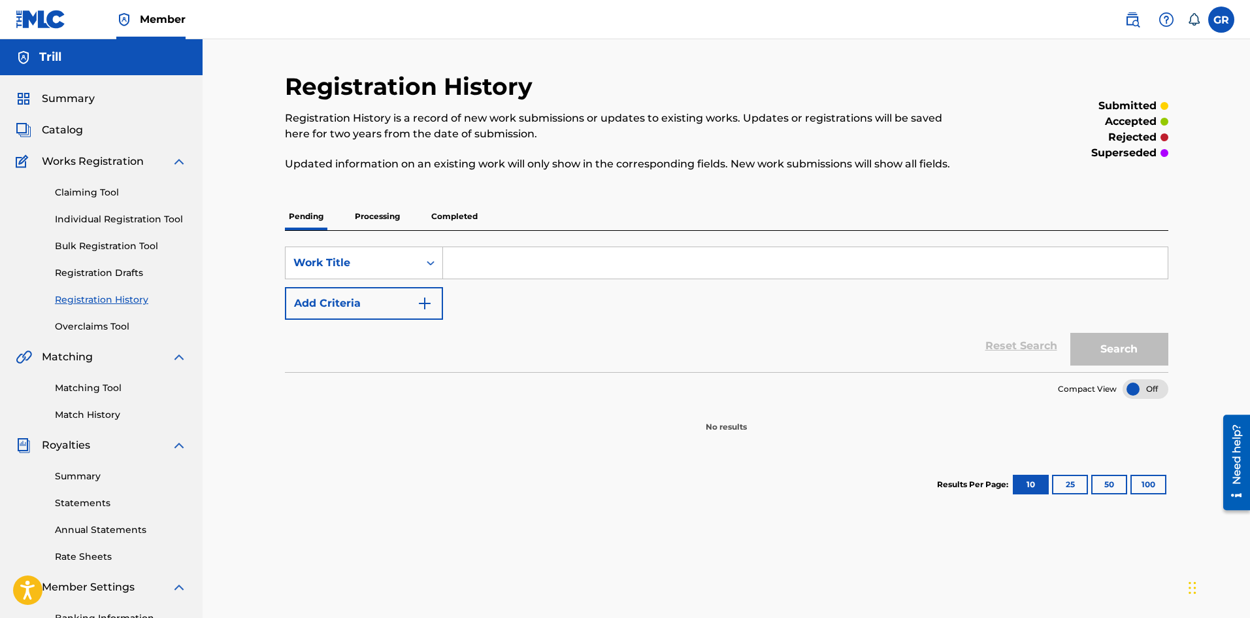
click at [312, 214] on p "Pending" at bounding box center [306, 216] width 42 height 27
